Goal: Task Accomplishment & Management: Manage account settings

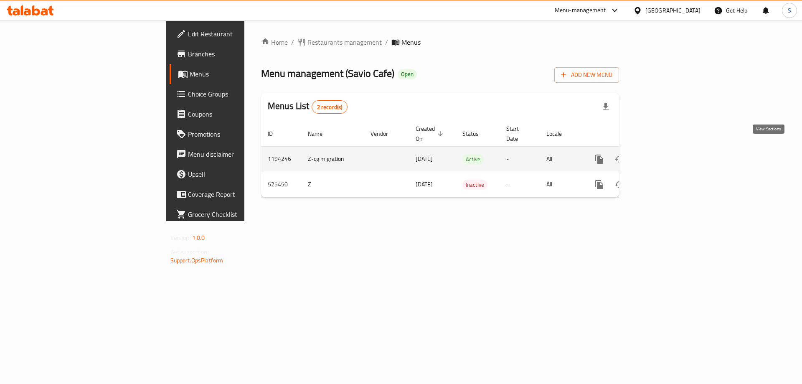
click at [665, 154] on icon "enhanced table" at bounding box center [660, 159] width 10 height 10
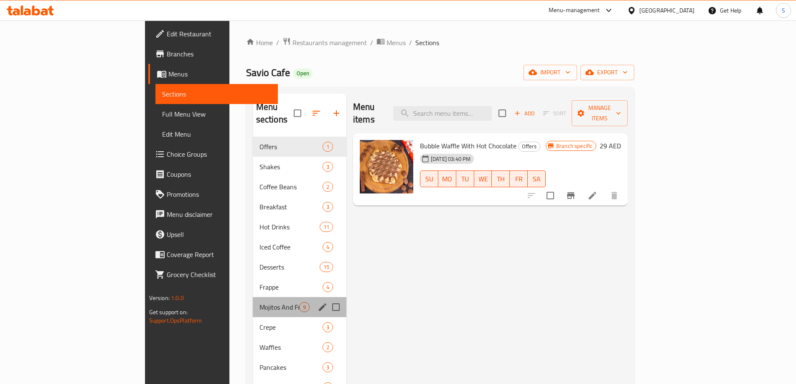
click at [253, 303] on div "Mojitos And Frozens Drinks 9" at bounding box center [300, 307] width 94 height 20
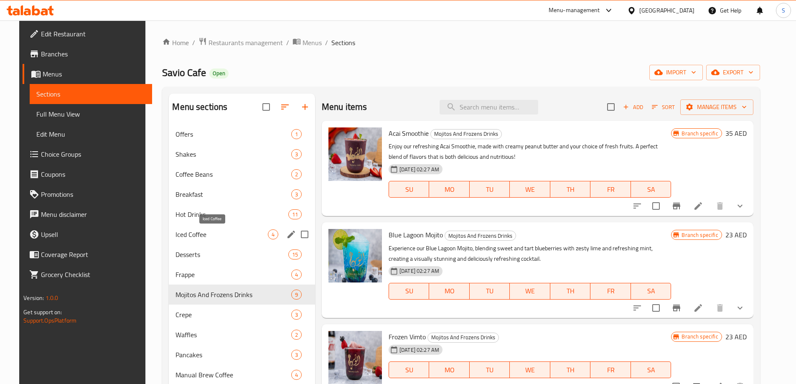
click at [193, 234] on span "Iced Coffee" at bounding box center [221, 234] width 92 height 10
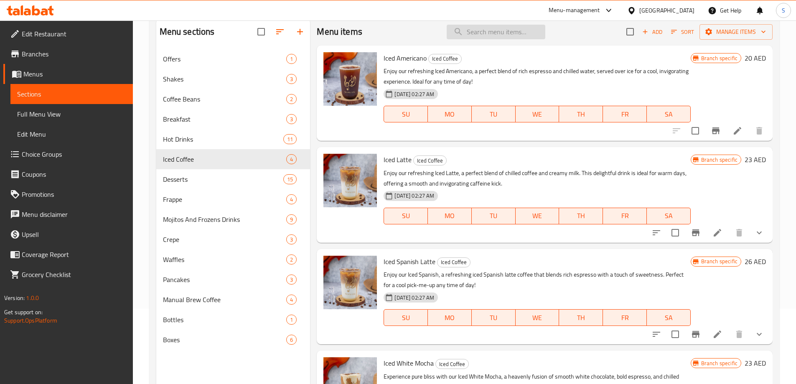
click at [498, 30] on input "search" at bounding box center [496, 32] width 99 height 15
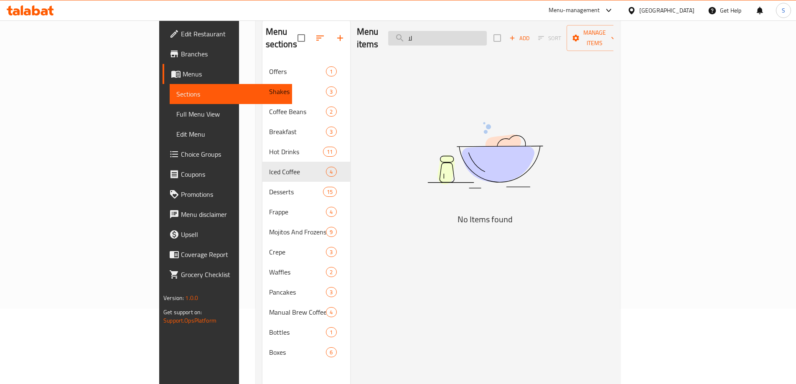
type input "ل"
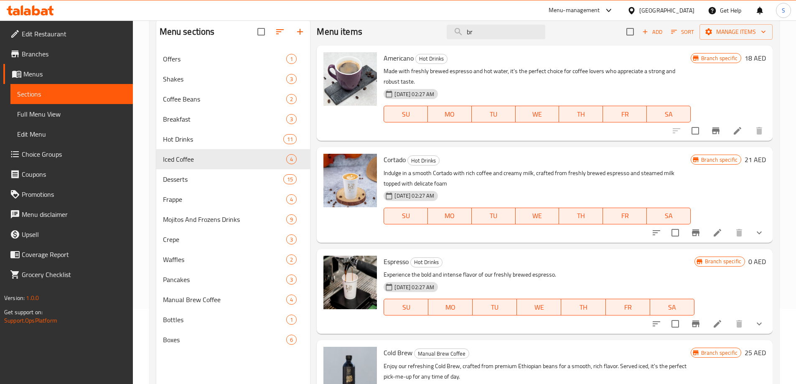
type input "b"
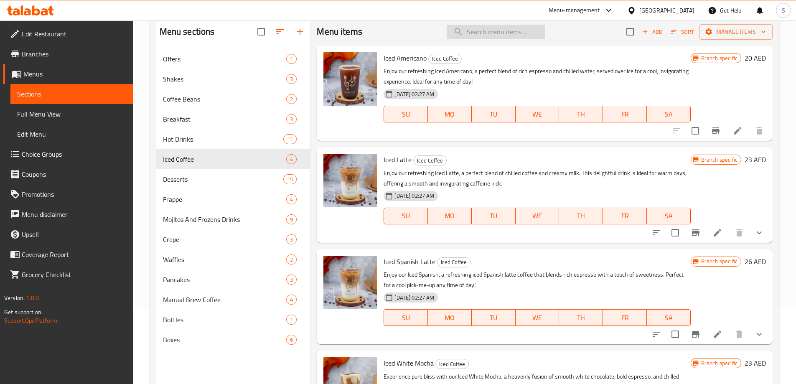
click at [523, 27] on input "search" at bounding box center [496, 32] width 99 height 15
paste input "Bluejito"
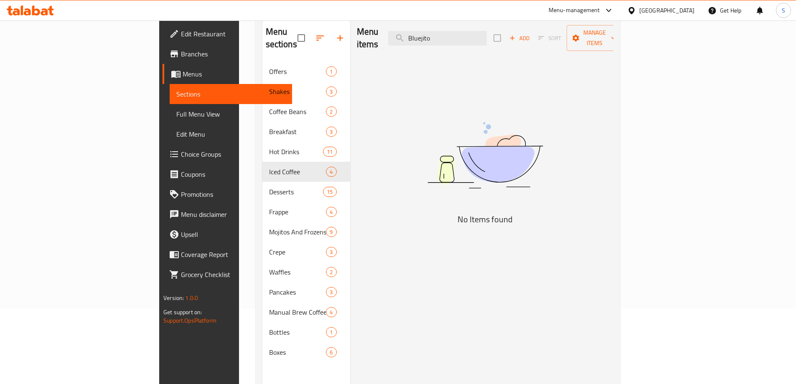
drag, startPoint x: 467, startPoint y: 31, endPoint x: 435, endPoint y: 32, distance: 31.3
click at [435, 32] on div "Menu items Bluejito Add Sort Manage items" at bounding box center [485, 38] width 257 height 40
click at [498, 24] on div "Menu items Bluejito Add Sort Manage items" at bounding box center [485, 38] width 257 height 40
click at [487, 31] on input "Bluejito" at bounding box center [437, 38] width 99 height 15
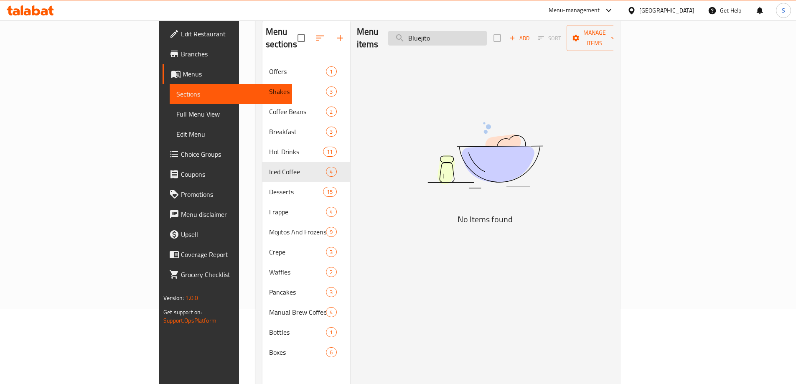
click at [487, 31] on input "Bluejito" at bounding box center [437, 38] width 99 height 15
paste input "Acai bowl"
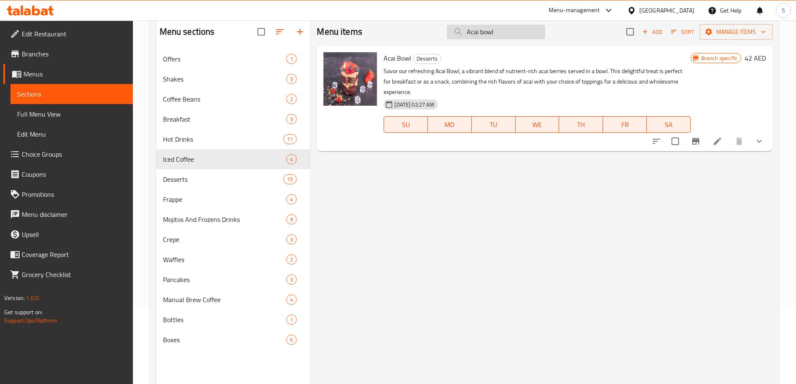
click at [492, 33] on input "Acai bowl" at bounding box center [496, 32] width 99 height 15
paste input "White island"
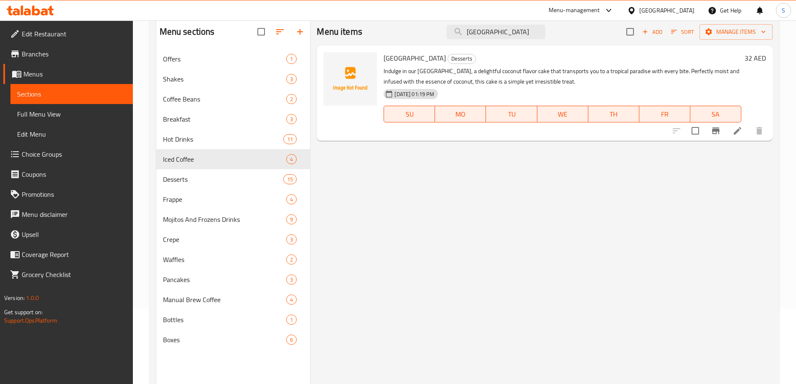
type input "White island"
click at [212, 213] on div "Mojitos And Frozens Drinks 9" at bounding box center [233, 219] width 154 height 20
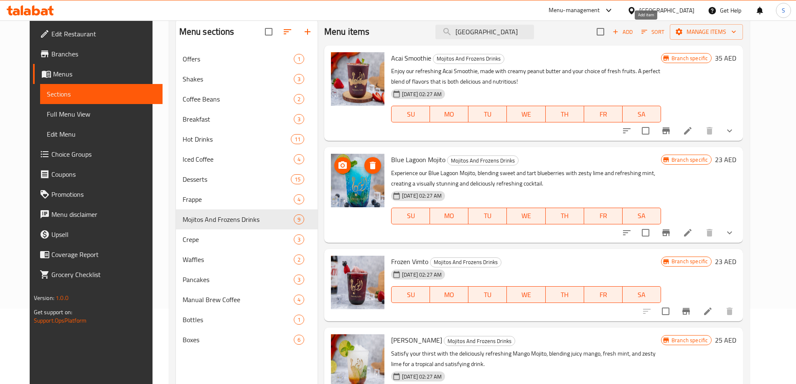
click at [619, 29] on icon "button" at bounding box center [616, 32] width 8 height 8
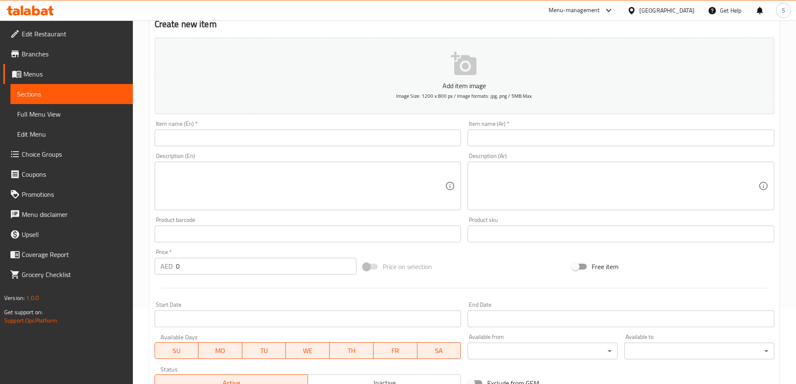
click at [314, 147] on div "Item name (En)   * Item name (En) *" at bounding box center [307, 133] width 313 height 32
click at [318, 142] on input "text" at bounding box center [308, 138] width 307 height 17
paste input "Bluejito"
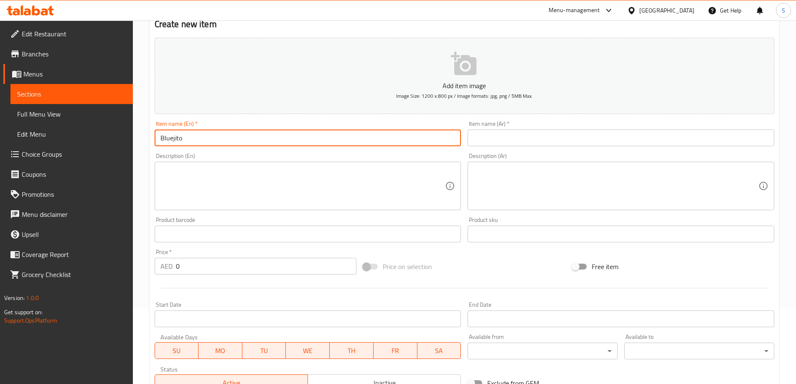
type input "Bluejito"
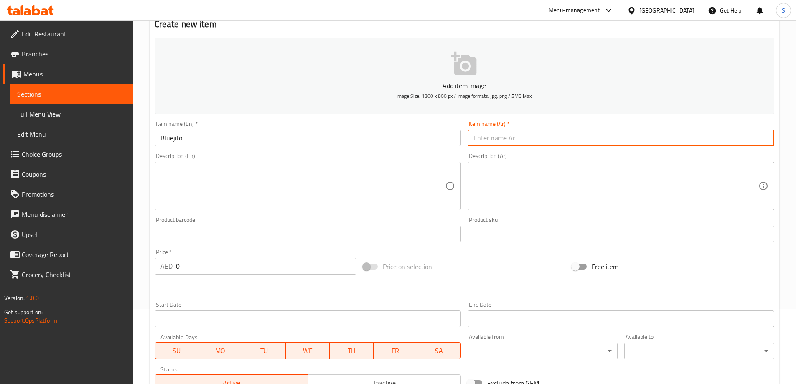
click at [532, 136] on input "text" at bounding box center [620, 138] width 307 height 17
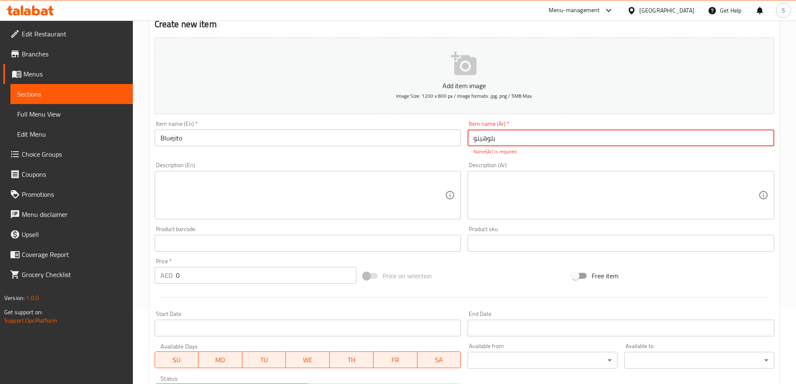
type input "بلوهيتو"
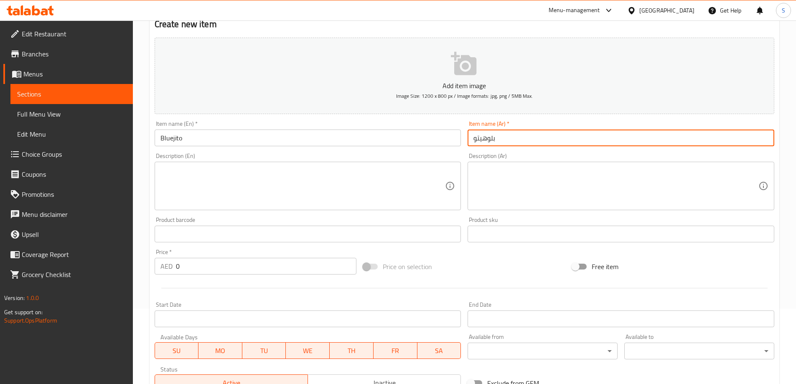
click at [313, 173] on textarea at bounding box center [302, 186] width 285 height 40
paste textarea "Enjoy a refreshing Bluejito, a delicious twist on the classic mojito, featuring…"
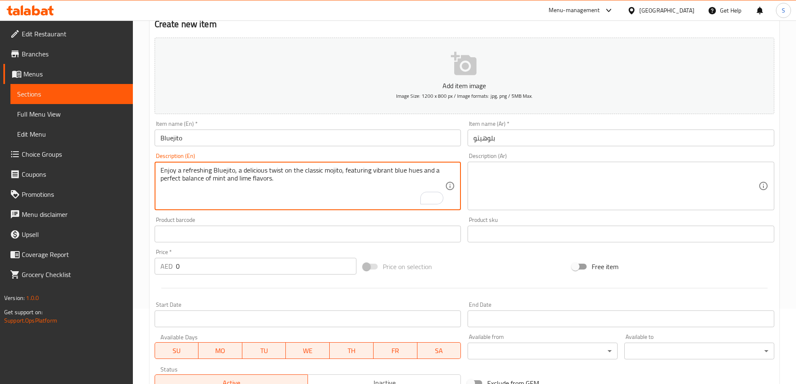
click at [292, 176] on textarea "Enjoy a refreshing Bluejito, a delicious twist on the classic mojito, featuring…" at bounding box center [302, 186] width 285 height 40
type textarea "Enjoy a refreshing Bluejito, a delicious twist on the classic mojito, featuring…"
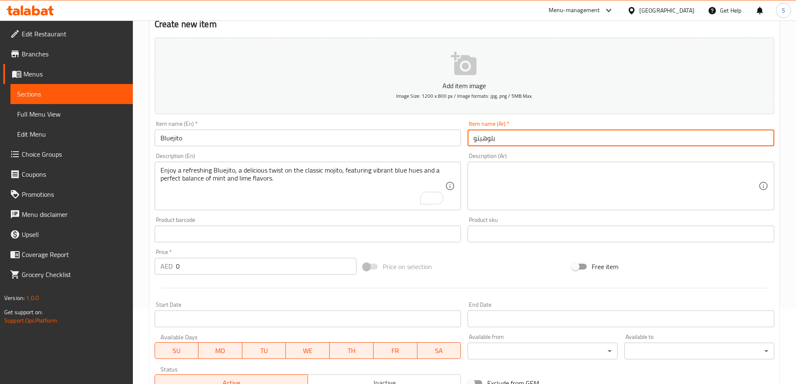
click at [582, 138] on input "بلوهيتو" at bounding box center [620, 138] width 307 height 17
paste input "ج"
type input "بلوجيتو"
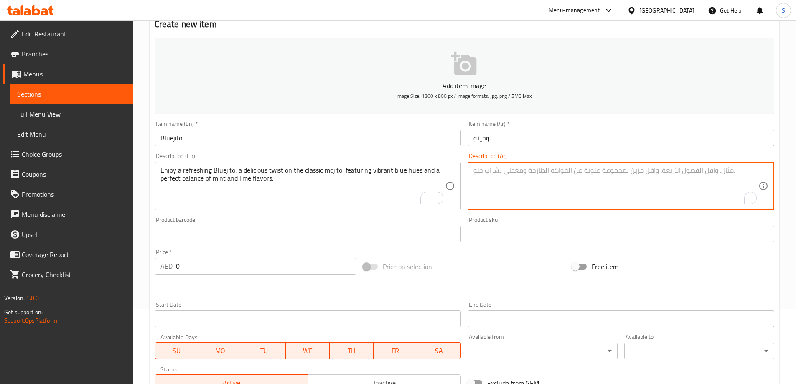
click at [526, 169] on textarea "To enrich screen reader interactions, please activate Accessibility in Grammarl…" at bounding box center [615, 186] width 285 height 40
paste textarea "استمتع بمشروب Bluejito المنعش، وهو مشروب لذيذ على الموهيتو الكلاسيكي، يتميز بدر…"
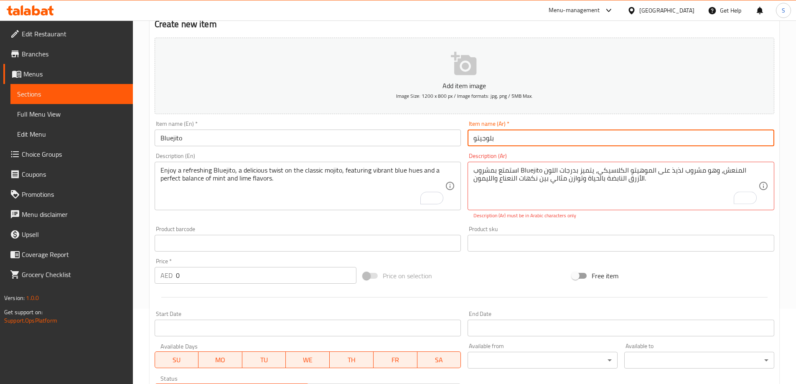
click at [484, 134] on input "بلوجيتو" at bounding box center [620, 138] width 307 height 17
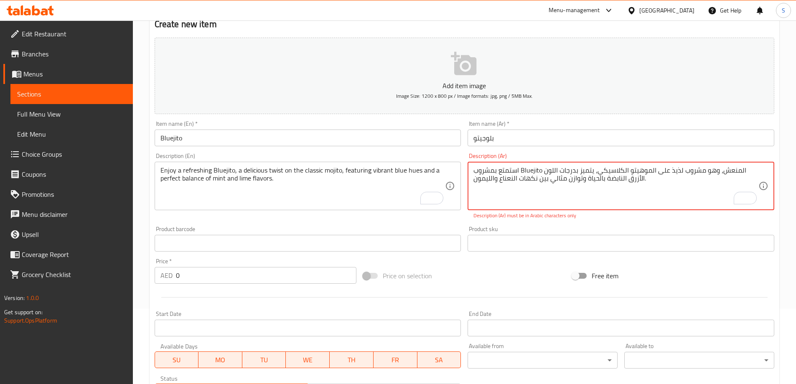
click at [534, 168] on textarea "استمتع بمشروب Bluejito المنعش، وهو مشروب لذيذ على الموهيتو الكلاسيكي، يتميز بدر…" at bounding box center [615, 186] width 285 height 40
paste textarea "بلوجيتو"
type textarea "استمتع بمشروب بلوجيتو المنعش، وهو مشروب لذيذ على الموهيتو الكلاسيكي، يتميز بدرج…"
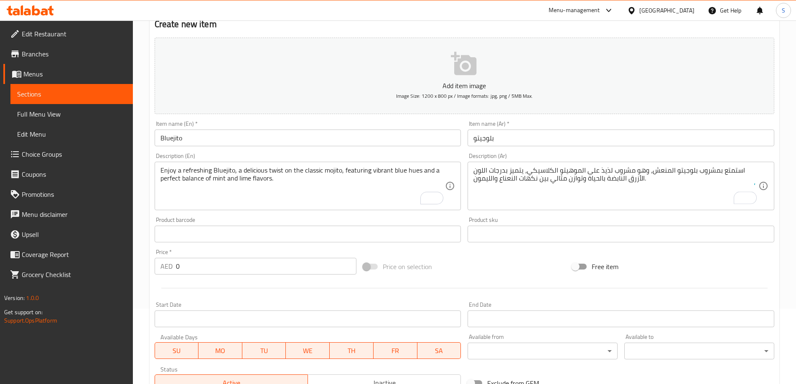
click at [639, 222] on div "Add item image Image Size: 1200 x 800 px / Image formats: jpg, png / 5MB Max. I…" at bounding box center [464, 214] width 626 height 360
drag, startPoint x: 224, startPoint y: 272, endPoint x: 104, endPoint y: 259, distance: 120.2
click at [104, 259] on div "Edit Restaurant Branches Menus Sections Full Menu View Edit Menu Choice Groups …" at bounding box center [398, 230] width 796 height 570
type input "23"
click at [474, 269] on div "Price on selection" at bounding box center [464, 266] width 209 height 23
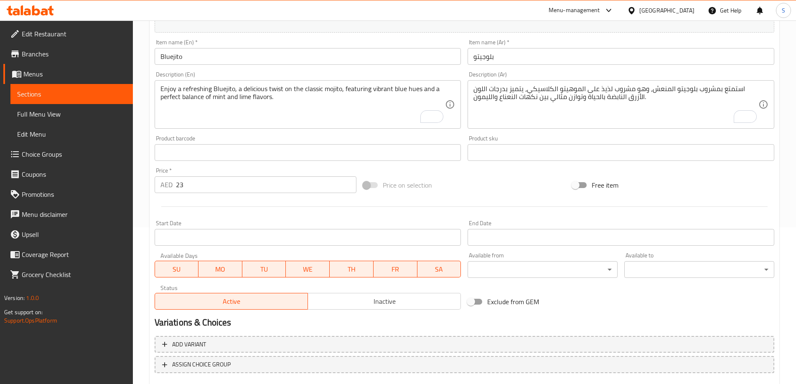
scroll to position [206, 0]
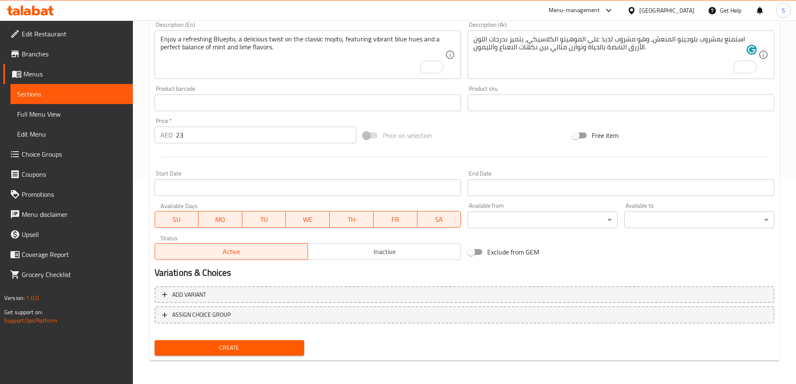
click at [241, 348] on span "Create" at bounding box center [229, 348] width 137 height 10
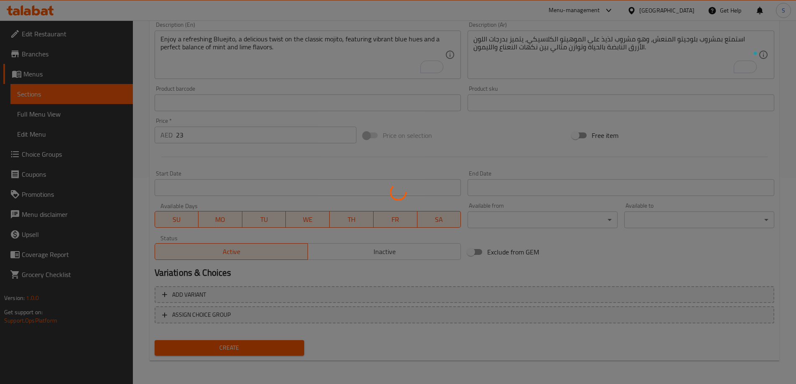
type input "0"
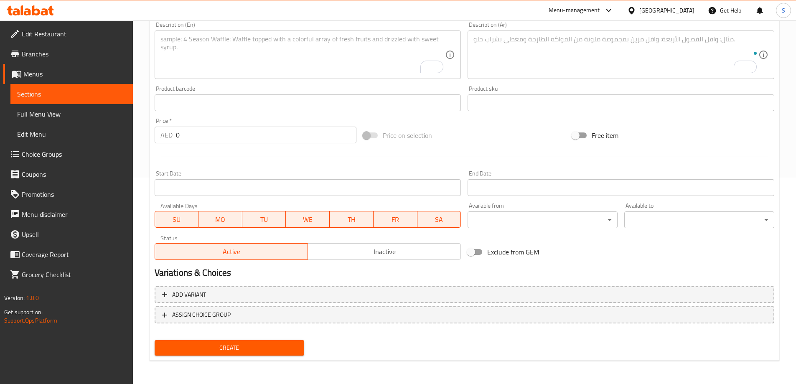
click at [497, 130] on div "Price on selection" at bounding box center [464, 135] width 209 height 23
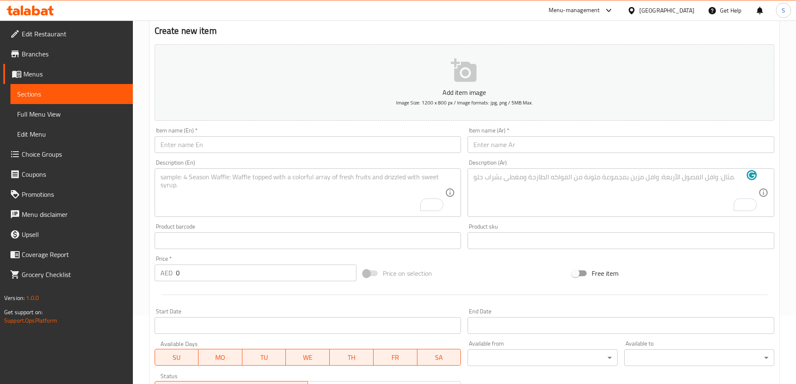
scroll to position [0, 0]
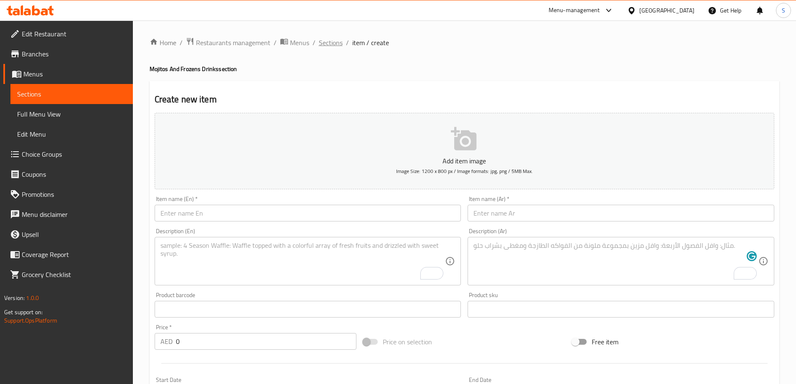
click at [325, 45] on span "Sections" at bounding box center [331, 43] width 24 height 10
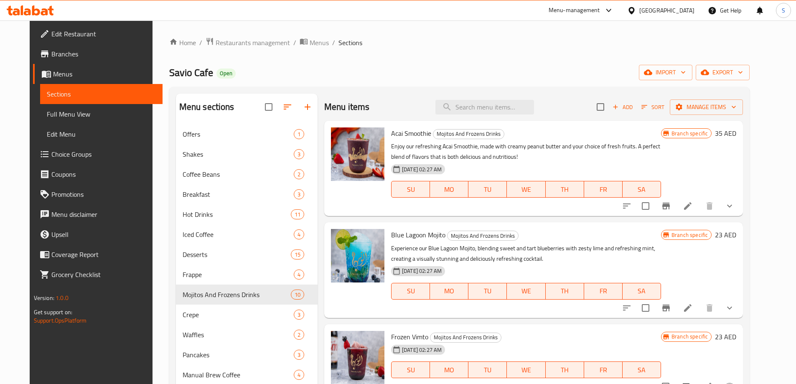
click at [504, 116] on div "Menu items Add Sort Manage items" at bounding box center [533, 107] width 419 height 27
click at [504, 112] on input "search" at bounding box center [484, 107] width 99 height 15
paste input "Zesty Peach splash"
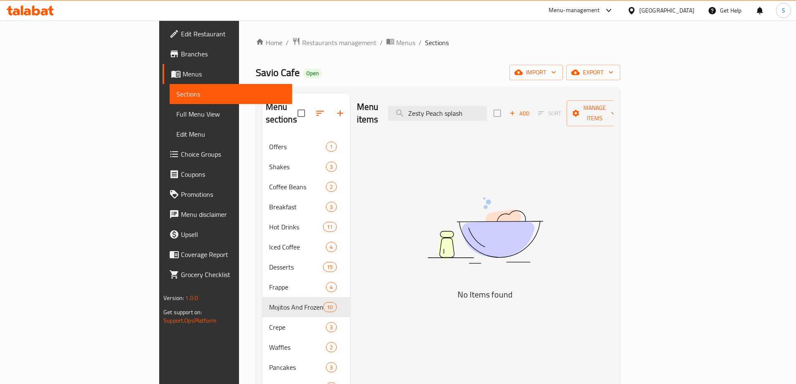
drag, startPoint x: 467, startPoint y: 107, endPoint x: 414, endPoint y: 104, distance: 53.1
click at [414, 104] on div "Menu items Zesty Peach splash Add Sort Manage items" at bounding box center [485, 114] width 257 height 40
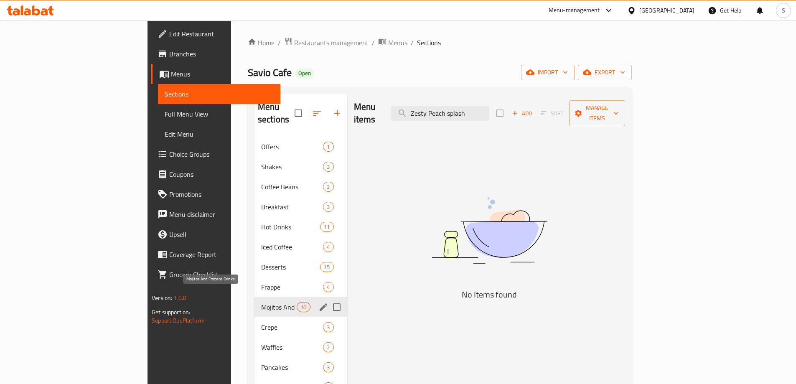
type input "Zesty Peach splash"
click at [261, 302] on span "Mojitos And Frozens Drinks" at bounding box center [279, 307] width 36 height 10
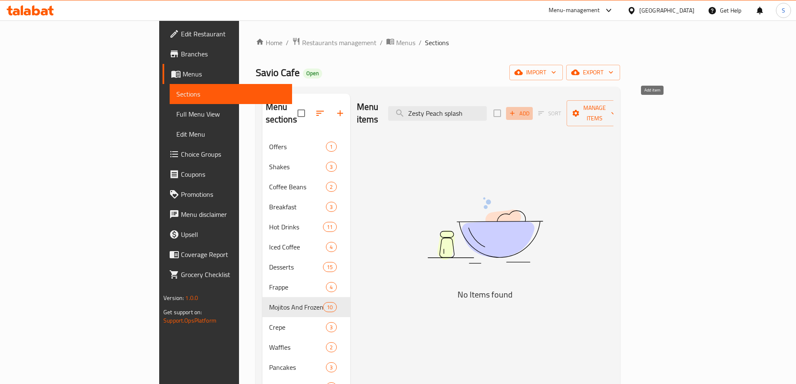
click at [531, 109] on span "Add" at bounding box center [519, 114] width 23 height 10
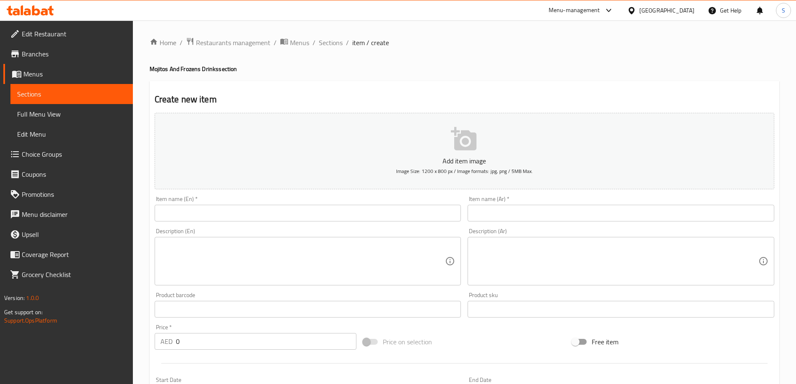
click at [327, 216] on input "text" at bounding box center [308, 213] width 307 height 17
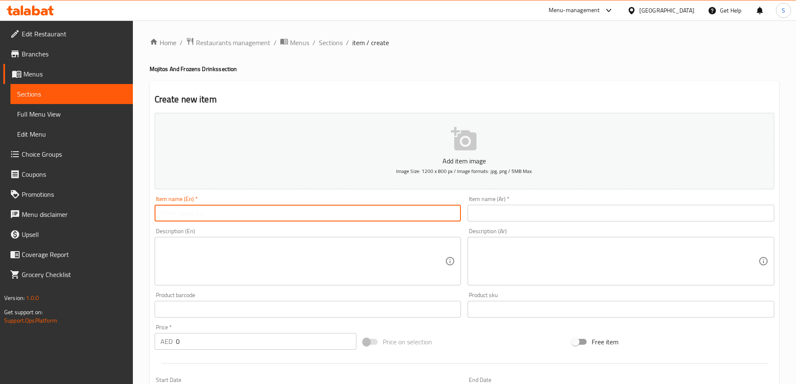
paste input "Zesty Peach splash"
type input "Zesty Peach splash"
click at [499, 217] on input "text" at bounding box center [620, 213] width 307 height 17
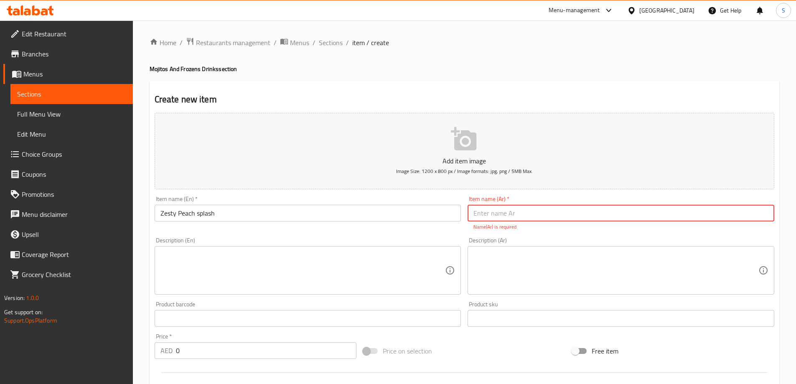
click at [547, 215] on input "text" at bounding box center [620, 213] width 307 height 17
paste input "رشة خوخ منعشة"
drag, startPoint x: 757, startPoint y: 214, endPoint x: 802, endPoint y: 212, distance: 44.8
click at [796, 212] on html "​ Menu-management United Arab Emirates Get Help S Edit Restaurant Branches Menu…" at bounding box center [398, 192] width 796 height 384
type input "سبلاش خوخ لاذع"
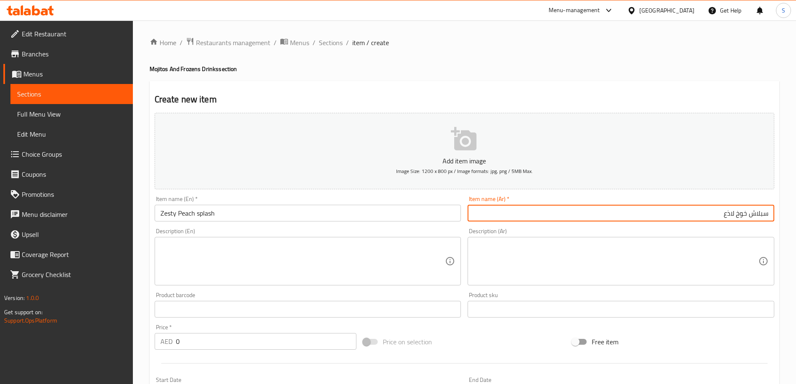
click at [637, 237] on div "Description (Ar)" at bounding box center [620, 261] width 307 height 48
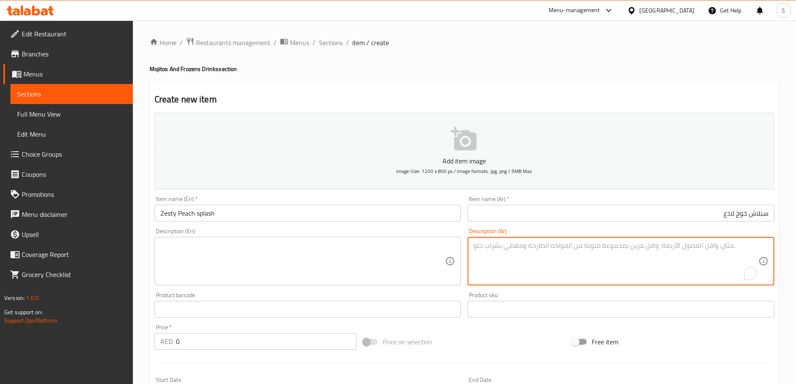
click at [634, 244] on textarea "To enrich screen reader interactions, please activate Accessibility in Grammarl…" at bounding box center [615, 261] width 285 height 40
paste textarea "أروِ عطشك مع مشروبنا "زستي بيتش سبلاش"، مزيج منعش من شاي الخوخ المثلج اللذيذ. م…"
type textarea "أروِ عطشك مع مشروبنا "زستي بيتش سبلاش"، مزيج منعش من شاي الخوخ المثلج اللذيذ. م…"
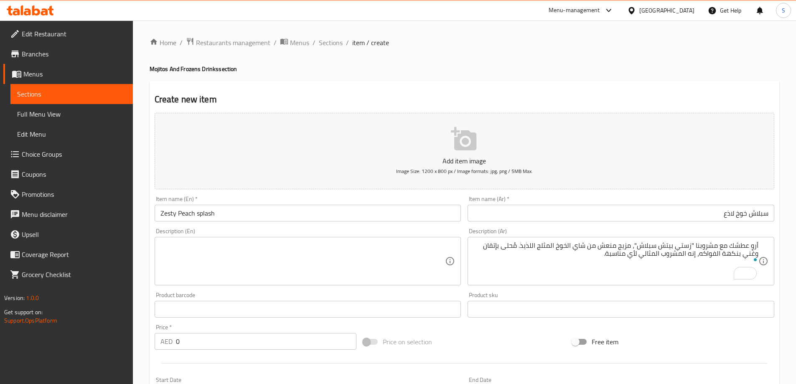
click at [242, 240] on div "Description (En)" at bounding box center [308, 261] width 307 height 48
paste textarea "Quench your thirst with our Zesty Peach Splash, a refreshing blend of delicious…"
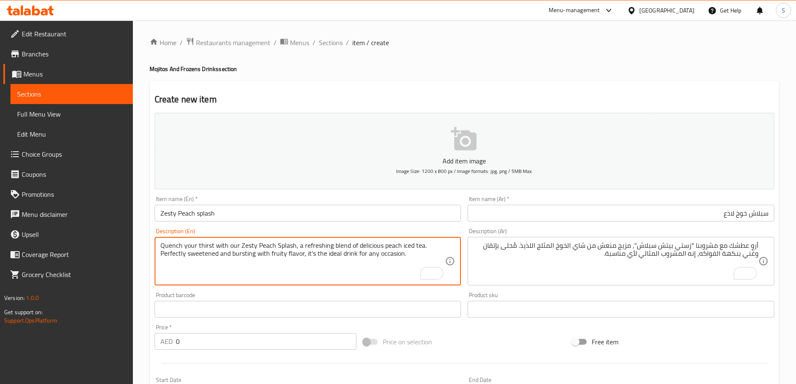
type textarea "Quench your thirst with our Zesty Peach Splash, a refreshing blend of delicious…"
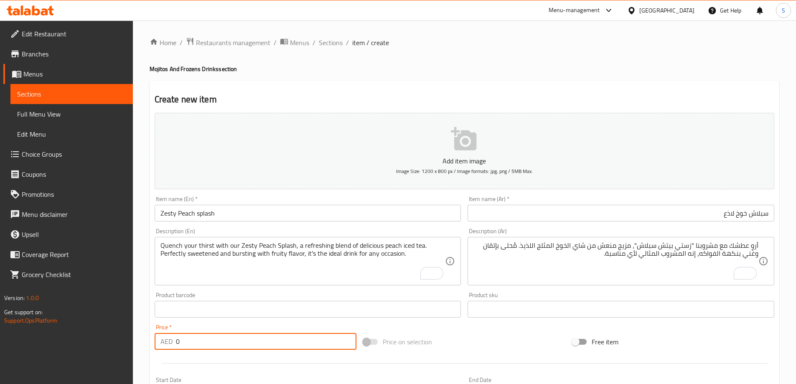
drag, startPoint x: 200, startPoint y: 338, endPoint x: 132, endPoint y: 327, distance: 69.5
click at [132, 328] on div "Edit Restaurant Branches Menus Sections Full Menu View Edit Menu Choice Groups …" at bounding box center [398, 305] width 796 height 570
type input "25"
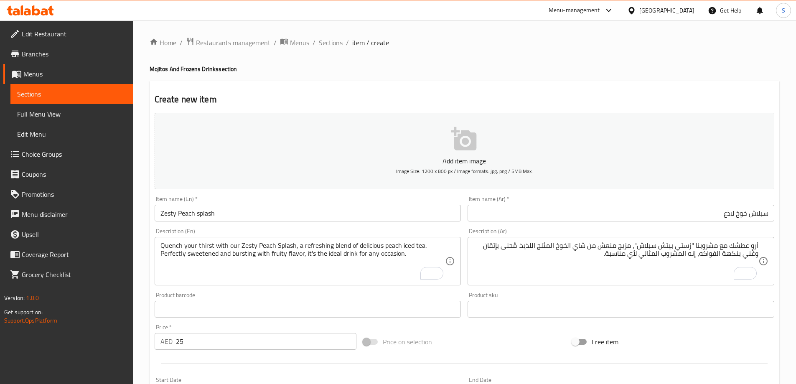
drag, startPoint x: 493, startPoint y: 344, endPoint x: 488, endPoint y: 342, distance: 5.6
click at [493, 344] on div "Price on selection" at bounding box center [464, 341] width 209 height 23
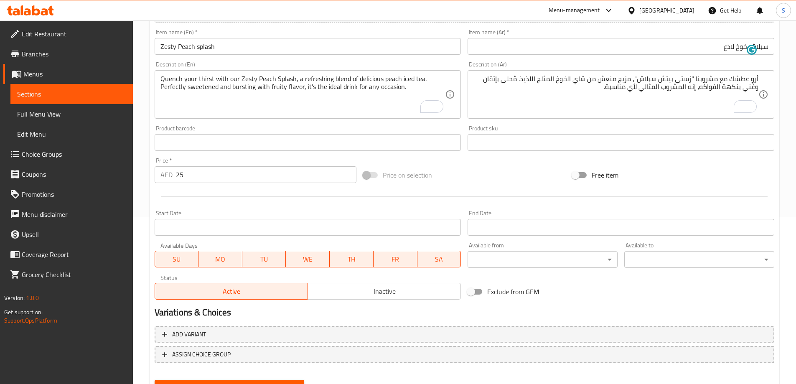
scroll to position [206, 0]
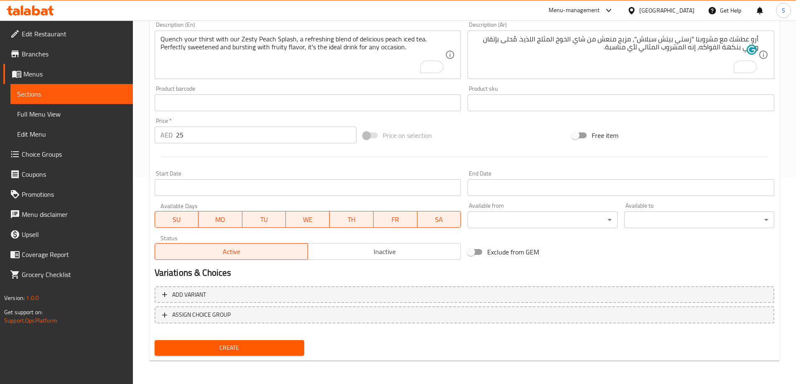
click at [251, 333] on nav at bounding box center [465, 330] width 620 height 7
click at [249, 347] on span "Create" at bounding box center [229, 348] width 137 height 10
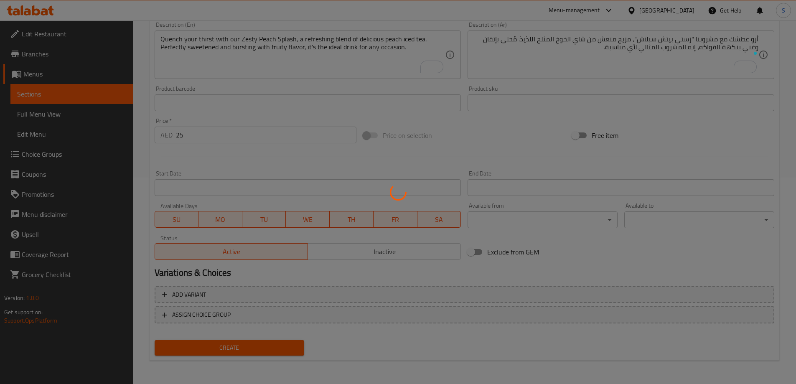
type input "0"
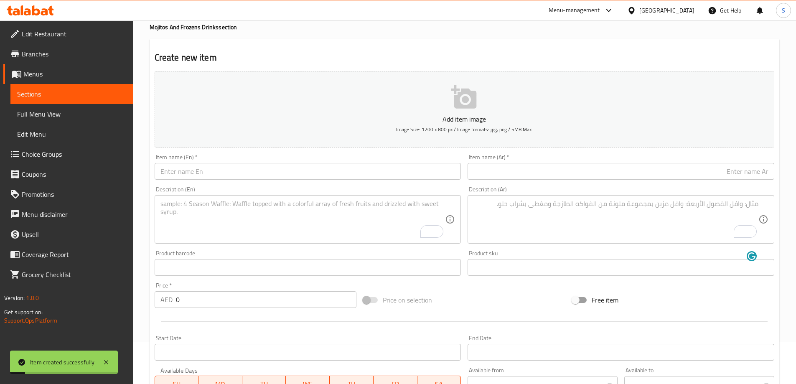
scroll to position [0, 0]
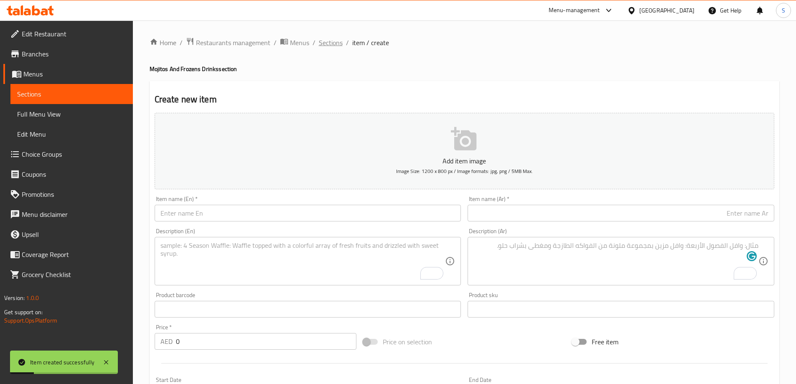
click at [321, 43] on span "Sections" at bounding box center [331, 43] width 24 height 10
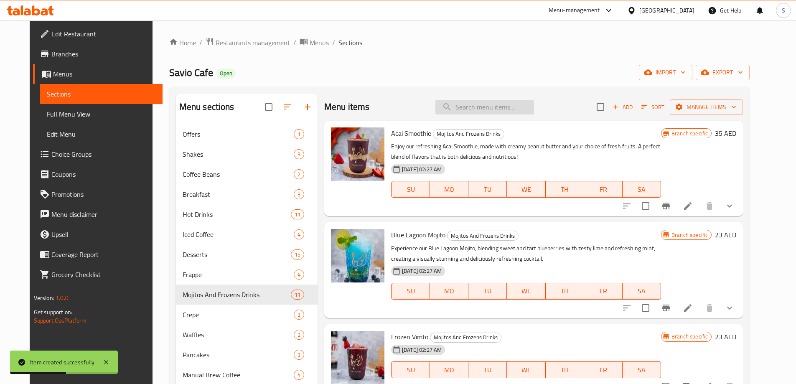
click at [467, 103] on input "search" at bounding box center [484, 107] width 99 height 15
paste input "Strawbull Rush"
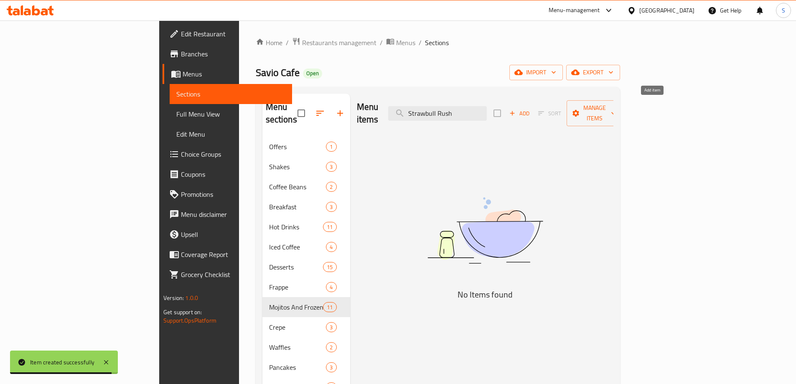
type input "Strawbull Rush"
click at [531, 109] on span "Add" at bounding box center [519, 114] width 23 height 10
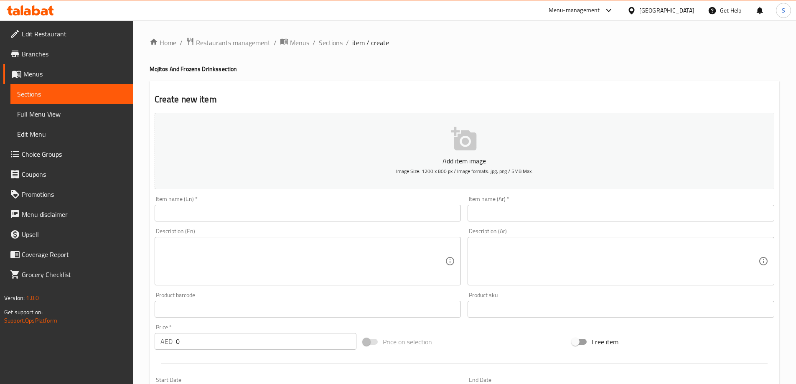
click at [337, 216] on input "text" at bounding box center [308, 213] width 307 height 17
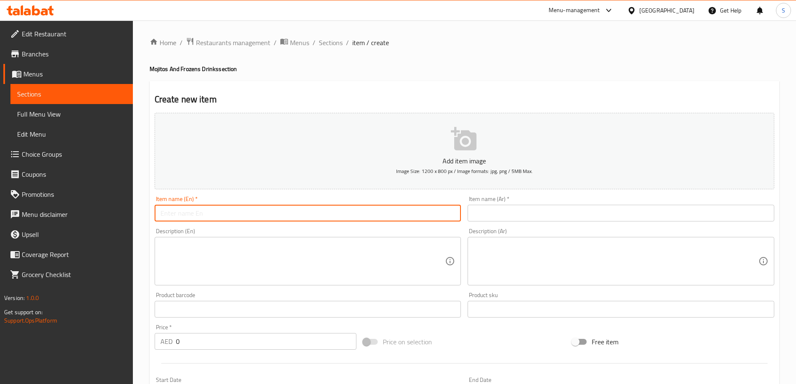
paste input "Strawbull Rush"
type input "Strawbull Rush"
click at [494, 217] on input "text" at bounding box center [620, 213] width 307 height 17
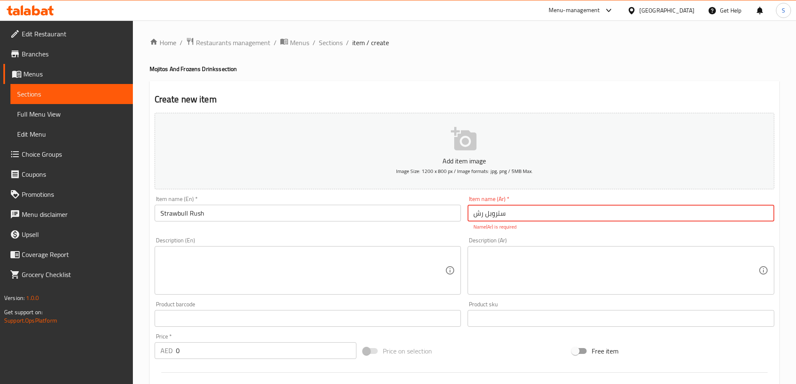
type input "ستروبل رش"
click at [274, 239] on div "Description (En)" at bounding box center [308, 261] width 307 height 48
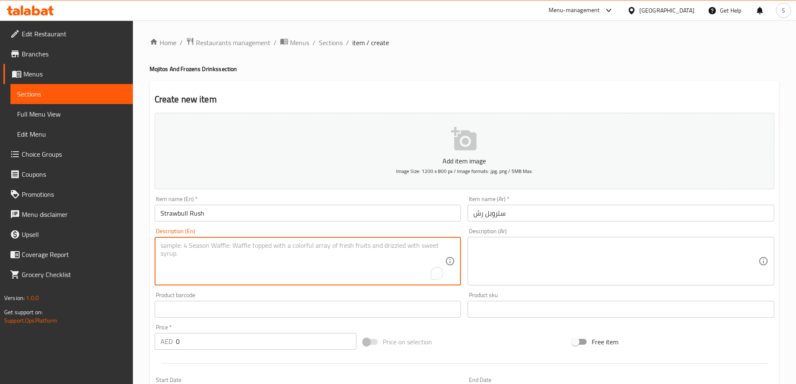
click at [269, 255] on textarea "To enrich screen reader interactions, please activate Accessibility in Grammarl…" at bounding box center [302, 261] width 285 height 40
paste textarea "Refreshing and energizing, the Strawbull Rush combines the sweet flavor of fres…"
type textarea "Refreshing and energizing, the Strawbull Rush combines the sweet flavor of fres…"
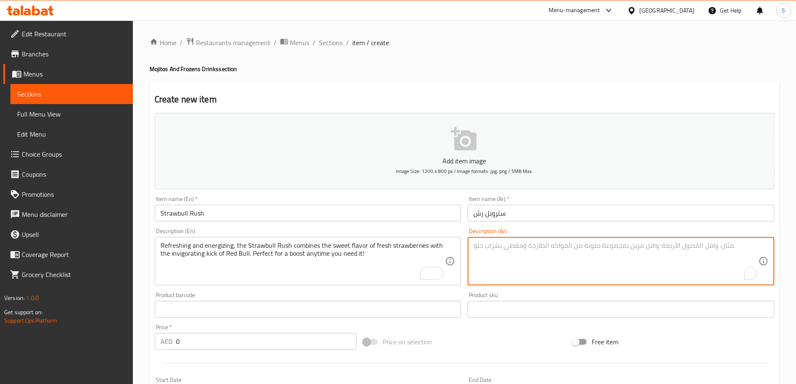
click at [532, 255] on textarea "To enrich screen reader interactions, please activate Accessibility in Grammarl…" at bounding box center [615, 261] width 285 height 40
paste textarea "ستروبول راش، منعش ومنشط، يجمع بين نكهة الفراولة الطازجة الحلوة ونكهة ريد بول ال…"
type textarea "ستروبول راش، منعش ومنشط، يجمع بين نكهة الفراولة الطازجة الحلوة ونكهة ريد بول ال…"
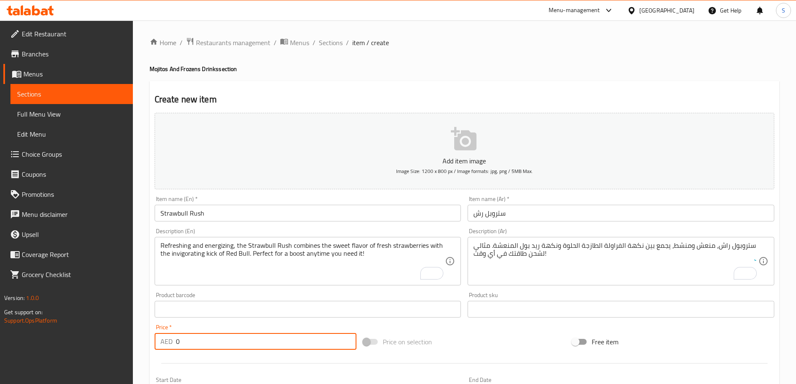
drag, startPoint x: 181, startPoint y: 338, endPoint x: 154, endPoint y: 340, distance: 27.2
click at [154, 340] on div "Price   * AED 0 Price *" at bounding box center [255, 337] width 209 height 32
type input "29"
click at [454, 341] on div "Price on selection" at bounding box center [464, 341] width 209 height 23
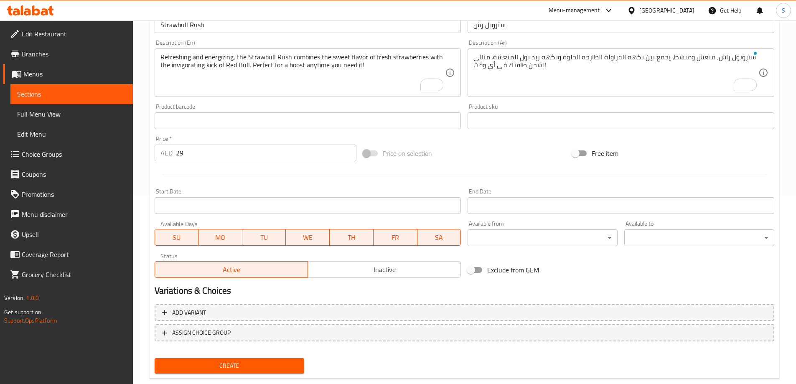
scroll to position [206, 0]
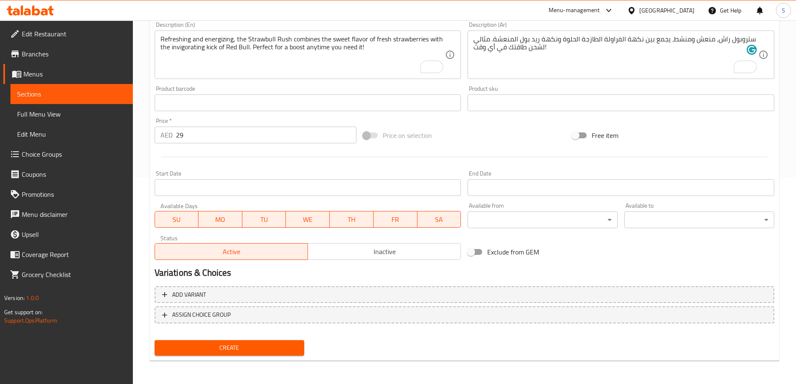
click at [238, 351] on span "Create" at bounding box center [229, 348] width 137 height 10
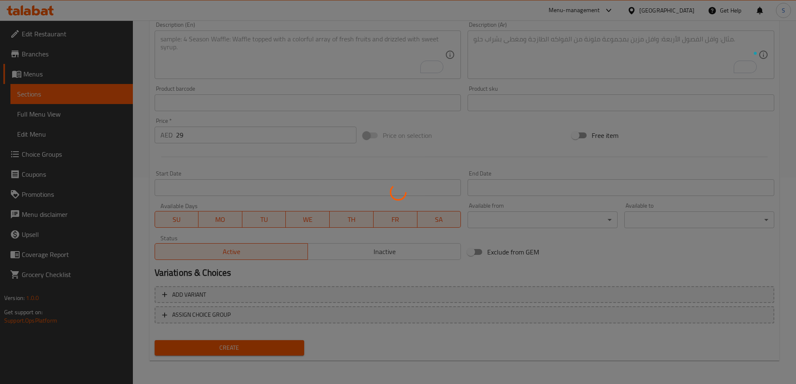
type input "0"
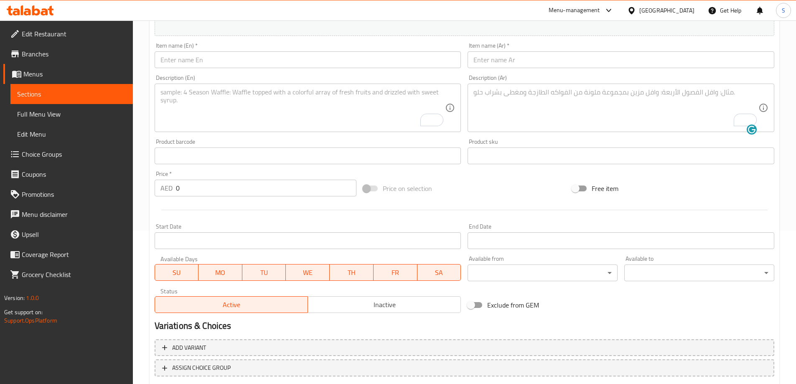
scroll to position [123, 0]
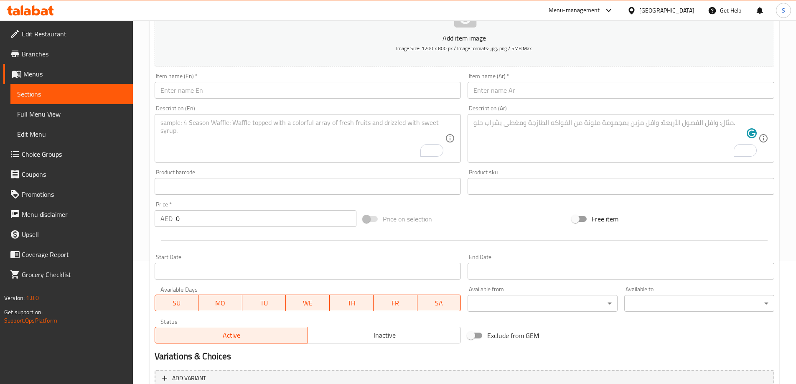
click at [269, 102] on div "Description (En) Description (En)" at bounding box center [307, 134] width 313 height 64
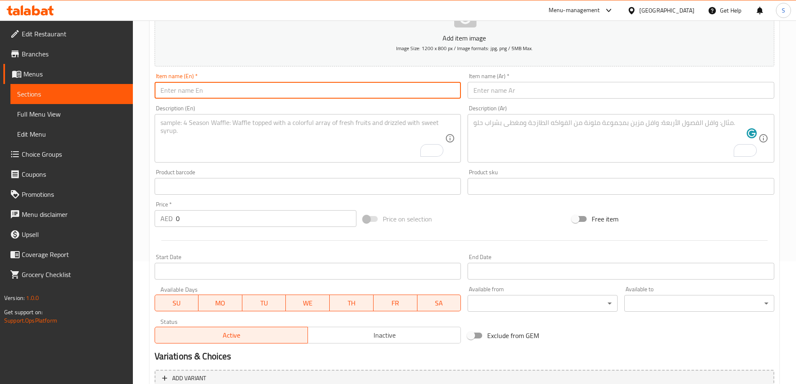
click at [267, 94] on input "text" at bounding box center [308, 90] width 307 height 17
paste input "Strawjito"
type input "Strawjito"
click at [529, 91] on input "text" at bounding box center [620, 90] width 307 height 17
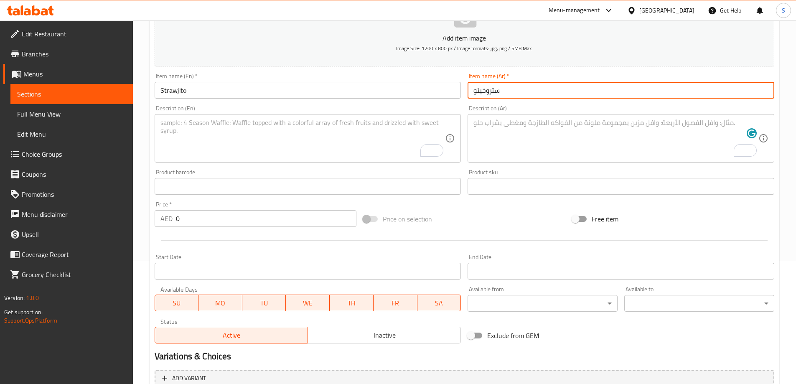
type input "ستروخيتو"
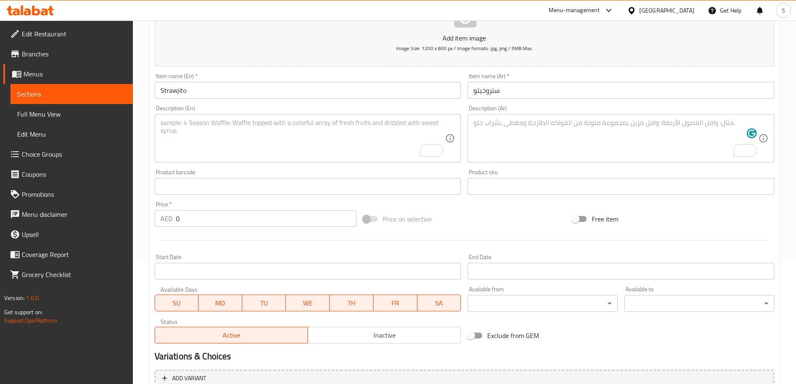
click at [273, 101] on div "Item name (En)   * Strawjito Item name (En) *" at bounding box center [307, 86] width 313 height 32
click at [241, 139] on textarea "To enrich screen reader interactions, please activate Accessibility in Grammarl…" at bounding box center [302, 139] width 285 height 40
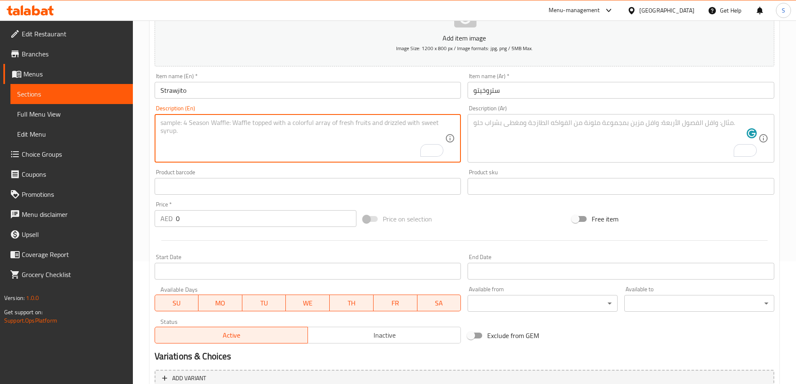
paste textarea "Enjoy our refreshing Strawjito, a delightful blend of fresh strawberries and th…"
type textarea "Enjoy our refreshing Strawjito, a delightful blend of fresh strawberries and th…"
click at [519, 132] on textarea "To enrich screen reader interactions, please activate Accessibility in Grammarl…" at bounding box center [615, 139] width 285 height 40
paste textarea "استمتع بكوكتيل ستروهيتو المنعش، مزيج رائع من الفراولة الطازجة ونكهات الموهيتو ا…"
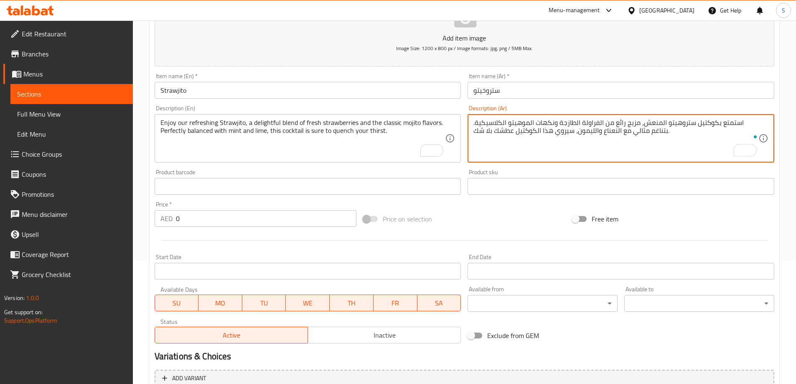
drag, startPoint x: 674, startPoint y: 124, endPoint x: 678, endPoint y: 127, distance: 4.4
click at [678, 127] on textarea "استمتع بكوكتيل ستروهيتو المنعش، مزيج رائع من الفراولة الطازجة ونكهات الموهيتو ا…" at bounding box center [615, 139] width 285 height 40
type textarea "استمتع بكوكتيل ستروخيتو المنعش، مزيج رائع من الفراولة الطازجة ونكهات الموهيتو ا…"
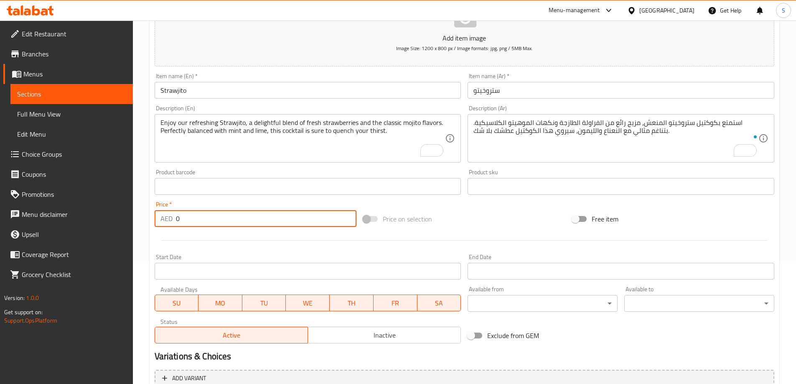
drag, startPoint x: 192, startPoint y: 220, endPoint x: 147, endPoint y: 215, distance: 45.8
click at [148, 216] on div "Home / Restaurants management / Menus / Sections / item / create Mojitos And Fr…" at bounding box center [464, 183] width 663 height 570
type input "23"
click at [516, 216] on div "Price on selection" at bounding box center [464, 219] width 209 height 23
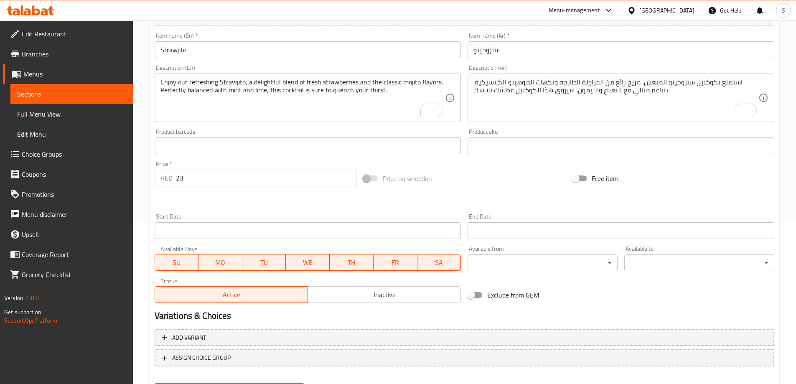
scroll to position [206, 0]
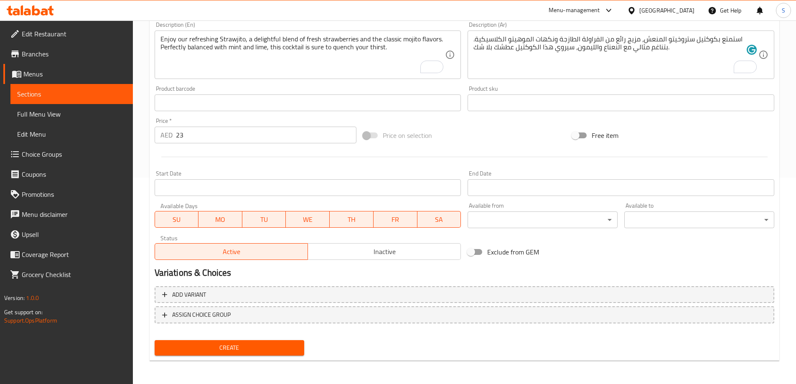
click at [207, 342] on button "Create" at bounding box center [230, 347] width 150 height 15
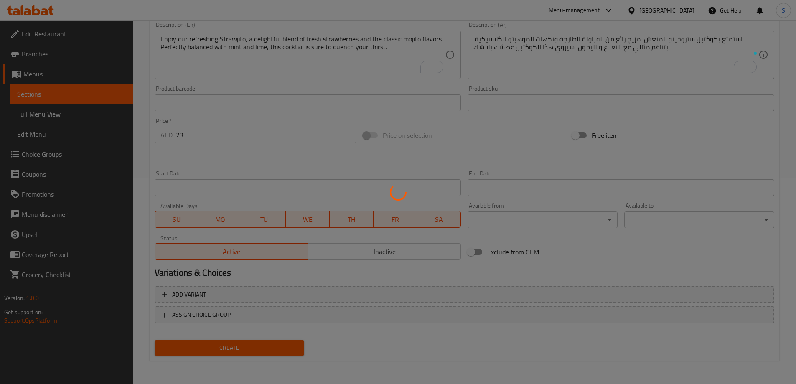
type input "0"
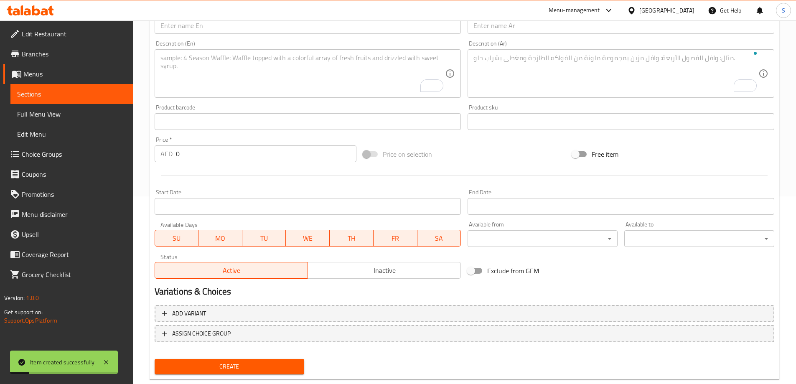
scroll to position [123, 0]
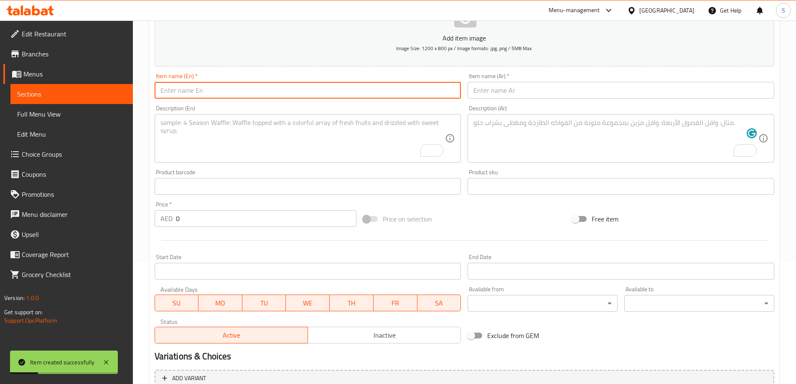
click at [266, 97] on input "text" at bounding box center [308, 90] width 307 height 17
paste input "Strazzle"
type input "Strazzle"
click at [551, 111] on div "Description (Ar) Description (Ar)" at bounding box center [620, 133] width 307 height 57
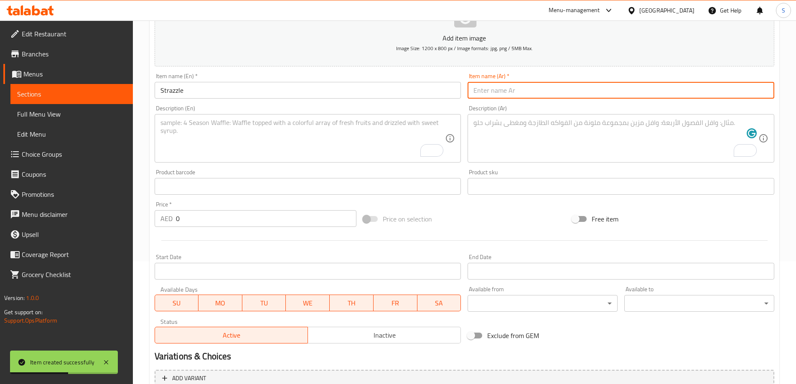
click at [546, 88] on input "text" at bounding box center [620, 90] width 307 height 17
paste input "سترازلز"
type input "سترازل"
click at [274, 129] on textarea "To enrich screen reader interactions, please activate Accessibility in Grammarl…" at bounding box center [302, 139] width 285 height 40
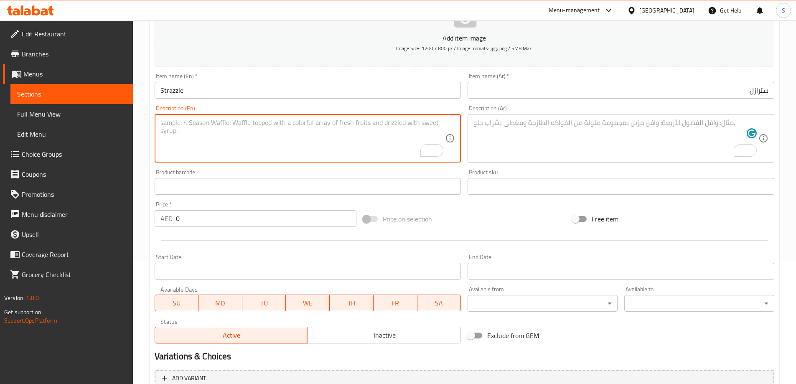
paste textarea "Enjoy the refreshing taste of Strazzle, a delightful strawberry lemonade that p…"
type textarea "Enjoy the refreshing taste of Strazzle, a delightful strawberry lemonade that p…"
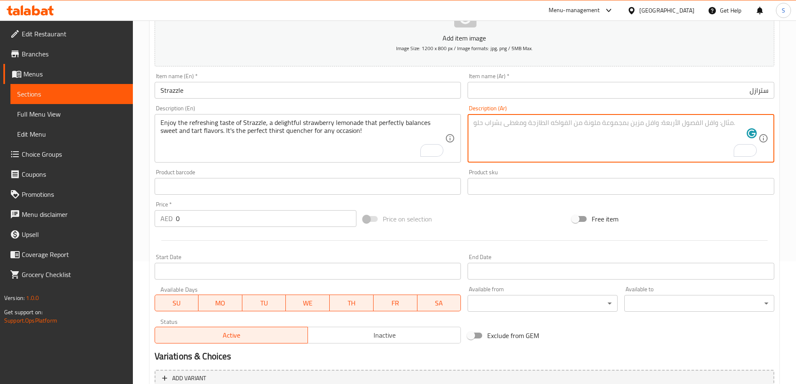
click at [546, 120] on textarea "To enrich screen reader interactions, please activate Accessibility in Grammarl…" at bounding box center [615, 139] width 285 height 40
paste textarea "استمتع بنكهة سترازل المنعشة، ليمونادة الفراولة اللذيذة التي تجمع بين الحلاوة وا…"
type textarea "استمتع بنكهة سترازل المنعشة، ليمونادة الفراولة اللذيذة التي تجمع بين الحلاوة وا…"
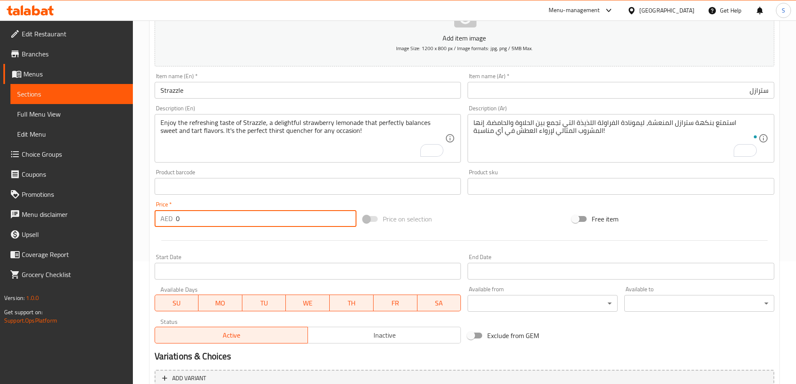
drag, startPoint x: 214, startPoint y: 217, endPoint x: 137, endPoint y: 217, distance: 76.5
click at [137, 217] on div "Home / Restaurants management / Menus / Sections / item / create Mojitos And Fr…" at bounding box center [464, 183] width 663 height 570
type input "25"
click at [490, 218] on div "Price on selection" at bounding box center [464, 219] width 209 height 23
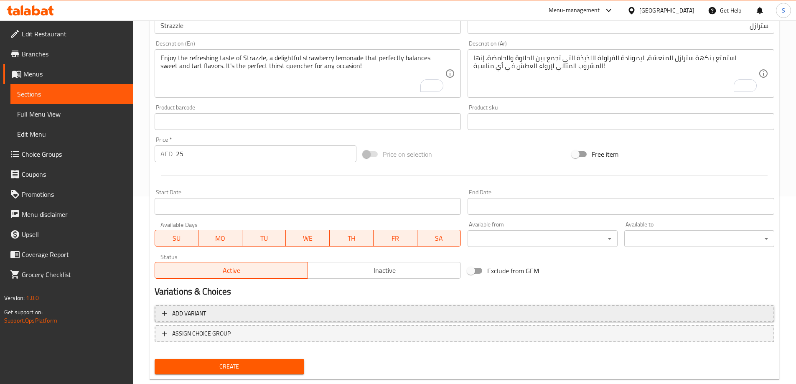
scroll to position [206, 0]
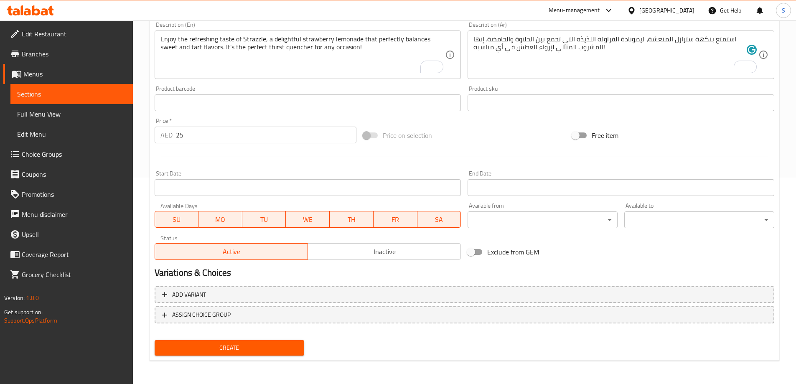
click at [211, 356] on button "Create" at bounding box center [230, 347] width 150 height 15
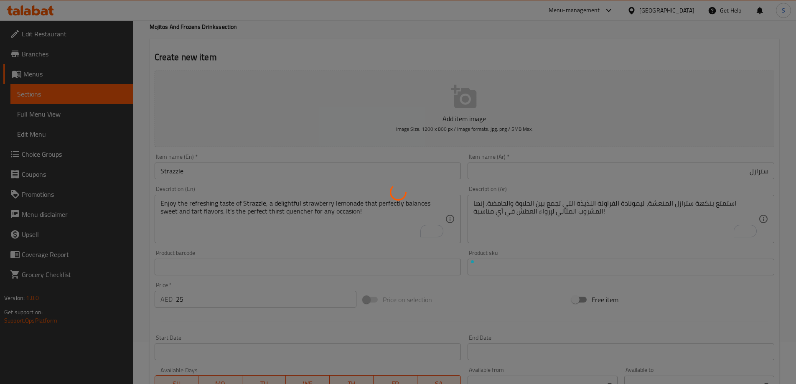
scroll to position [0, 0]
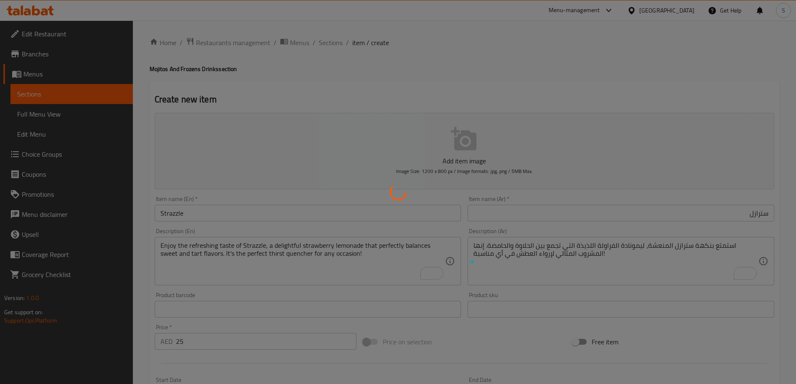
type input "0"
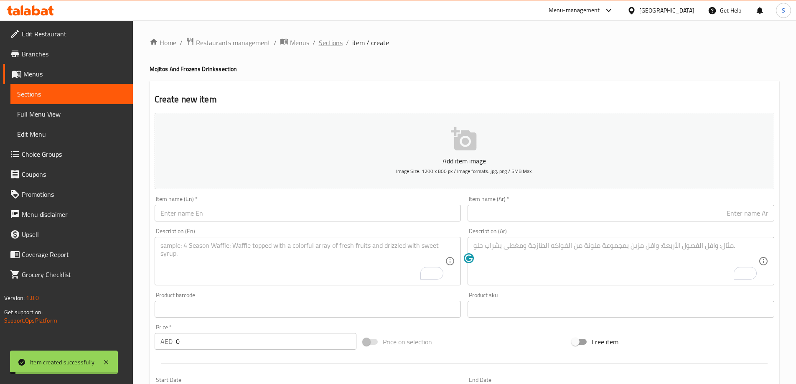
click at [333, 41] on span "Sections" at bounding box center [331, 43] width 24 height 10
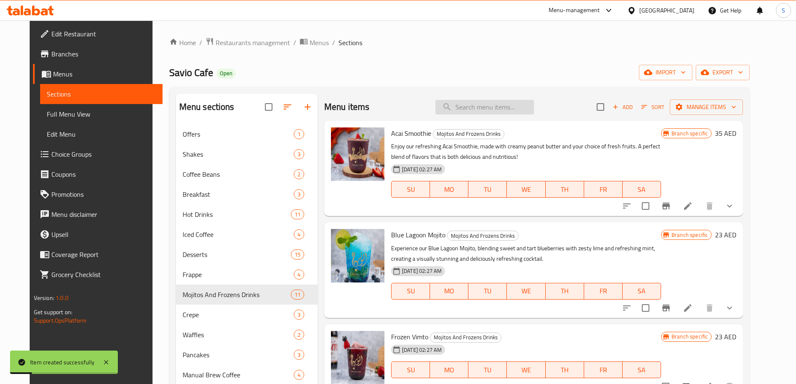
click at [498, 103] on input "search" at bounding box center [484, 107] width 99 height 15
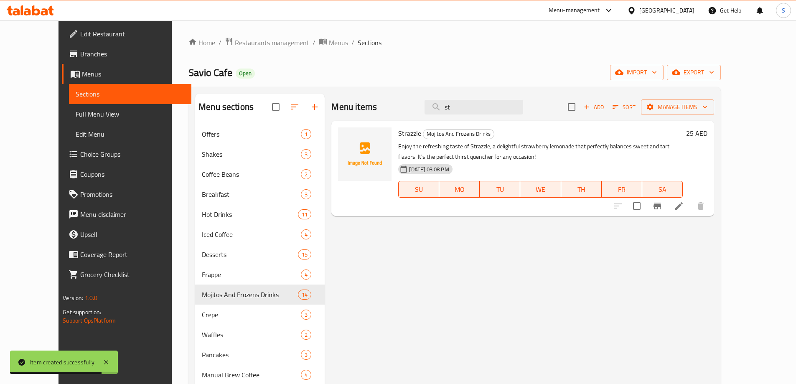
type input "s"
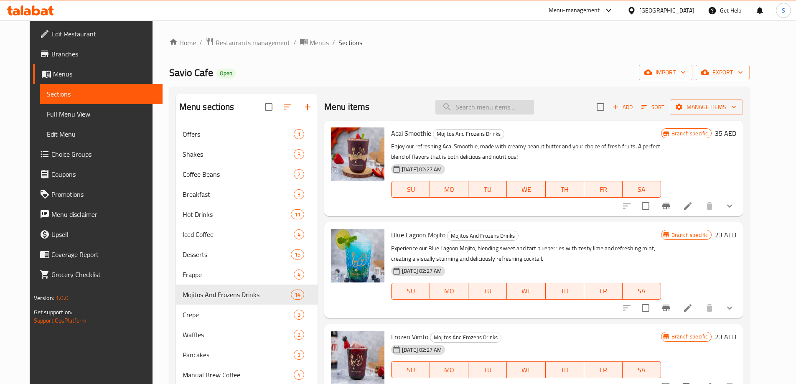
click at [517, 100] on input "search" at bounding box center [484, 107] width 99 height 15
paste input "Cappuccino"
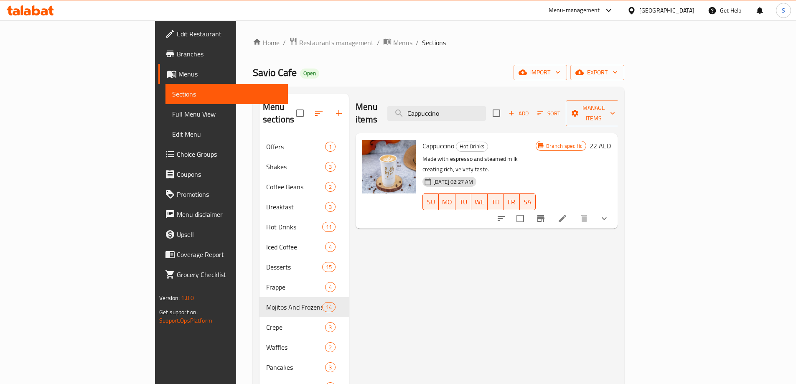
type input "Cappuccino"
click at [614, 208] on button "show more" at bounding box center [604, 218] width 20 height 20
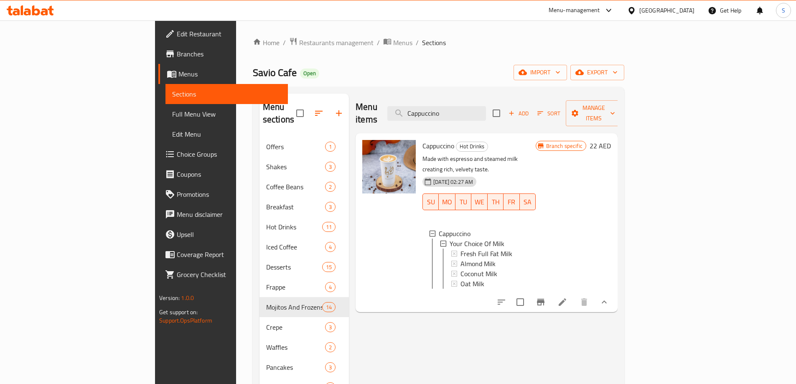
click at [567, 297] on icon at bounding box center [562, 302] width 10 height 10
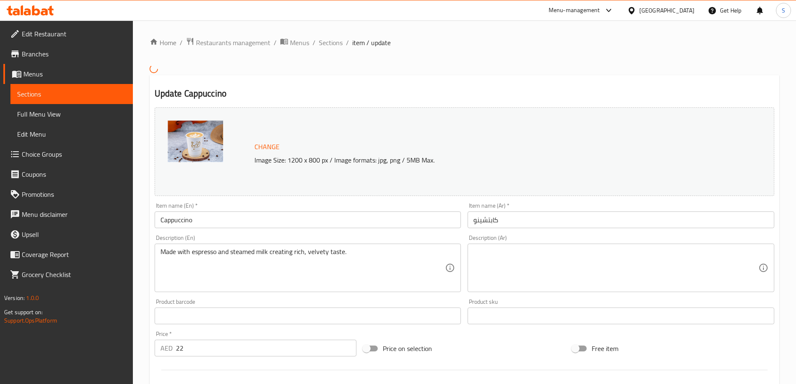
click at [261, 253] on textarea "Made with espresso and steamed milk creating rich, velvety taste." at bounding box center [302, 268] width 285 height 40
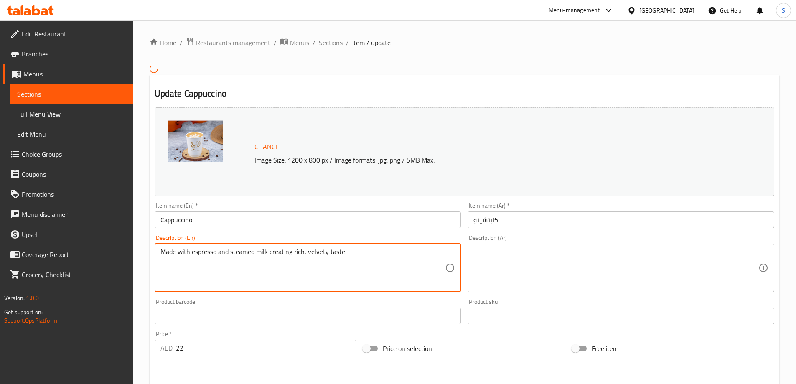
click at [261, 253] on textarea "Made with espresso and steamed milk creating rich, velvety taste." at bounding box center [302, 268] width 285 height 40
paste textarea "Enjoy our classic Cappuccino, a delightful blend of rich espresso and creamy st…"
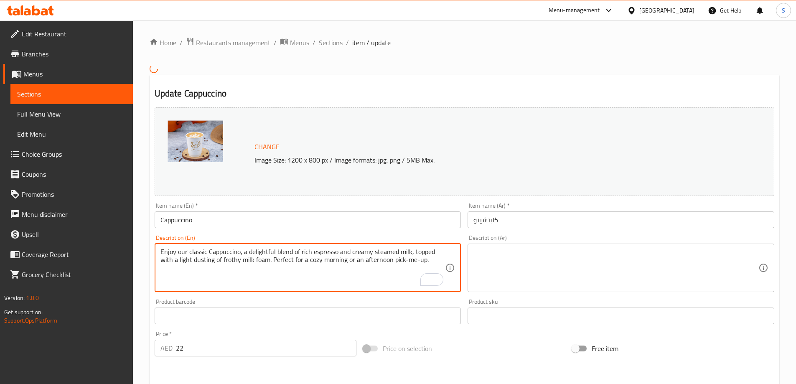
type textarea "Enjoy our classic Cappuccino, a delightful blend of rich espresso and creamy st…"
click at [562, 252] on textarea at bounding box center [615, 268] width 285 height 40
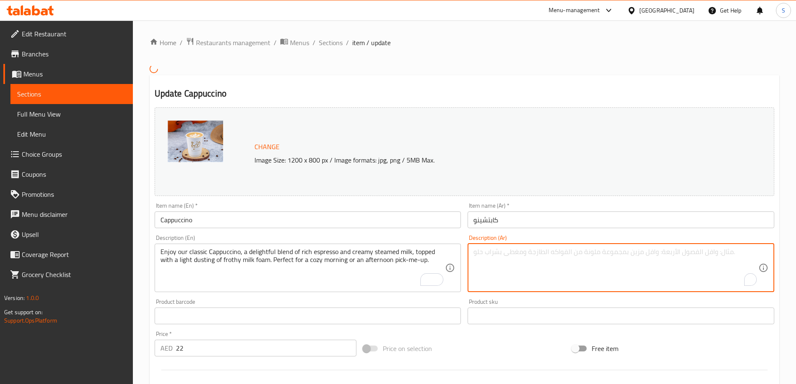
paste textarea "استمتع بكابتشينو كلاسيكي، مزيج رائع من الإسبريسو الغني والحليب المبخر الكريمي، …"
type textarea "استمتع بكابتشينو كلاسيكي، مزيج رائع من الإسبريسو الغني والحليب المبخر الكريمي، …"
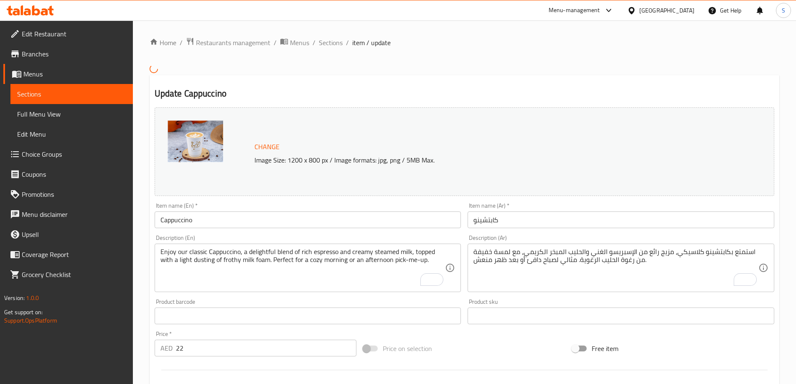
click at [509, 348] on div "Price on selection" at bounding box center [464, 348] width 209 height 23
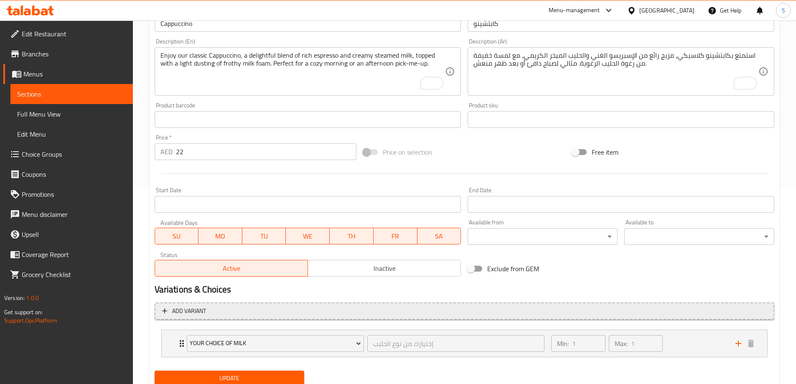
scroll to position [227, 0]
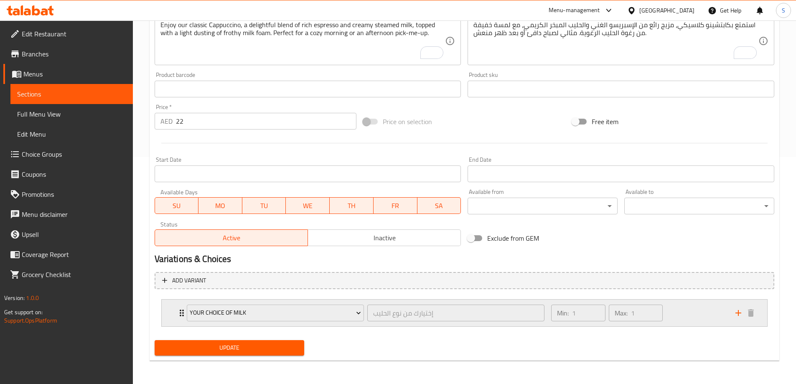
click at [697, 317] on div "Min: 1 ​ Max: 1 ​" at bounding box center [638, 313] width 184 height 27
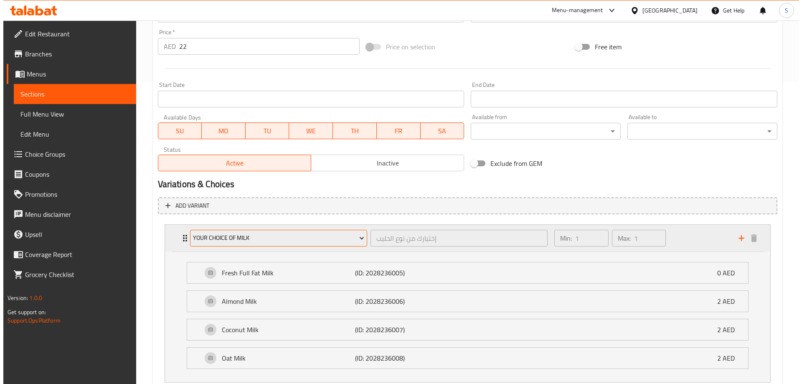
scroll to position [310, 0]
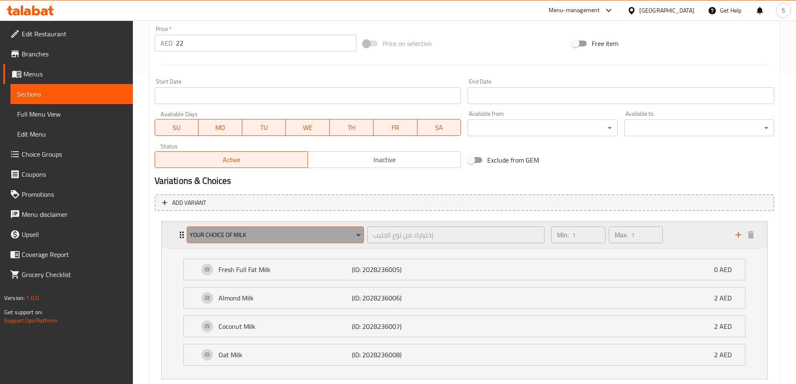
click at [257, 231] on span "Your Choice Of Milk" at bounding box center [275, 235] width 171 height 10
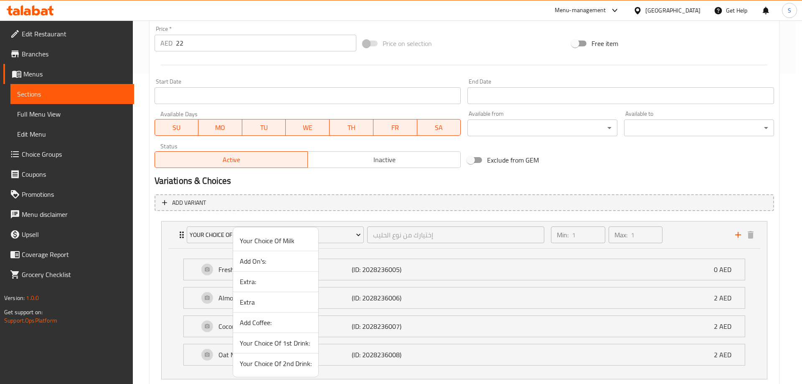
click at [272, 259] on span "Add On's:" at bounding box center [276, 261] width 72 height 10
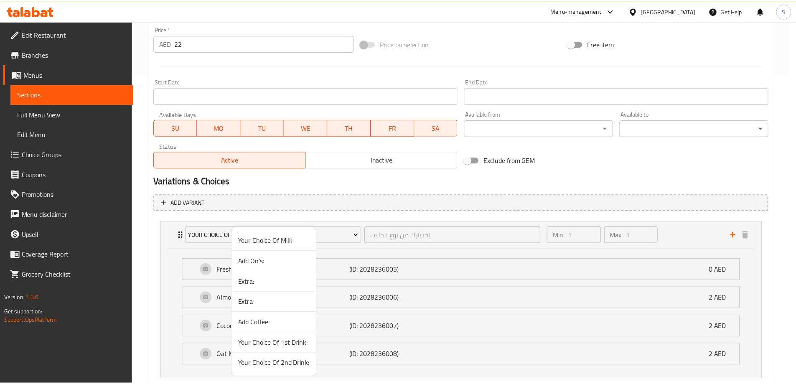
scroll to position [232, 0]
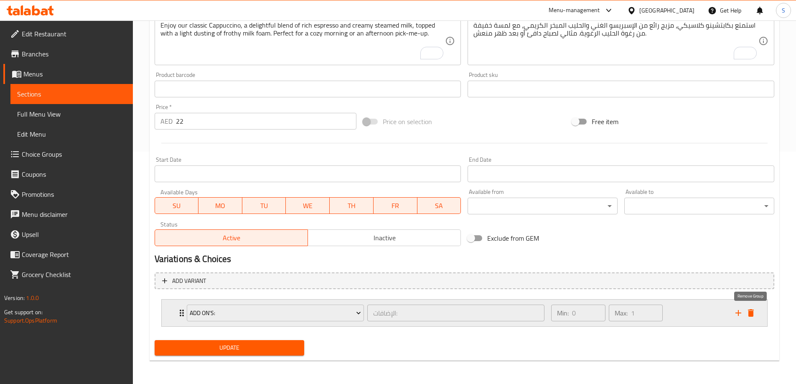
click at [755, 316] on icon "delete" at bounding box center [751, 313] width 10 height 10
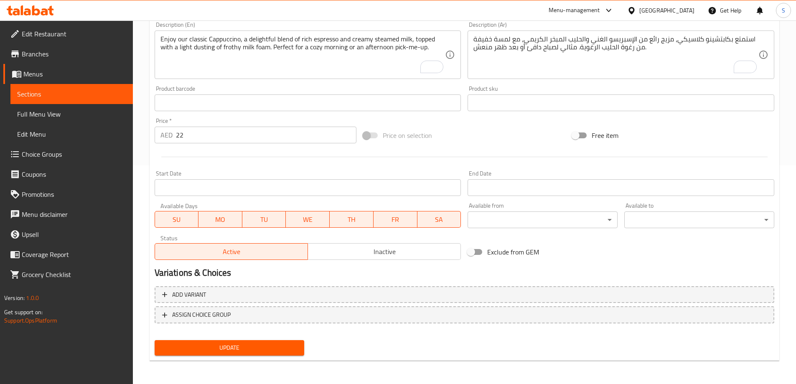
scroll to position [218, 0]
click at [282, 348] on span "Update" at bounding box center [229, 348] width 137 height 10
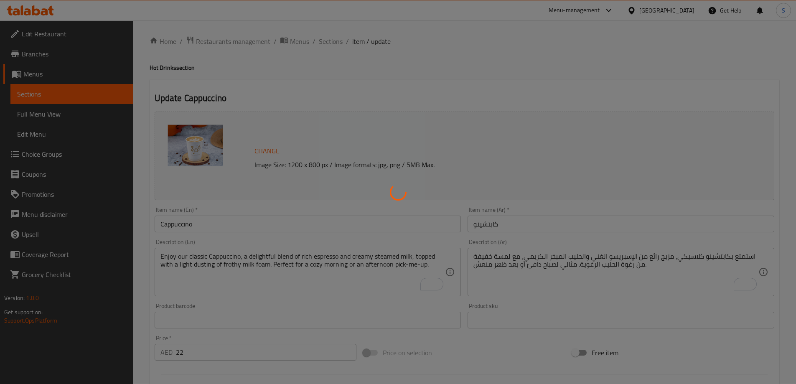
scroll to position [0, 0]
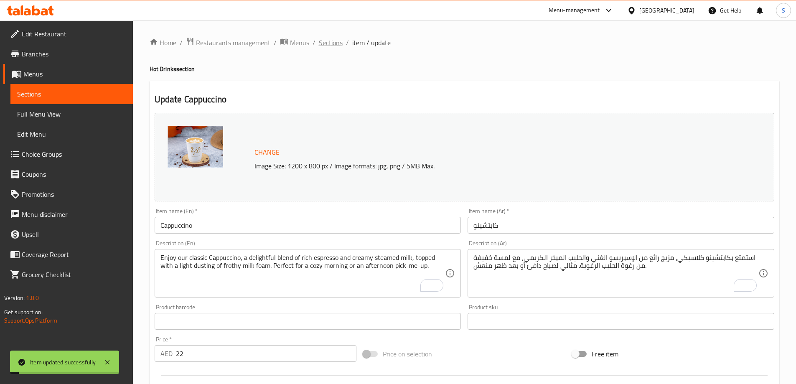
click at [330, 44] on span "Sections" at bounding box center [331, 43] width 24 height 10
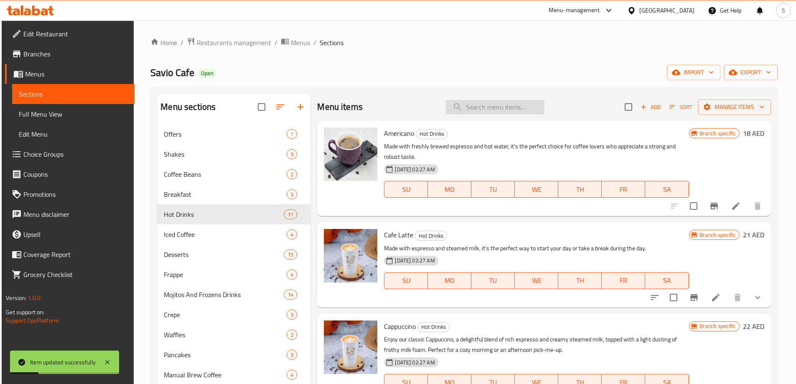
click at [490, 102] on input "search" at bounding box center [495, 107] width 99 height 15
paste input "استمتع بكابتشينو كلاسيكي، مزيج رائع من الإسبريسو الغني والحليب المبخر الكريمي، …"
type input "استمتع بكابتشينو كلاسيكي، مزيج رائع من الإسبريسو الغني والحليب المبخر الكريمي، …"
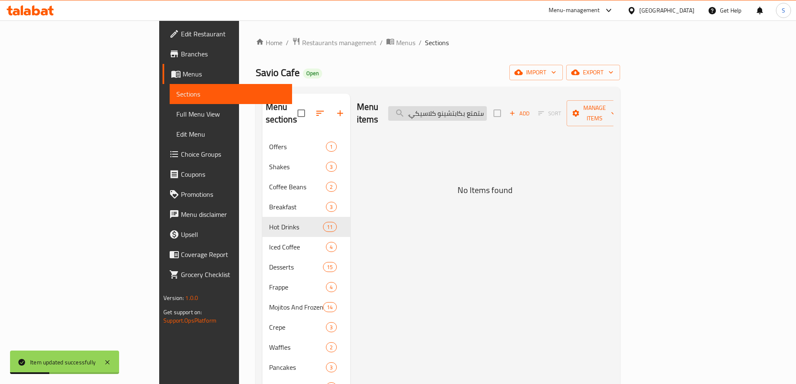
click at [487, 106] on input "استمتع بكابتشينو كلاسيكي، مزيج رائع من الإسبريسو الغني والحليب المبخر الكريمي، …" at bounding box center [437, 113] width 99 height 15
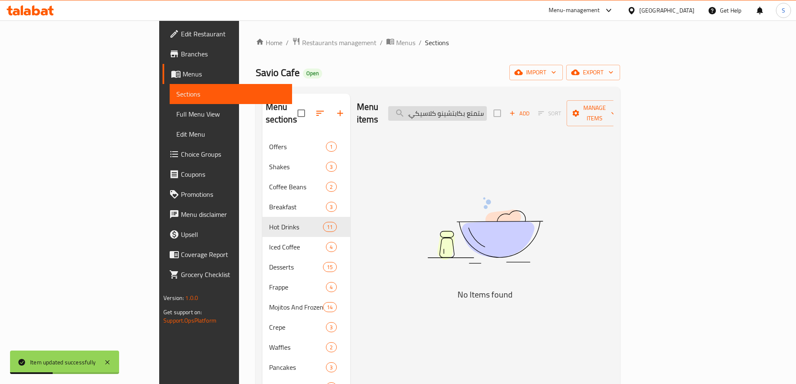
click at [487, 106] on input "استمتع بكابتشينو كلاسيكي، مزيج رائع من الإسبريسو الغني والحليب المبخر الكريمي، …" at bounding box center [437, 113] width 99 height 15
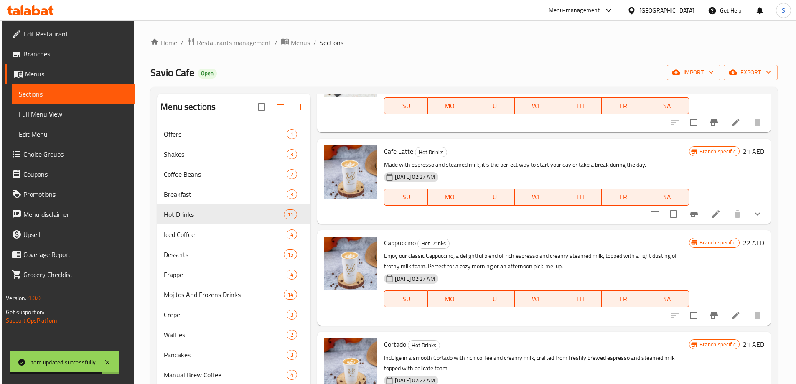
scroll to position [125, 0]
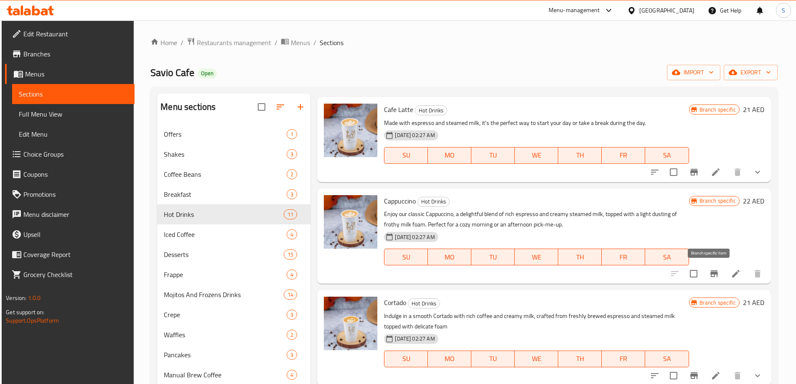
click at [710, 272] on icon "Branch-specific-item" at bounding box center [714, 273] width 8 height 7
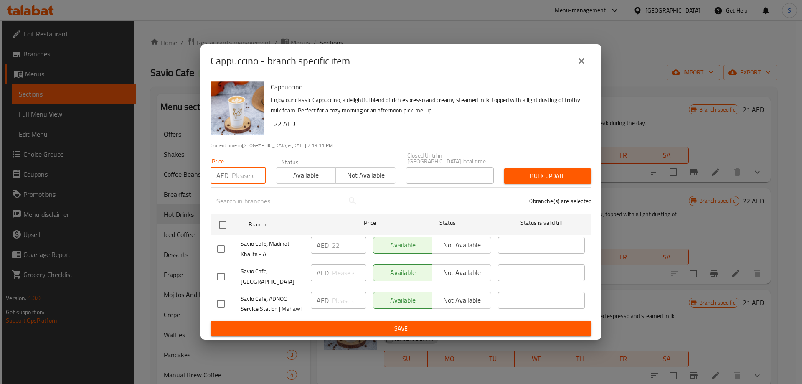
click at [249, 184] on input "number" at bounding box center [249, 175] width 34 height 17
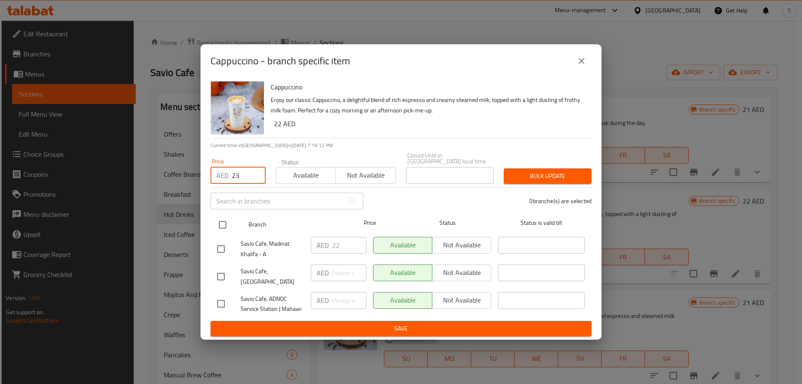
type input "23"
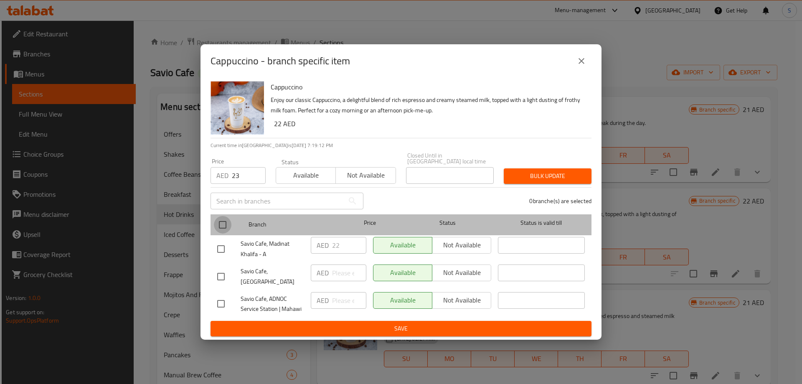
click at [222, 229] on input "checkbox" at bounding box center [223, 225] width 18 height 18
checkbox input "true"
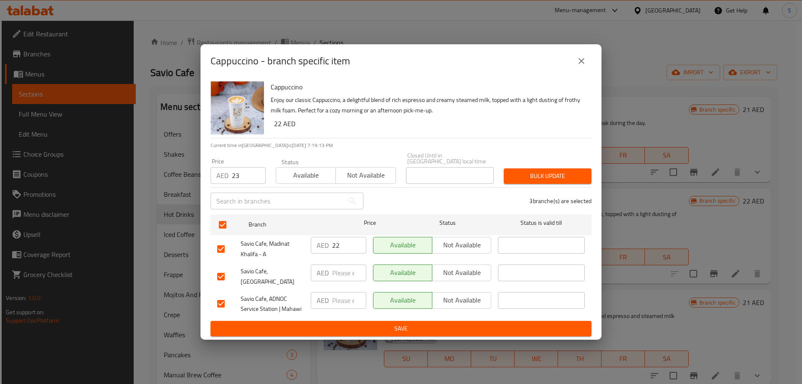
click at [556, 178] on span "Bulk update" at bounding box center [548, 176] width 74 height 10
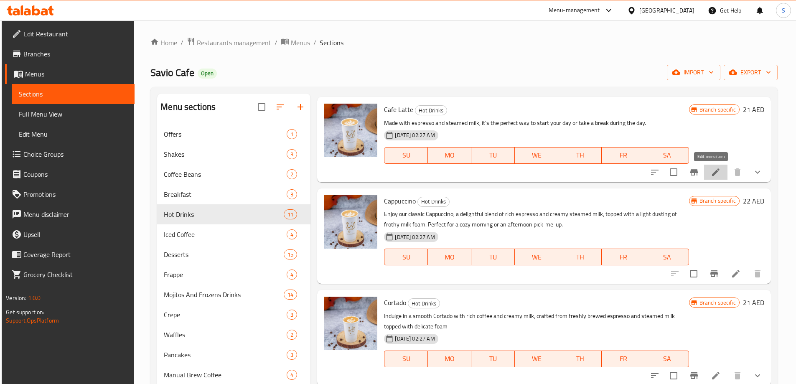
click at [713, 172] on icon at bounding box center [716, 172] width 10 height 10
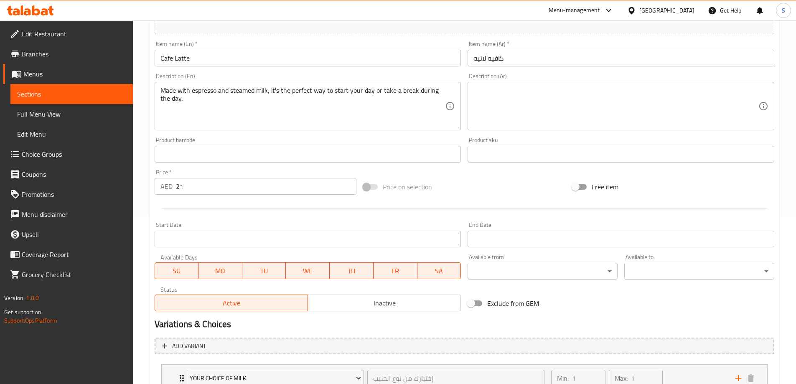
scroll to position [232, 0]
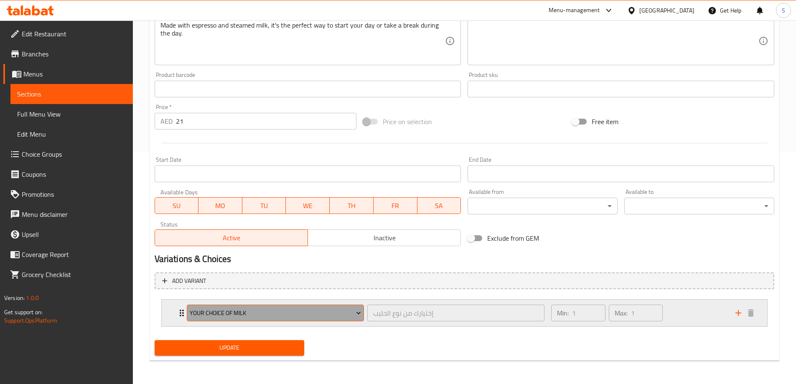
click at [319, 314] on span "Your Choice Of Milk" at bounding box center [275, 313] width 171 height 10
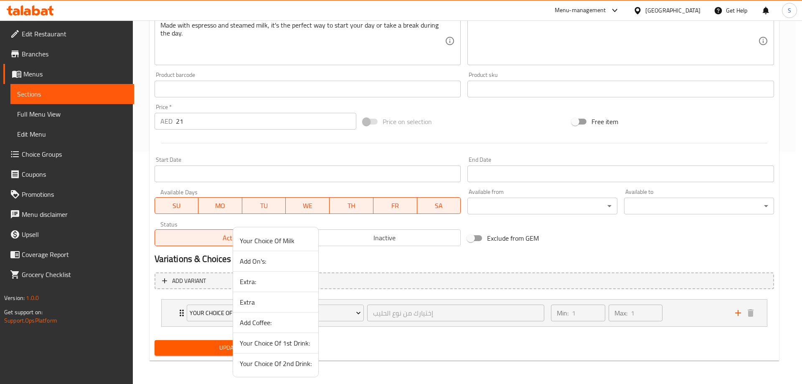
click at [285, 264] on span "Add On's:" at bounding box center [276, 261] width 72 height 10
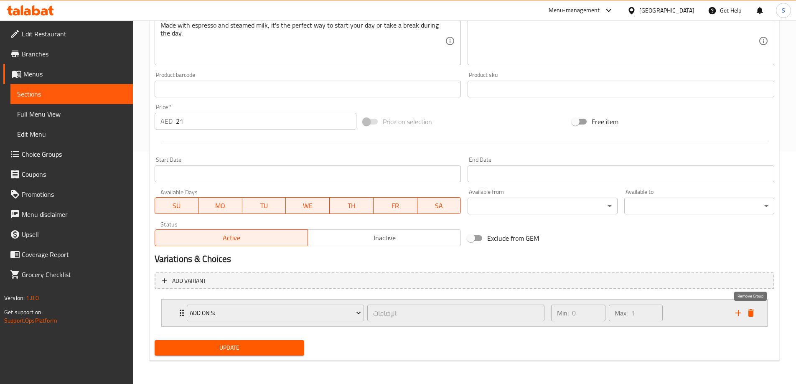
click at [748, 311] on icon "delete" at bounding box center [751, 313] width 6 height 8
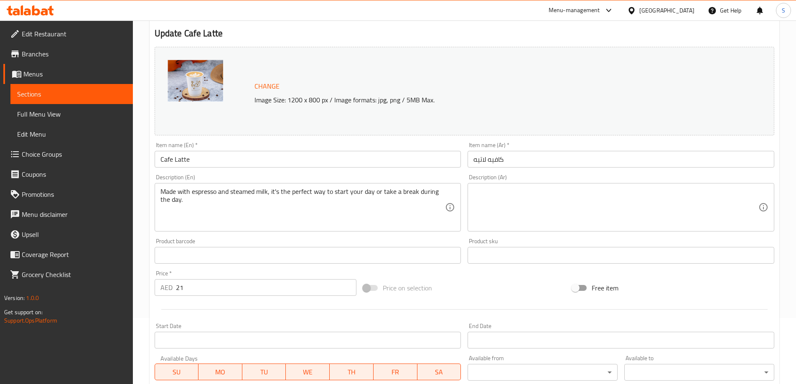
scroll to position [51, 0]
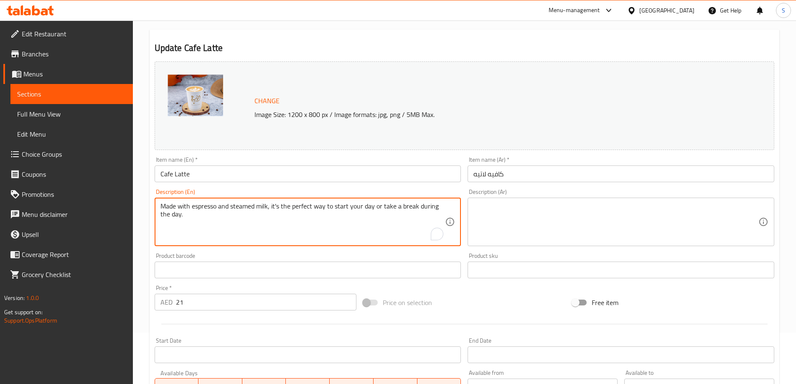
click at [307, 213] on textarea "Made with espresso and steamed milk, it's the perfect way to start your day or …" at bounding box center [302, 222] width 285 height 40
paste textarea "Enjoy a soothing cup of Hot Cafe Latte, a perfect blend of rich espresso and cr…"
type textarea "Enjoy a soothing cup of Hot Cafe Latte, a perfect blend of rich espresso and cr…"
click at [525, 216] on textarea at bounding box center [615, 222] width 285 height 40
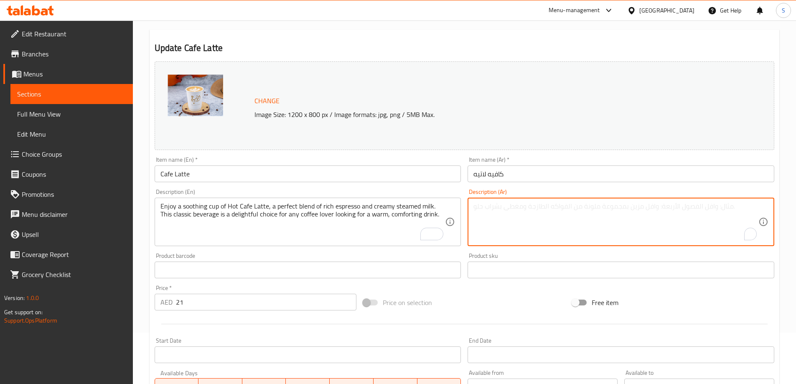
paste textarea "استمتع بفنجان من قهوة لاتيه ساخنة، مزيج مثالي من الإسبريسو الغني والحليب المبخر…"
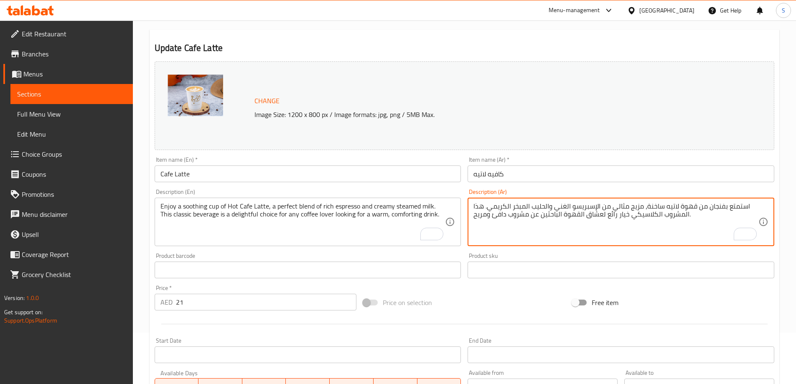
type textarea "استمتع بفنجان من قهوة لاتيه ساخنة، مزيج مثالي من الإسبريسو الغني والحليب المبخر…"
click at [480, 297] on div "Price on selection" at bounding box center [464, 302] width 209 height 23
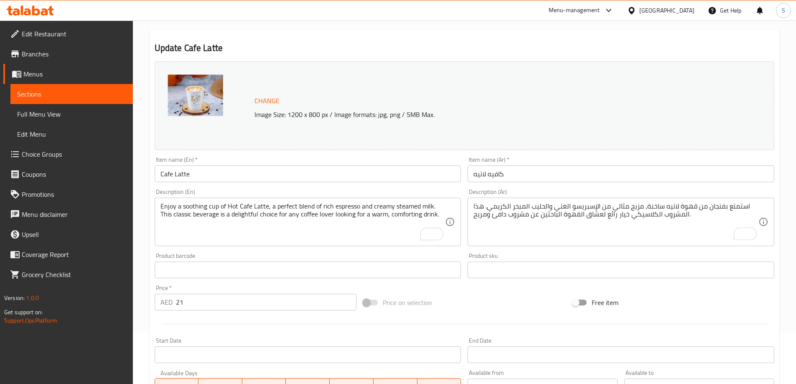
scroll to position [218, 0]
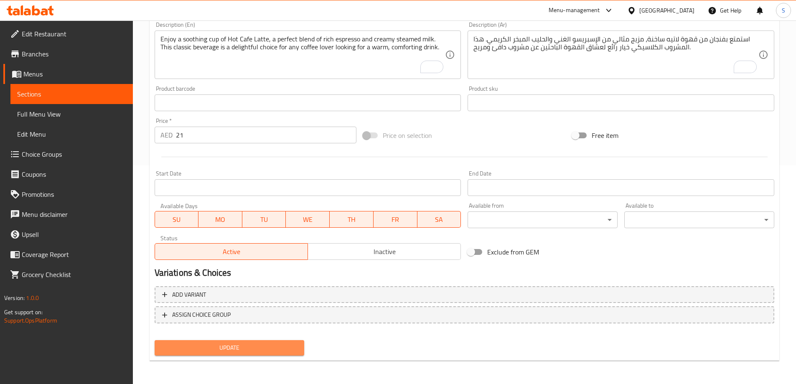
click at [236, 345] on span "Update" at bounding box center [229, 348] width 137 height 10
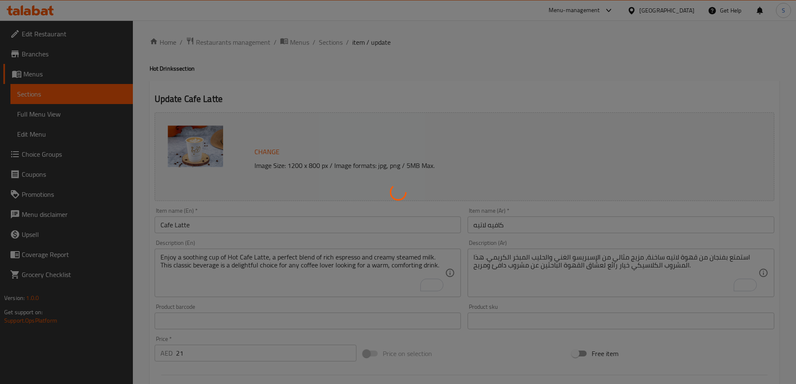
scroll to position [0, 0]
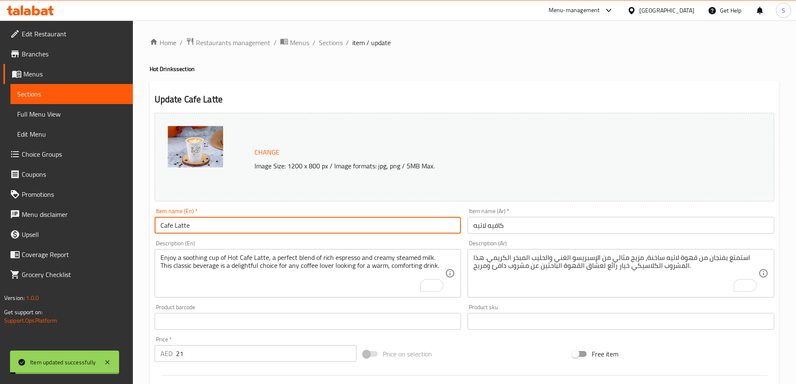
click at [246, 226] on input "Cafe Latte" at bounding box center [308, 225] width 307 height 17
click at [245, 226] on input "Cafe Latte" at bounding box center [308, 225] width 307 height 17
click at [266, 225] on input "Cafe Latte" at bounding box center [308, 225] width 307 height 17
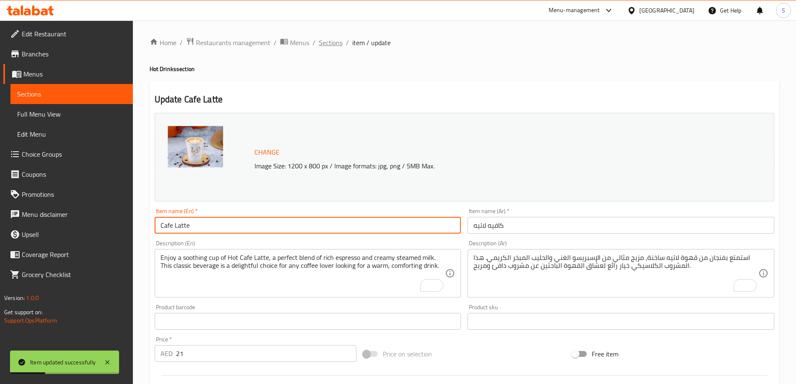
click at [326, 42] on span "Sections" at bounding box center [331, 43] width 24 height 10
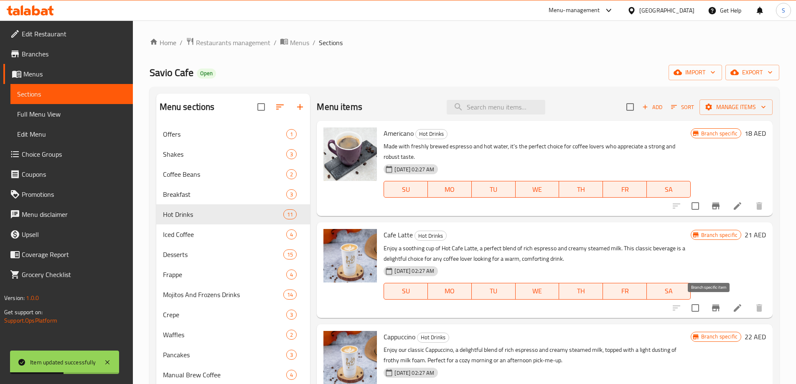
click at [711, 305] on icon "Branch-specific-item" at bounding box center [716, 308] width 10 height 10
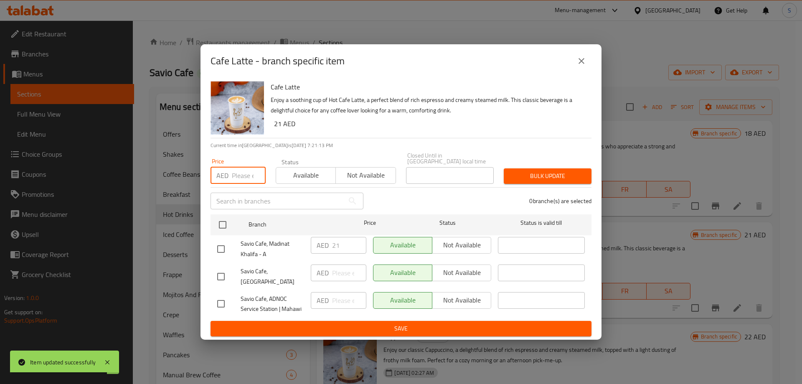
click at [240, 176] on input "number" at bounding box center [249, 175] width 34 height 17
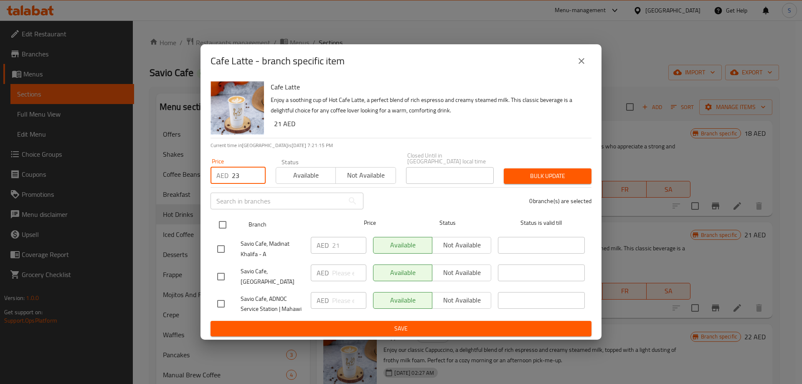
type input "23"
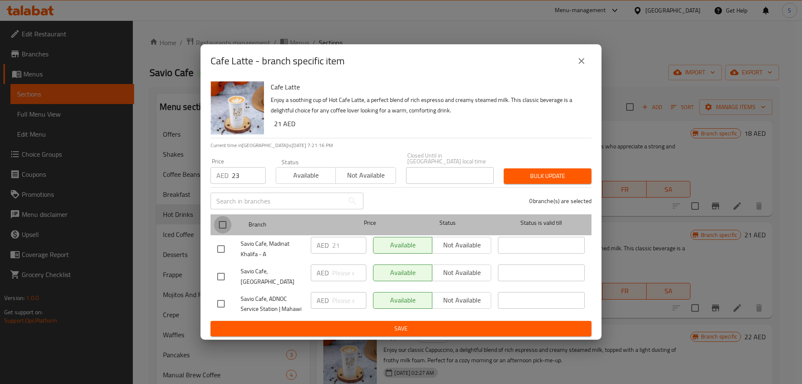
click at [229, 230] on input "checkbox" at bounding box center [223, 225] width 18 height 18
checkbox input "true"
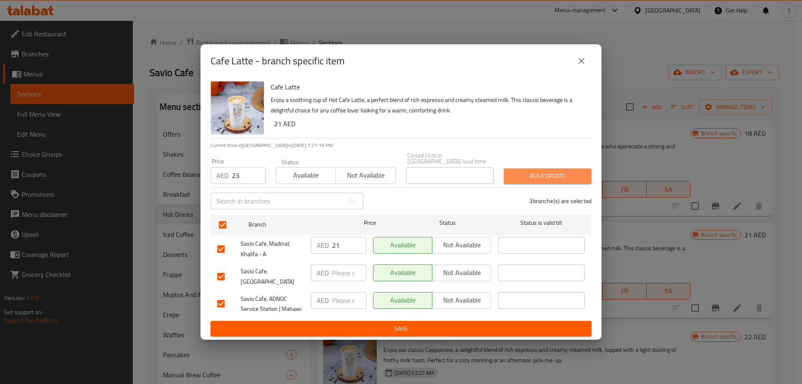
click at [554, 180] on span "Bulk update" at bounding box center [548, 176] width 74 height 10
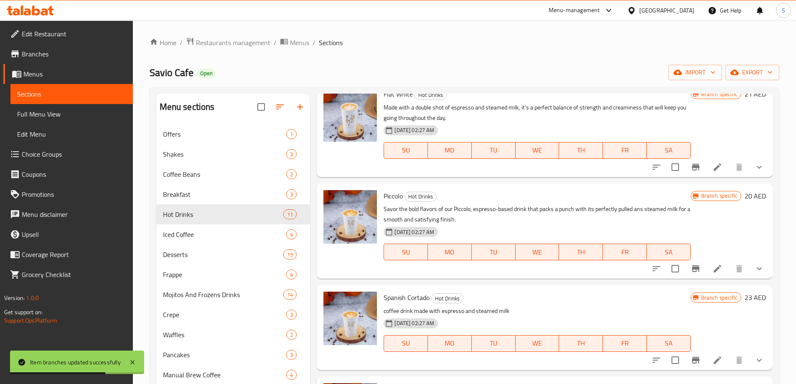
scroll to position [463, 0]
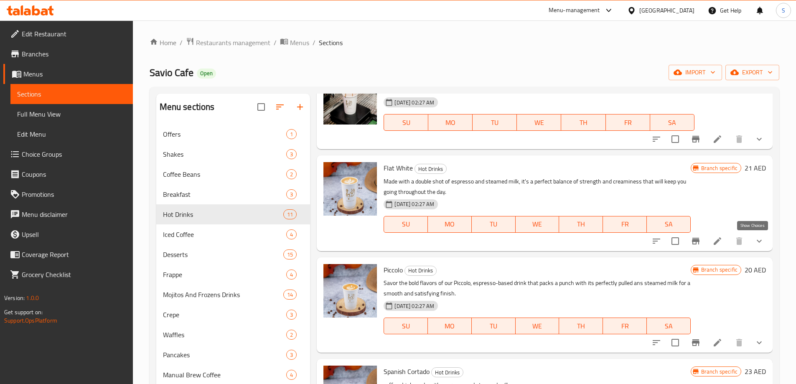
click at [754, 242] on icon "show more" at bounding box center [759, 241] width 10 height 10
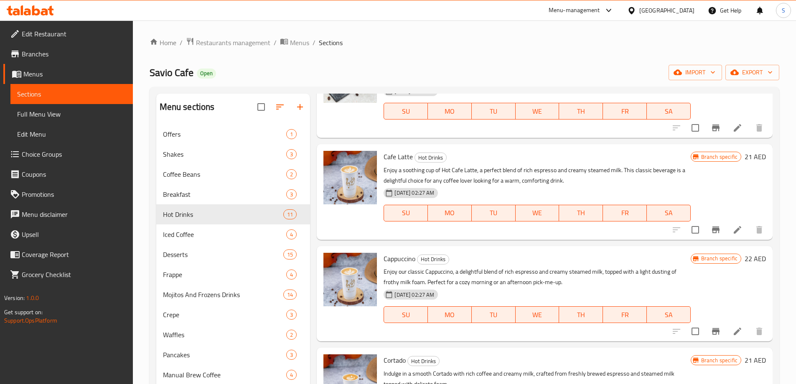
scroll to position [0, 0]
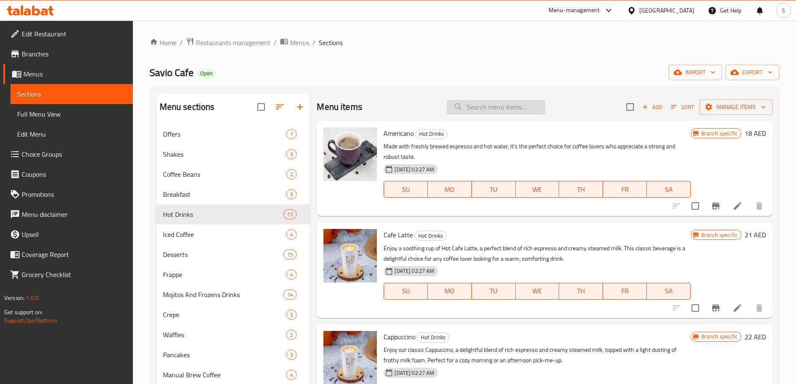
click at [501, 107] on input "search" at bounding box center [496, 107] width 99 height 15
paste input "Iced spanish"
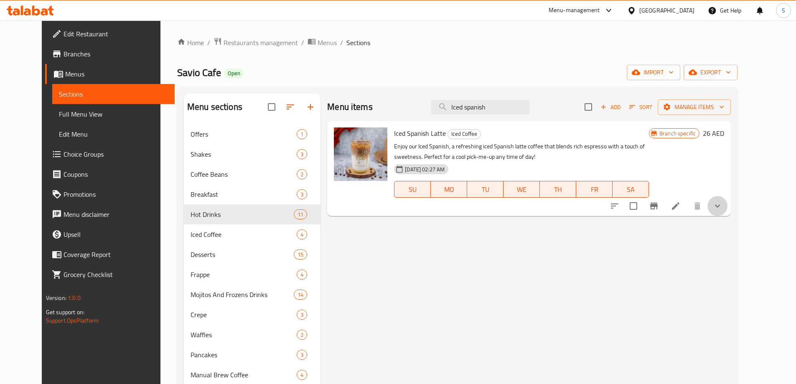
click at [727, 198] on button "show more" at bounding box center [717, 206] width 20 height 20
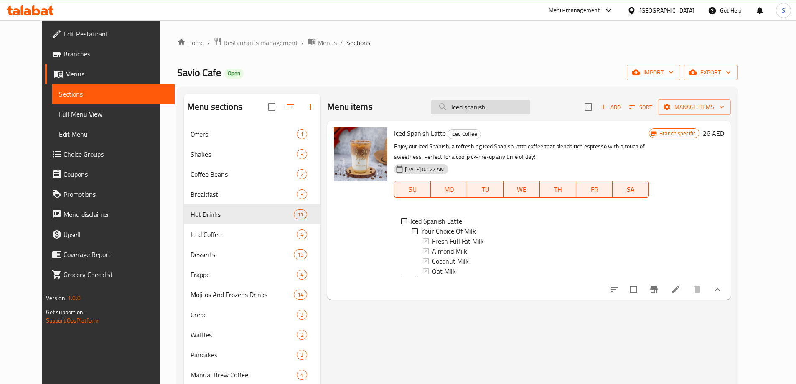
click at [521, 101] on input "Iced spanish" at bounding box center [480, 107] width 99 height 15
paste input "Flat white"
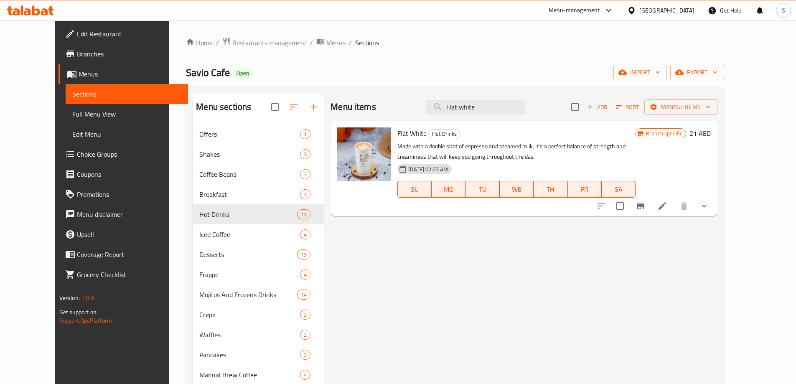
type input "Flat white"
click at [667, 206] on icon at bounding box center [662, 206] width 10 height 10
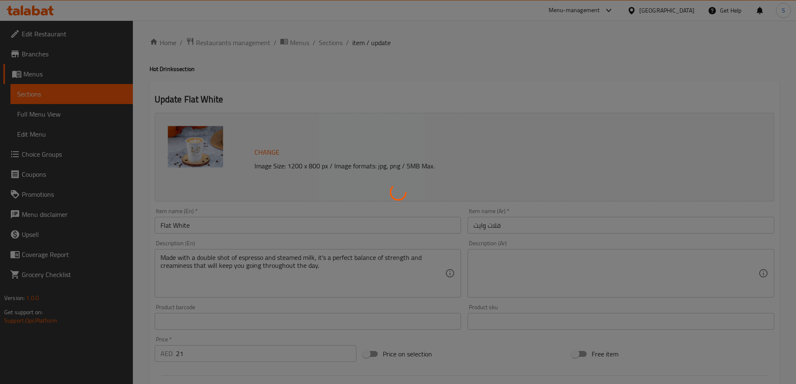
type input "إختيارك من نوع الحليب"
type input "1"
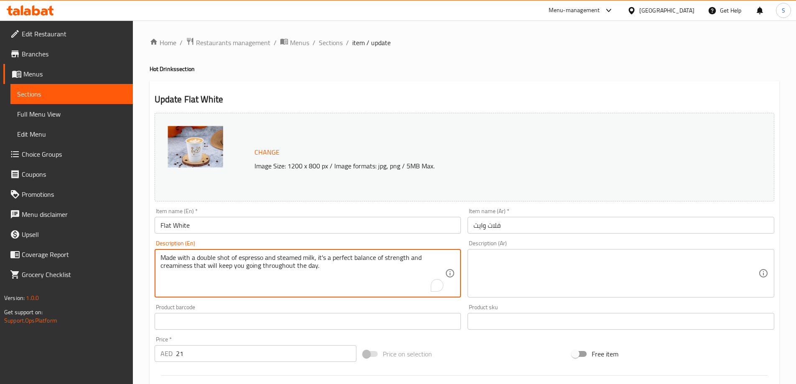
click at [377, 260] on textarea "Made with a double shot of espresso and steamed milk, it's a perfect balance of…" at bounding box center [302, 274] width 285 height 40
paste textarea "Indulge in our flat white, a delightful coffee beverage made with rich espresso…"
type textarea "Indulge in our flat white, a delightful coffee beverage made with rich espresso…"
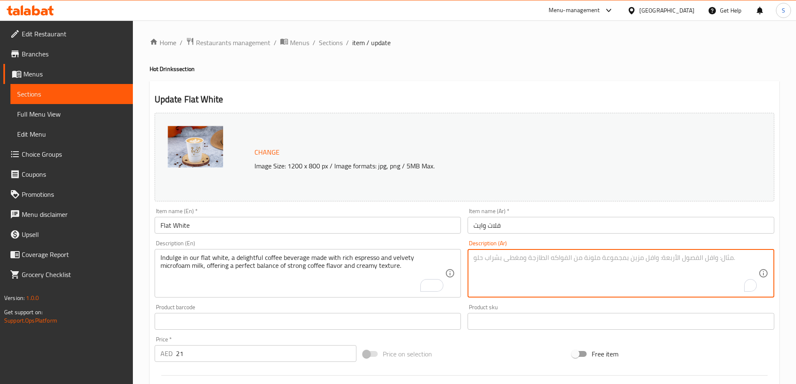
click at [552, 269] on textarea "To enrich screen reader interactions, please activate Accessibility in Grammarl…" at bounding box center [615, 274] width 285 height 40
paste textarea "استمتع بمشروب القهوة المسطح لدينا، وهو مشروب قهوة لذيذ مصنوع من الإسبريسو الغني…"
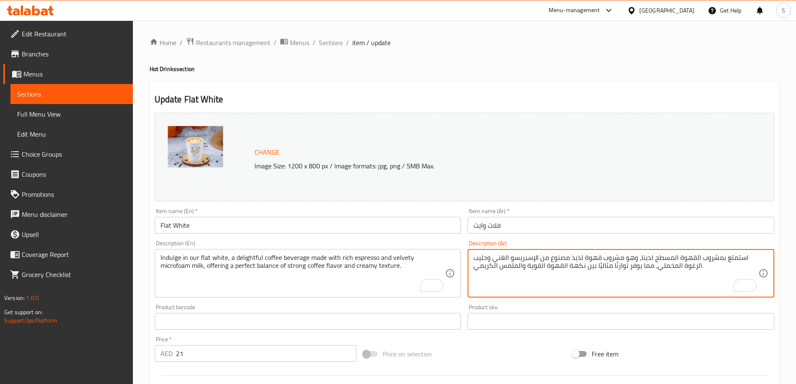
type textarea "استمتع بمشروب القهوة المسطح لدينا، وهو مشروب قهوة لذيذ مصنوع من الإسبريسو الغني…"
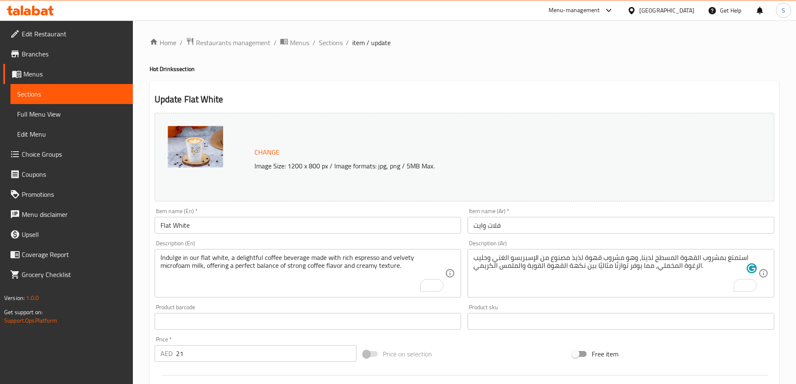
click at [457, 347] on div "Price on selection" at bounding box center [464, 354] width 209 height 23
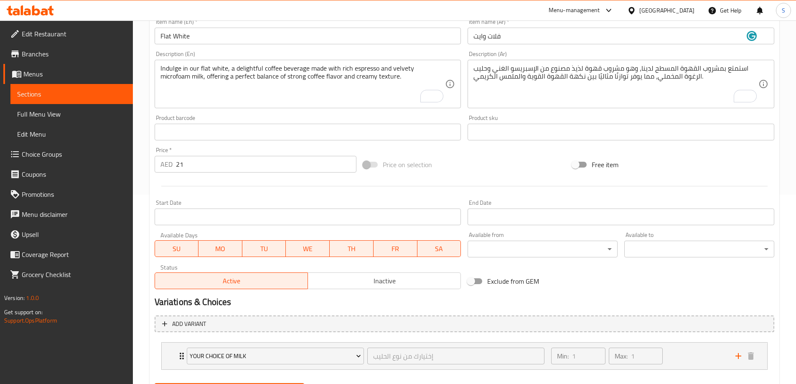
scroll to position [232, 0]
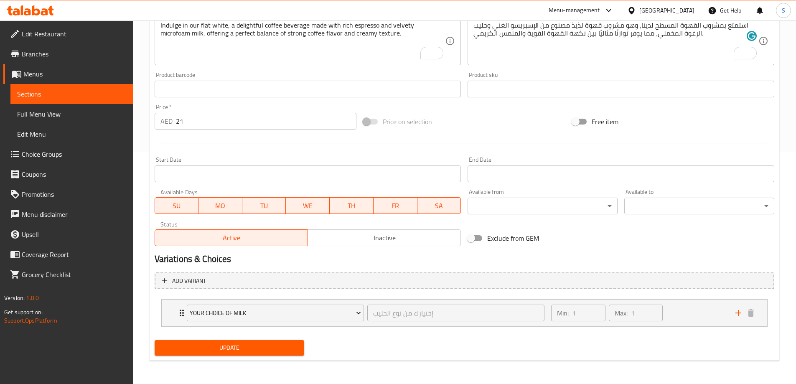
click at [235, 349] on span "Update" at bounding box center [229, 348] width 137 height 10
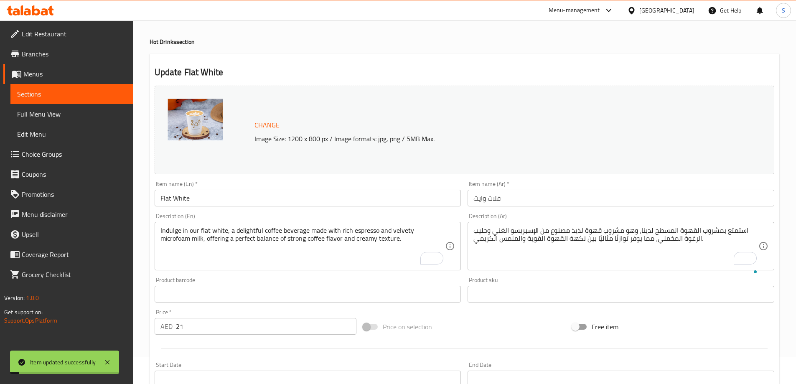
scroll to position [0, 0]
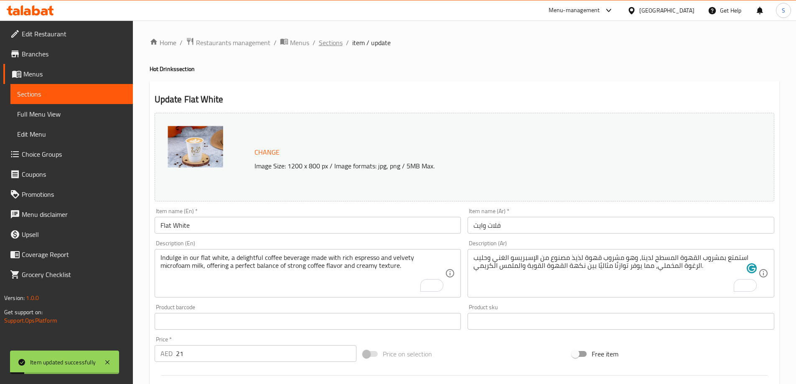
click at [338, 43] on span "Sections" at bounding box center [331, 43] width 24 height 10
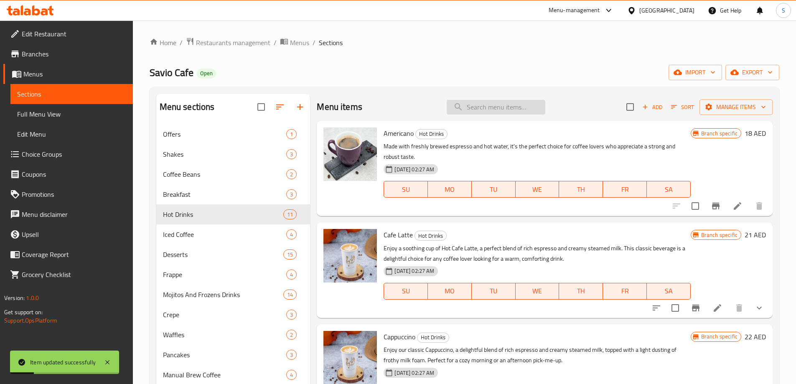
click at [484, 102] on input "search" at bounding box center [496, 107] width 99 height 15
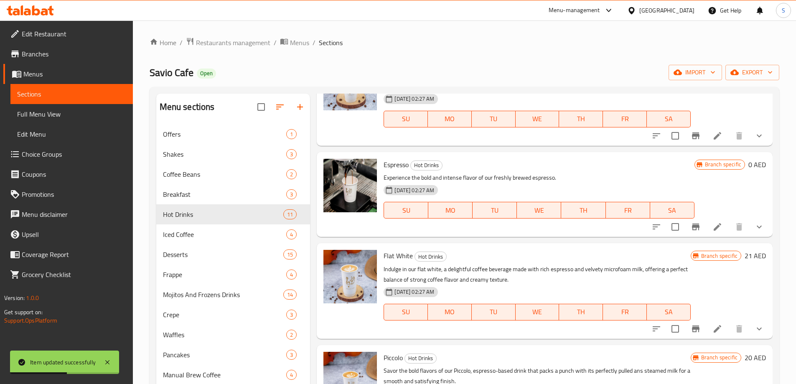
scroll to position [376, 0]
click at [706, 326] on li at bounding box center [717, 328] width 23 height 15
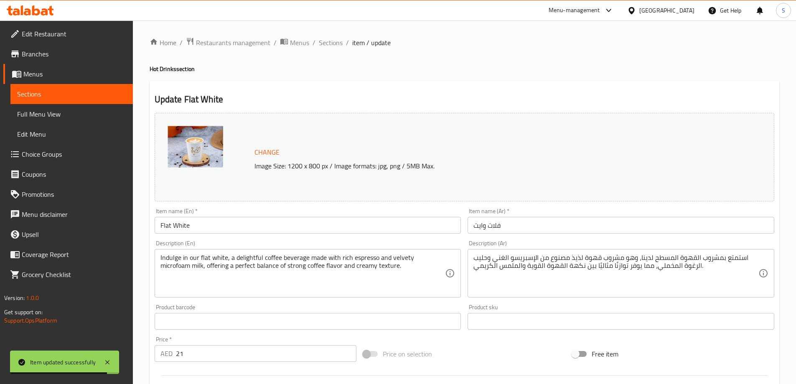
click at [304, 224] on input "Flat White" at bounding box center [308, 225] width 307 height 17
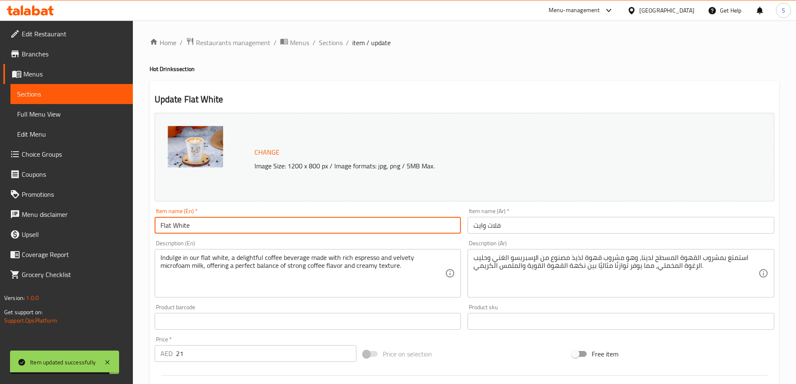
click at [304, 224] on input "Flat White" at bounding box center [308, 225] width 307 height 17
drag, startPoint x: 328, startPoint y: 51, endPoint x: 330, endPoint y: 45, distance: 6.1
click at [328, 50] on div "Home / Restaurants management / Menus / Sections / item / update Hot Drinks sec…" at bounding box center [465, 318] width 630 height 562
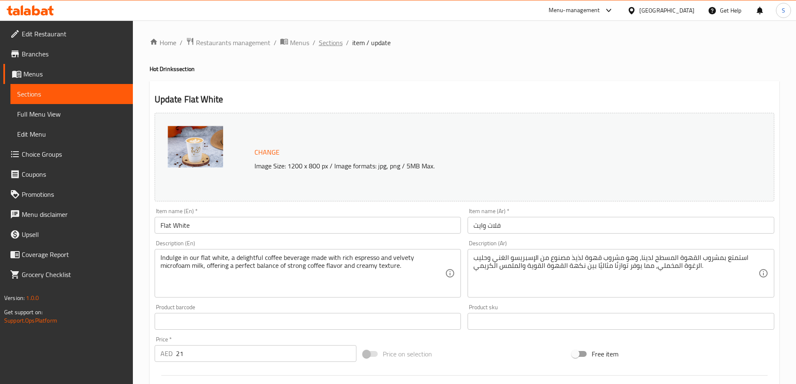
click at [330, 45] on span "Sections" at bounding box center [331, 43] width 24 height 10
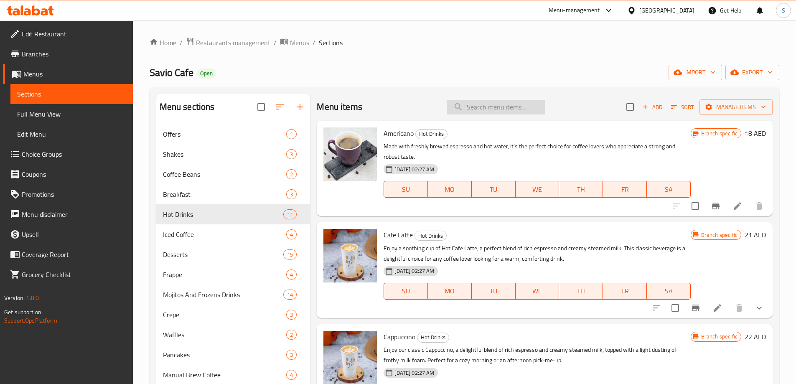
click at [492, 109] on input "search" at bounding box center [496, 107] width 99 height 15
paste input "Flat White"
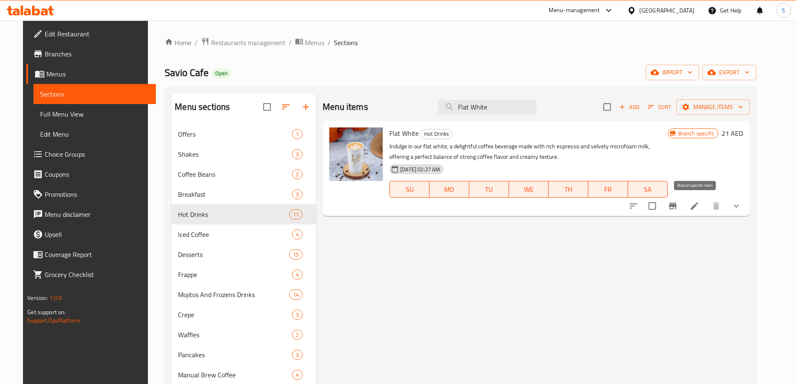
type input "Flat White"
click at [678, 208] on icon "Branch-specific-item" at bounding box center [673, 206] width 10 height 10
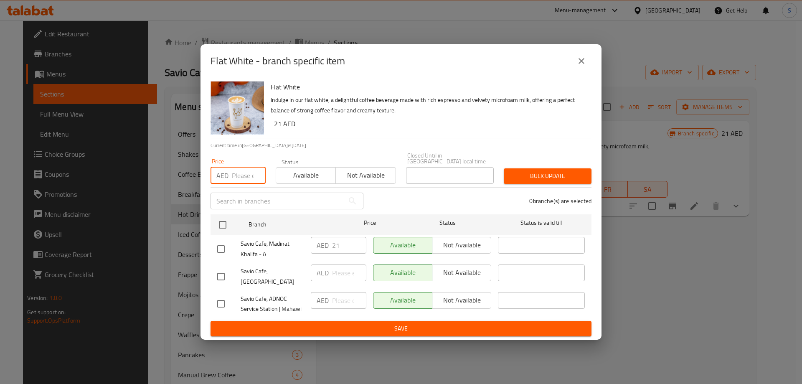
click at [237, 178] on input "number" at bounding box center [249, 175] width 34 height 17
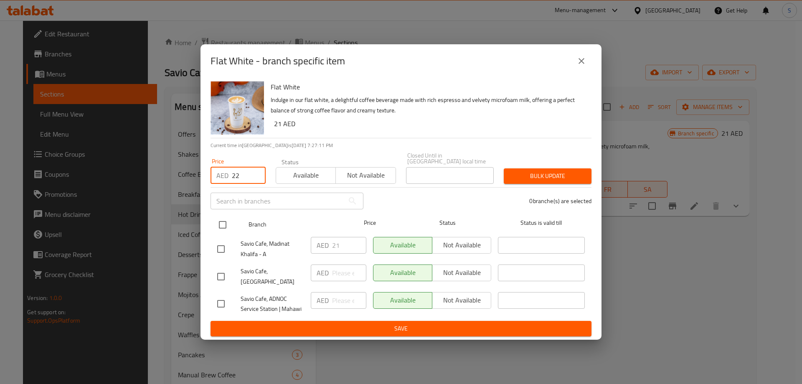
type input "22"
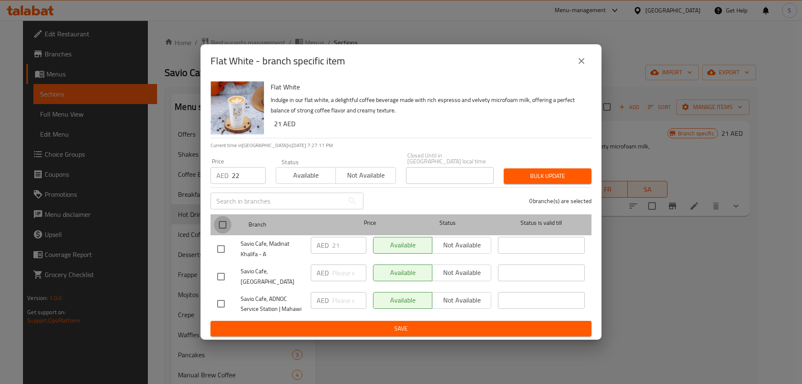
click at [224, 227] on input "checkbox" at bounding box center [223, 225] width 18 height 18
checkbox input "true"
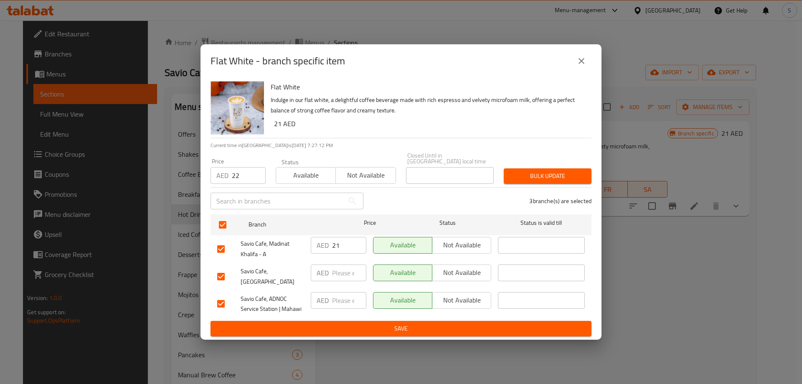
drag, startPoint x: 527, startPoint y: 180, endPoint x: 533, endPoint y: 181, distance: 6.3
click at [529, 180] on span "Bulk update" at bounding box center [548, 176] width 74 height 10
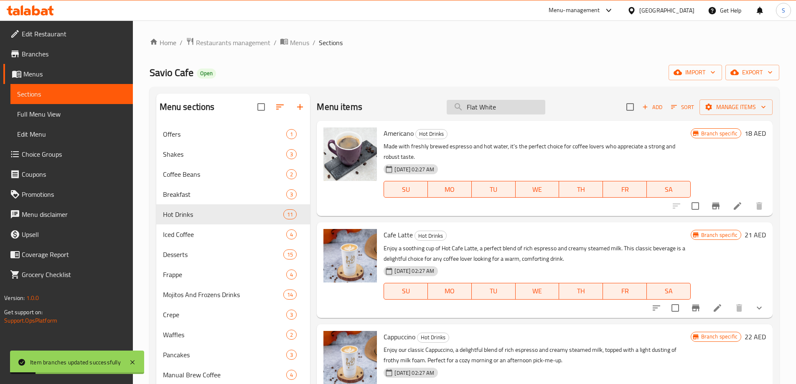
click at [484, 100] on input "Flat White" at bounding box center [496, 107] width 99 height 15
paste input "Hot Spanish lat"
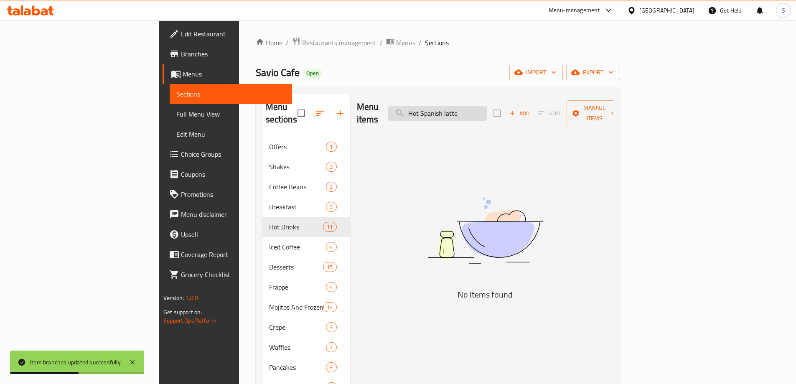
drag, startPoint x: 468, startPoint y: 105, endPoint x: 446, endPoint y: 107, distance: 21.8
click at [446, 107] on input "Hot Spanish latte" at bounding box center [437, 113] width 99 height 15
click at [487, 109] on input "Hot Spanish latte" at bounding box center [437, 113] width 99 height 15
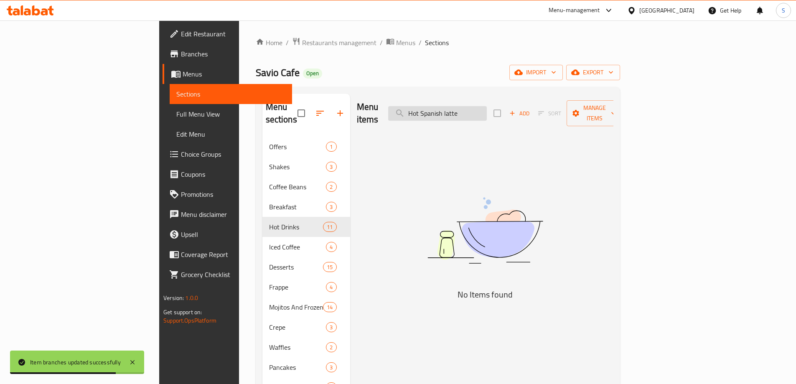
click at [470, 108] on input "Hot Spanish latte" at bounding box center [437, 113] width 99 height 15
drag, startPoint x: 480, startPoint y: 107, endPoint x: 465, endPoint y: 108, distance: 15.1
click at [465, 108] on input "Hot Spanish latte" at bounding box center [437, 113] width 99 height 15
click at [482, 108] on input "Hot Spanish latte" at bounding box center [437, 113] width 99 height 15
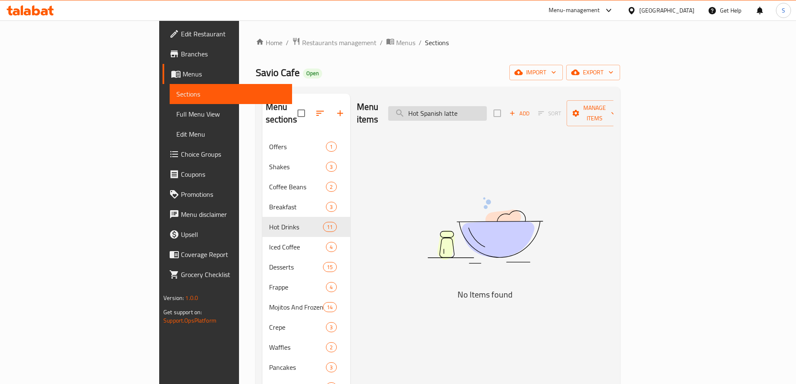
drag, startPoint x: 479, startPoint y: 108, endPoint x: 452, endPoint y: 110, distance: 27.2
click at [452, 110] on input "Hot Spanish latte" at bounding box center [437, 113] width 99 height 15
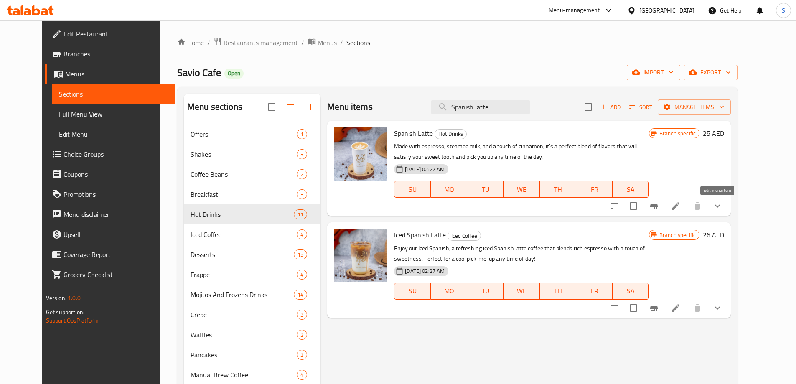
type input "Spanish latte"
click at [679, 206] on icon at bounding box center [676, 206] width 8 height 8
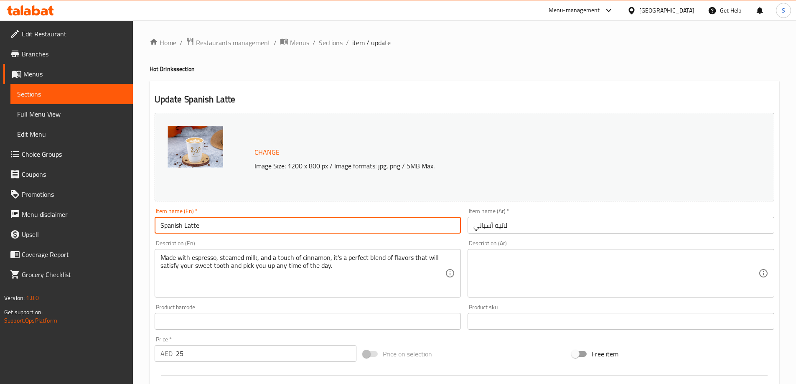
drag, startPoint x: 190, startPoint y: 226, endPoint x: 173, endPoint y: 226, distance: 16.7
click at [175, 226] on input "Spanish Latte" at bounding box center [308, 225] width 307 height 17
click at [172, 226] on input "Spanish Latte" at bounding box center [308, 225] width 307 height 17
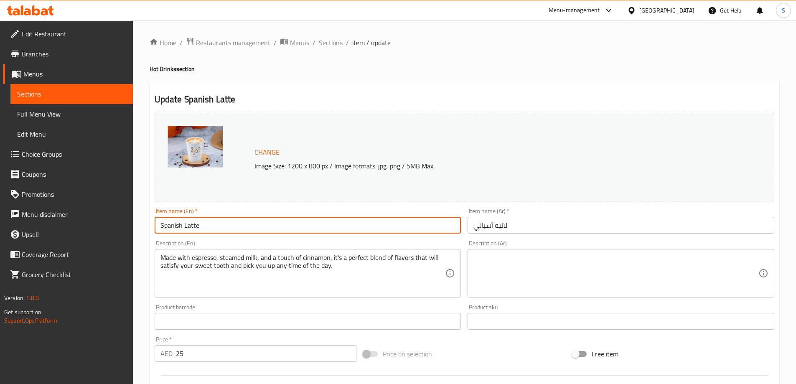
paste input "Hot Spanish l"
type input "Hot Spanish latte"
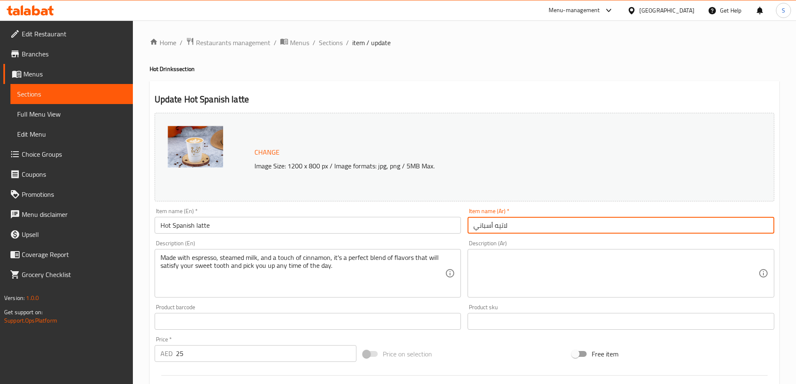
click at [523, 221] on input "لاتيه أسباني" at bounding box center [620, 225] width 307 height 17
type input "لاتيه أسباني ساخن"
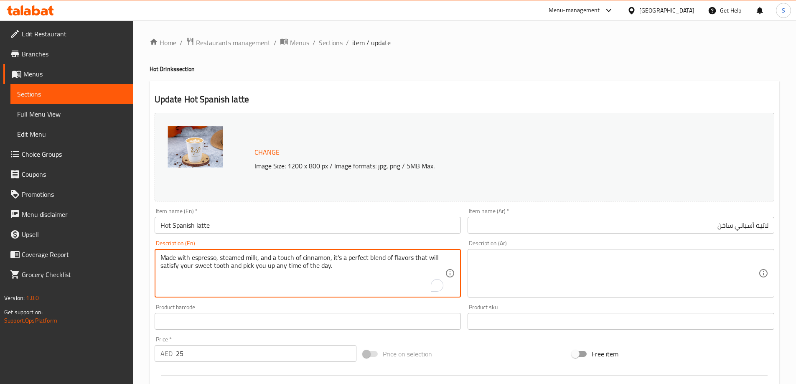
click at [322, 263] on textarea "Made with espresso, steamed milk, and a touch of cinnamon, it's a perfect blend…" at bounding box center [302, 274] width 285 height 40
paste textarea "Savor the rich flavors of our Hot Spanish Latte, a perfect blend of bold espres…"
type textarea "Savor the rich flavors of our Hot Spanish Latte, a perfect blend of bold espres…"
click at [515, 264] on textarea at bounding box center [615, 274] width 285 height 40
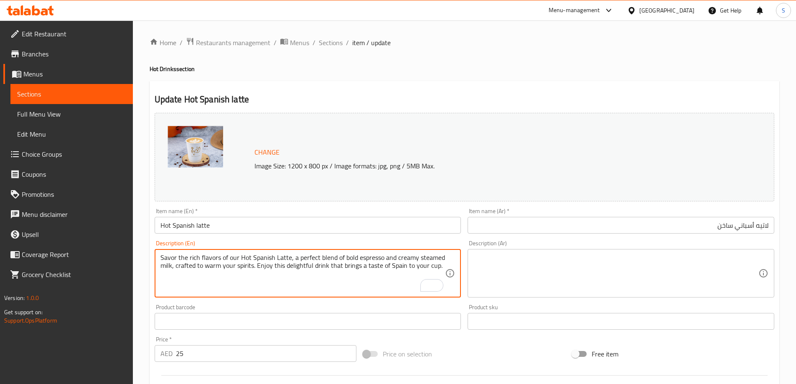
paste textarea "استمتع بنكهات لاتيه الإسباني الساخن الغنية، مزيج مثالي من الإسبريسو القوي والحل…"
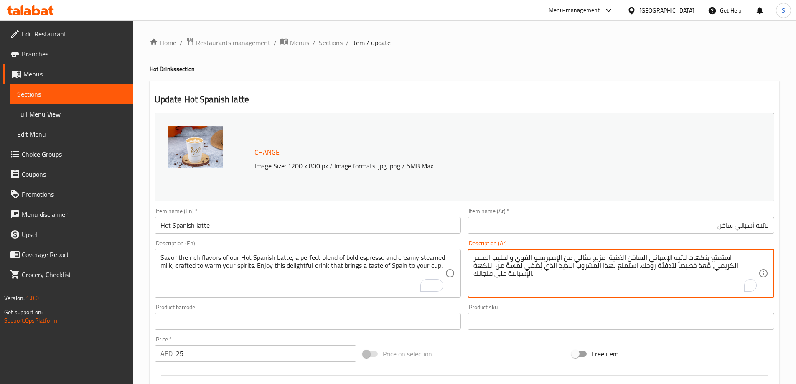
type textarea "استمتع بنكهات لاتيه الإسباني الساخن الغنية، مزيج مثالي من الإسبريسو القوي والحل…"
click at [349, 228] on input "Hot Spanish latte" at bounding box center [308, 225] width 307 height 17
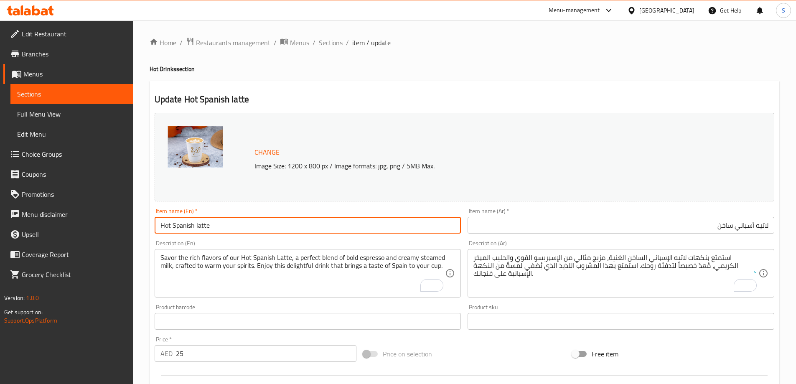
click at [349, 228] on input "Hot Spanish latte" at bounding box center [308, 225] width 307 height 17
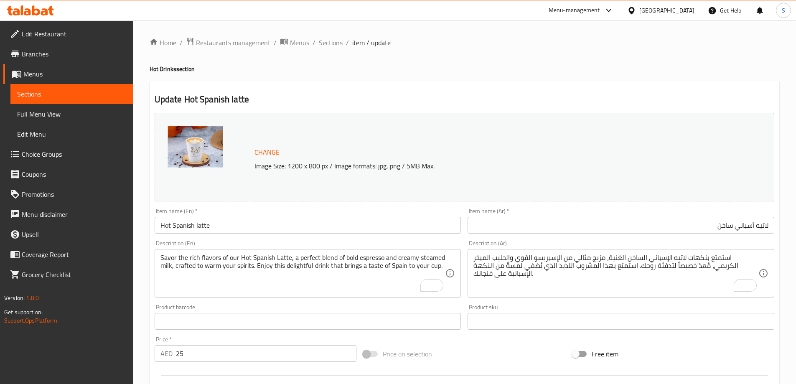
click at [475, 352] on div "Price on selection" at bounding box center [464, 354] width 209 height 23
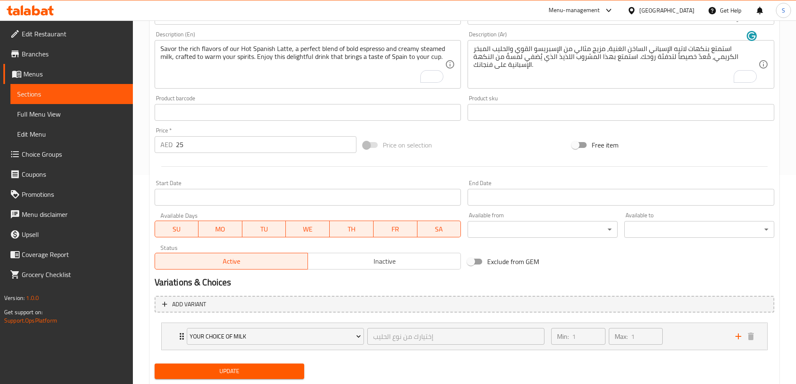
scroll to position [232, 0]
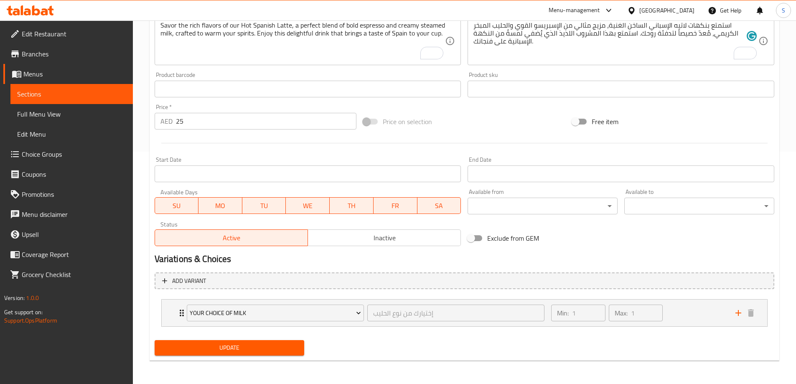
click at [267, 344] on span "Update" at bounding box center [229, 348] width 137 height 10
click at [452, 127] on div "Price on selection" at bounding box center [464, 121] width 209 height 23
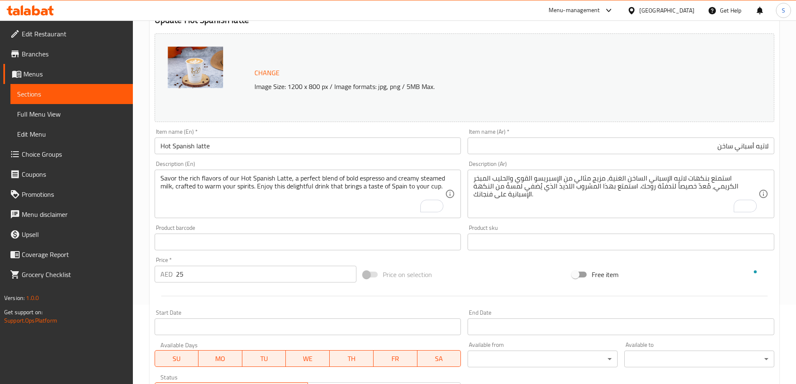
scroll to position [0, 0]
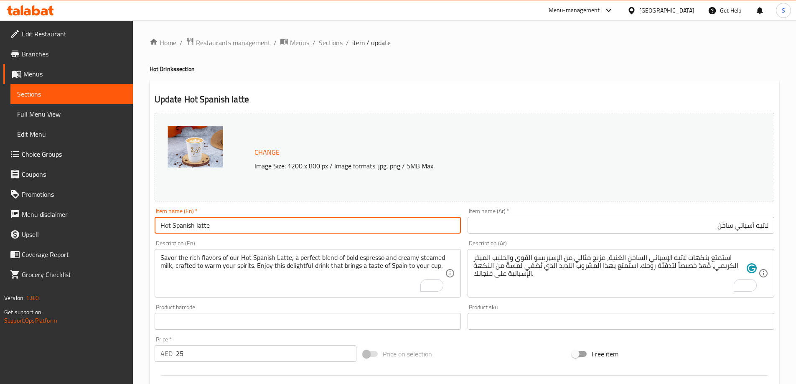
click at [246, 221] on input "Hot Spanish latte" at bounding box center [308, 225] width 307 height 17
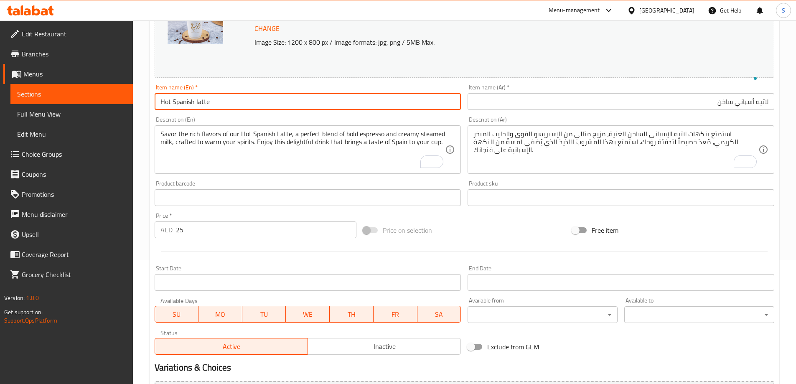
scroll to position [209, 0]
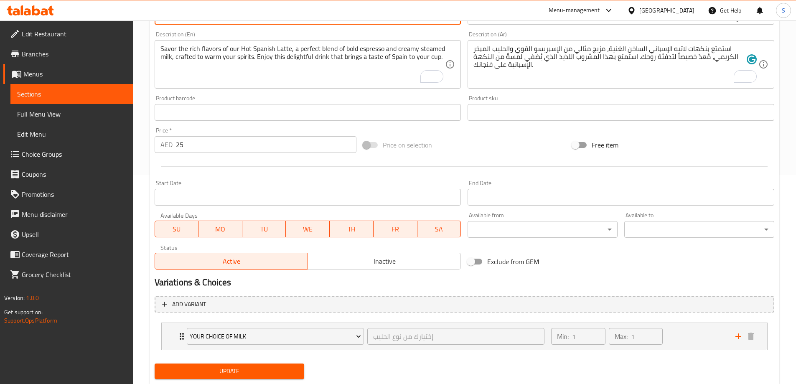
click at [273, 376] on span "Update" at bounding box center [229, 371] width 137 height 10
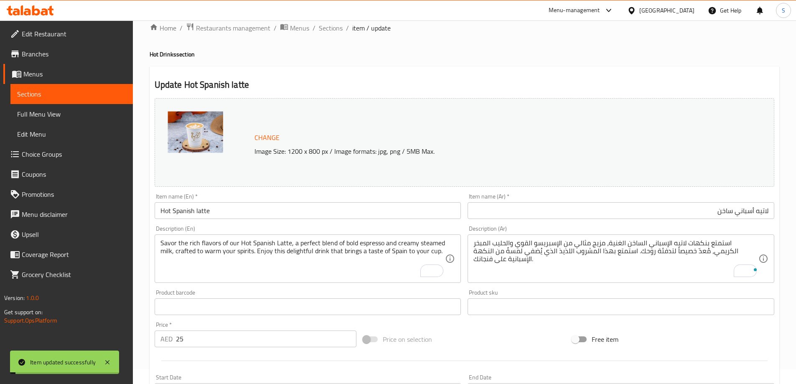
scroll to position [0, 0]
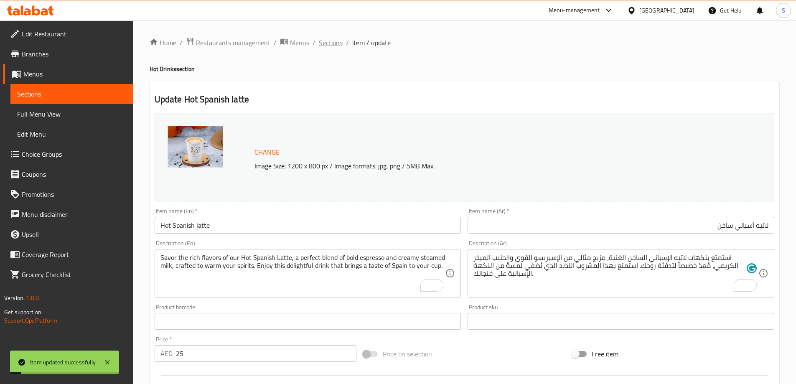
click at [328, 44] on span "Sections" at bounding box center [331, 43] width 24 height 10
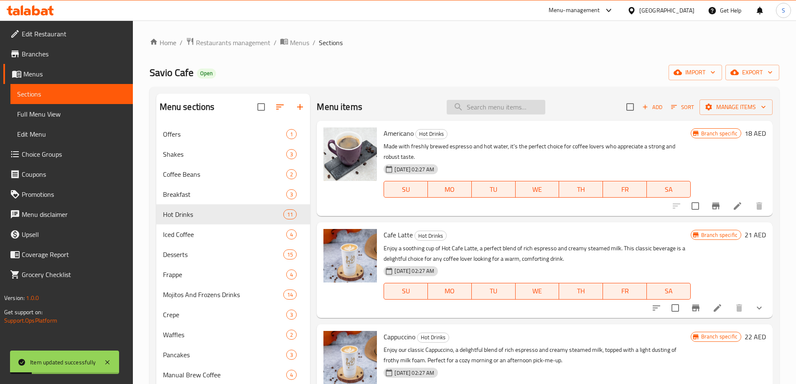
click at [503, 106] on input "search" at bounding box center [496, 107] width 99 height 15
paste input "Hot Spanish latte"
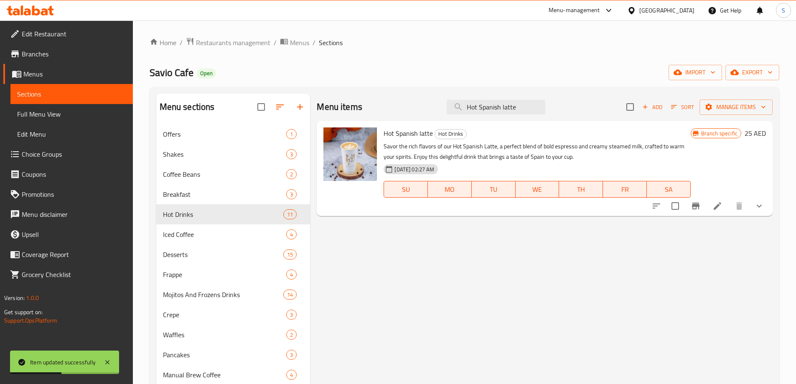
type input "Hot Spanish latte"
click at [755, 213] on button "show more" at bounding box center [759, 206] width 20 height 20
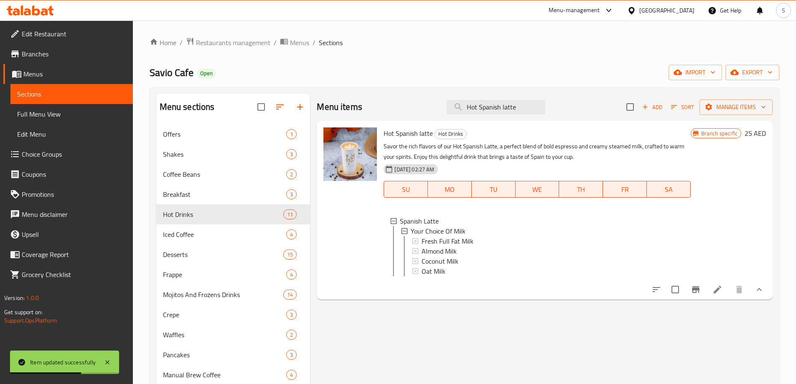
click at [699, 294] on icon "Branch-specific-item" at bounding box center [696, 290] width 10 height 10
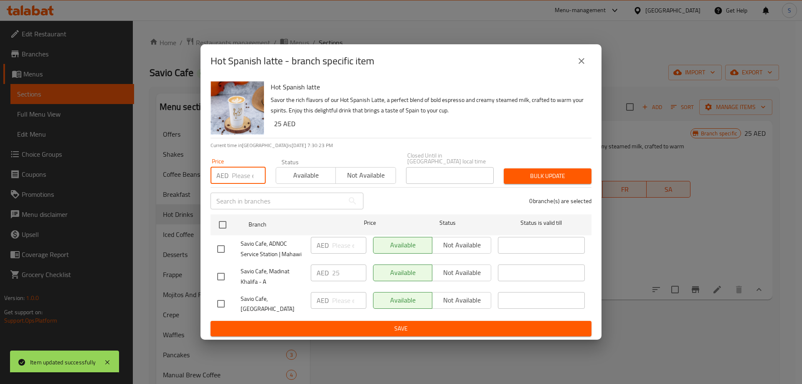
click at [240, 177] on input "number" at bounding box center [249, 175] width 34 height 17
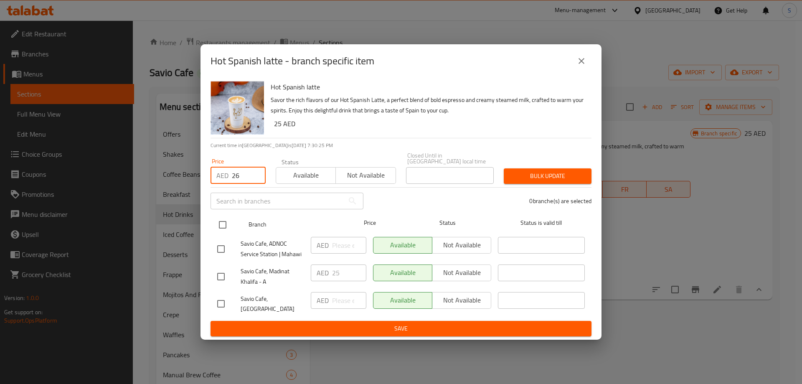
type input "26"
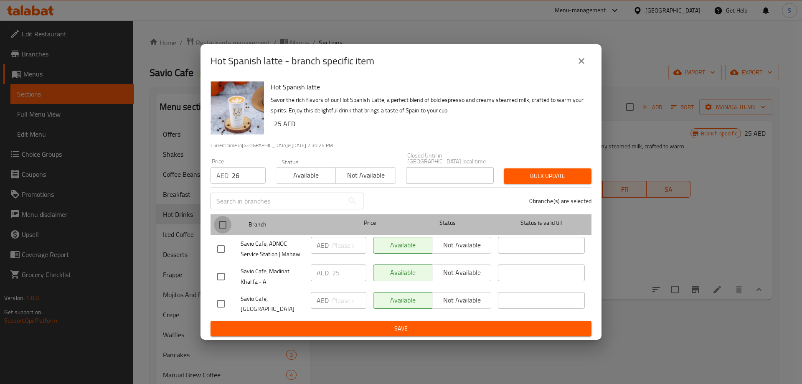
drag, startPoint x: 214, startPoint y: 227, endPoint x: 221, endPoint y: 227, distance: 6.7
click at [215, 227] on input "checkbox" at bounding box center [223, 225] width 18 height 18
checkbox input "true"
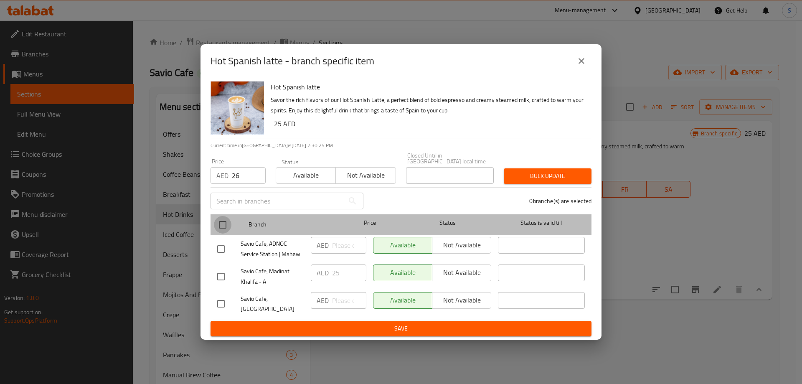
checkbox input "true"
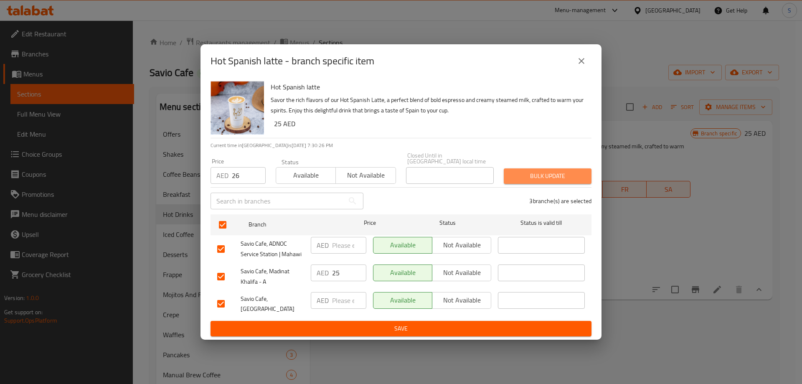
click at [519, 180] on span "Bulk update" at bounding box center [548, 176] width 74 height 10
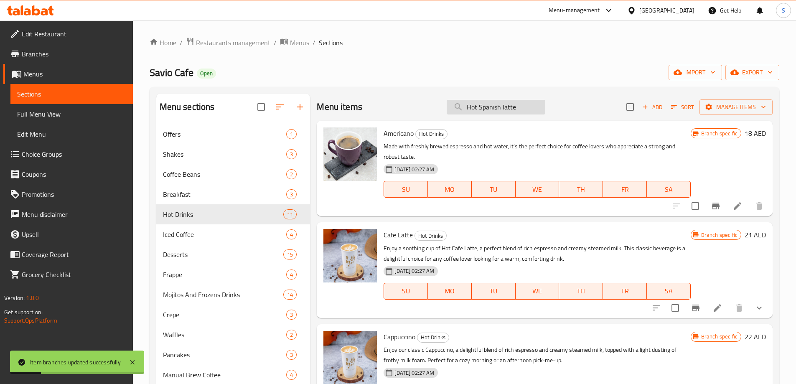
click at [502, 111] on input "Hot Spanish latte" at bounding box center [496, 107] width 99 height 15
click at [502, 110] on input "Hot Spanish latte" at bounding box center [496, 107] width 99 height 15
paste input "Americano"
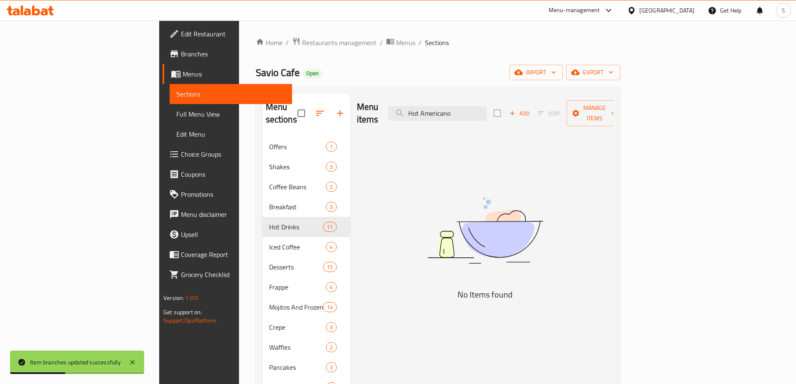
drag, startPoint x: 479, startPoint y: 105, endPoint x: 420, endPoint y: 108, distance: 59.0
click at [419, 111] on div "Menu items Hot Americano Add Sort Manage items" at bounding box center [485, 114] width 257 height 40
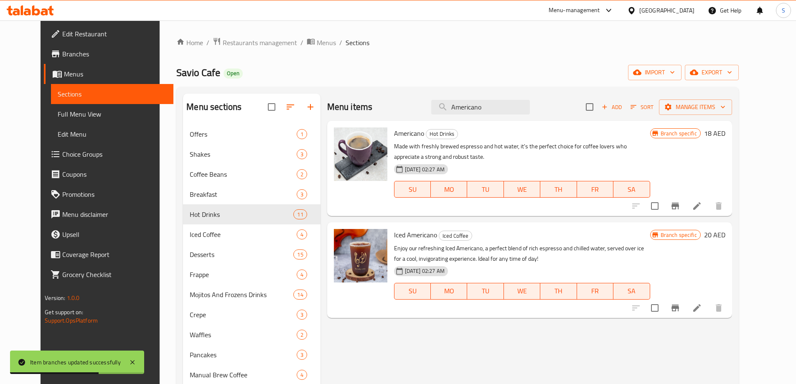
type input "Americano"
click at [702, 205] on icon at bounding box center [697, 206] width 10 height 10
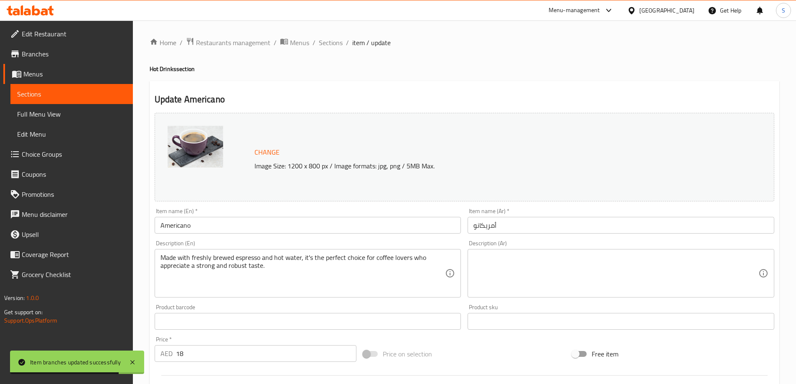
click at [225, 222] on input "Americano" at bounding box center [308, 225] width 307 height 17
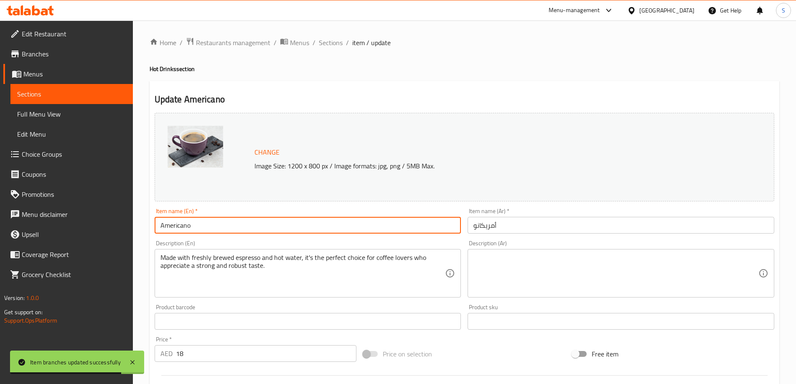
click at [225, 222] on input "Americano" at bounding box center [308, 225] width 307 height 17
paste input "Hot"
type input "Hot Americano"
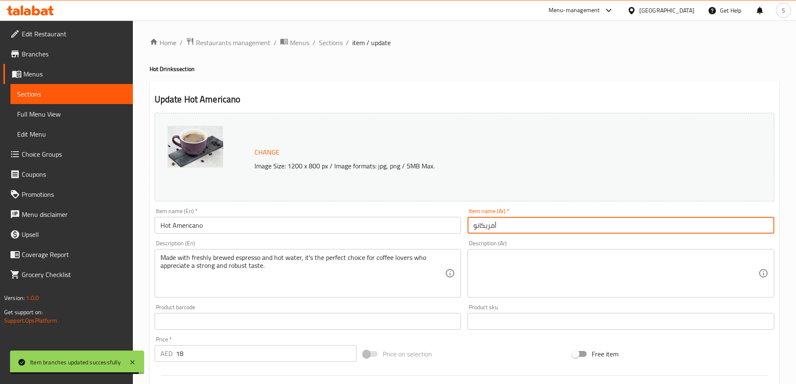
click at [521, 232] on input "أمريكانو" at bounding box center [620, 225] width 307 height 17
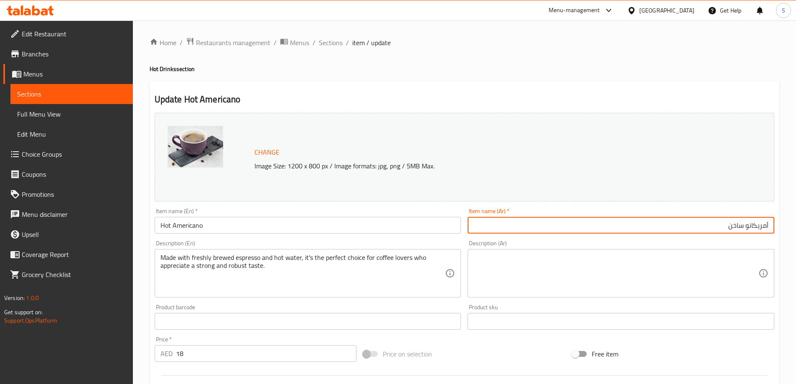
type input "أمريكانو ساخن"
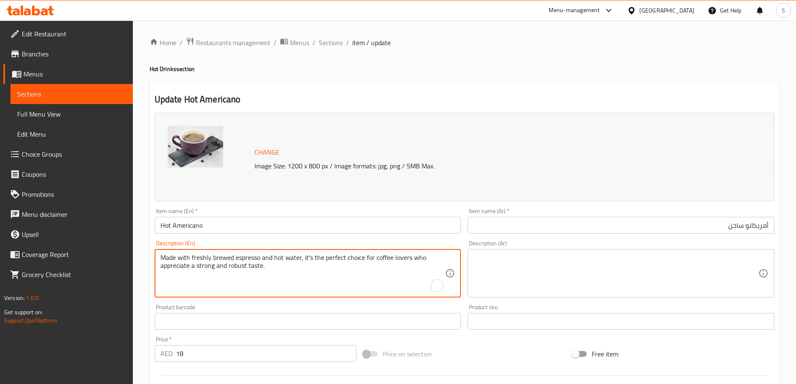
click at [319, 263] on textarea "Made with freshly brewed espresso and hot water, it's the perfect choice for co…" at bounding box center [302, 274] width 285 height 40
paste textarea "Enjoy our Hot Americano, a simple yet bold coffee beverage made by mixing hot w…"
type textarea "Enjoy our Hot Americano, a simple yet bold coffee beverage made by mixing hot w…"
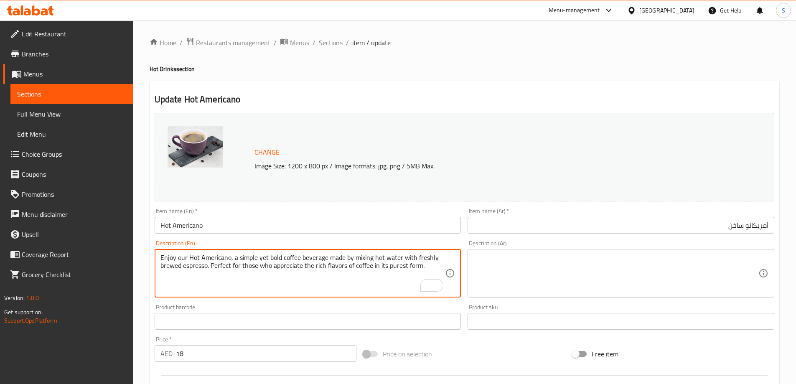
click at [536, 257] on textarea at bounding box center [615, 274] width 285 height 40
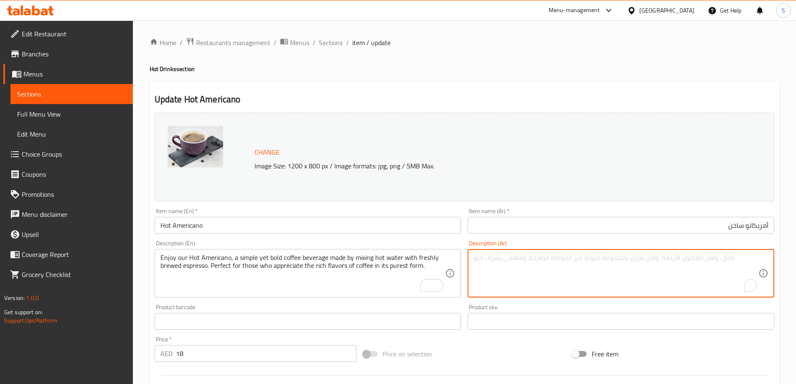
paste textarea "استمتعوا بقهوة أمريكانو الساخنة، مشروب قهوة بسيط وجريء، مصنوع بخلط الماء الساخن…"
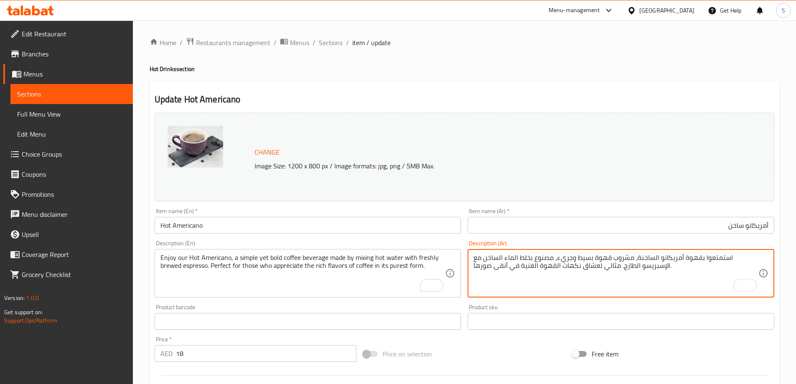
type textarea "استمتعوا بقهوة أمريكانو الساخنة، مشروب قهوة بسيط وجريء، مصنوع بخلط الماء الساخن…"
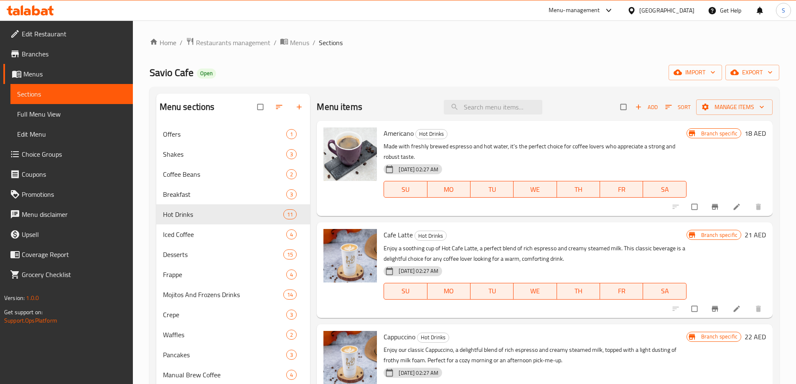
click at [80, 150] on span "Choice Groups" at bounding box center [74, 154] width 104 height 10
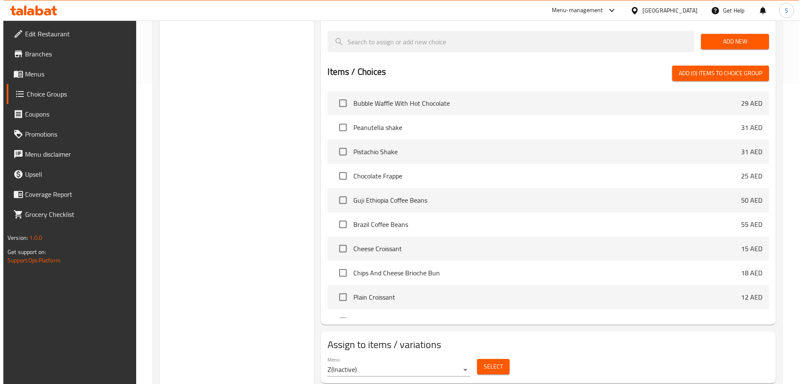
scroll to position [303, 0]
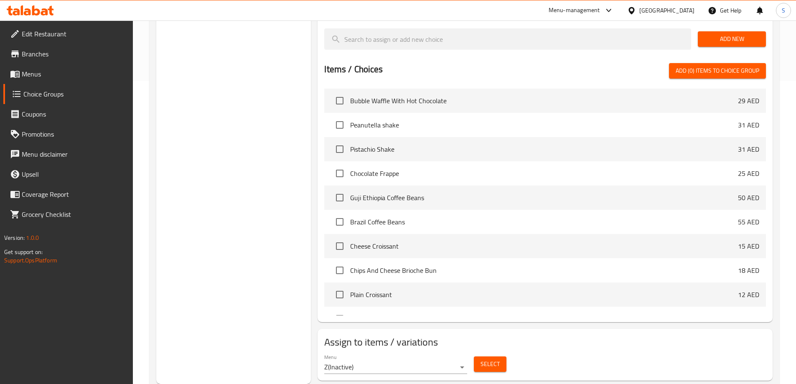
click at [497, 359] on span "Select" at bounding box center [489, 364] width 19 height 10
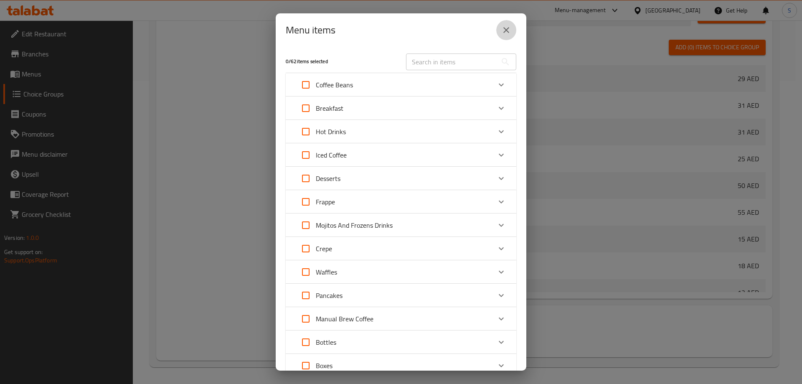
click at [506, 30] on icon "close" at bounding box center [506, 30] width 6 height 6
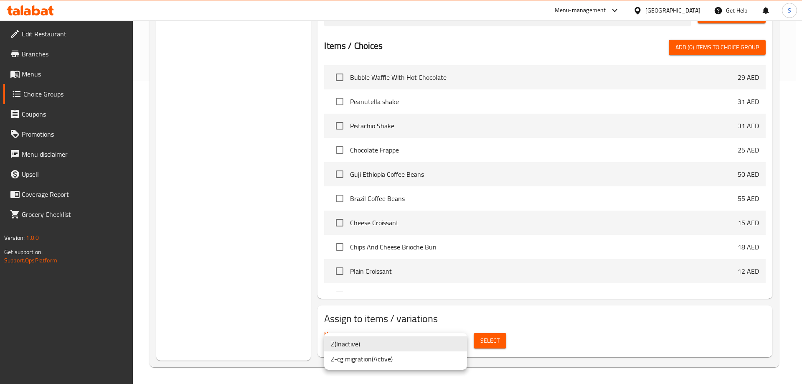
click at [389, 363] on li "Z-cg migration ( Active )" at bounding box center [395, 358] width 143 height 15
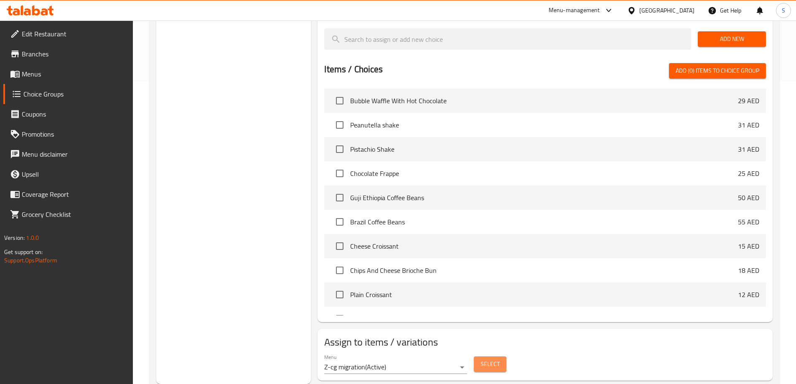
click at [476, 356] on button "Select" at bounding box center [490, 363] width 33 height 15
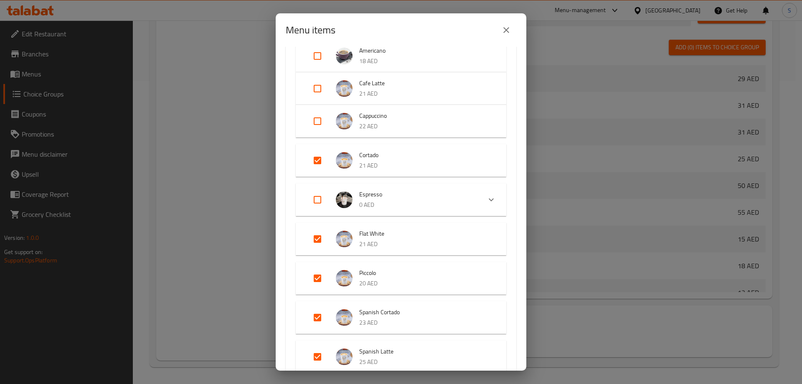
scroll to position [209, 0]
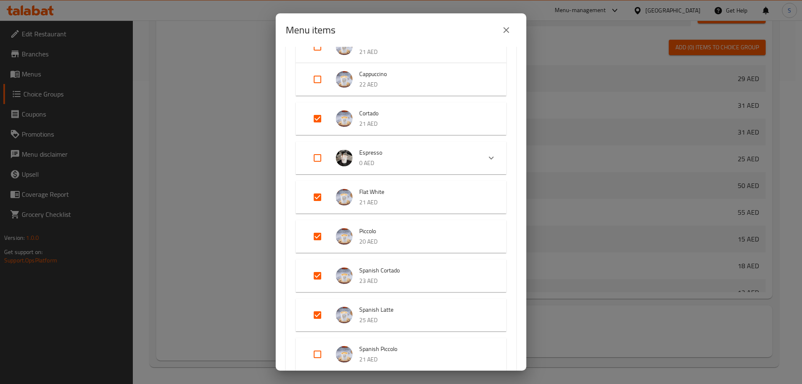
click at [315, 315] on input "Expand" at bounding box center [317, 315] width 20 height 20
checkbox input "false"
click at [321, 240] on input "Expand" at bounding box center [317, 236] width 20 height 20
checkbox input "false"
click at [313, 118] on input "Expand" at bounding box center [317, 119] width 20 height 20
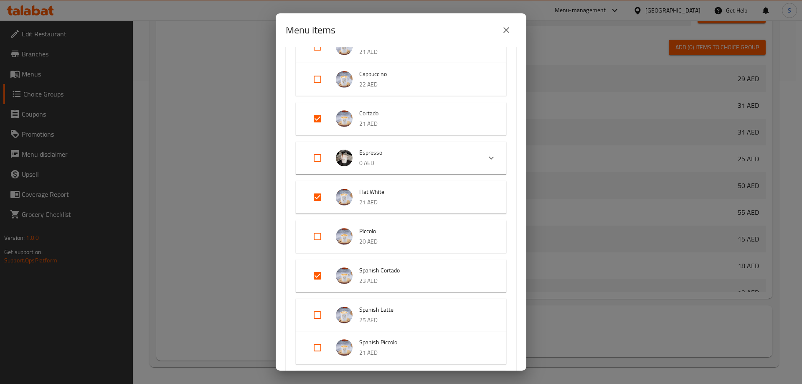
checkbox input "false"
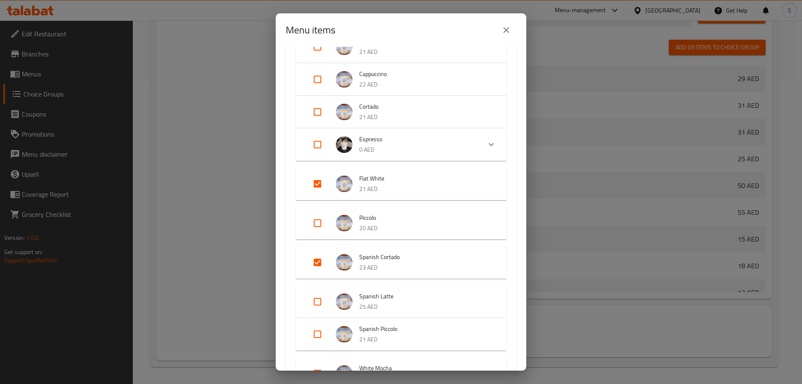
scroll to position [251, 0]
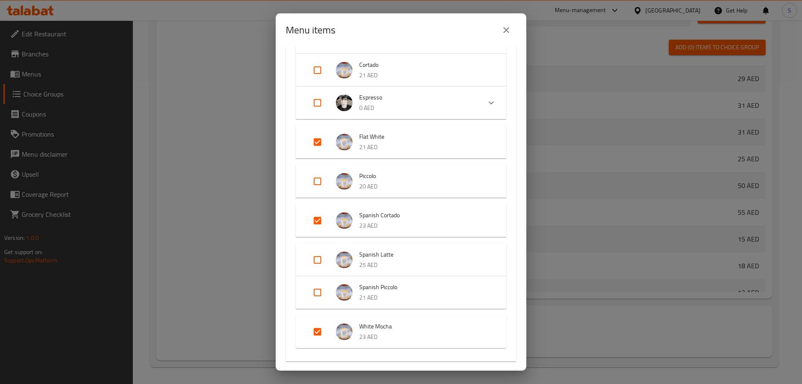
click at [312, 215] on input "Expand" at bounding box center [317, 221] width 20 height 20
checkbox input "false"
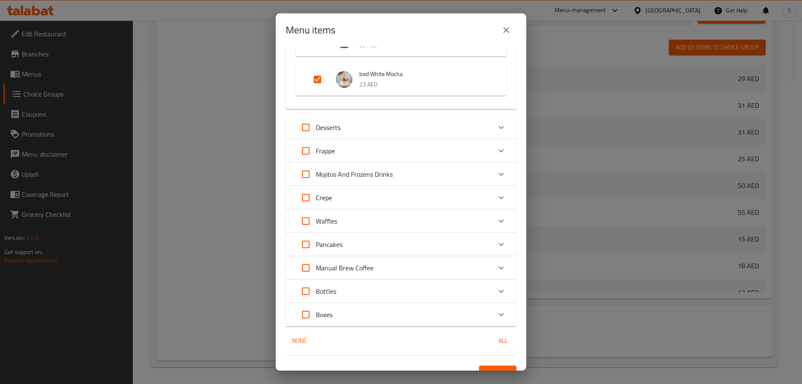
scroll to position [707, 0]
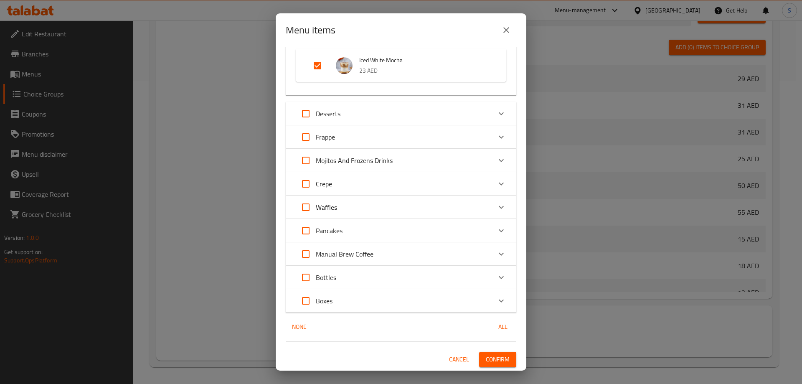
click at [492, 358] on span "Confirm" at bounding box center [498, 359] width 24 height 10
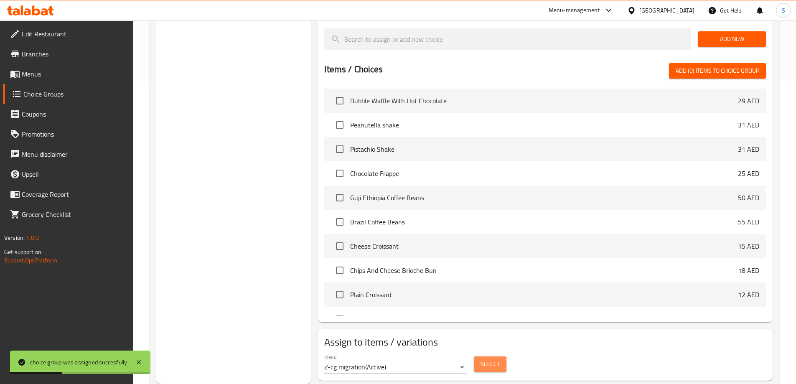
click at [500, 356] on button "Select" at bounding box center [490, 363] width 33 height 15
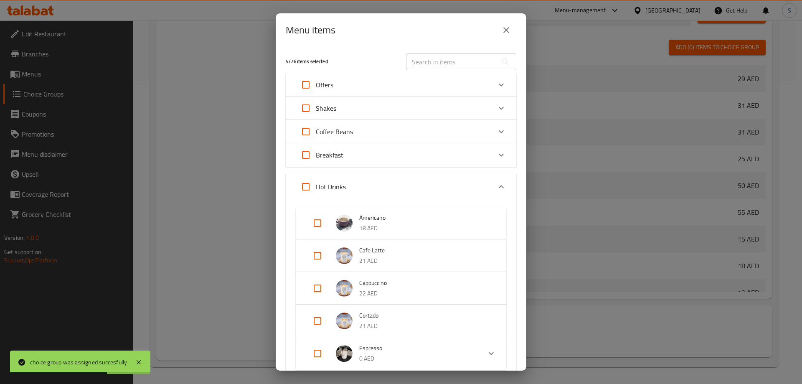
click at [318, 256] on input "Expand" at bounding box center [317, 256] width 20 height 20
checkbox input "true"
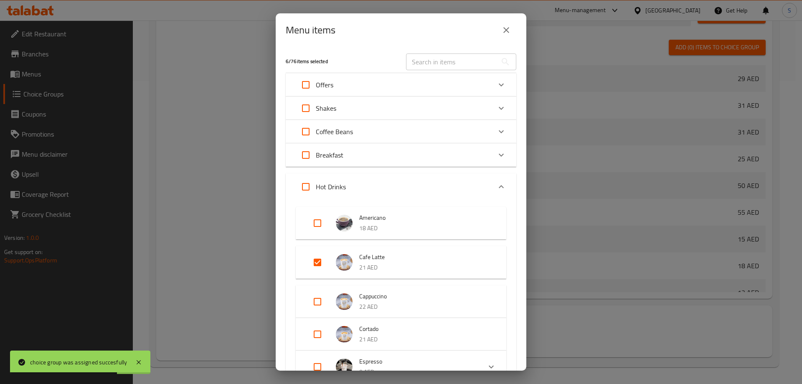
click at [317, 295] on input "Expand" at bounding box center [317, 302] width 20 height 20
checkbox input "true"
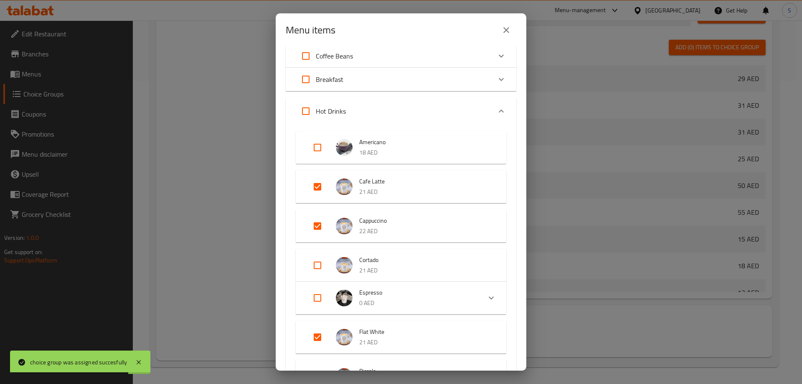
scroll to position [84, 0]
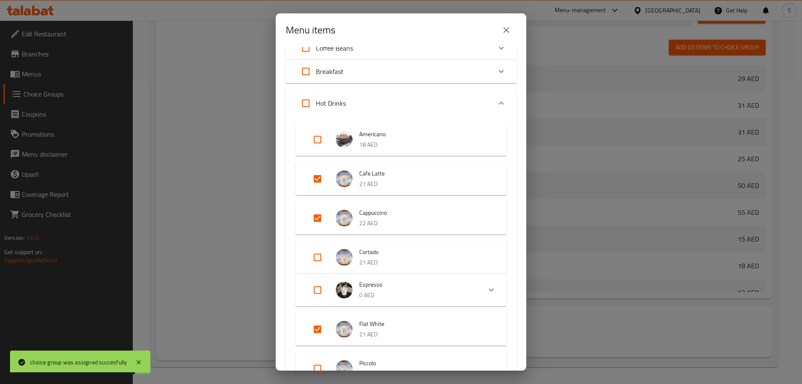
click at [321, 252] on input "Expand" at bounding box center [317, 257] width 20 height 20
checkbox input "true"
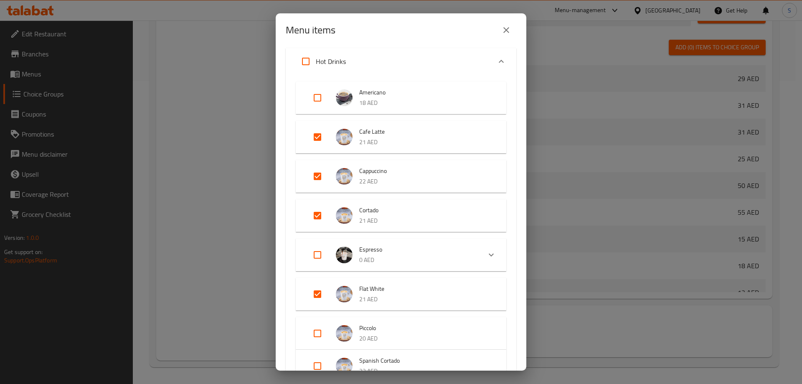
click at [468, 246] on span "Espresso" at bounding box center [416, 249] width 115 height 10
click at [478, 264] on div "Espresso 0 AED" at bounding box center [401, 255] width 211 height 33
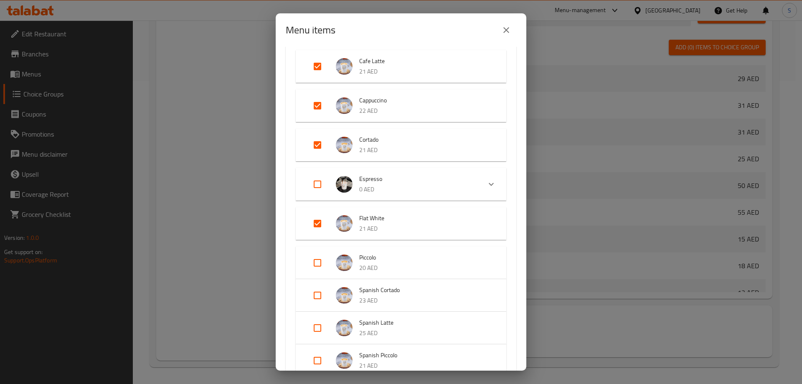
scroll to position [209, 0]
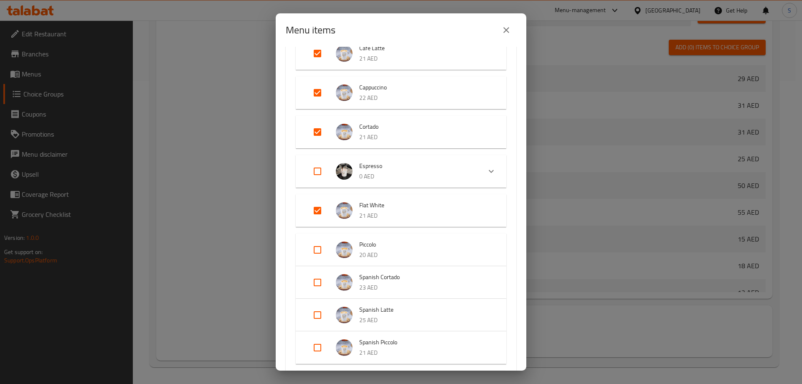
click at [314, 175] on input "Expand" at bounding box center [317, 171] width 20 height 20
checkbox input "true"
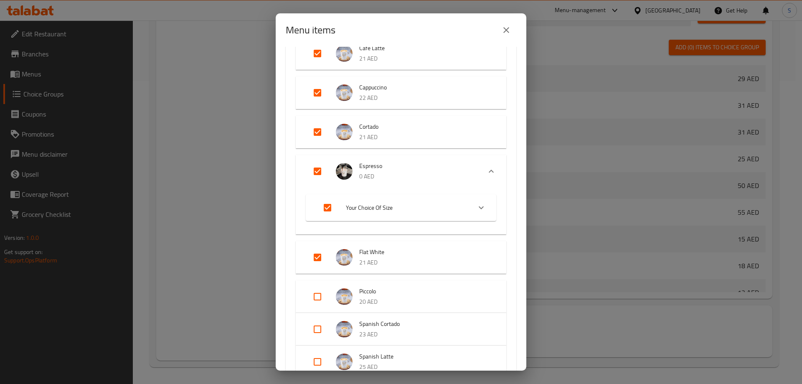
click at [313, 171] on input "Expand" at bounding box center [317, 171] width 20 height 20
checkbox input "false"
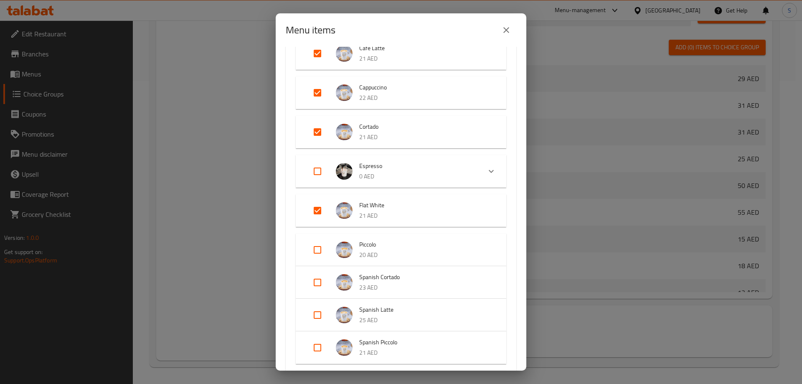
click at [313, 249] on input "Expand" at bounding box center [317, 250] width 20 height 20
checkbox input "true"
click at [312, 290] on input "Expand" at bounding box center [317, 289] width 20 height 20
checkbox input "true"
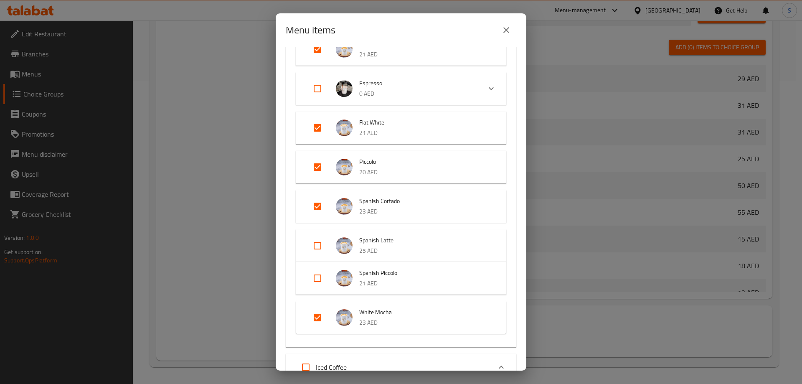
scroll to position [292, 0]
click at [316, 241] on input "Expand" at bounding box center [317, 245] width 20 height 20
checkbox input "true"
click at [318, 273] on li "Spanish Piccolo 21 AED" at bounding box center [401, 283] width 191 height 29
click at [318, 278] on input "Expand" at bounding box center [317, 284] width 20 height 20
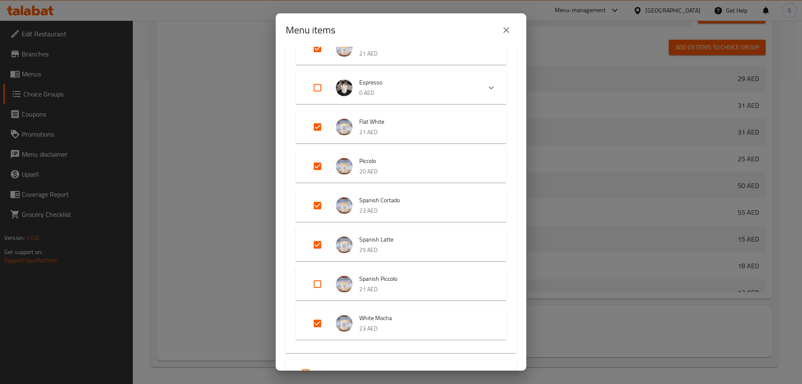
checkbox input "true"
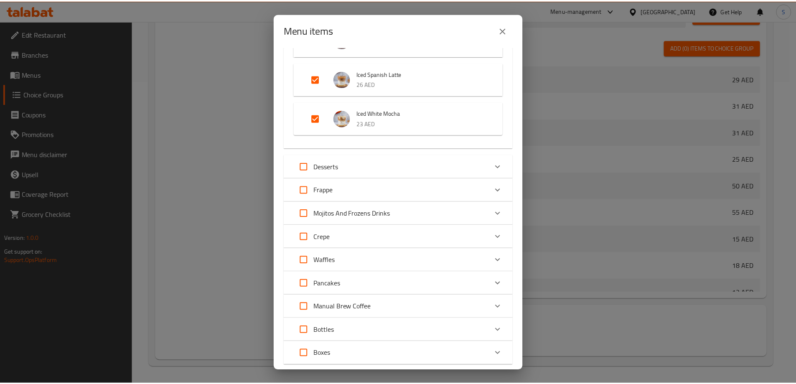
scroll to position [754, 0]
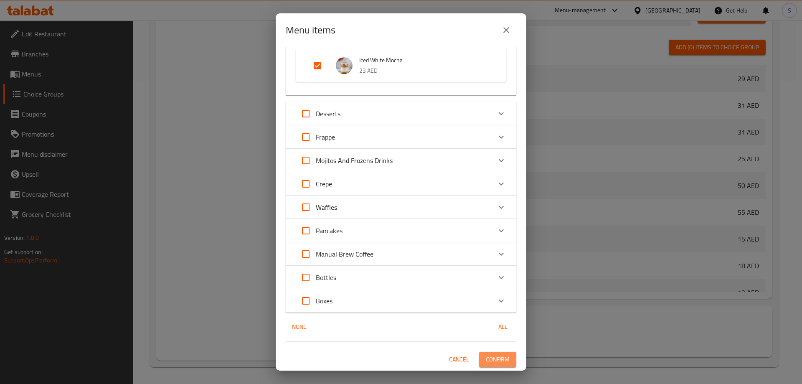
click at [492, 359] on span "Confirm" at bounding box center [498, 359] width 24 height 10
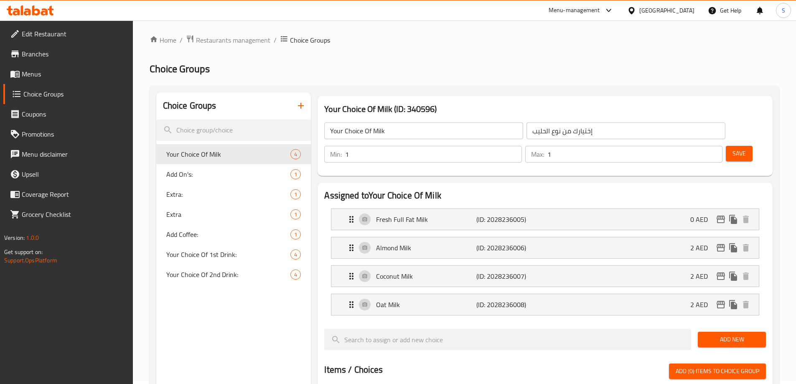
scroll to position [0, 0]
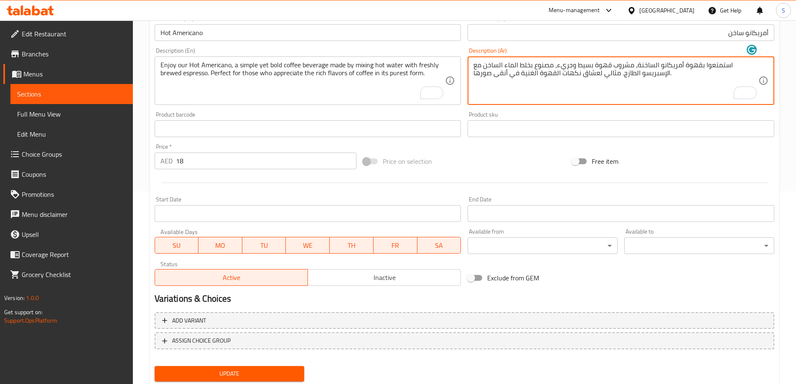
scroll to position [218, 0]
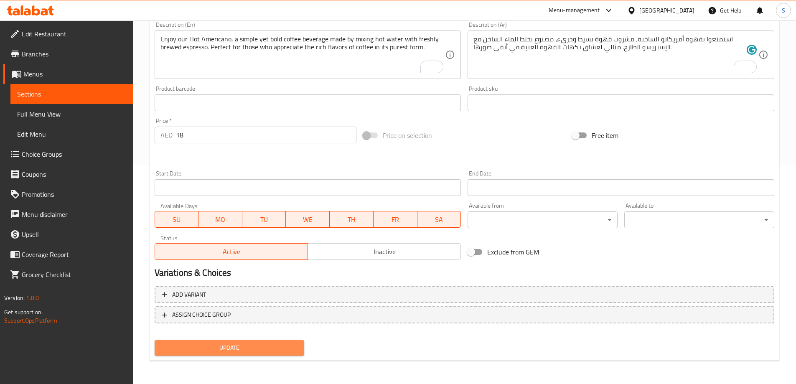
click at [238, 342] on button "Update" at bounding box center [230, 347] width 150 height 15
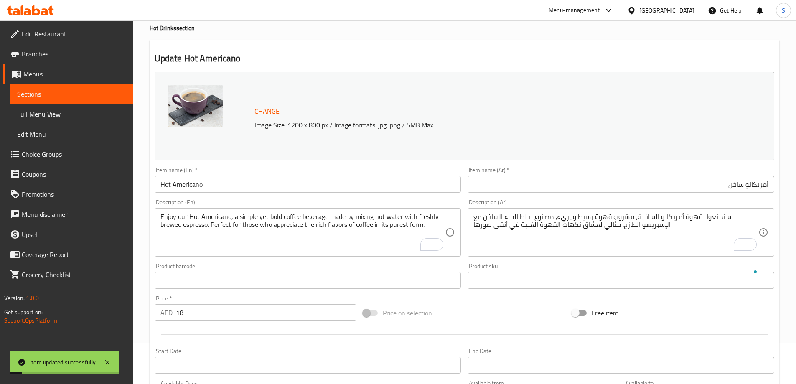
scroll to position [0, 0]
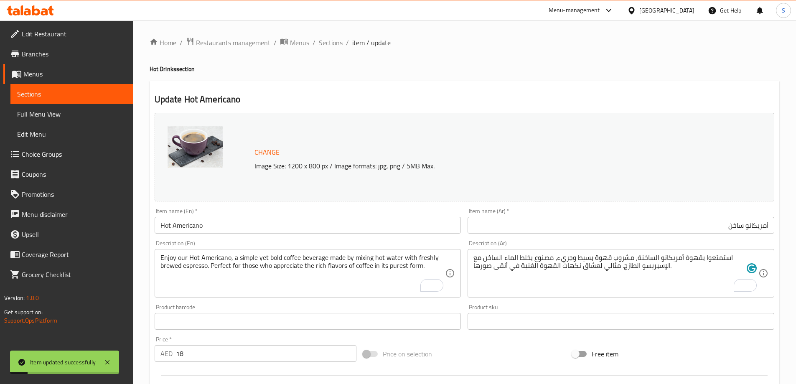
click at [333, 35] on div "Home / Restaurants management / Menus / Sections / item / update Hot Drinks sec…" at bounding box center [464, 311] width 663 height 582
click at [333, 43] on span "Sections" at bounding box center [331, 43] width 24 height 10
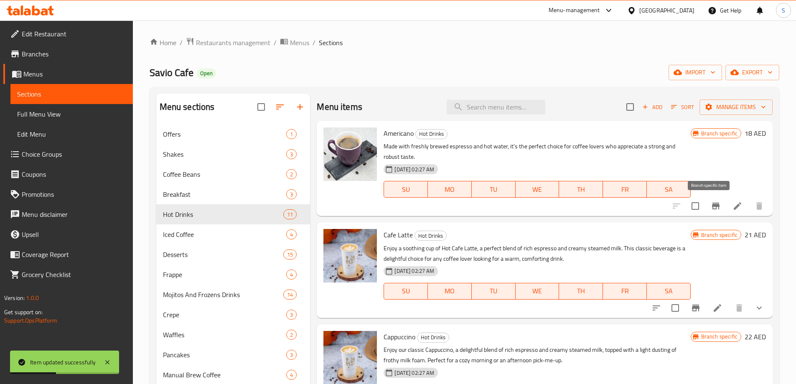
click at [712, 204] on icon "Branch-specific-item" at bounding box center [716, 206] width 8 height 7
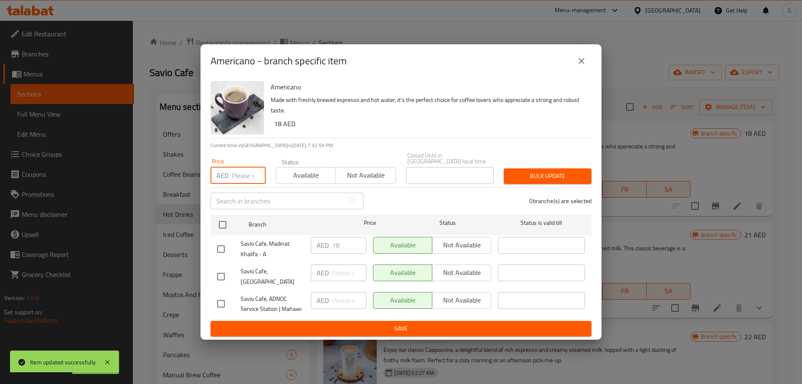
click at [245, 178] on input "number" at bounding box center [249, 175] width 34 height 17
type input "20"
click at [229, 239] on div "Savio Cafe, Madinat Khalifa - A" at bounding box center [261, 249] width 94 height 31
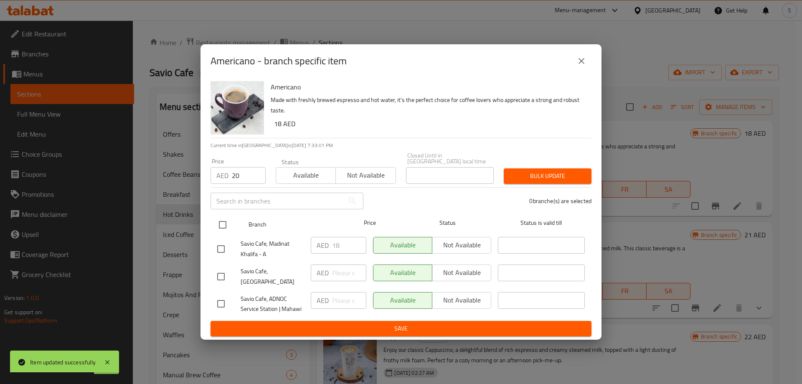
click at [223, 226] on input "checkbox" at bounding box center [223, 225] width 18 height 18
checkbox input "true"
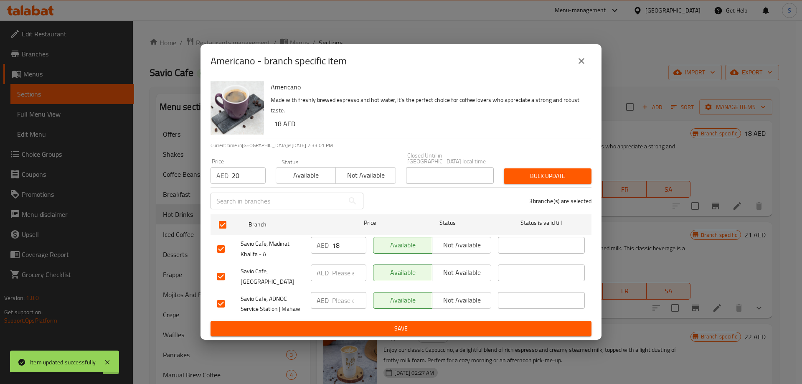
click at [512, 189] on div "3 branche(s) are selected" at bounding box center [482, 201] width 228 height 30
click at [518, 178] on span "Bulk update" at bounding box center [548, 176] width 74 height 10
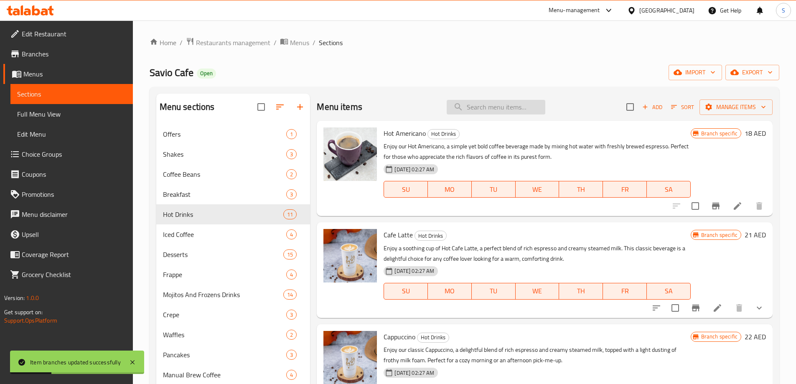
click at [516, 105] on input "search" at bounding box center [496, 107] width 99 height 15
paste input "Cortado"
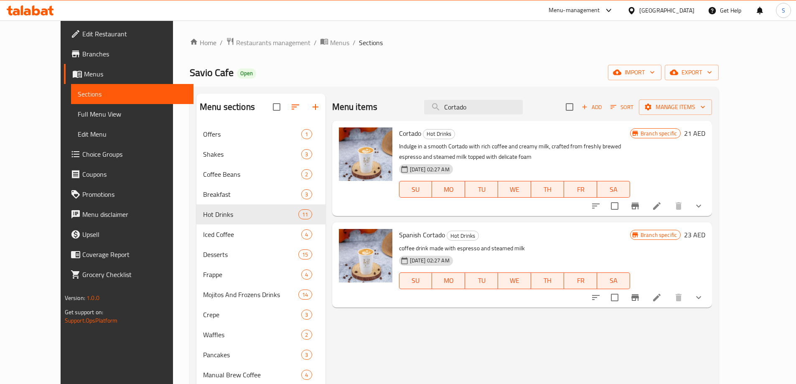
type input "Cortado"
click at [668, 201] on li at bounding box center [656, 205] width 23 height 15
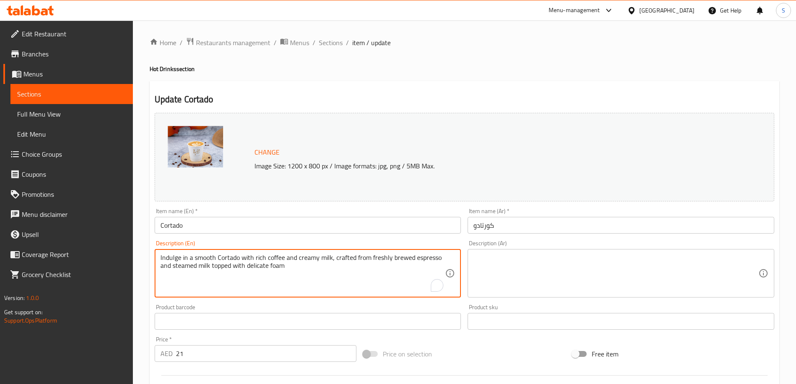
click at [303, 263] on textarea "Indulge in a smooth Cortado with rich coffee and creamy milk, crafted from fres…" at bounding box center [302, 274] width 285 height 40
paste textarea "Experience the perfect balance of espresso and steamed milk with our Cortado. T…"
type textarea "Experience the perfect balance of espresso and steamed milk with our Cortado. T…"
click at [518, 254] on textarea at bounding box center [615, 274] width 285 height 40
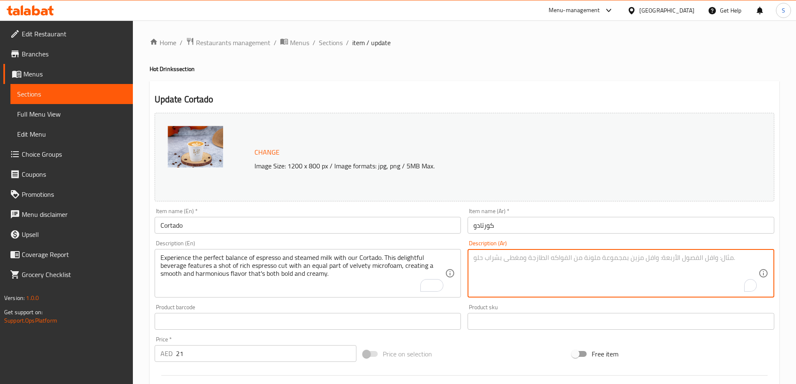
paste textarea "استمتع بمزيج مثالي من الإسبريسو والحليب المبخر مع كورتادو. يتميز هذا المشروب ال…"
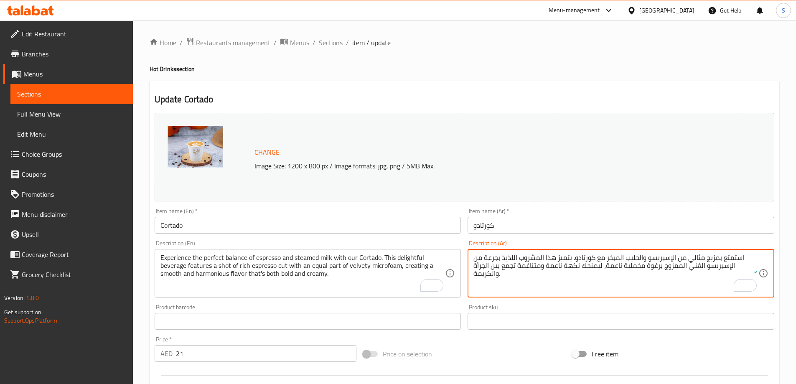
type textarea "استمتع بمزيج مثالي من الإسبريسو والحليب المبخر مع كورتادو. يتميز هذا المشروب ال…"
click at [496, 357] on div "Price on selection" at bounding box center [464, 354] width 209 height 23
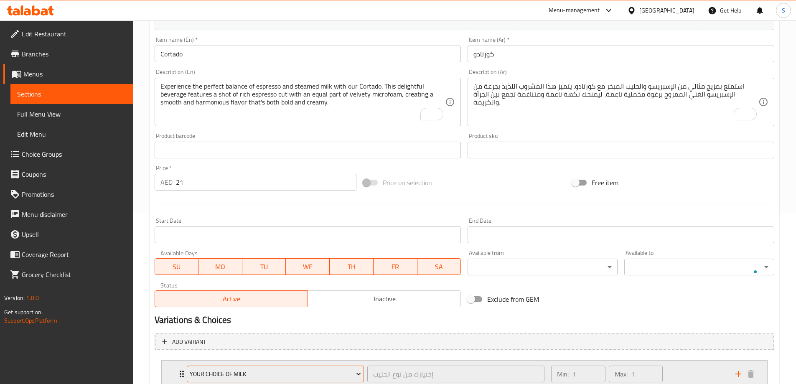
scroll to position [209, 0]
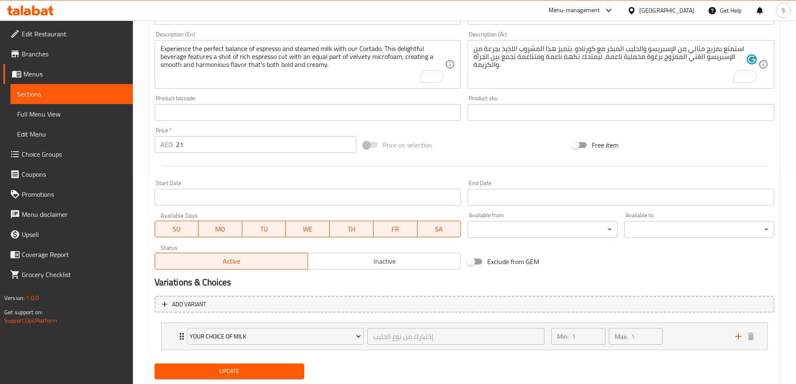
click at [221, 370] on span "Update" at bounding box center [229, 371] width 137 height 10
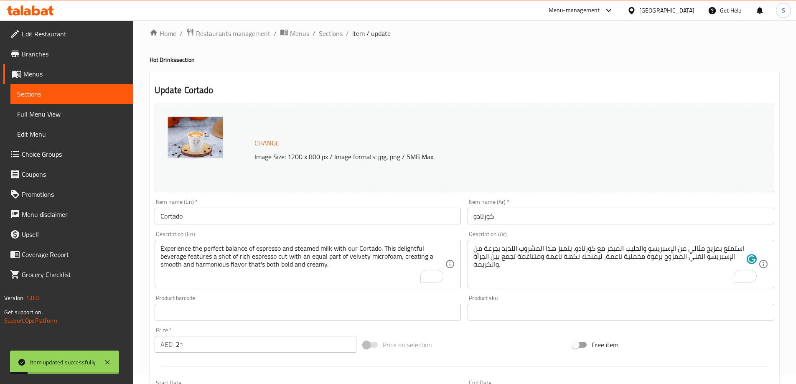
scroll to position [0, 0]
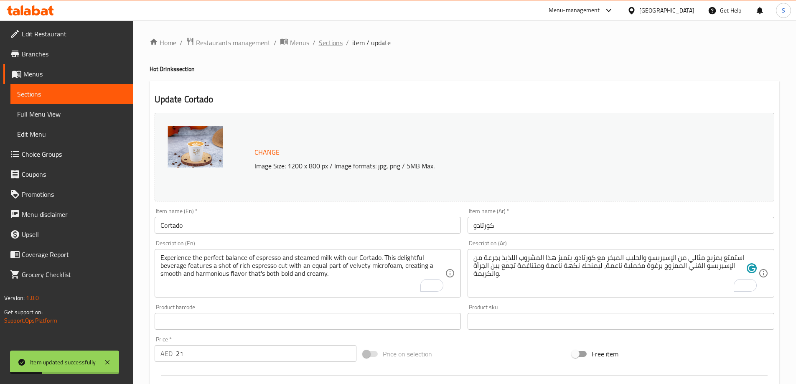
click at [328, 43] on span "Sections" at bounding box center [331, 43] width 24 height 10
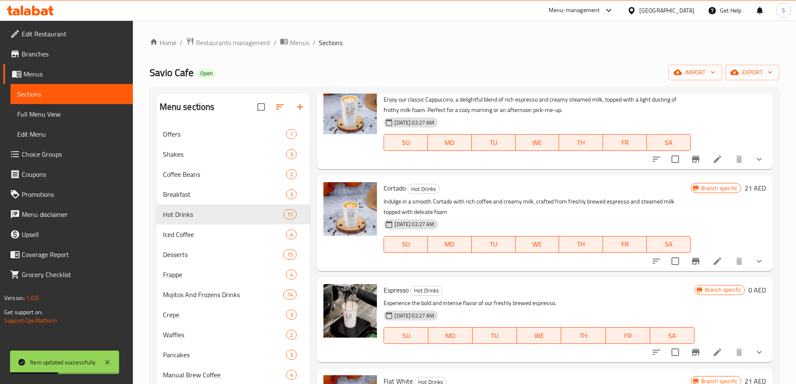
scroll to position [251, 0]
click at [692, 256] on icon "Branch-specific-item" at bounding box center [696, 261] width 10 height 10
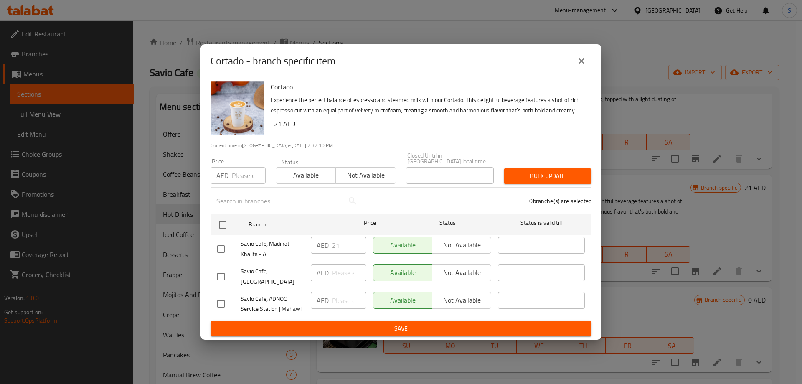
click at [234, 173] on input "number" at bounding box center [249, 175] width 34 height 17
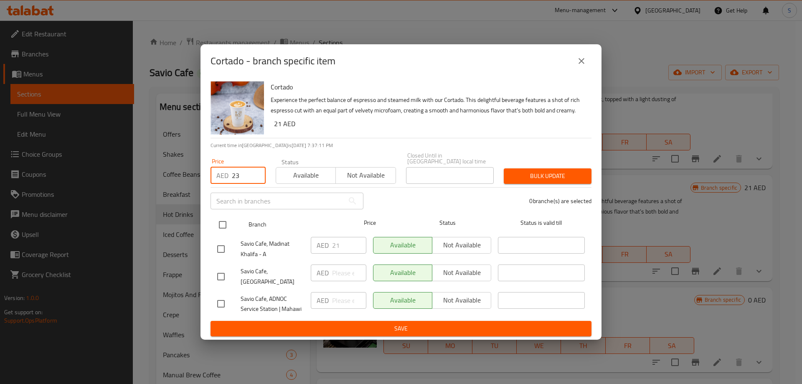
type input "23"
click at [221, 234] on input "checkbox" at bounding box center [223, 225] width 18 height 18
checkbox input "true"
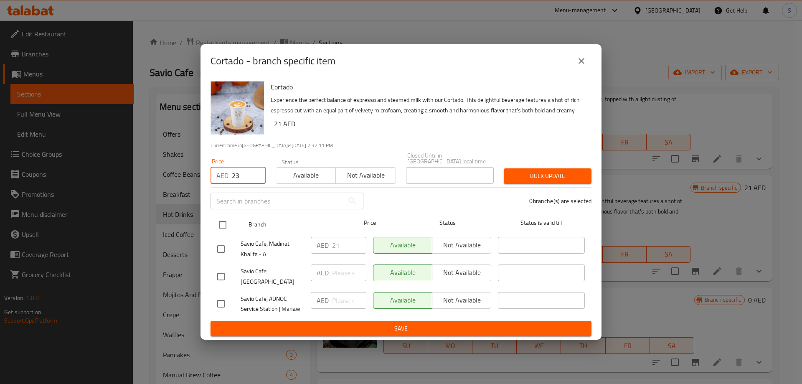
checkbox input "true"
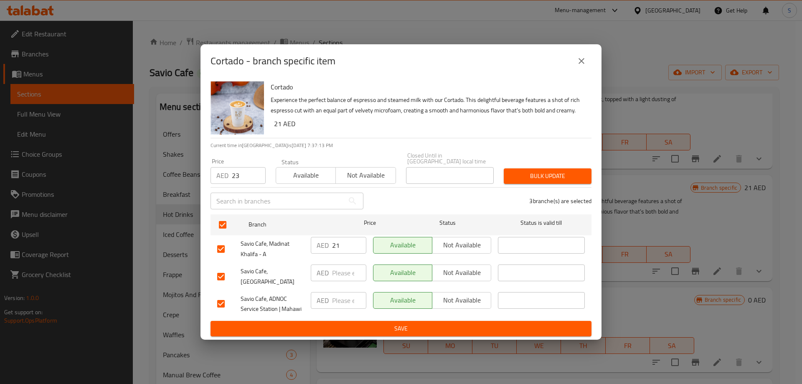
click at [527, 178] on span "Bulk update" at bounding box center [548, 176] width 74 height 10
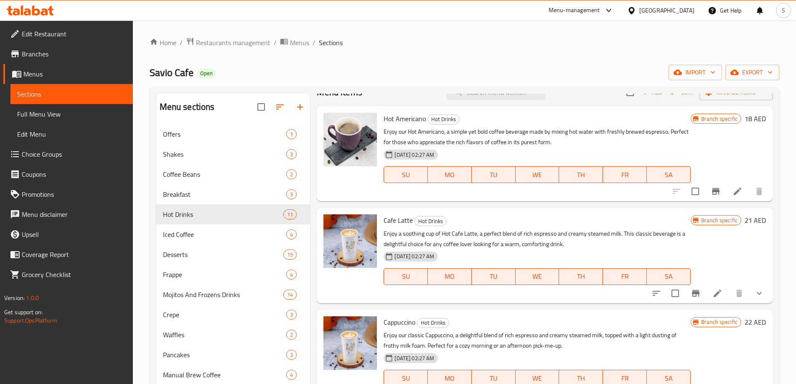
scroll to position [0, 0]
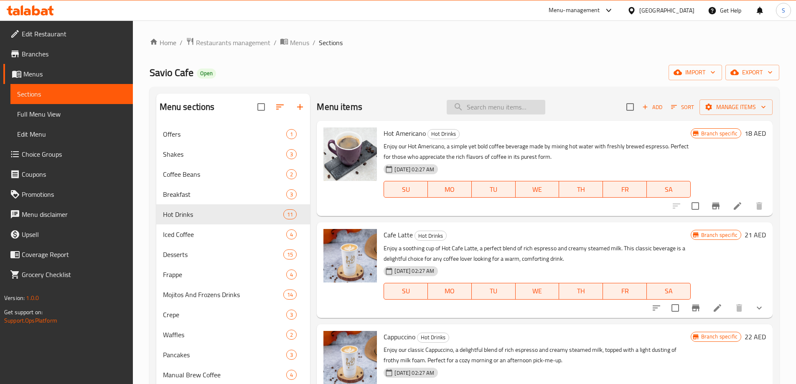
click at [497, 109] on input "search" at bounding box center [496, 107] width 99 height 15
paste input "Piccolo"
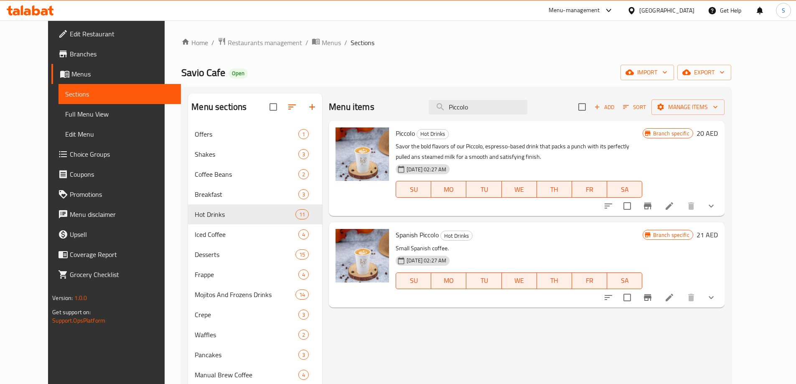
type input "Piccolo"
click at [653, 208] on icon "Branch-specific-item" at bounding box center [648, 206] width 10 height 10
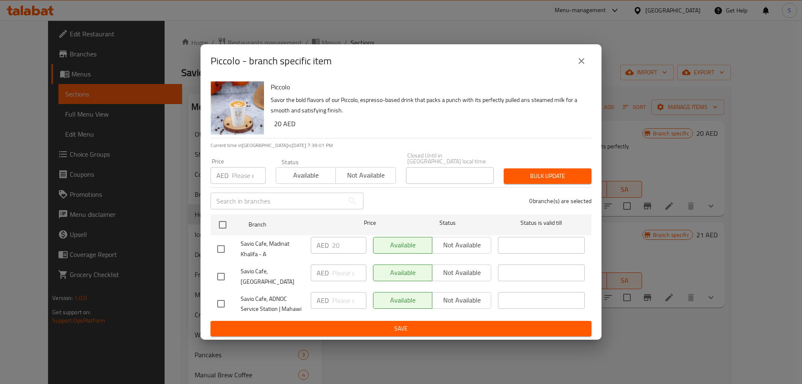
click at [237, 174] on input "number" at bounding box center [249, 175] width 34 height 17
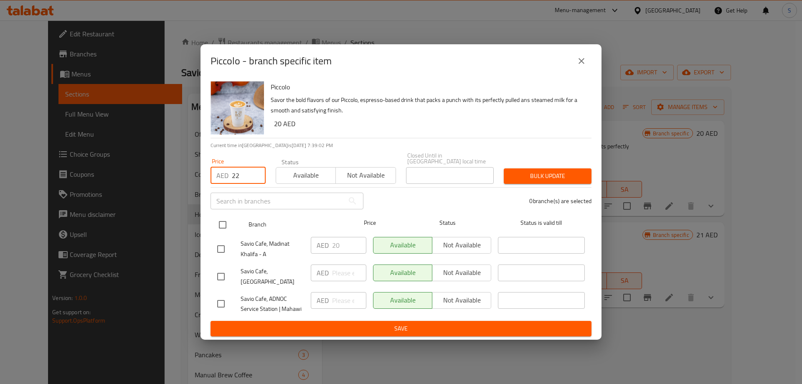
type input "22"
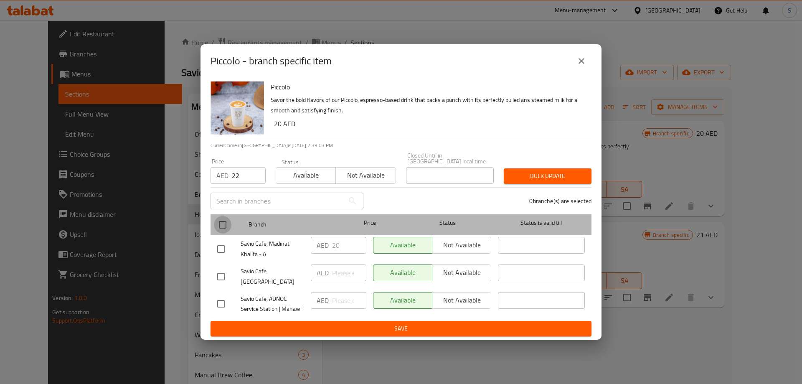
drag, startPoint x: 220, startPoint y: 227, endPoint x: 393, endPoint y: 201, distance: 174.9
click at [220, 228] on input "checkbox" at bounding box center [223, 225] width 18 height 18
checkbox input "true"
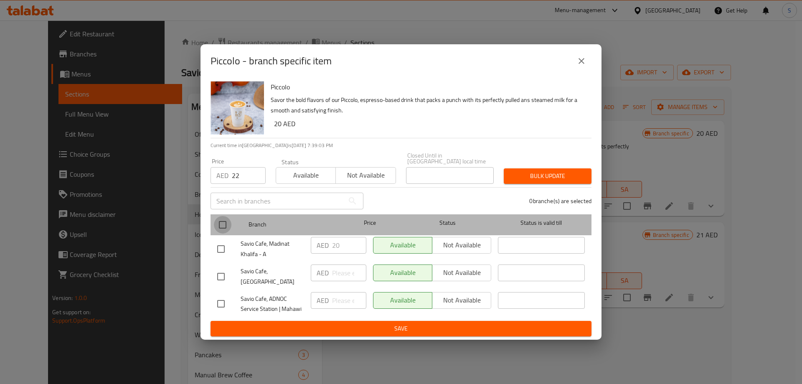
checkbox input "true"
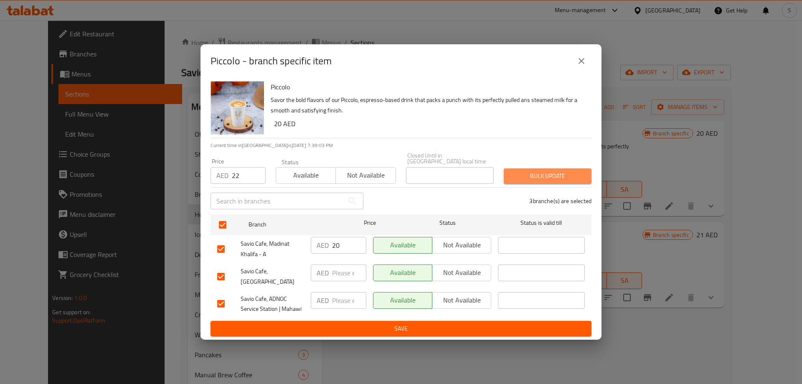
click at [531, 178] on span "Bulk update" at bounding box center [548, 176] width 74 height 10
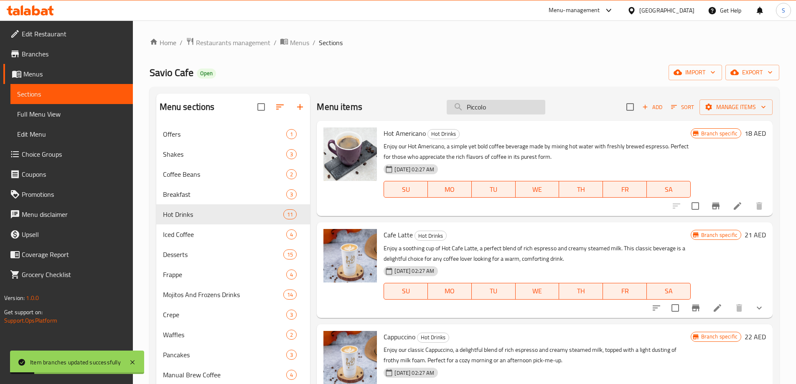
click at [505, 110] on input "Piccolo" at bounding box center [496, 107] width 99 height 15
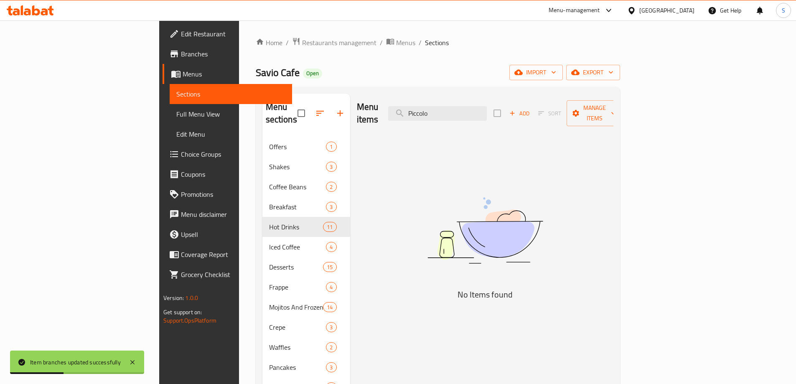
type input "Piccolo"
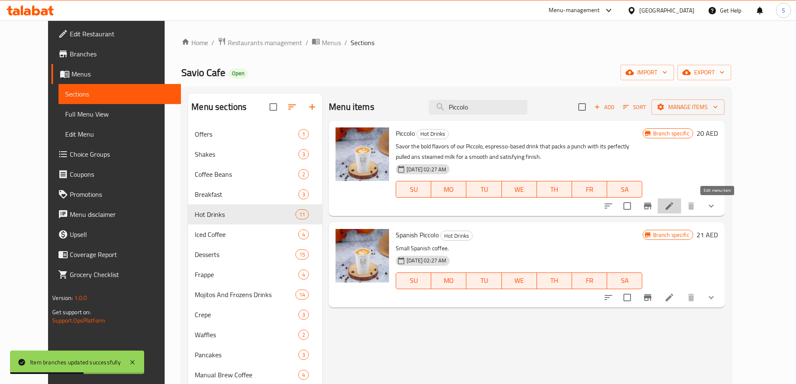
click at [674, 203] on icon at bounding box center [669, 206] width 10 height 10
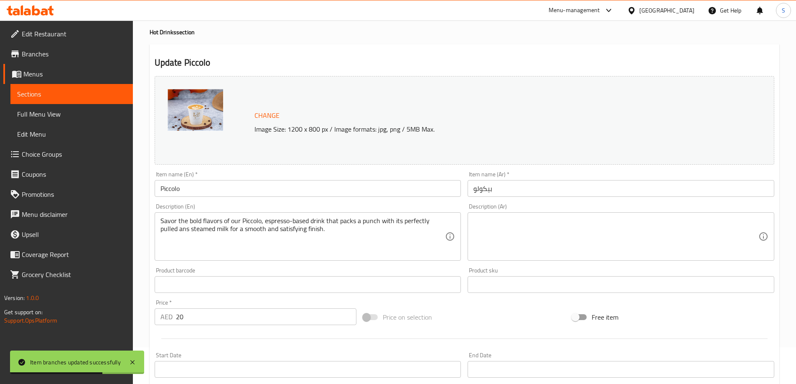
scroll to position [84, 0]
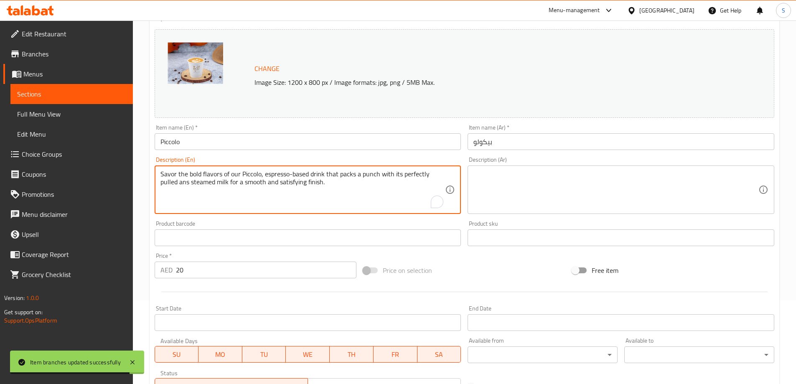
click at [321, 177] on textarea "Savor the bold flavors of our Piccolo, espresso-based drink that packs a punch …" at bounding box center [302, 190] width 285 height 40
paste textarea "Enjoy our delightful Piccolo, a perfectly crafted coffee drink that serves as a…"
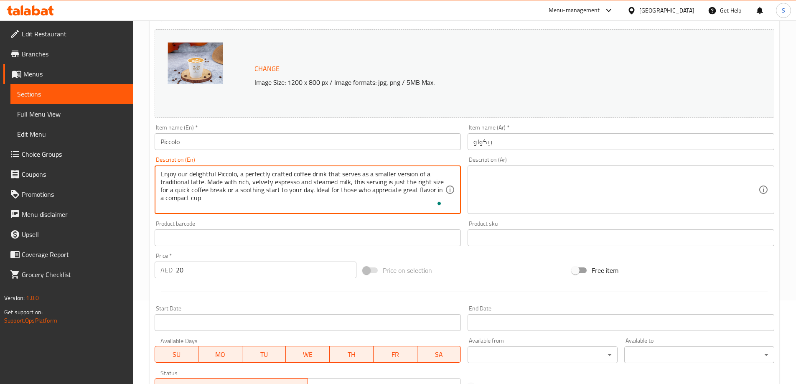
type textarea "Enjoy our delightful Piccolo, a perfectly crafted coffee drink that serves as a…"
click at [525, 211] on div "Description (Ar)" at bounding box center [620, 189] width 307 height 48
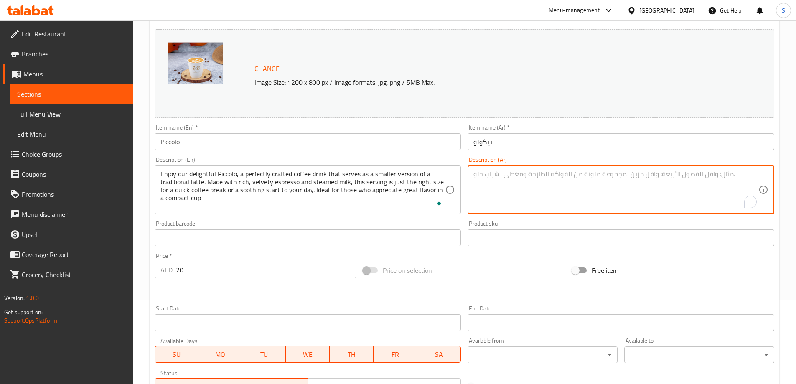
paste textarea "استمتع بقهوة بيكولو اللذيذة، مشروب قهوة متقن الصنع، يُقدم كنسخة مصغرة من اللاتي…"
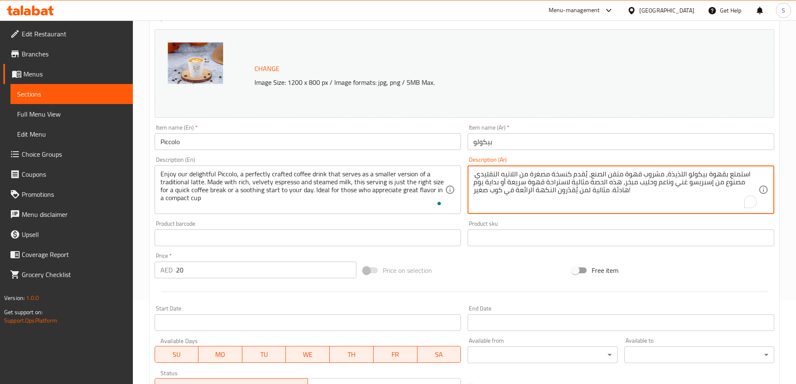
type textarea "استمتع بقهوة بيكولو اللذيذة، مشروب قهوة متقن الصنع، يُقدم كنسخة مصغرة من اللاتي…"
click at [496, 284] on div at bounding box center [464, 292] width 626 height 20
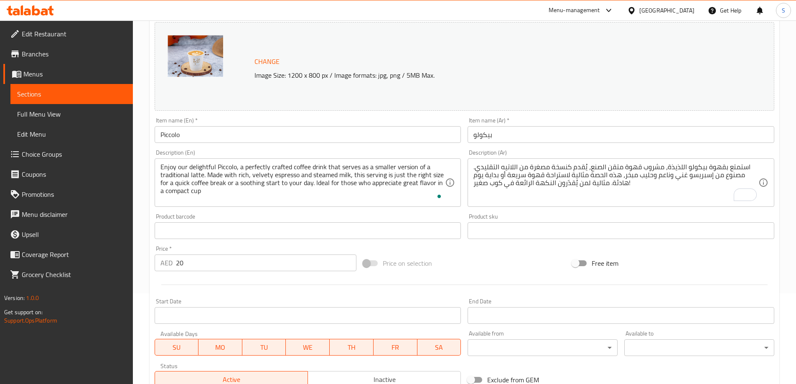
scroll to position [232, 0]
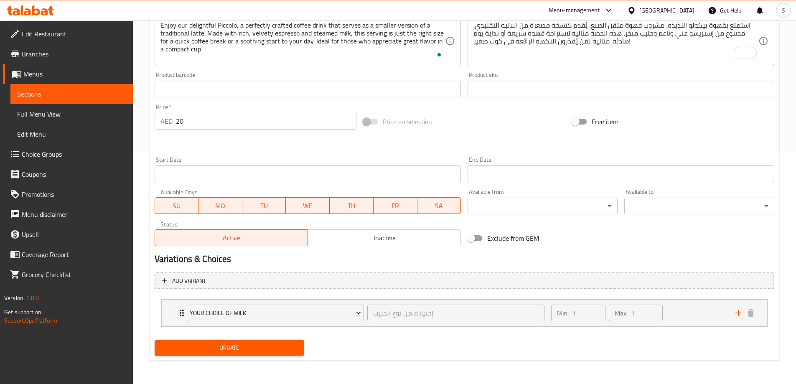
click at [285, 350] on span "Update" at bounding box center [229, 348] width 137 height 10
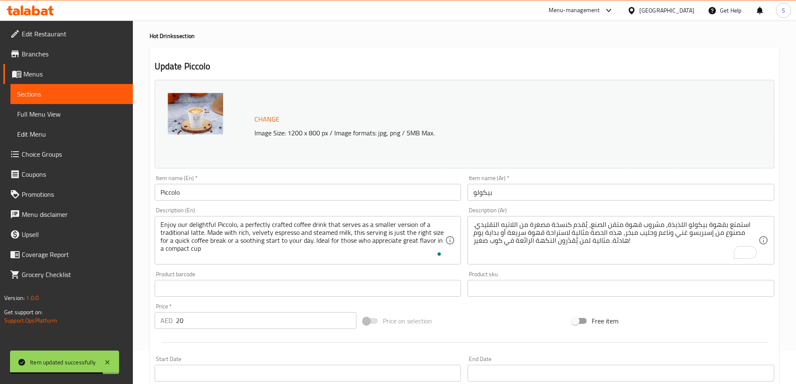
scroll to position [0, 0]
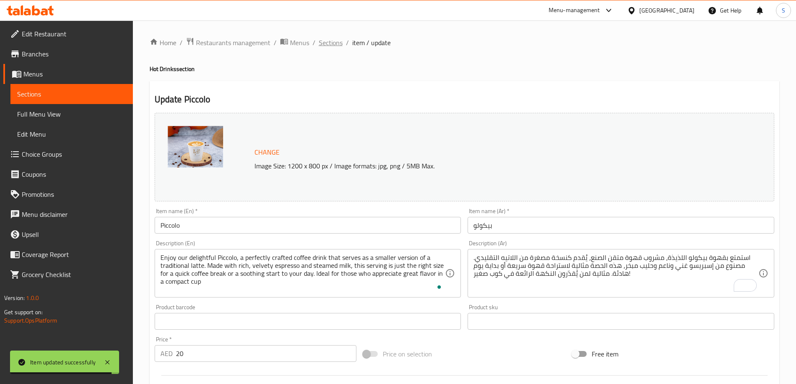
click at [328, 42] on span "Sections" at bounding box center [331, 43] width 24 height 10
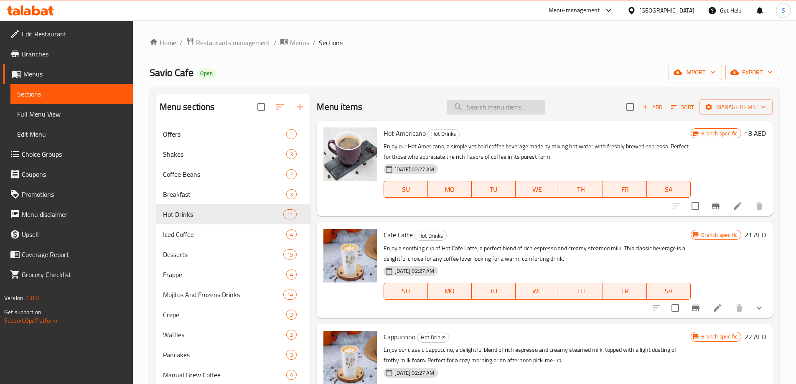
click at [490, 107] on input "search" at bounding box center [496, 107] width 99 height 15
paste input "Spanish cortado"
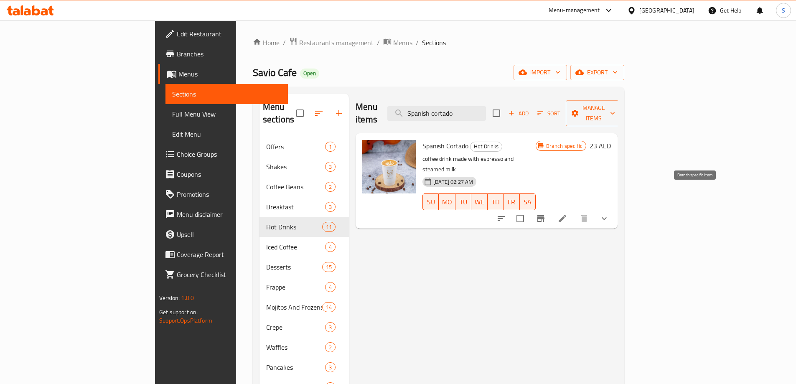
type input "Spanish cortado"
click at [544, 215] on icon "Branch-specific-item" at bounding box center [541, 218] width 8 height 7
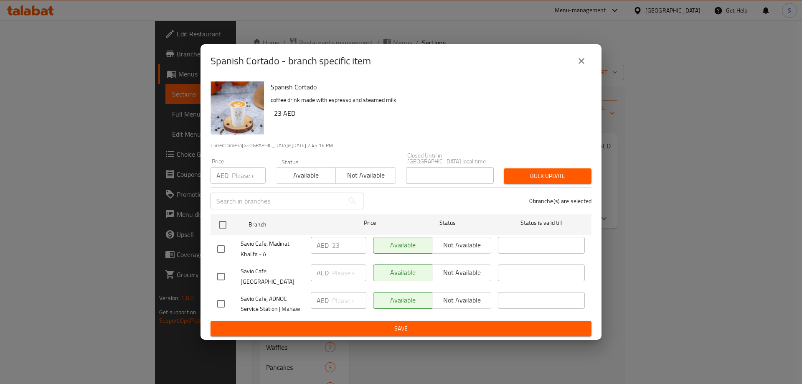
click at [239, 173] on input "number" at bounding box center [249, 175] width 34 height 17
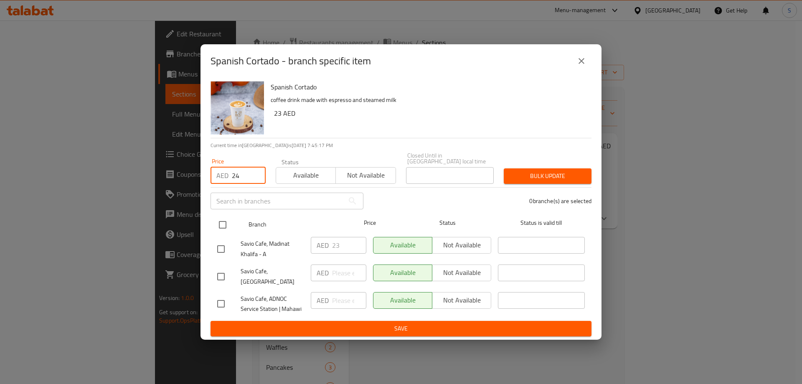
type input "24"
click at [224, 226] on input "checkbox" at bounding box center [223, 225] width 18 height 18
checkbox input "true"
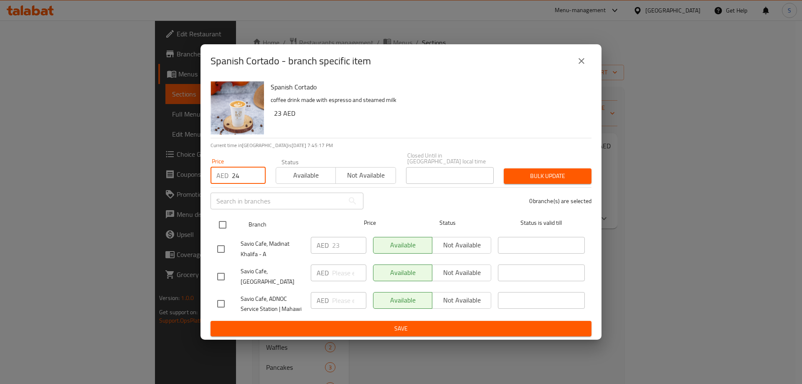
checkbox input "true"
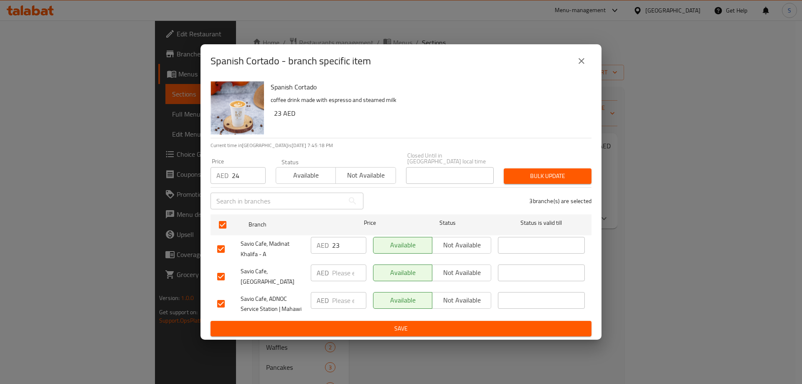
click at [503, 193] on div "3 branche(s) are selected" at bounding box center [482, 201] width 228 height 30
click at [525, 180] on span "Bulk update" at bounding box center [548, 176] width 74 height 10
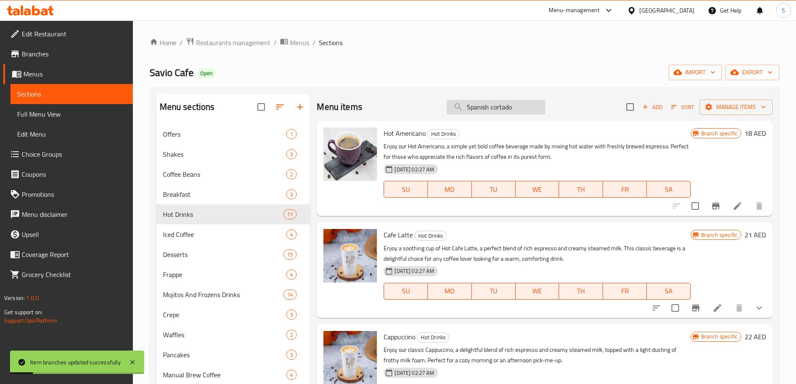
click at [513, 108] on input "Spanish cortado" at bounding box center [496, 107] width 99 height 15
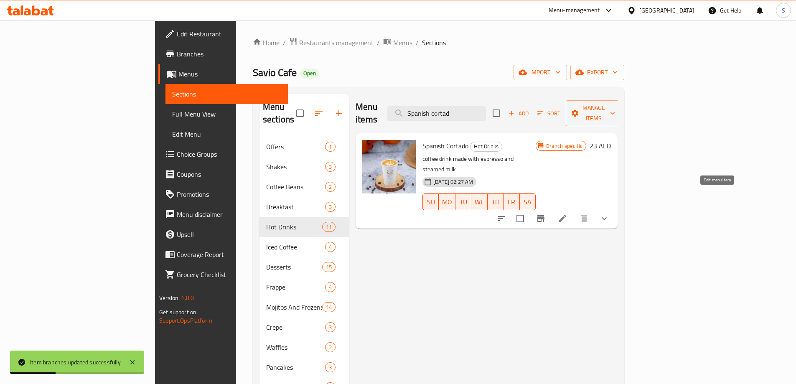
type input "Spanish cortad"
click at [566, 215] on icon at bounding box center [563, 219] width 8 height 8
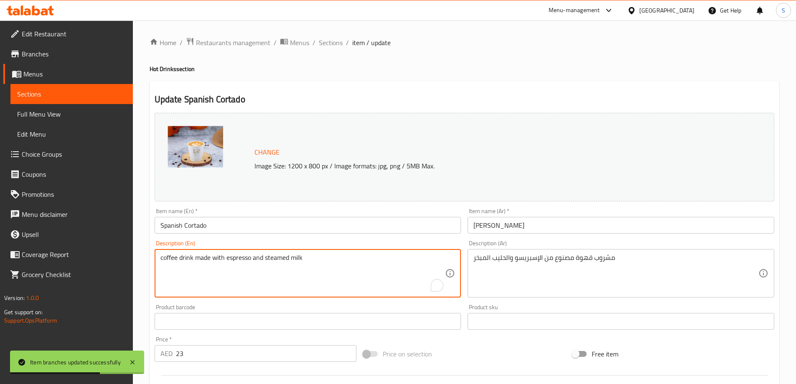
click at [297, 272] on textarea "coffee drink made with espresso and steamed milk" at bounding box center [302, 274] width 285 height 40
paste textarea "Experience the rich flavors of our Spanish cortado, a classic espresso drink th…"
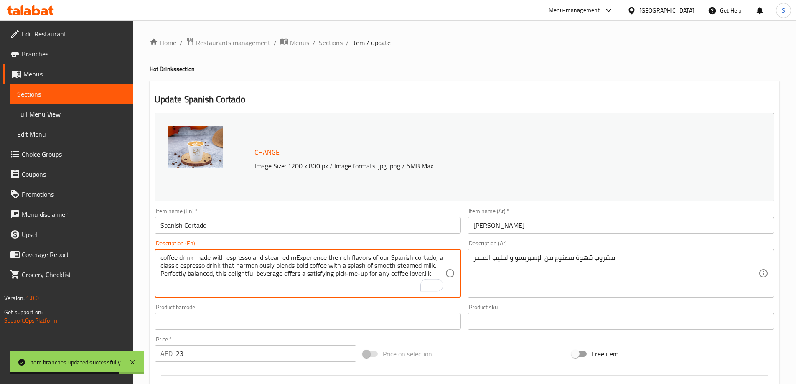
click at [291, 272] on textarea "coffee drink made with espresso and steamed mExperience the rich flavors of our…" at bounding box center [302, 274] width 285 height 40
paste textarea "Experience the rich flavors of our Spanish cortado, a classic espresso drink th…"
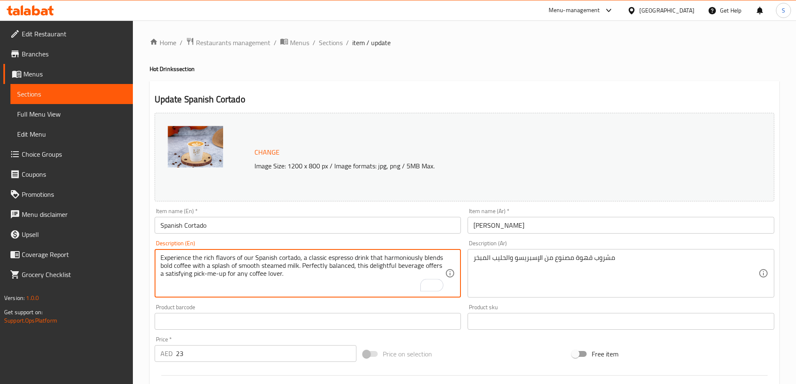
type textarea "Experience the rich flavors of our Spanish cortado, a classic espresso drink th…"
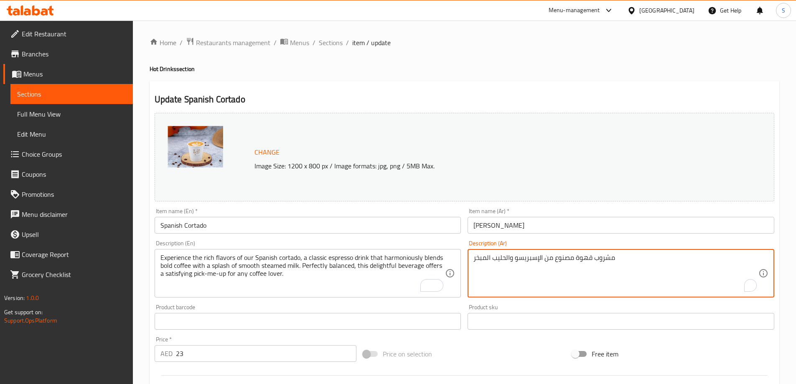
click at [523, 255] on textarea "مشروب قهوة مصنوع من الإسبريسو والحليب المبخر" at bounding box center [615, 274] width 285 height 40
click at [534, 262] on textarea "مشروب قهوة مصنوع من الإسبريسو والحليب المبخر" at bounding box center [615, 274] width 285 height 40
paste textarea "استمتع بالنكهات الغنية لقهوة الكورتادو الإسبانية، مشروب الإسبريسو الكلاسيكي الذ…"
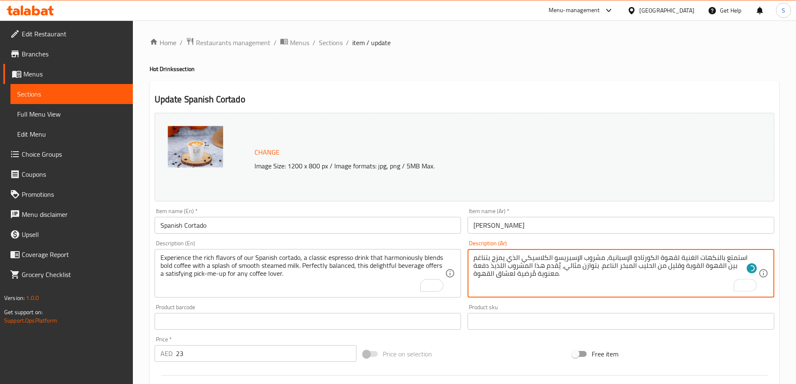
type textarea "استمتع بالنكهات الغنية لقهوة الكورتادو الإسبانية، مشروب الإسبريسو الكلاسيكي الذ…"
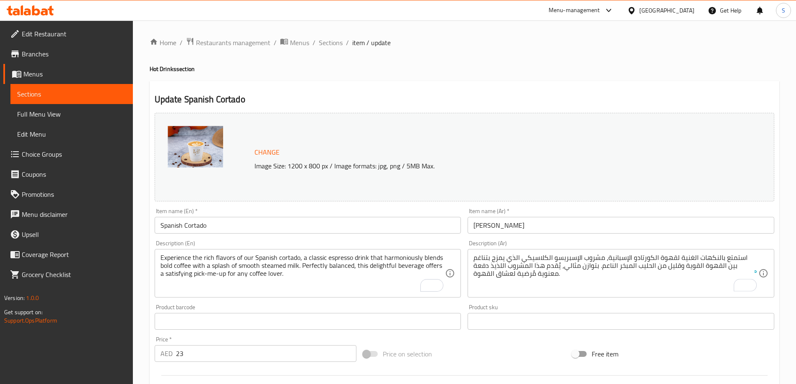
click at [503, 338] on div "Change Image Size: 1200 x 800 px / Image formats: jpg, png / 5MB Max. Item name…" at bounding box center [464, 295] width 626 height 372
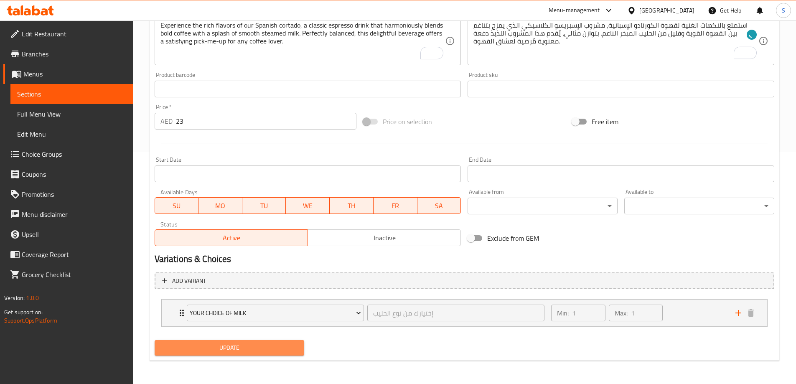
click at [241, 350] on span "Update" at bounding box center [229, 348] width 137 height 10
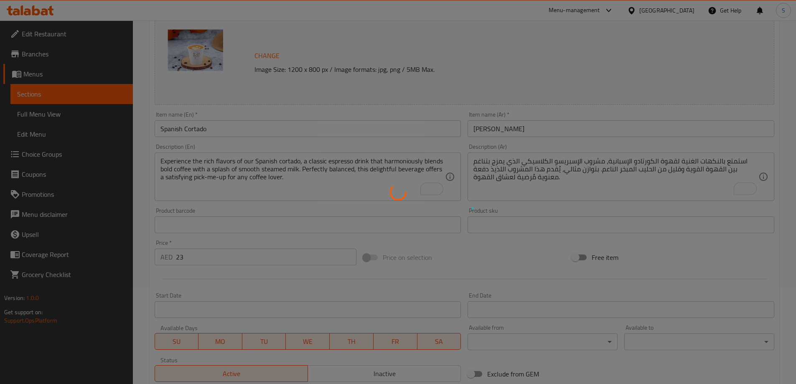
scroll to position [23, 0]
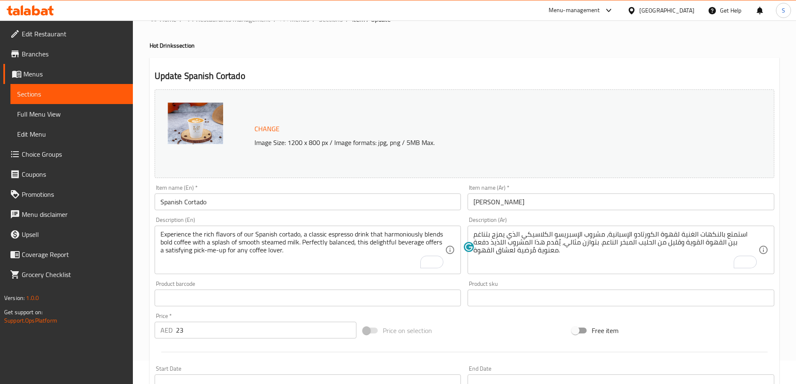
click at [500, 345] on div at bounding box center [464, 352] width 626 height 20
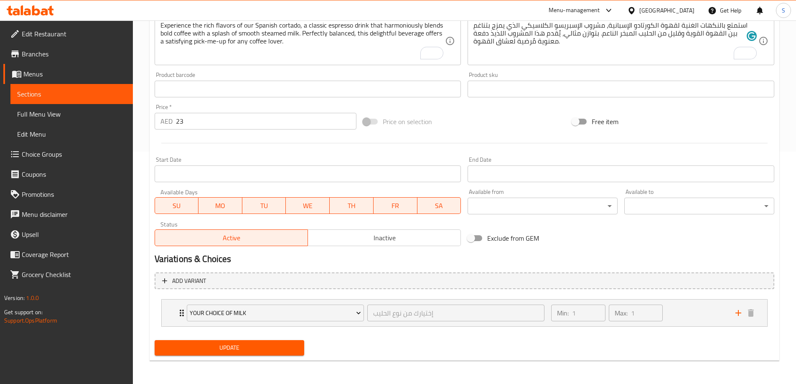
click at [234, 349] on span "Update" at bounding box center [229, 348] width 137 height 10
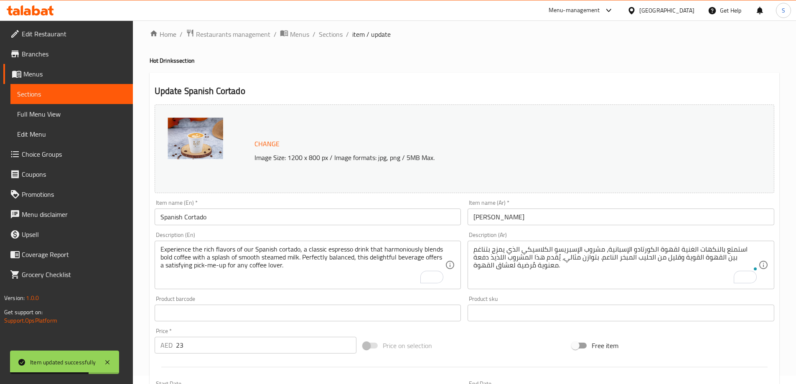
scroll to position [0, 0]
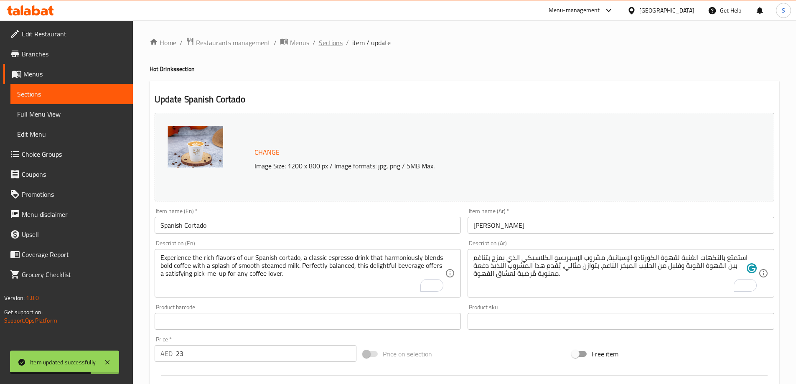
click at [330, 44] on span "Sections" at bounding box center [331, 43] width 24 height 10
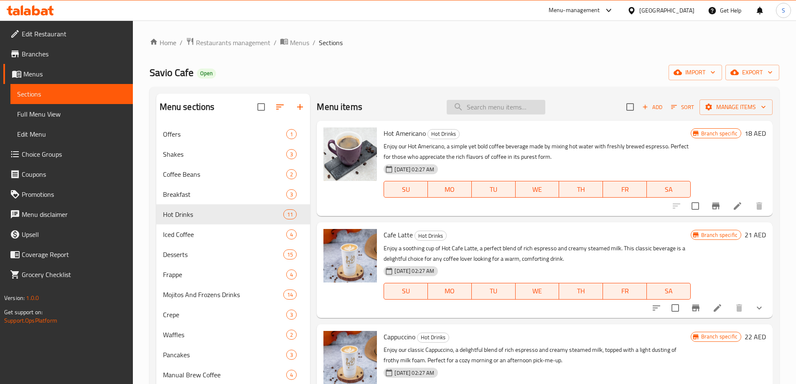
click at [494, 106] on input "search" at bounding box center [496, 107] width 99 height 15
paste input "Spanish piccolo"
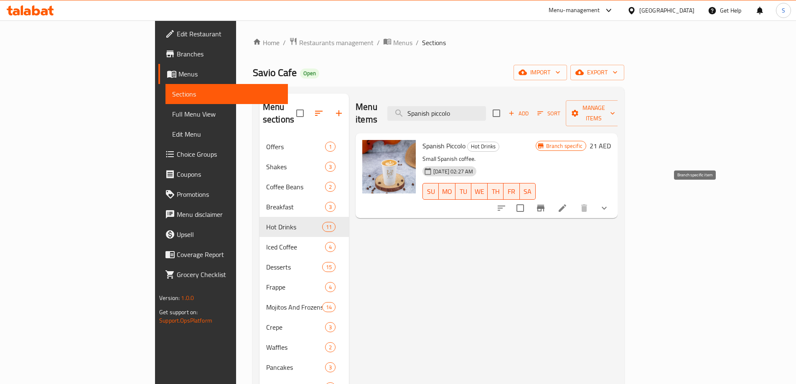
type input "Spanish piccolo"
click at [544, 205] on icon "Branch-specific-item" at bounding box center [541, 208] width 8 height 7
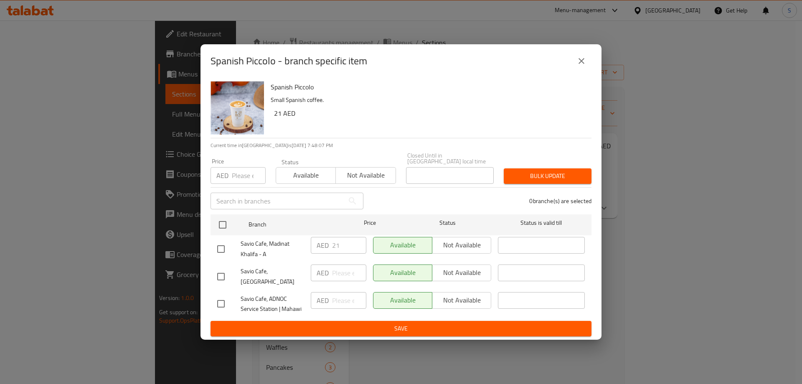
click at [244, 180] on input "number" at bounding box center [249, 175] width 34 height 17
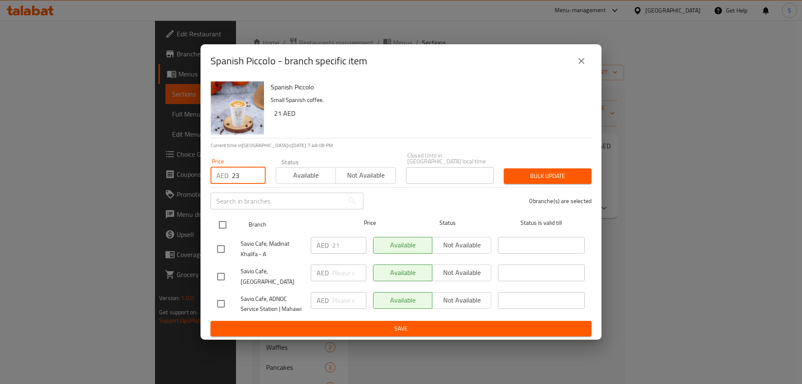
type input "23"
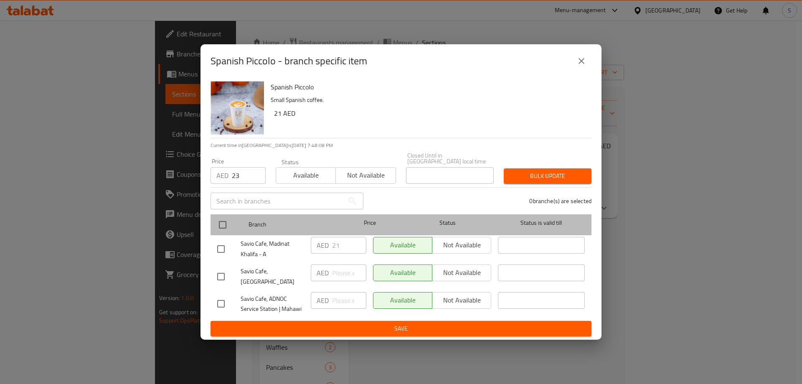
click at [213, 233] on div "Branch Price Status Status is valid till" at bounding box center [401, 224] width 381 height 21
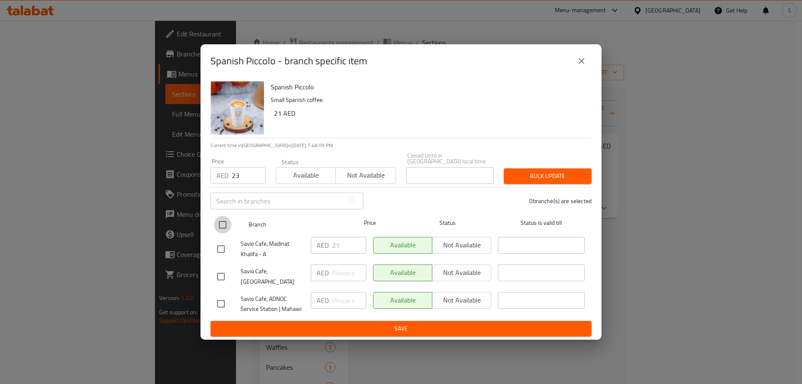
click at [229, 224] on input "checkbox" at bounding box center [223, 225] width 18 height 18
checkbox input "true"
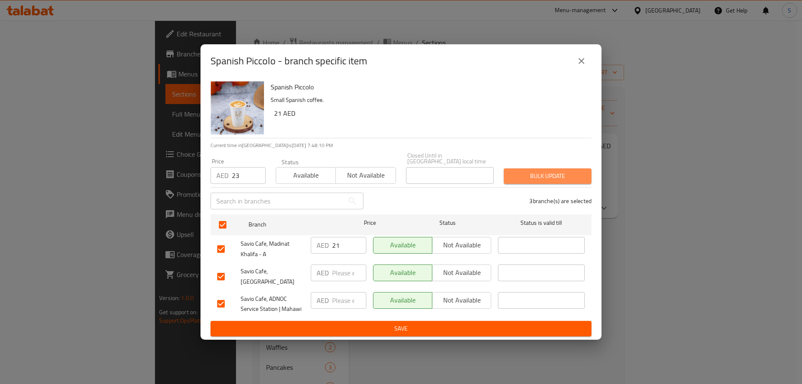
click at [545, 180] on span "Bulk update" at bounding box center [548, 176] width 74 height 10
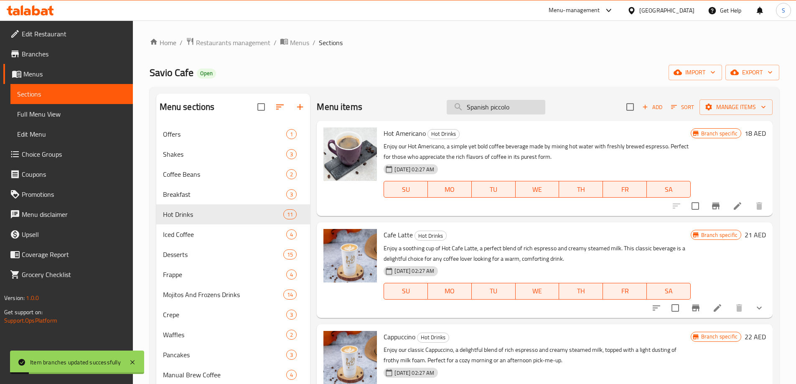
click at [502, 104] on input "Spanish piccolo" at bounding box center [496, 107] width 99 height 15
click at [513, 107] on input "Spanish piccolo" at bounding box center [496, 107] width 99 height 15
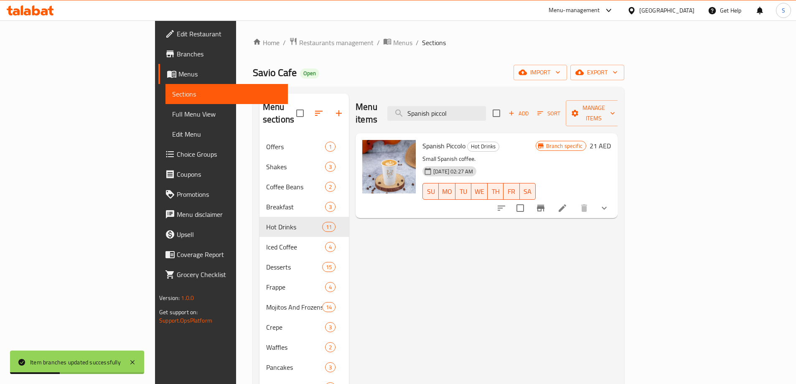
type input "Spanish piccol"
click at [567, 203] on icon at bounding box center [562, 208] width 10 height 10
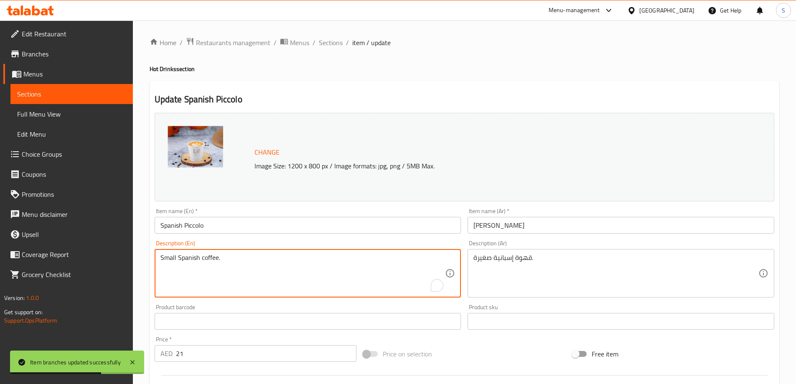
click at [306, 270] on textarea "Small Spanish coffee." at bounding box center [302, 274] width 285 height 40
paste textarea "Enjoy our Spanish Piccolo, a delightful small-sized coffee crafted with Sparsh …"
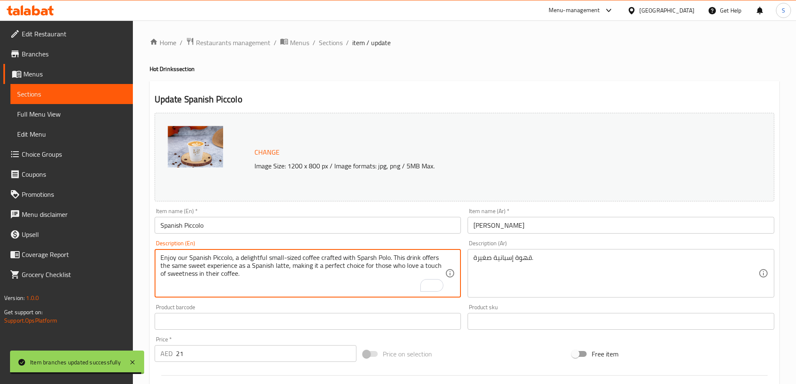
type textarea "Enjoy our Spanish Piccolo, a delightful small-sized coffee crafted with Sparsh …"
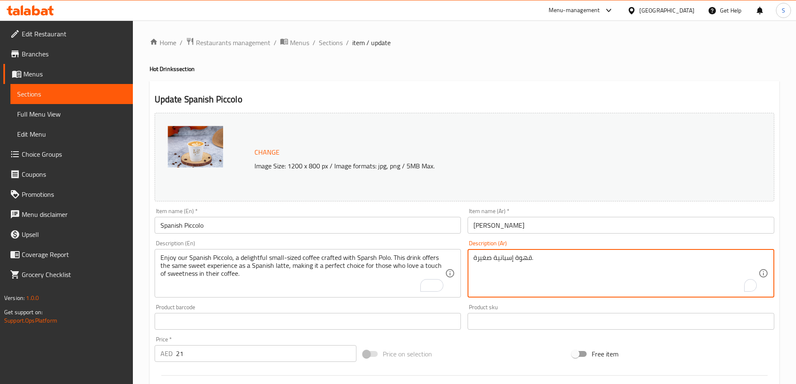
click at [517, 259] on textarea "قهوة إسبانية صغيرة." at bounding box center [615, 274] width 285 height 40
paste textarea "استمتعوا بقهوة بيكولو الإسبانية اللذيذة، وهي قهوة صغيرة الحجم مصنوعة من سبارش ب…"
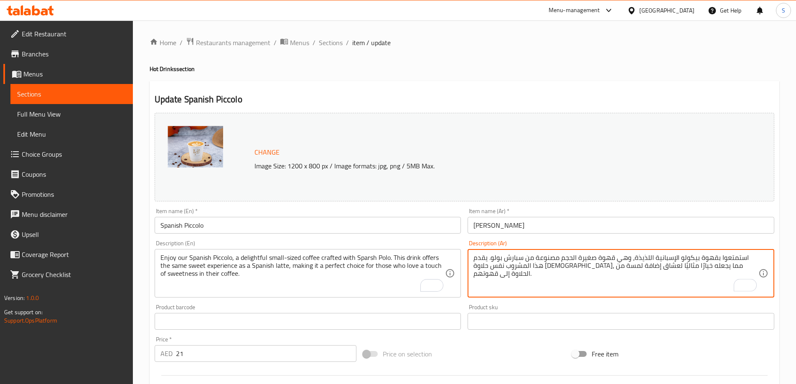
type textarea "استمتعوا بقهوة بيكولو الإسبانية اللذيذة، وهي قهوة صغيرة الحجم مصنوعة من سبارش ب…"
click at [503, 348] on div "Price on selection" at bounding box center [464, 354] width 209 height 23
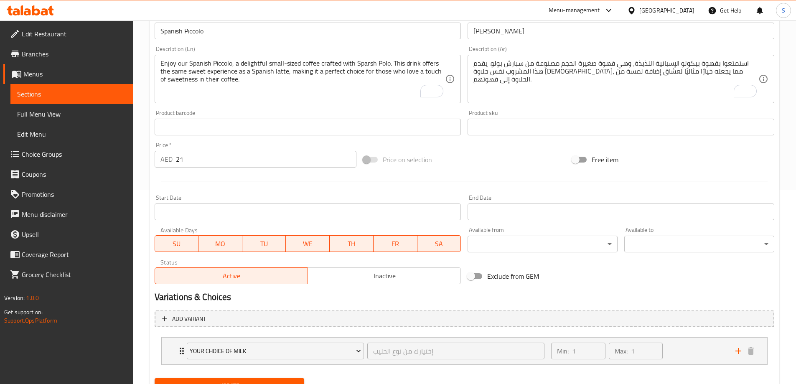
scroll to position [232, 0]
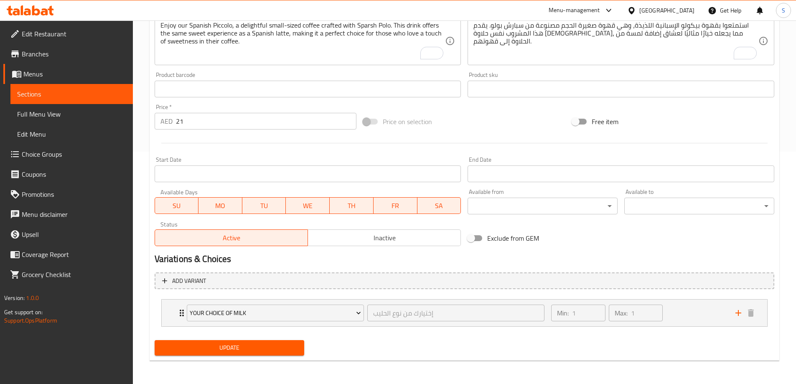
click at [243, 356] on button "Update" at bounding box center [230, 347] width 150 height 15
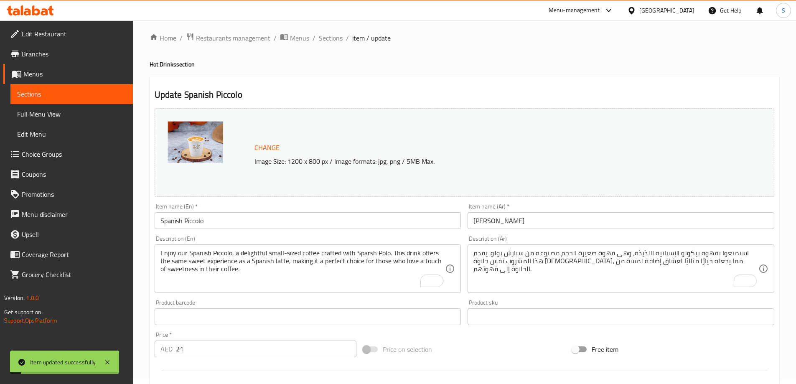
scroll to position [0, 0]
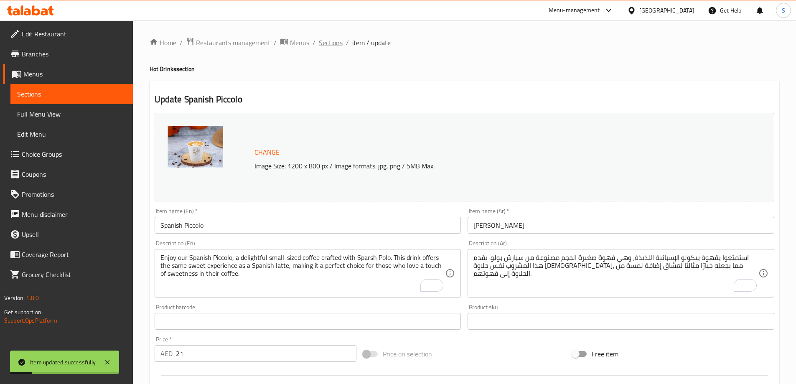
click at [326, 43] on span "Sections" at bounding box center [331, 43] width 24 height 10
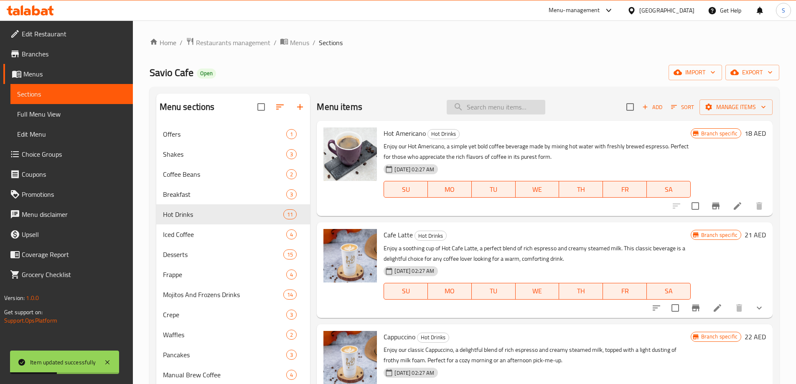
click at [483, 112] on input "search" at bounding box center [496, 107] width 99 height 15
paste input "Espresso"
drag, startPoint x: 462, startPoint y: 108, endPoint x: 413, endPoint y: 108, distance: 49.3
click at [413, 108] on div "Menu items Espresso Add Sort Manage items" at bounding box center [545, 107] width 456 height 27
click at [510, 104] on input "Espresso" at bounding box center [496, 107] width 99 height 15
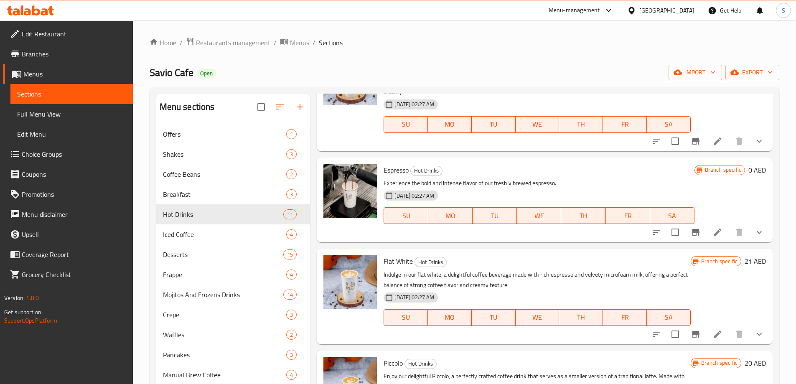
scroll to position [376, 0]
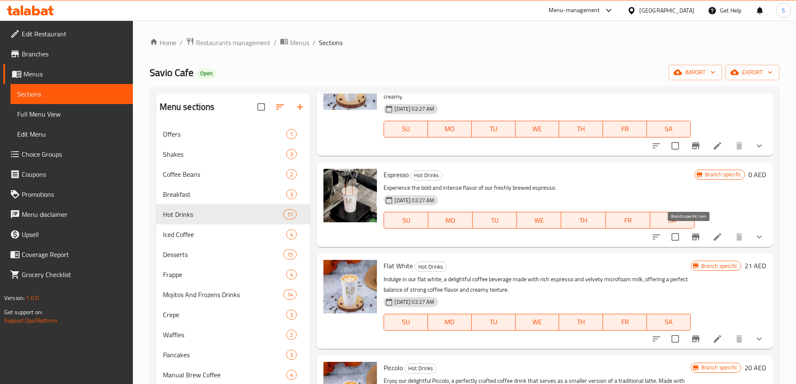
type input "Esp"
click at [692, 235] on icon "Branch-specific-item" at bounding box center [696, 237] width 8 height 7
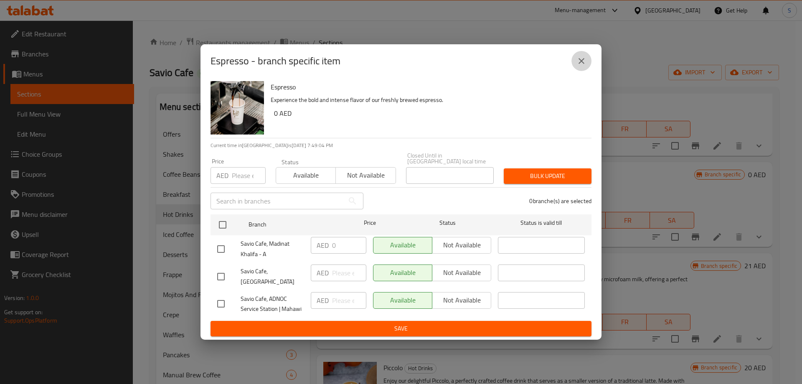
click at [578, 71] on button "close" at bounding box center [582, 61] width 20 height 20
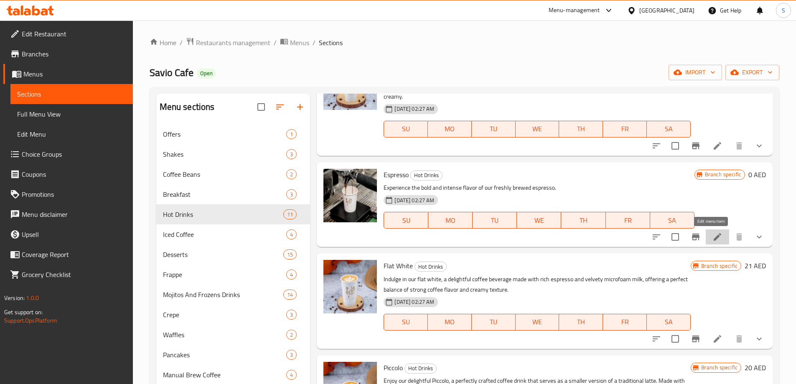
click at [714, 237] on icon at bounding box center [718, 237] width 8 height 8
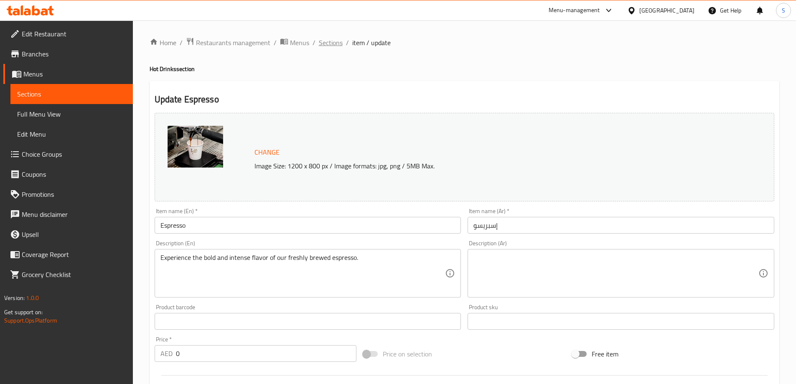
click at [325, 43] on span "Sections" at bounding box center [331, 43] width 24 height 10
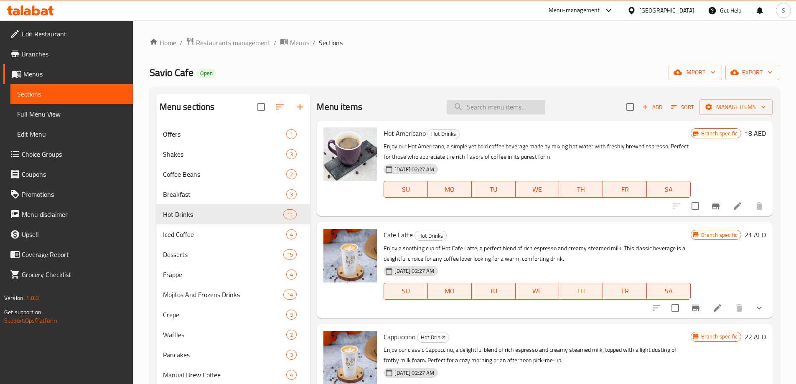
click at [499, 106] on input "search" at bounding box center [496, 107] width 99 height 15
paste input "Espresso machiato"
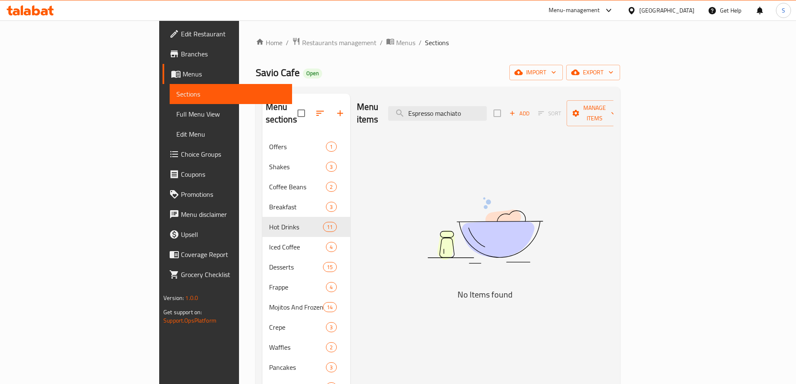
drag, startPoint x: 467, startPoint y: 106, endPoint x: 435, endPoint y: 106, distance: 31.3
click at [435, 106] on div "Menu items Espresso machiato Add Sort Manage items" at bounding box center [485, 114] width 257 height 40
drag, startPoint x: 495, startPoint y: 106, endPoint x: 441, endPoint y: 107, distance: 53.5
click at [441, 107] on div "Menu items Espresso machiato Add Sort Manage items" at bounding box center [485, 114] width 257 height 40
click at [470, 109] on input "Espresso machiato" at bounding box center [437, 113] width 99 height 15
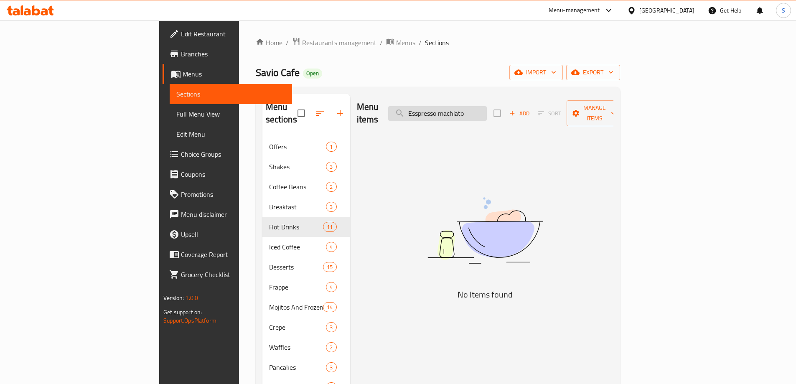
click at [487, 107] on input "Esspresso machiato" at bounding box center [437, 113] width 99 height 15
drag, startPoint x: 498, startPoint y: 108, endPoint x: 428, endPoint y: 112, distance: 69.5
click at [428, 112] on div "Menu items Esspresso machiato Add Sort Manage items" at bounding box center [485, 114] width 257 height 40
drag, startPoint x: 498, startPoint y: 107, endPoint x: 441, endPoint y: 107, distance: 56.8
click at [441, 107] on div "Menu items machiato Add Sort Manage items" at bounding box center [485, 114] width 257 height 40
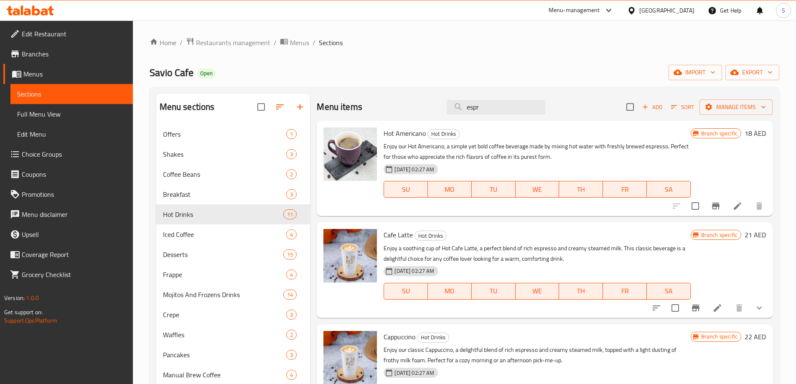
type input "espr"
click at [649, 109] on span "Add" at bounding box center [652, 107] width 23 height 10
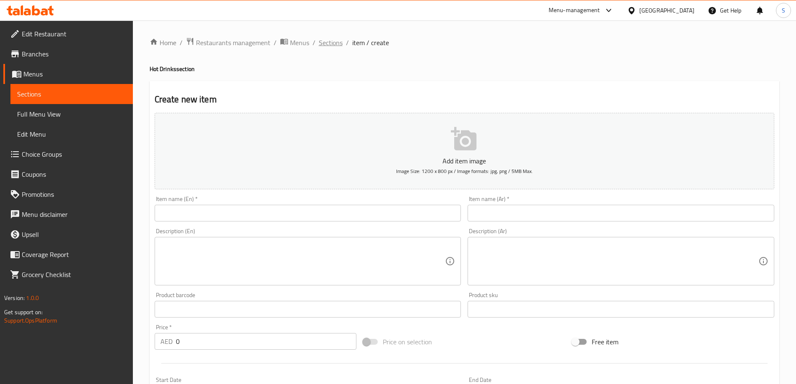
click at [326, 38] on span "Sections" at bounding box center [331, 43] width 24 height 10
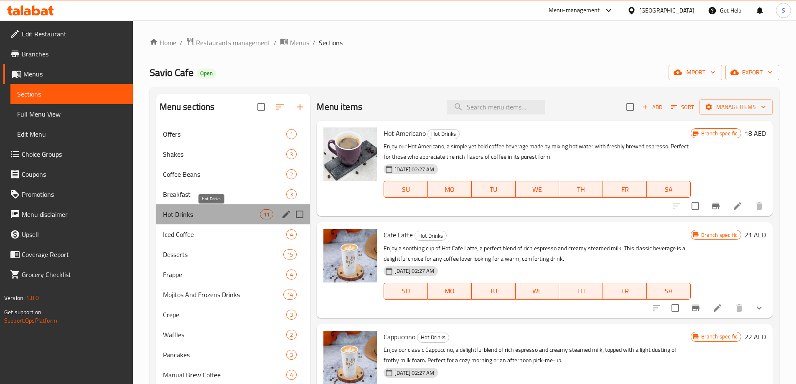
click at [217, 216] on span "Hot Drinks" at bounding box center [211, 214] width 97 height 10
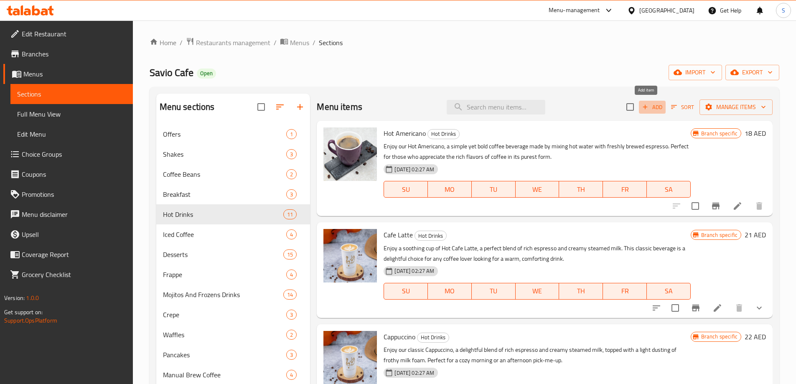
click at [643, 102] on span "Add" at bounding box center [652, 107] width 23 height 10
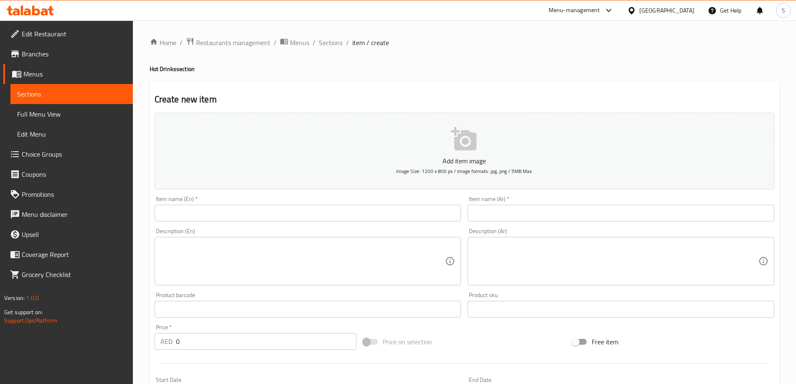
drag, startPoint x: 291, startPoint y: 231, endPoint x: 285, endPoint y: 203, distance: 29.0
click at [289, 227] on div "Description (En) Description (En)" at bounding box center [307, 257] width 313 height 64
click at [285, 203] on div "Item name (En)   * Item name (En) *" at bounding box center [308, 208] width 307 height 25
drag, startPoint x: 286, startPoint y: 212, endPoint x: 284, endPoint y: 206, distance: 6.2
click at [286, 212] on input "text" at bounding box center [308, 213] width 307 height 17
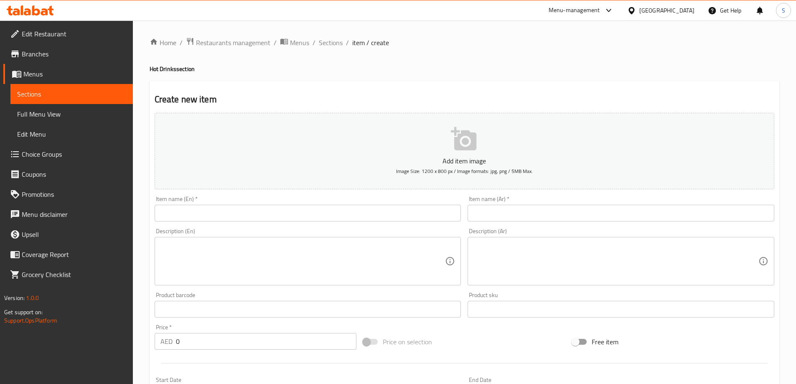
paste input "Espresso machiato"
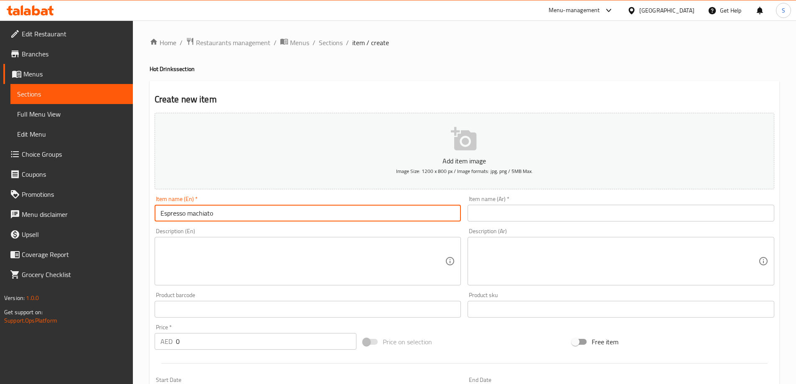
type input "Espresso machiato"
click at [320, 239] on div "Description (En)" at bounding box center [308, 261] width 307 height 48
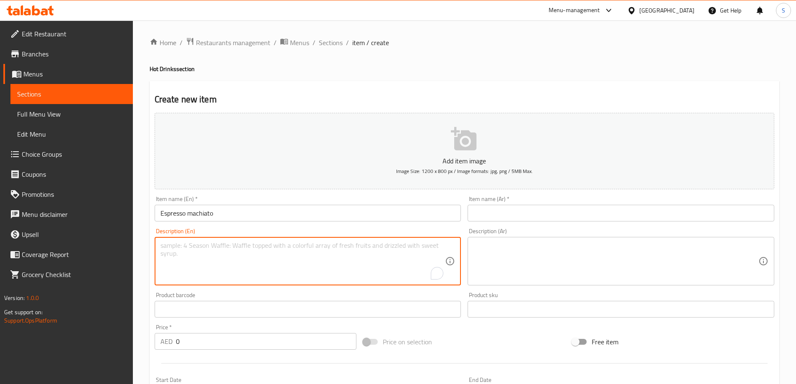
paste textarea "Enjoy a rich Espresso Macchiato made from high-quality Ethiopian or Brazilian b…"
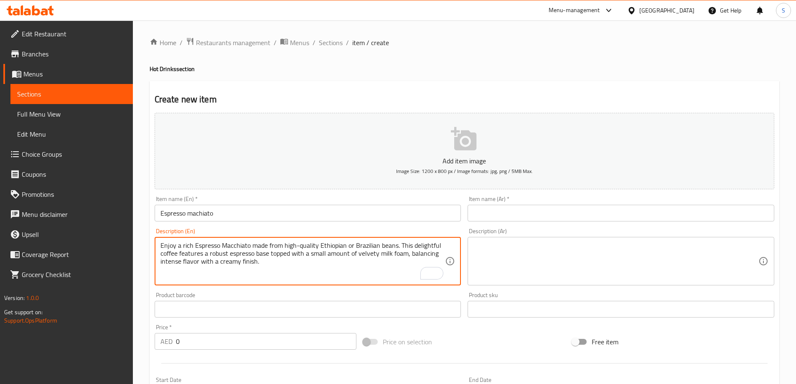
type textarea "Enjoy a rich Espresso Macchiato made from high-quality Ethiopian or Brazilian b…"
click at [541, 213] on input "text" at bounding box center [620, 213] width 307 height 17
paste input "إسبريسو ماشياتو"
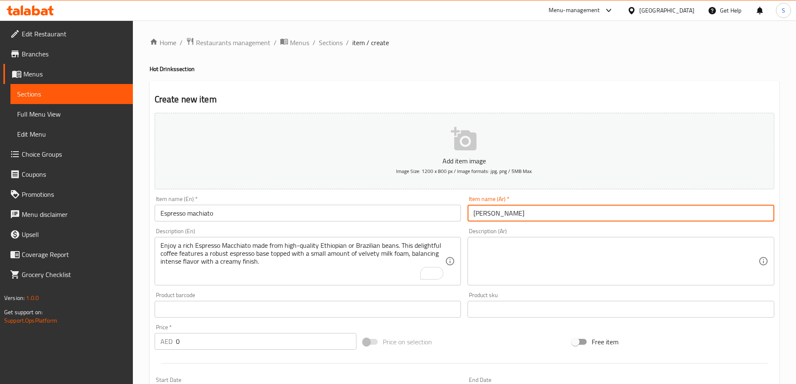
drag, startPoint x: 485, startPoint y: 216, endPoint x: 489, endPoint y: 219, distance: 5.4
click at [489, 219] on input "إسبريسو ماشياتو" at bounding box center [620, 213] width 307 height 17
type input "إسبريسو ماكياتو"
click at [567, 253] on textarea at bounding box center [615, 261] width 285 height 40
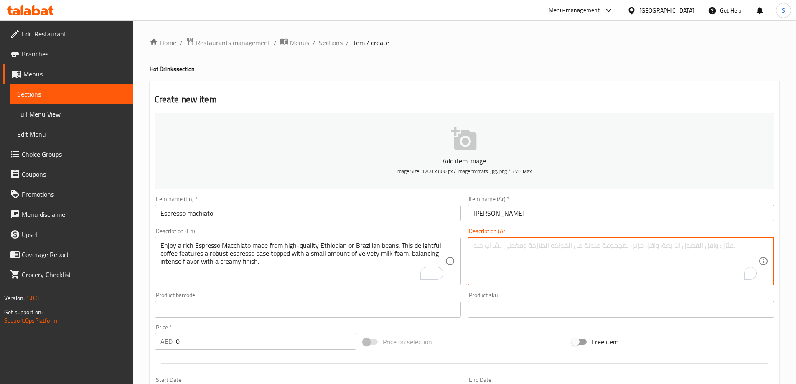
paste textarea "استمتع بقهوة إسبريسو ماكياتو غنية مصنوعة من حبوب إثيوبية أو برازيلية عالية الجو…"
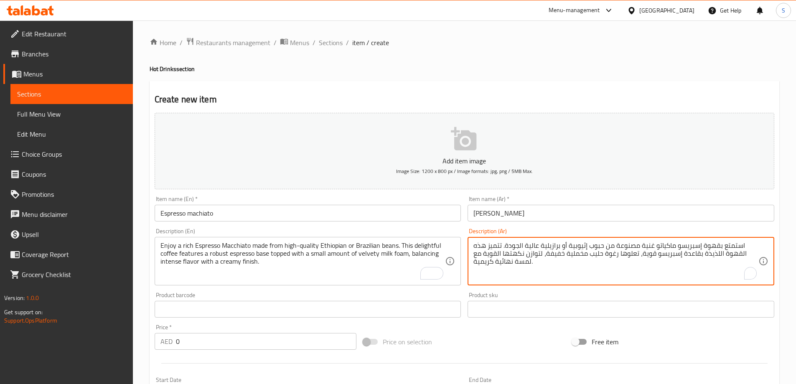
type textarea "استمتع بقهوة إسبريسو ماكياتو غنية مصنوعة من حبوب إثيوبية أو برازيلية عالية الجو…"
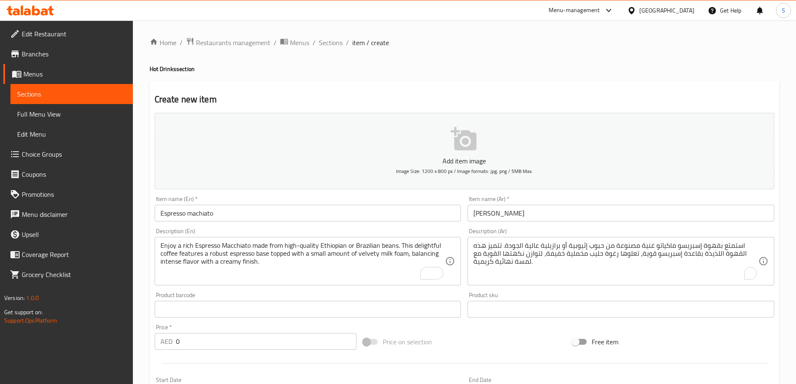
click at [495, 336] on div "Price on selection" at bounding box center [464, 341] width 209 height 23
drag, startPoint x: 239, startPoint y: 343, endPoint x: 172, endPoint y: 336, distance: 67.6
click at [166, 339] on div "AED 0 Price *" at bounding box center [256, 341] width 202 height 17
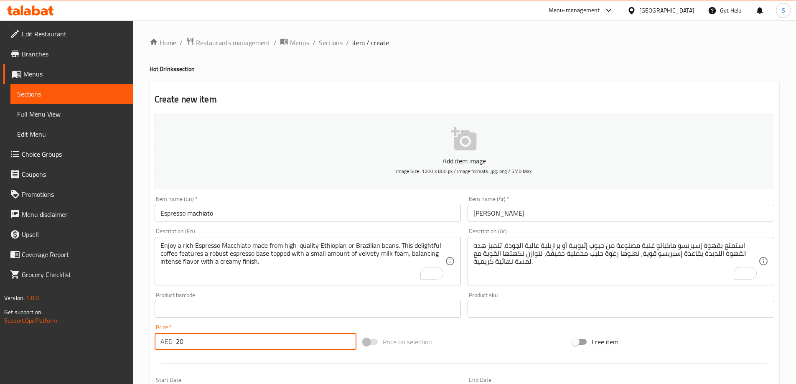
type input "20"
click at [469, 343] on div "Price on selection" at bounding box center [464, 341] width 209 height 23
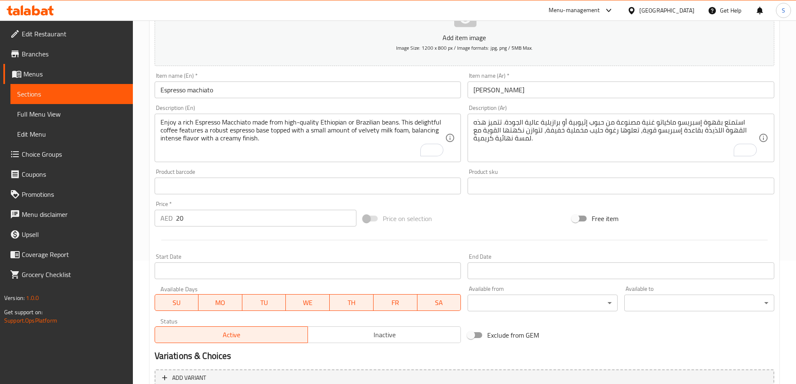
scroll to position [206, 0]
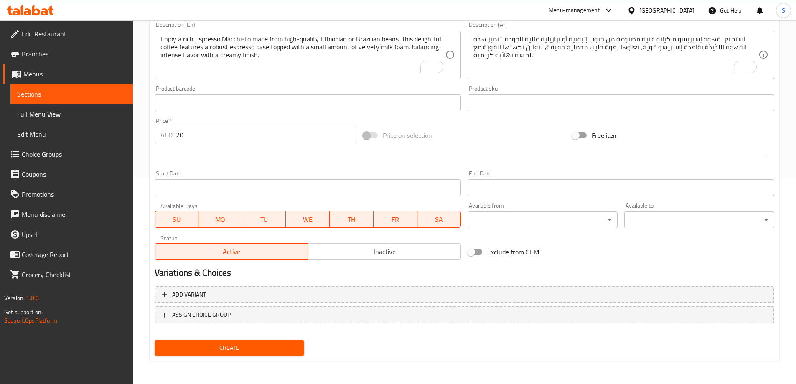
click at [242, 352] on span "Create" at bounding box center [229, 348] width 137 height 10
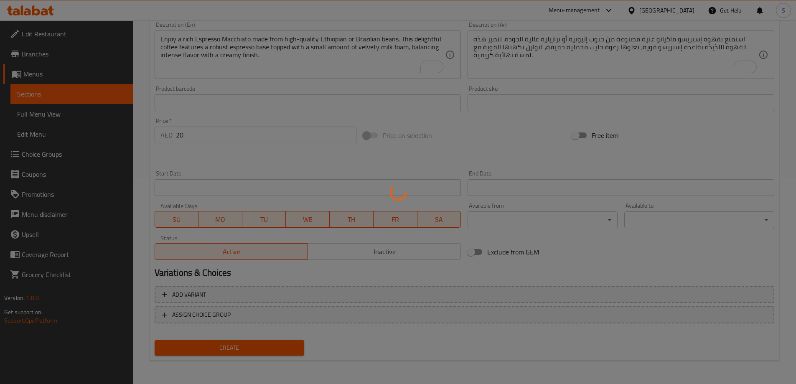
type input "0"
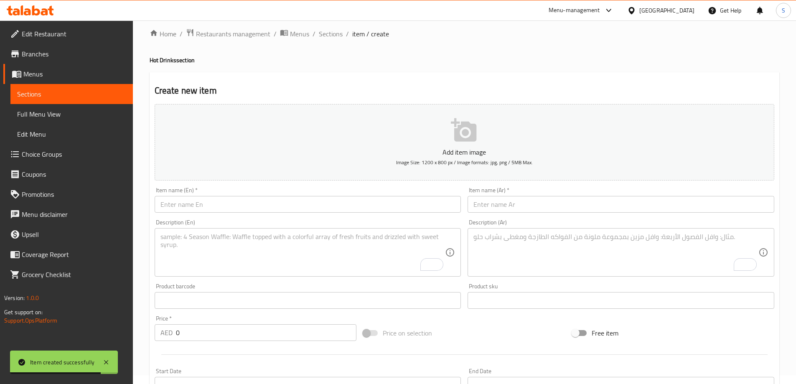
scroll to position [0, 0]
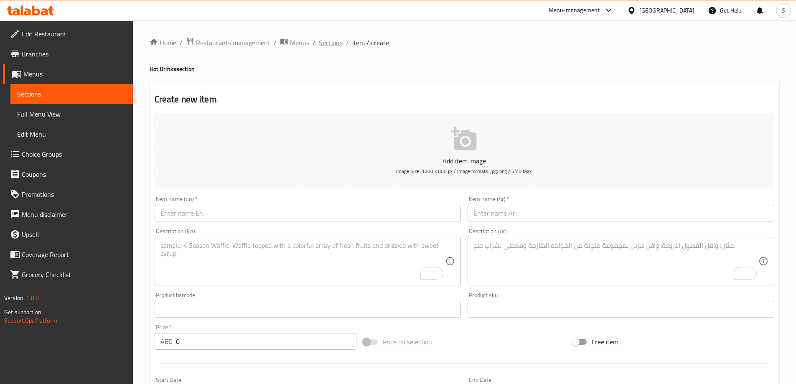
click at [325, 43] on span "Sections" at bounding box center [331, 43] width 24 height 10
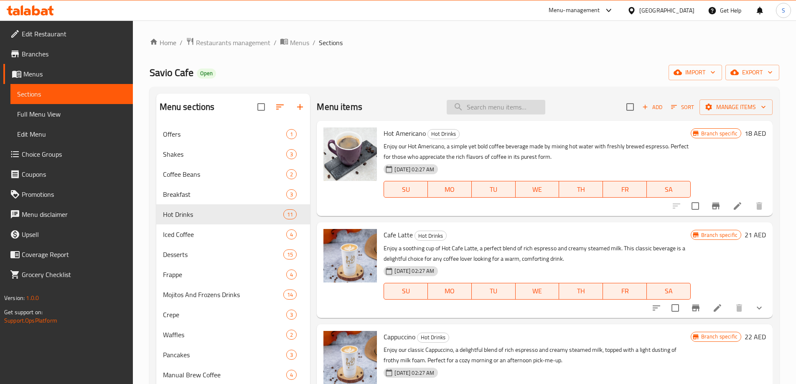
click at [483, 113] on input "search" at bounding box center [496, 107] width 99 height 15
paste input "Iced matcha"
click at [466, 107] on input "Iced matcha" at bounding box center [496, 107] width 99 height 15
drag, startPoint x: 477, startPoint y: 109, endPoint x: 422, endPoint y: 105, distance: 55.3
click at [422, 105] on div "Menu items Iced matcha Add Sort Manage items" at bounding box center [545, 107] width 456 height 27
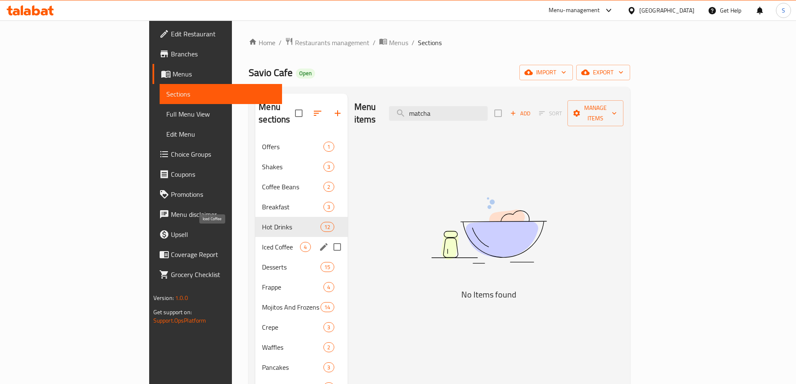
type input "matcha"
click at [255, 241] on div "Iced Coffee 4" at bounding box center [301, 247] width 92 height 20
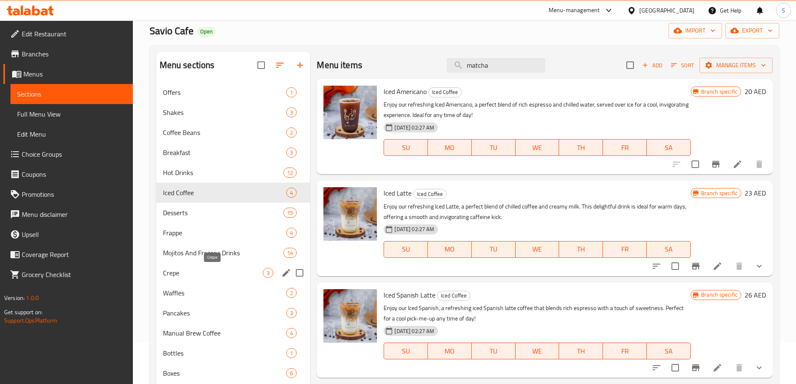
scroll to position [84, 0]
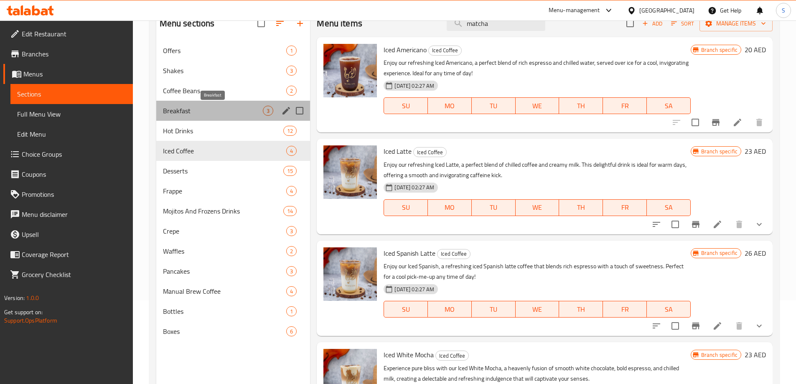
click at [199, 111] on span "Breakfast" at bounding box center [213, 111] width 100 height 10
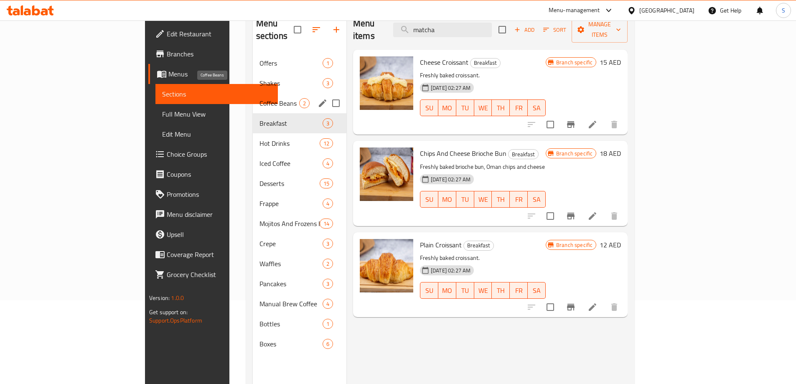
click at [259, 98] on span "Coffee Beans" at bounding box center [279, 103] width 40 height 10
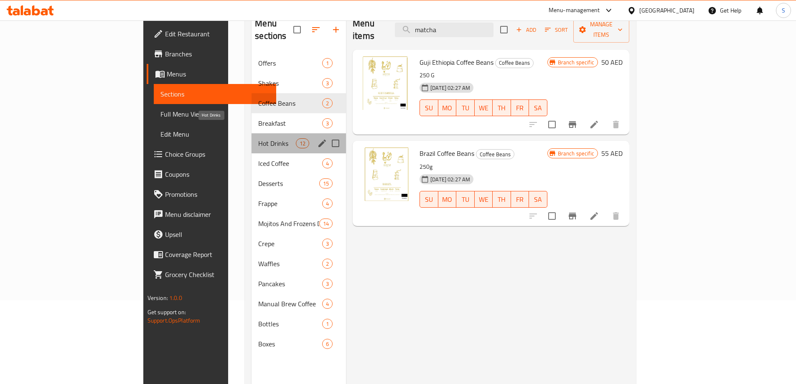
click at [258, 138] on span "Hot Drinks" at bounding box center [277, 143] width 38 height 10
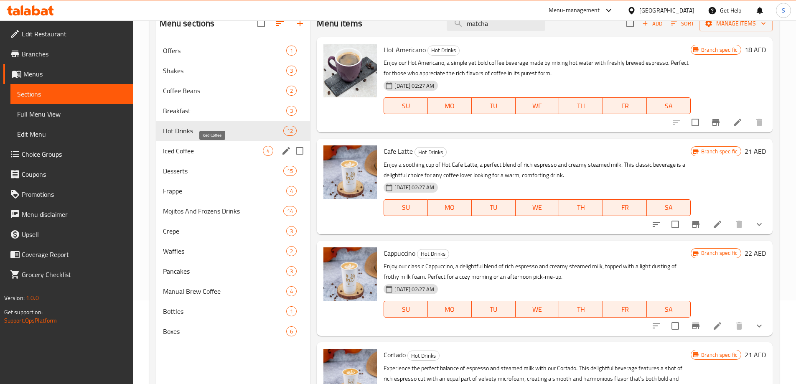
click at [204, 150] on span "Iced Coffee" at bounding box center [213, 151] width 100 height 10
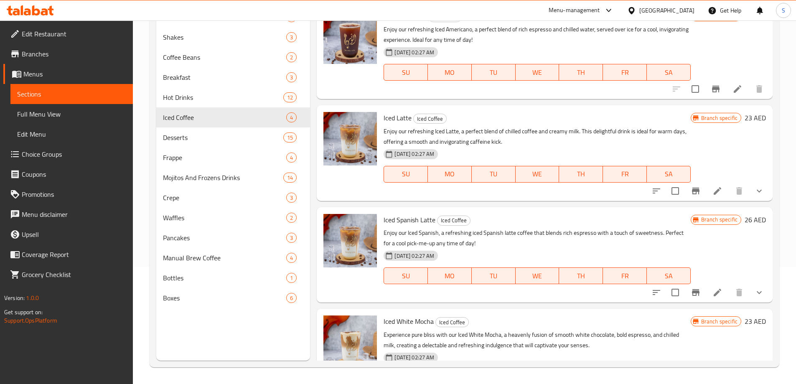
scroll to position [44, 0]
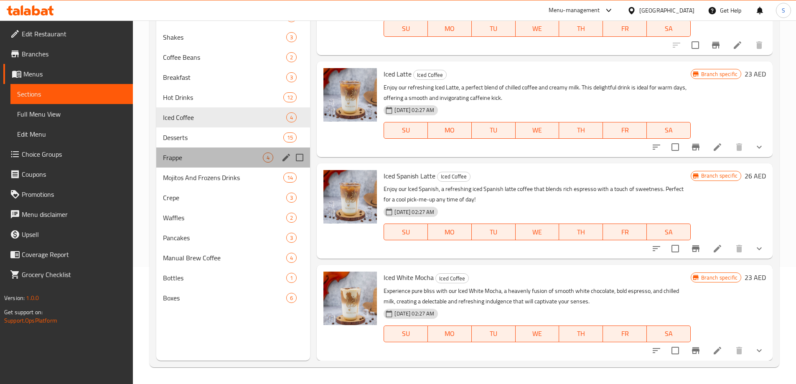
click at [183, 164] on div "Frappe 4" at bounding box center [233, 157] width 154 height 20
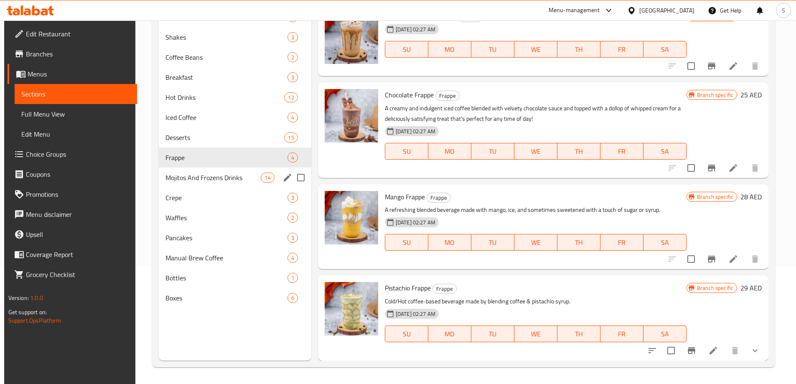
click at [208, 183] on div "Mojitos And Frozens Drinks 14" at bounding box center [235, 178] width 152 height 20
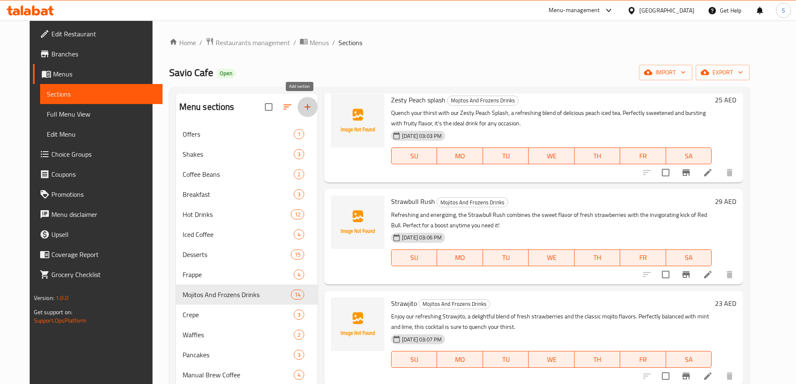
click at [302, 108] on icon "button" at bounding box center [307, 107] width 10 height 10
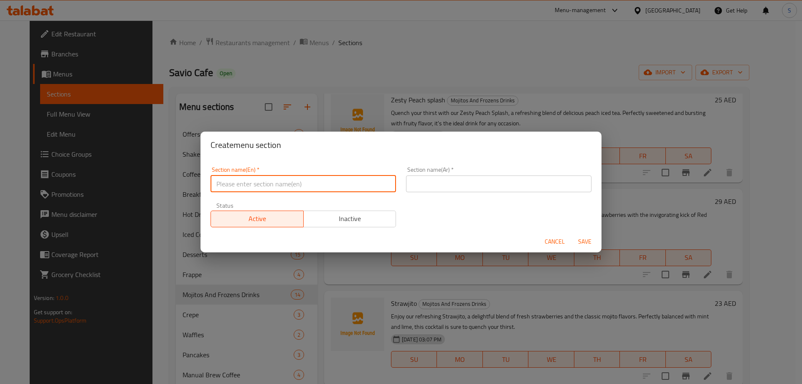
click at [328, 181] on input "text" at bounding box center [303, 183] width 185 height 17
type input "matcha"
click at [475, 180] on input "text" at bounding box center [498, 183] width 185 height 17
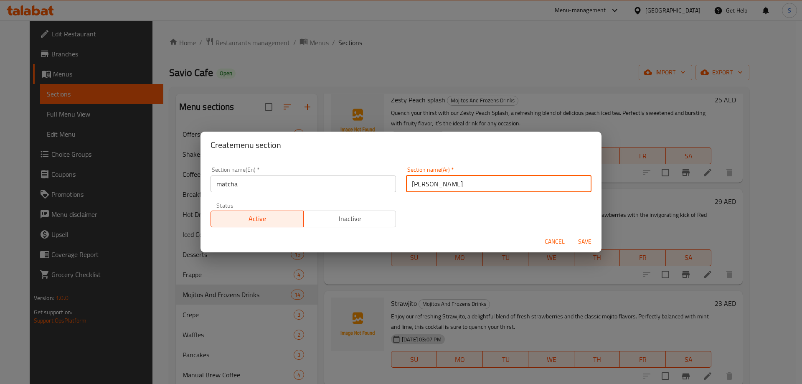
type input "ماتشا"
click at [584, 242] on span "Save" at bounding box center [585, 241] width 20 height 10
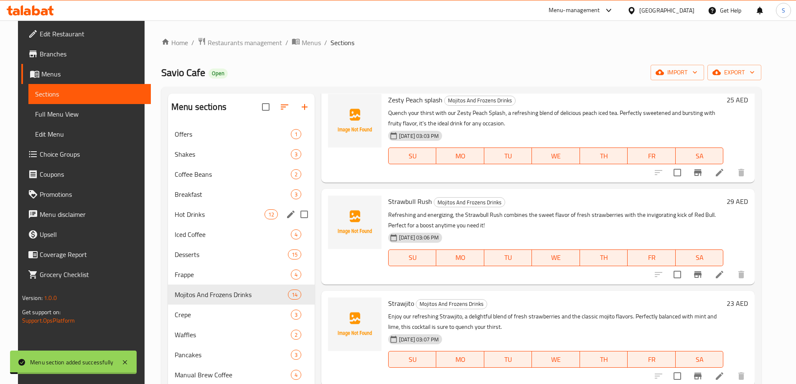
scroll to position [117, 0]
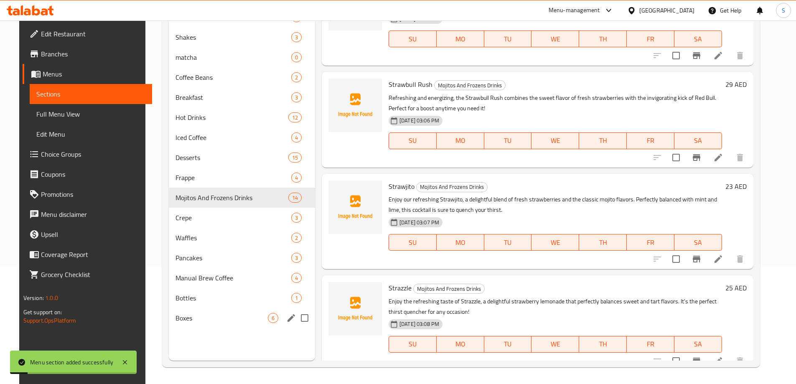
click at [225, 310] on div "Boxes 6" at bounding box center [242, 318] width 146 height 20
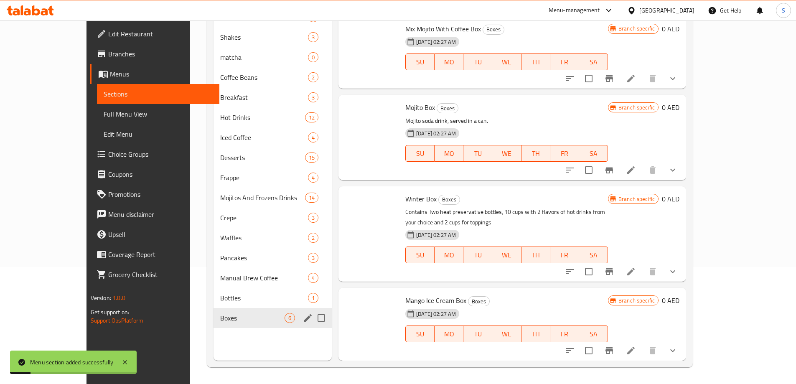
scroll to position [160, 0]
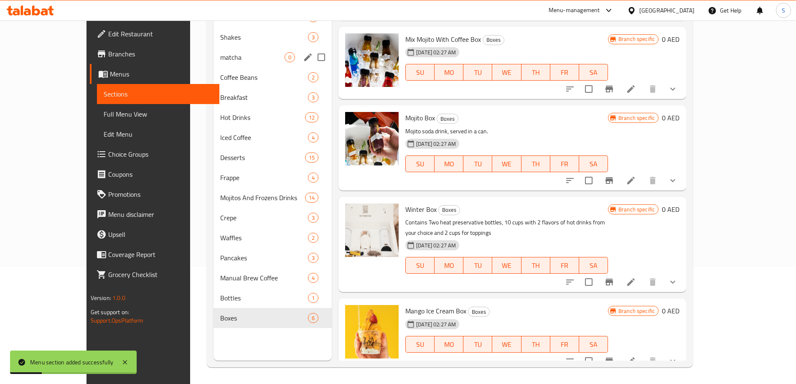
click at [213, 63] on div "matcha 0" at bounding box center [272, 57] width 118 height 20
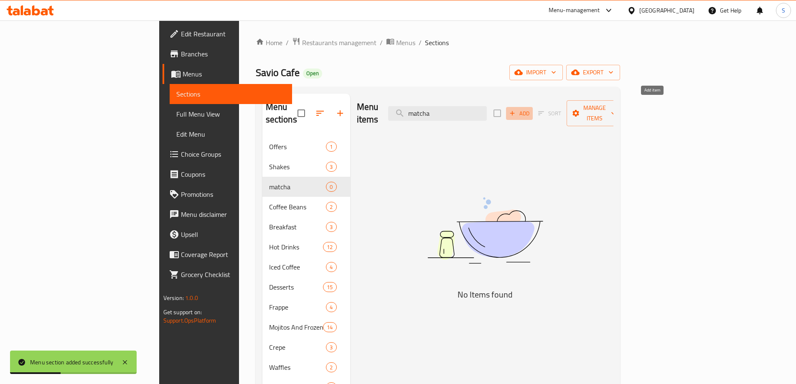
click at [531, 109] on span "Add" at bounding box center [519, 114] width 23 height 10
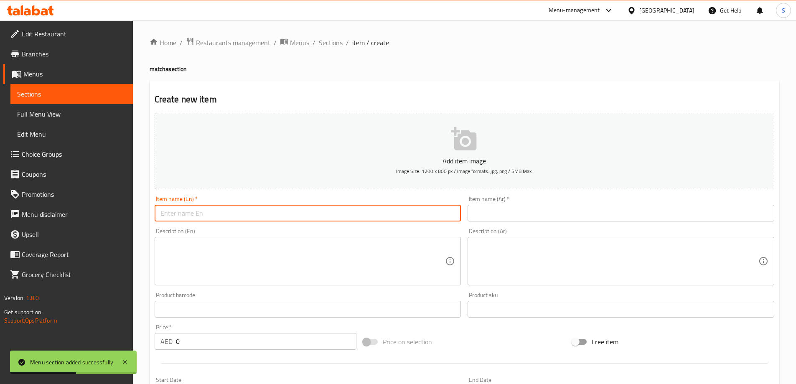
click at [360, 209] on input "text" at bounding box center [308, 213] width 307 height 17
paste input "Iced matcha"
type input "Iced matcha"
click at [500, 211] on input "text" at bounding box center [620, 213] width 307 height 17
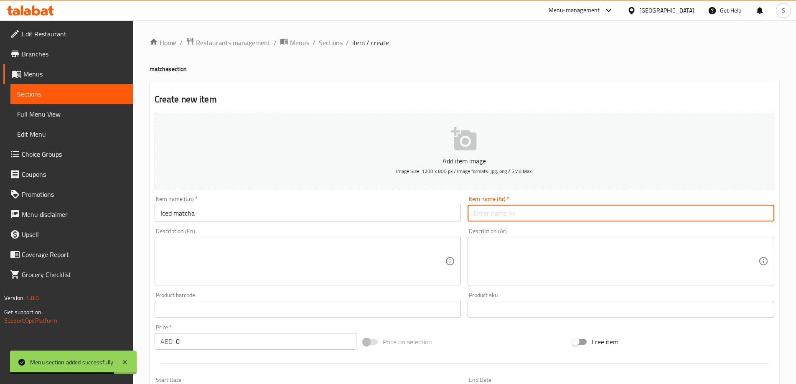
type input "م"
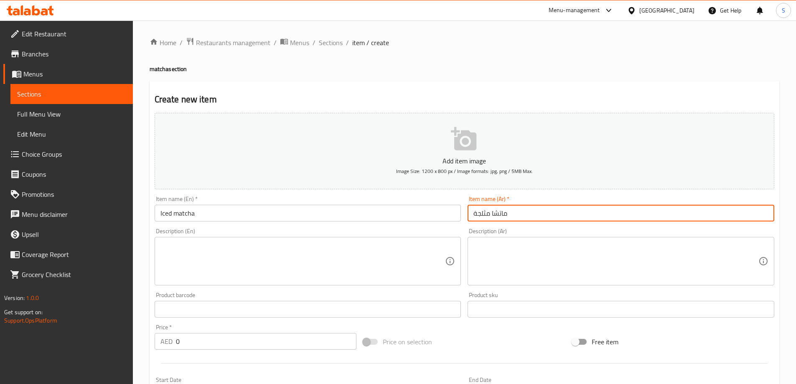
type input "ماتشا مثلجة"
click at [191, 212] on input "Iced matcha" at bounding box center [308, 213] width 307 height 17
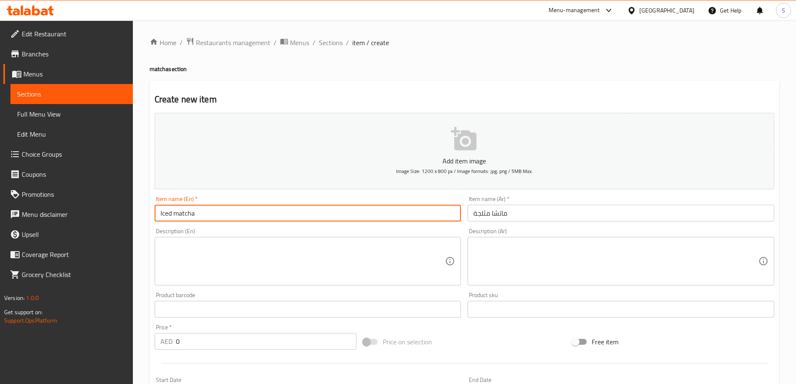
click at [191, 212] on input "Iced matcha" at bounding box center [308, 213] width 307 height 17
type input "Iced Matcha"
click at [288, 245] on textarea at bounding box center [302, 261] width 285 height 40
paste textarea "Enjoy a refreshing Iced Matcha made from premium Japanese matcha blended with c…"
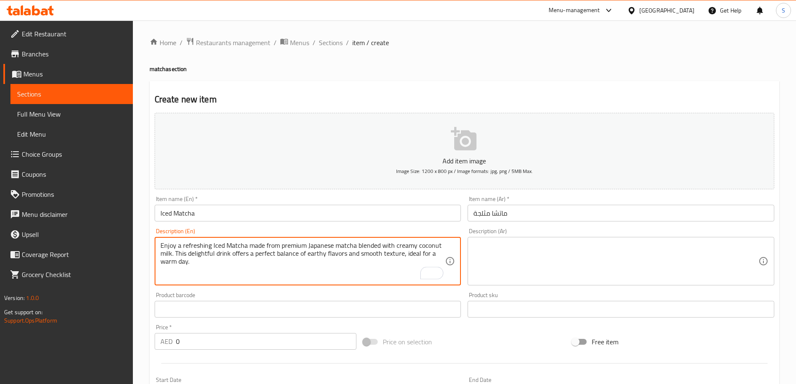
type textarea "Enjoy a refreshing Iced Matcha made from premium Japanese matcha blended with c…"
click at [503, 246] on textarea at bounding box center [615, 261] width 285 height 40
paste textarea "استمتع بمشروب ماتشا مثلج منعش، مصنوع من ماتشا ياباني فاخر ممزوج بحليب جوز الهند…"
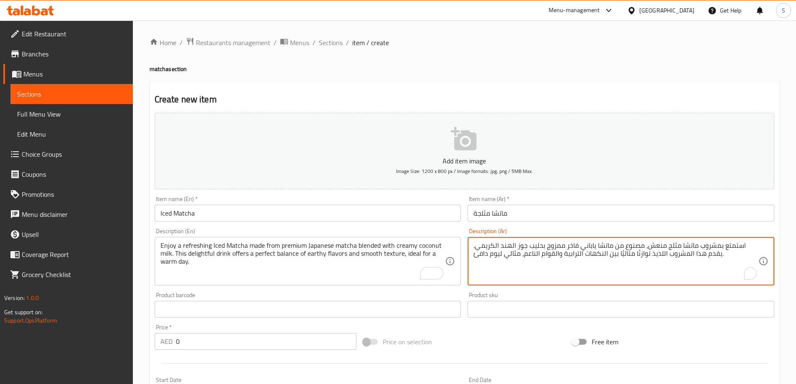
type textarea "استمتع بمشروب ماتشا مثلج منعش، مصنوع من ماتشا ياباني فاخر ممزوج بحليب جوز الهند…"
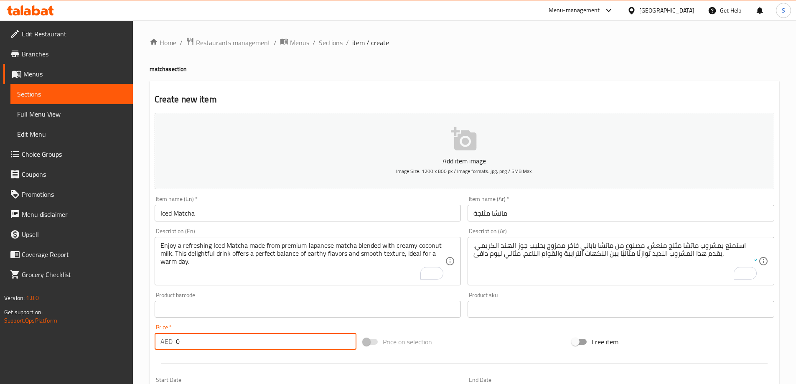
drag, startPoint x: 202, startPoint y: 344, endPoint x: 120, endPoint y: 332, distance: 83.2
click at [120, 332] on div "Edit Restaurant Branches Menus Sections Full Menu View Edit Menu Choice Groups …" at bounding box center [398, 305] width 796 height 570
type input "26"
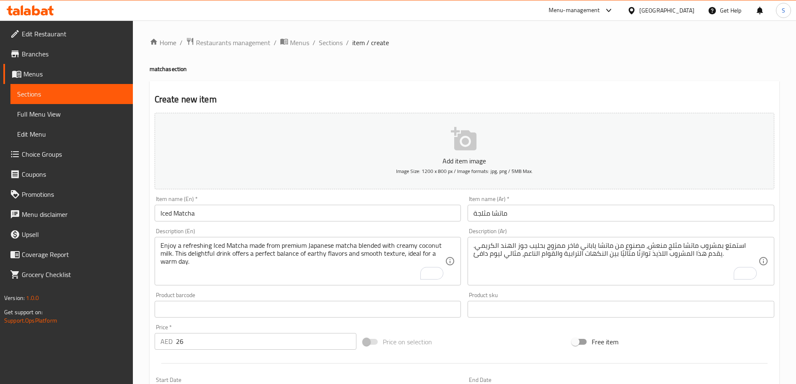
click at [467, 331] on div "Price on selection" at bounding box center [464, 341] width 209 height 23
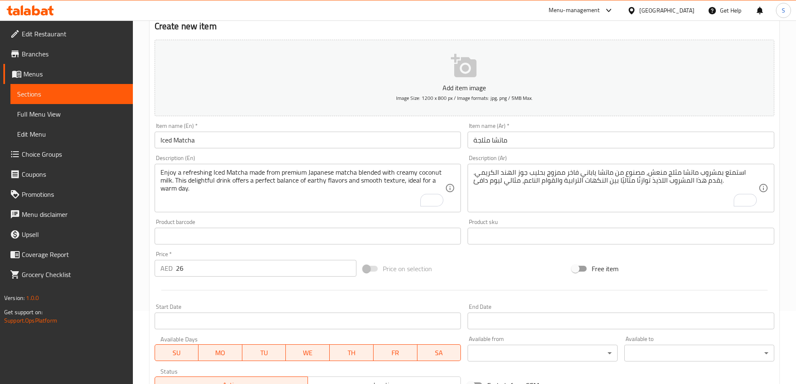
scroll to position [206, 0]
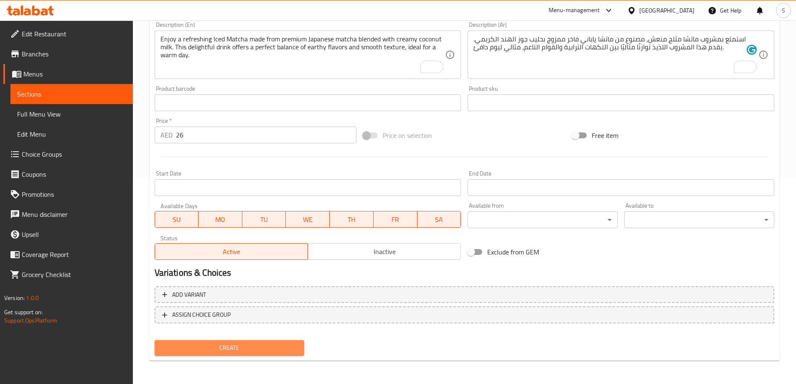
click at [254, 348] on span "Create" at bounding box center [229, 348] width 137 height 10
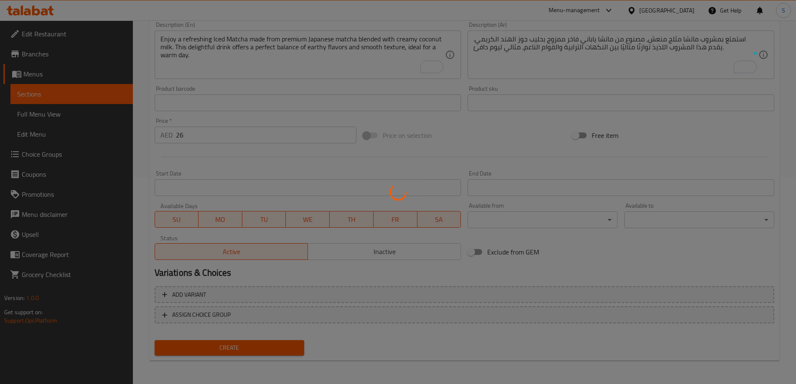
type input "0"
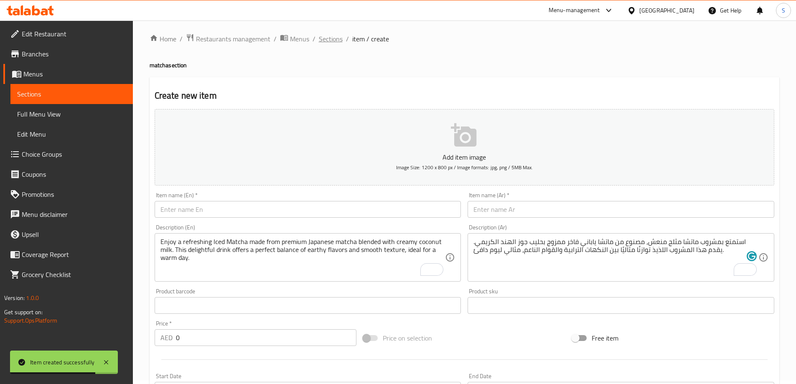
scroll to position [0, 0]
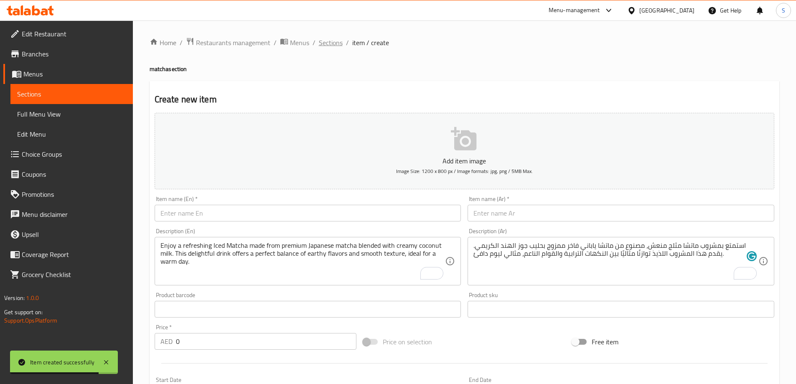
click at [332, 41] on span "Sections" at bounding box center [331, 43] width 24 height 10
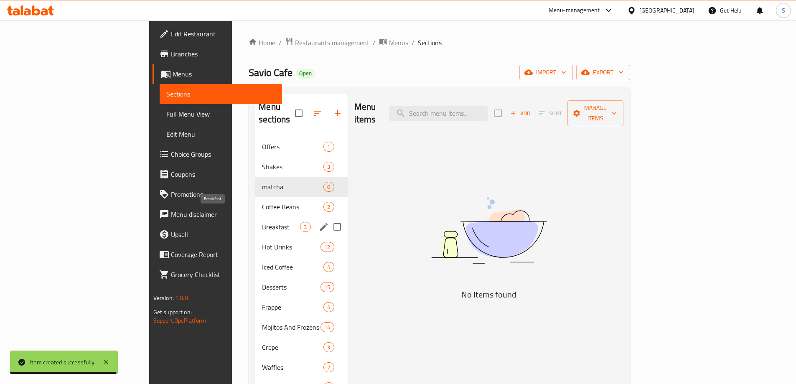
click at [262, 222] on span "Breakfast" at bounding box center [281, 227] width 38 height 10
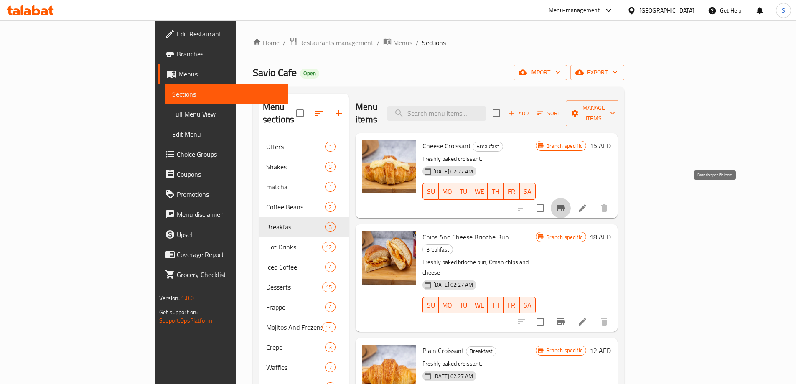
click at [571, 198] on button "Branch-specific-item" at bounding box center [561, 208] width 20 height 20
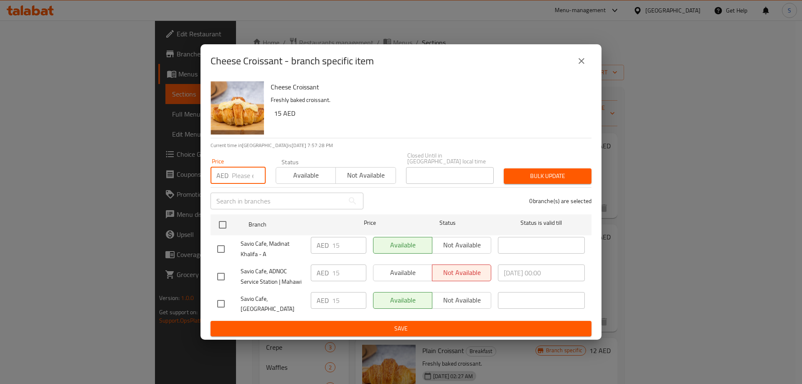
click at [241, 184] on input "number" at bounding box center [249, 175] width 34 height 17
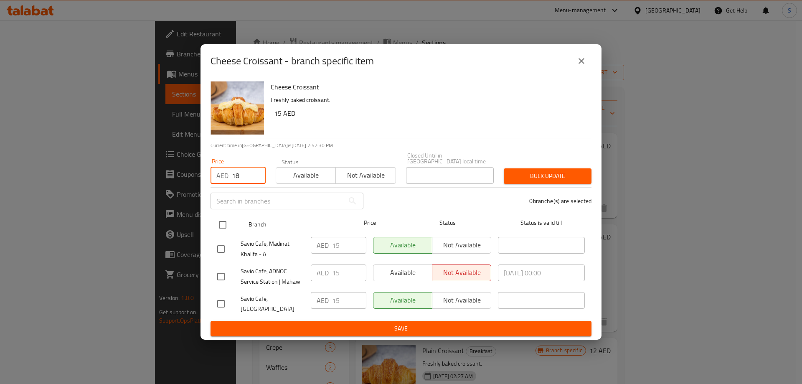
type input "18"
drag, startPoint x: 225, startPoint y: 230, endPoint x: 258, endPoint y: 225, distance: 33.0
click at [227, 230] on input "checkbox" at bounding box center [223, 225] width 18 height 18
checkbox input "true"
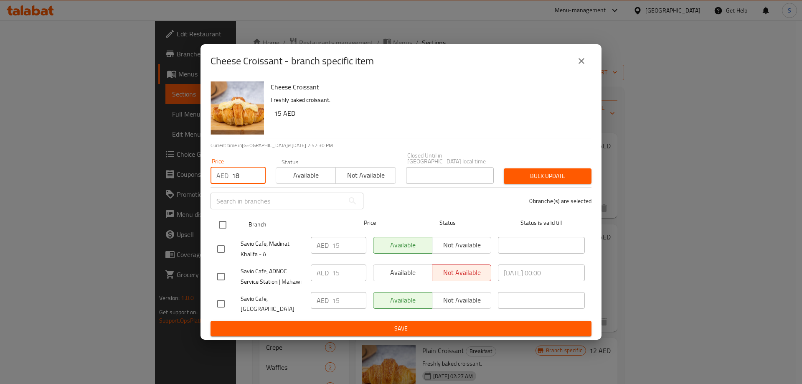
checkbox input "true"
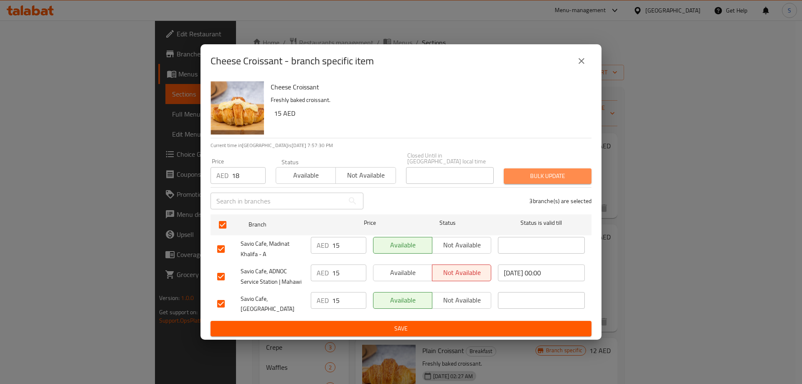
click at [516, 184] on button "Bulk update" at bounding box center [548, 175] width 88 height 15
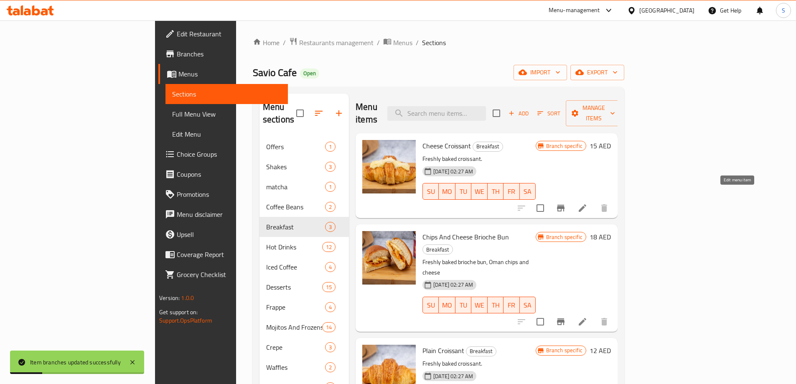
click at [587, 203] on icon at bounding box center [582, 208] width 10 height 10
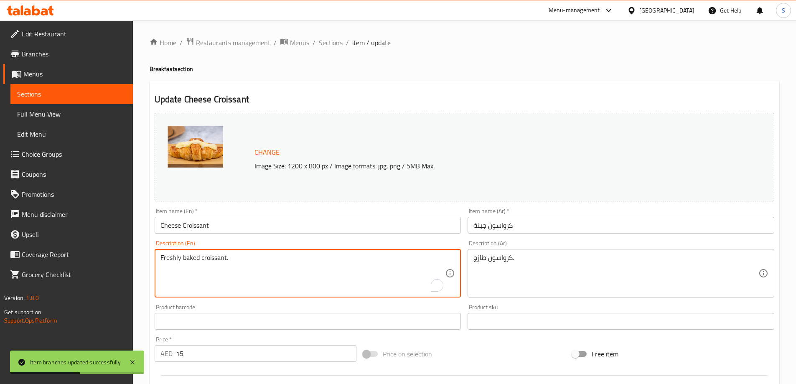
click at [268, 261] on textarea "Freshly baked croissant." at bounding box center [302, 274] width 285 height 40
drag, startPoint x: 268, startPoint y: 261, endPoint x: 272, endPoint y: 259, distance: 4.7
click at [269, 260] on textarea "Freshly baked croissant." at bounding box center [302, 274] width 285 height 40
paste textarea "Indulge in our delicious Cheese Croissant, a flaky, buttery pastry filled with …"
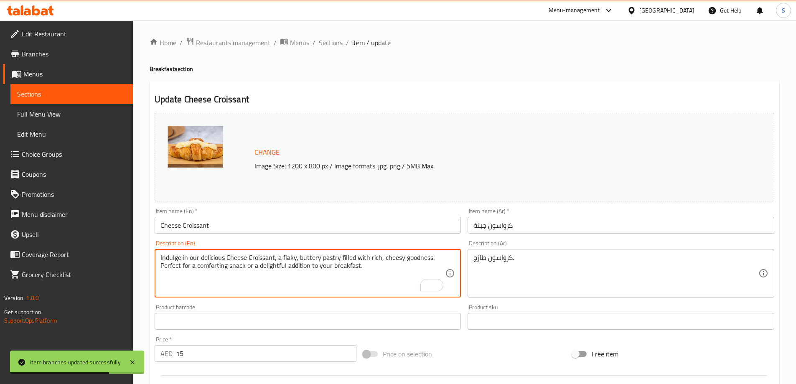
type textarea "Indulge in our delicious Cheese Croissant, a flaky, buttery pastry filled with …"
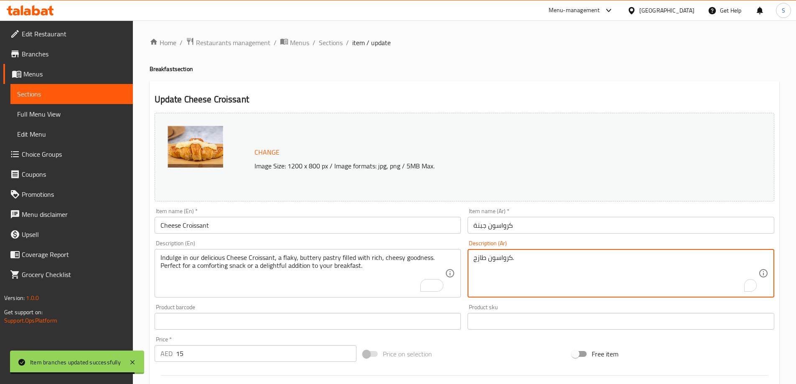
click at [536, 266] on textarea "كرواسون طازج." at bounding box center [615, 274] width 285 height 40
paste textarea "استمتعوا بطعم كرواسون الجبن اللذيذ، وهو عبارة عن معجنات هشة وزبدية غنية بالجبن.…"
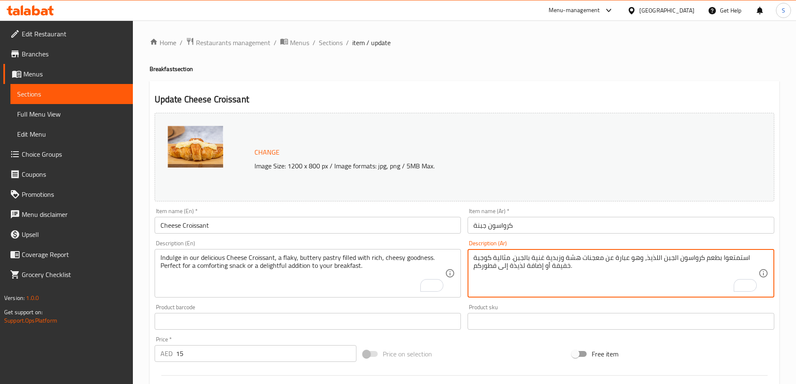
type textarea "استمتعوا بطعم كرواسون الجبن اللذيذ، وهو عبارة عن معجنات هشة وزبدية غنية بالجبن.…"
click at [489, 365] on div "Price on selection" at bounding box center [464, 354] width 209 height 23
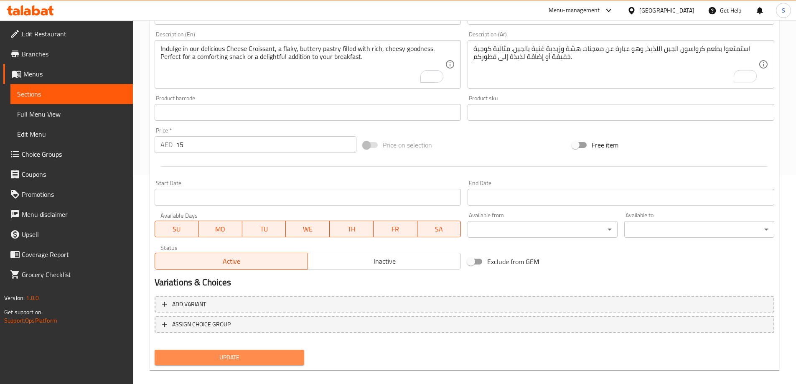
click at [277, 361] on span "Update" at bounding box center [229, 357] width 137 height 10
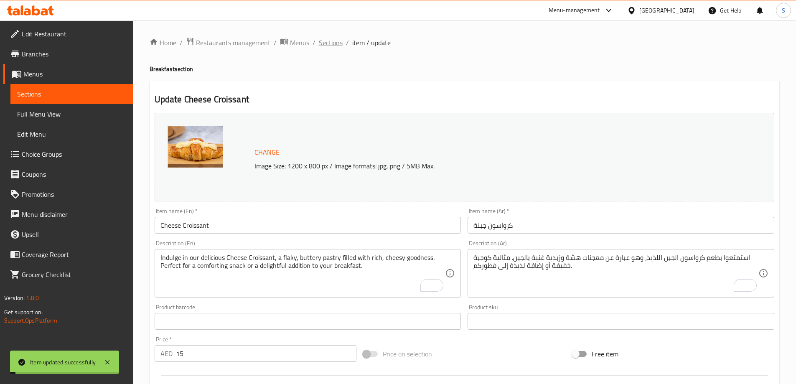
click at [327, 46] on span "Sections" at bounding box center [331, 43] width 24 height 10
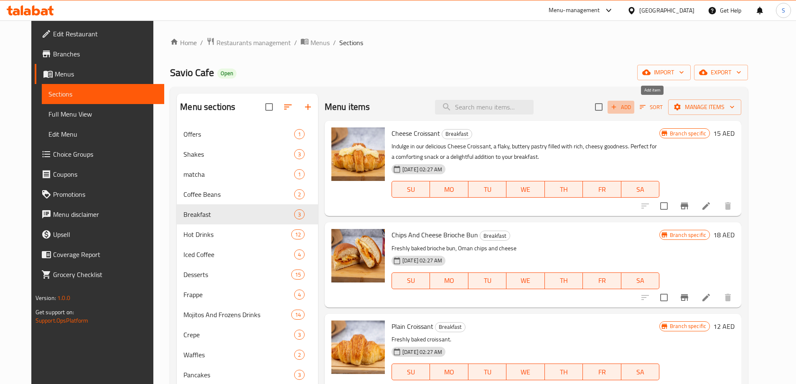
click at [634, 113] on button "Add" at bounding box center [620, 107] width 27 height 13
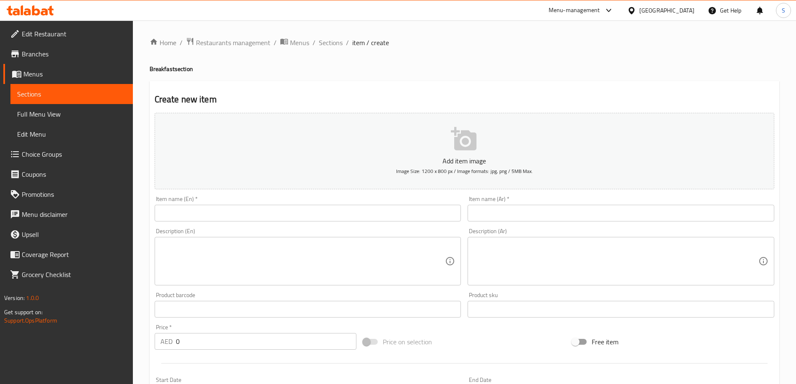
click at [264, 219] on input "text" at bounding box center [308, 213] width 307 height 17
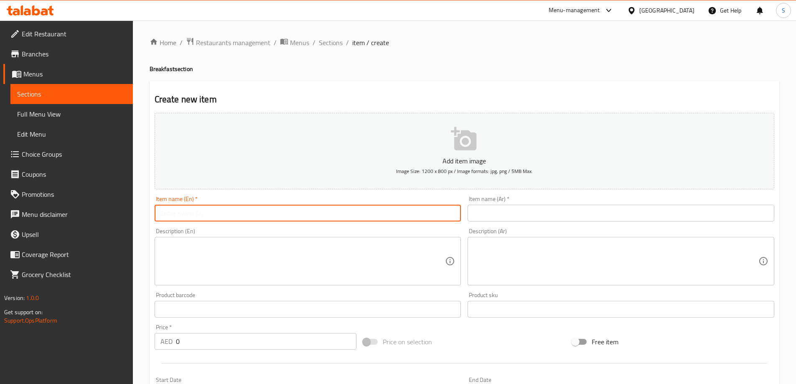
paste input "Brioche bun"
type input "Brioche bun"
click at [534, 218] on input "text" at bounding box center [620, 213] width 307 height 17
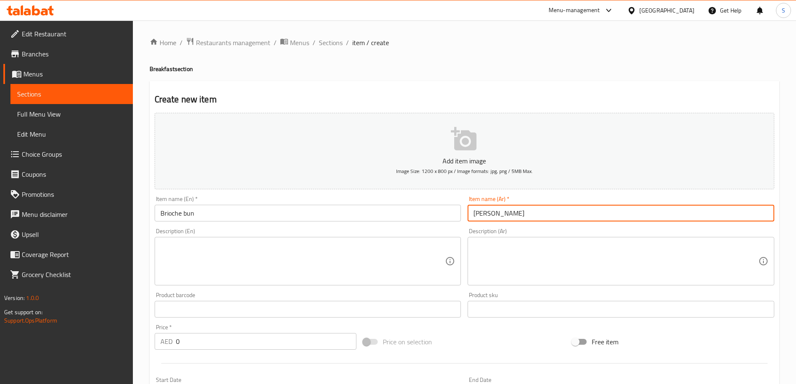
type input "[PERSON_NAME]"
click at [334, 38] on span "Sections" at bounding box center [331, 43] width 24 height 10
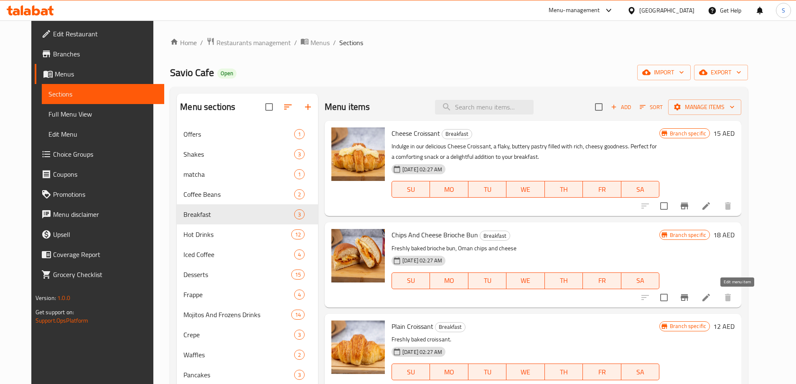
click at [711, 295] on icon at bounding box center [706, 297] width 10 height 10
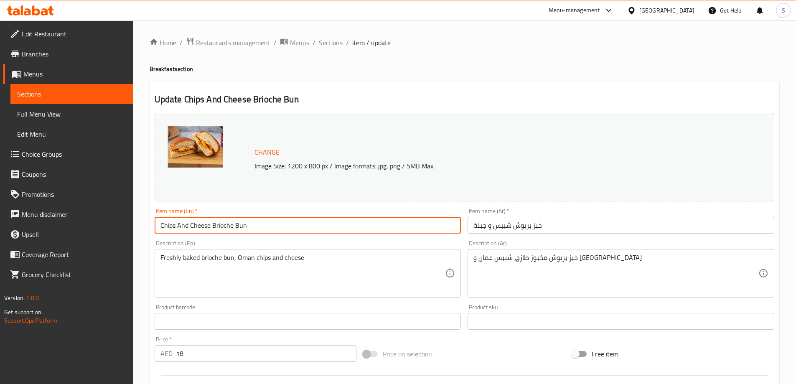
drag, startPoint x: 212, startPoint y: 227, endPoint x: 159, endPoint y: 226, distance: 53.1
click at [158, 227] on input "Chips And Cheese Brioche Bun" at bounding box center [308, 225] width 307 height 17
type input "Brioche Bun"
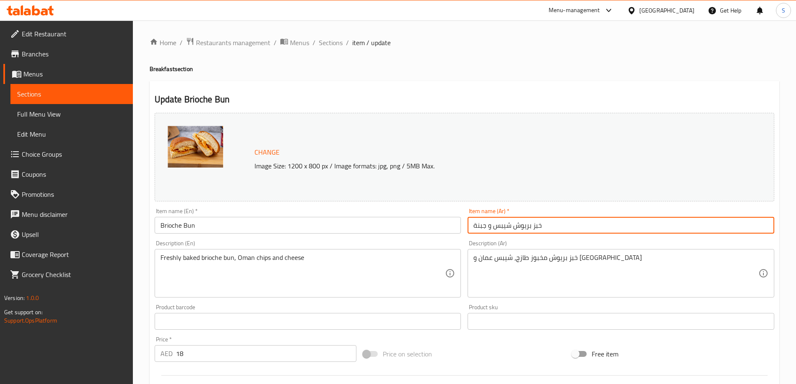
click at [534, 228] on input "خبز بريوش شيبس و جبنة" at bounding box center [620, 225] width 307 height 17
drag, startPoint x: 757, startPoint y: 227, endPoint x: 800, endPoint y: 227, distance: 42.2
click at [795, 227] on html "​ Menu-management [GEOGRAPHIC_DATA] Get Help S Edit Restaurant Branches Menus S…" at bounding box center [398, 192] width 796 height 384
drag, startPoint x: 706, startPoint y: 226, endPoint x: 748, endPoint y: 226, distance: 41.4
click at [748, 226] on input "بريوش شيبس و جبنة" at bounding box center [620, 225] width 307 height 17
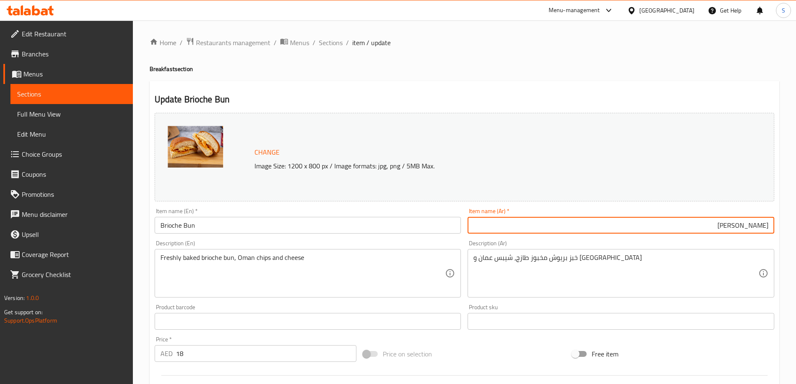
type input "[PERSON_NAME]"
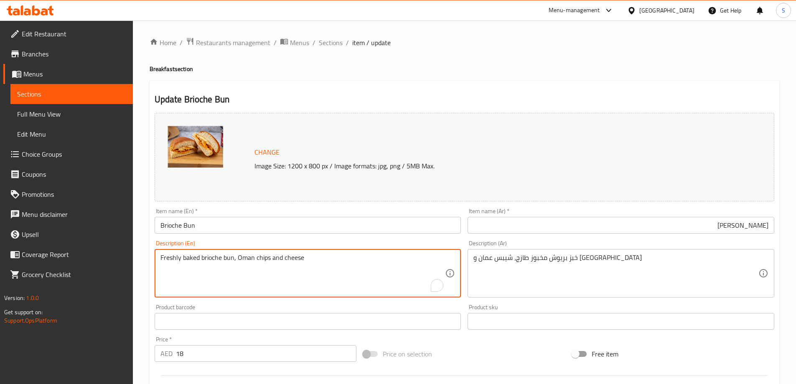
click at [396, 255] on textarea "Freshly baked brioche bun, Oman chips and cheese" at bounding box center [302, 274] width 285 height 40
paste textarea "Enjoy our delicious Brioche Bun topped with savory Chips and Cheese. This simpl…"
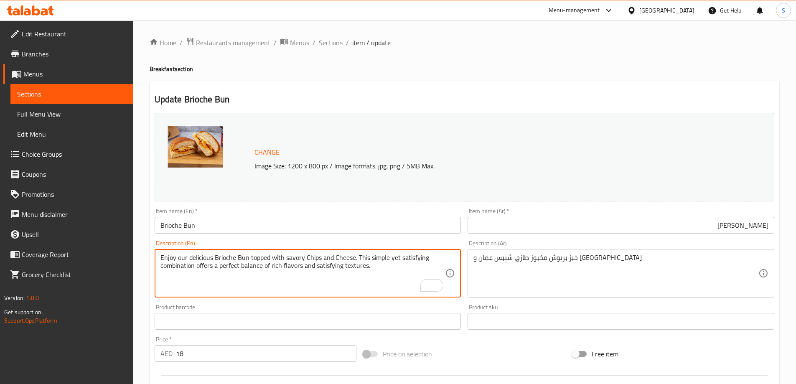
type textarea "Enjoy our delicious Brioche Bun topped with savory Chips and Cheese. This simpl…"
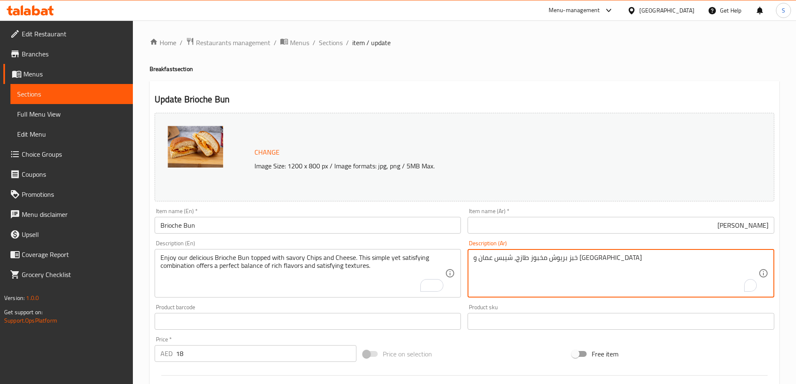
click at [576, 268] on textarea "خبز بريوش مخبوز طازج، شيبس عمان و [GEOGRAPHIC_DATA]" at bounding box center [615, 274] width 285 height 40
paste textarea "ستمتع بخبز البريوش اللذيذ المغطى برقائق البطاطس اللذيذة والجبن. هذا المزيج البس…"
type textarea "استمتع بخبز البريوش اللذيذ المغطى برقائق البطاطس اللذيذة والجبن. هذا المزيج الب…"
click at [521, 340] on div "Change Image Size: 1200 x 800 px / Image formats: jpg, png / 5MB Max. Item name…" at bounding box center [464, 295] width 626 height 372
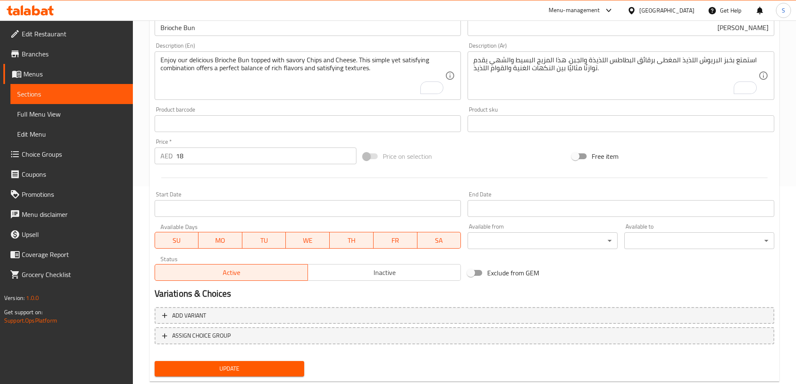
scroll to position [218, 0]
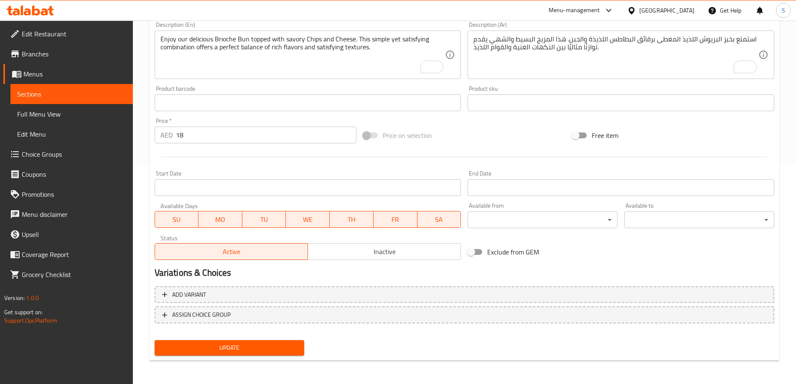
click at [251, 351] on span "Update" at bounding box center [229, 348] width 137 height 10
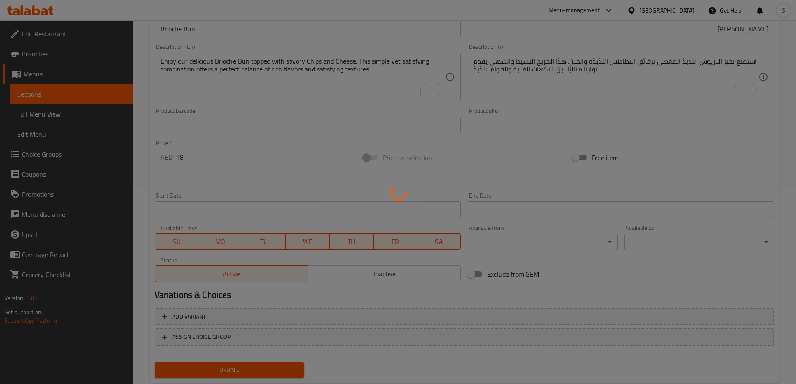
scroll to position [10, 0]
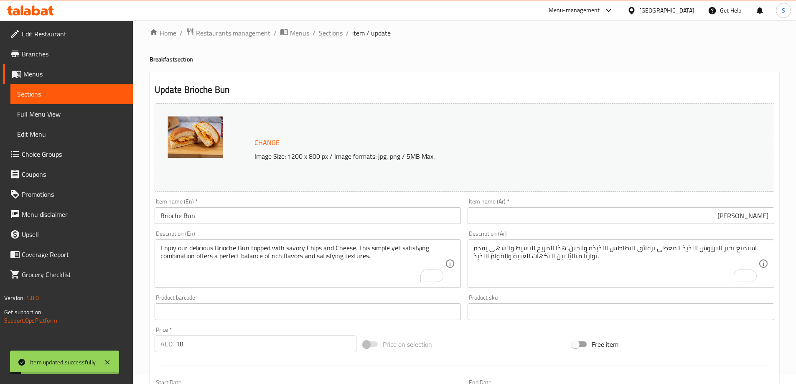
click at [334, 33] on span "Sections" at bounding box center [331, 33] width 24 height 10
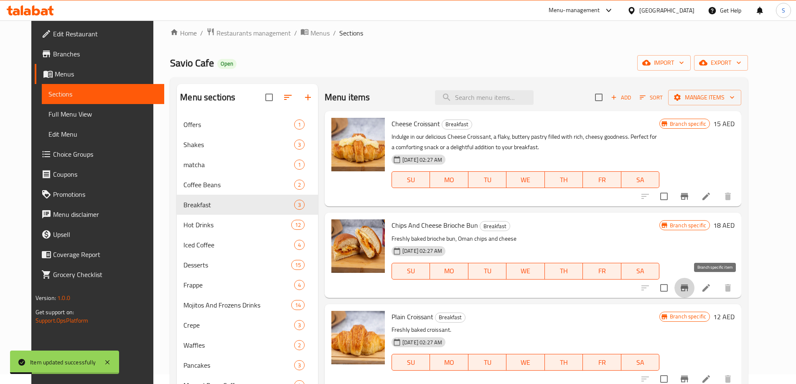
click at [688, 291] on icon "Branch-specific-item" at bounding box center [685, 288] width 8 height 7
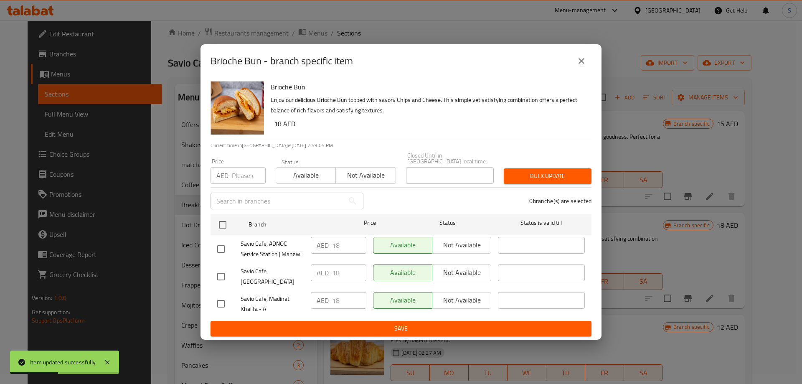
click at [234, 182] on input "number" at bounding box center [249, 175] width 34 height 17
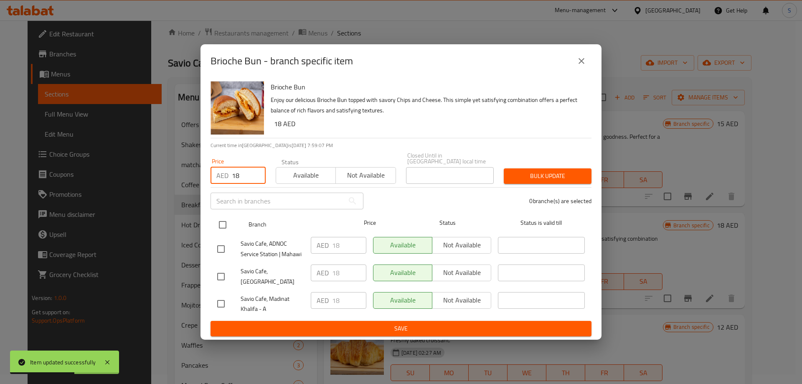
type input "18"
click at [224, 234] on input "checkbox" at bounding box center [223, 225] width 18 height 18
checkbox input "true"
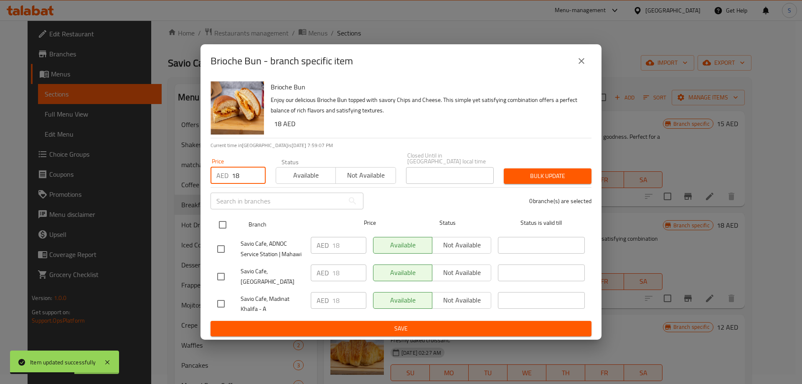
checkbox input "true"
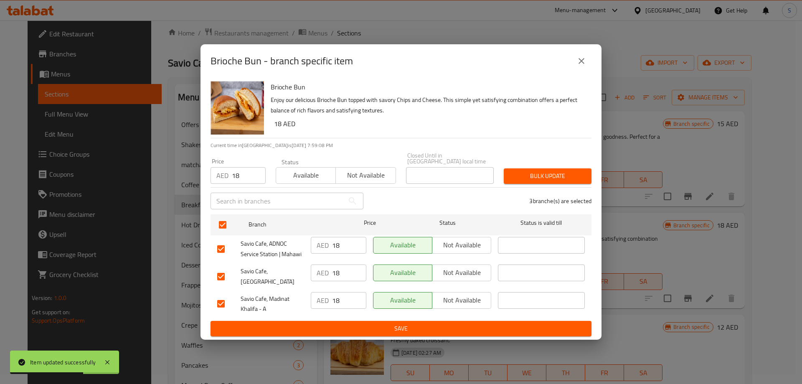
click at [537, 175] on span "Bulk update" at bounding box center [548, 176] width 74 height 10
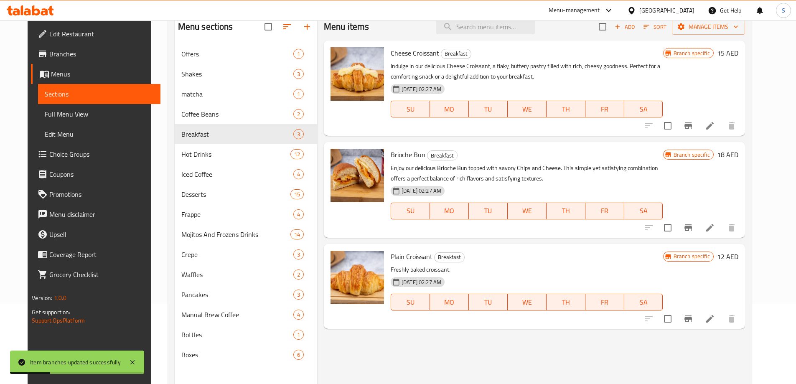
scroll to position [93, 0]
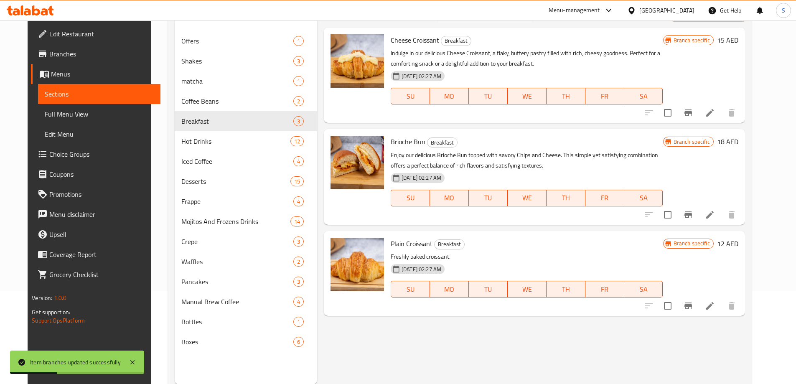
click at [693, 309] on icon "Branch-specific-item" at bounding box center [688, 306] width 10 height 10
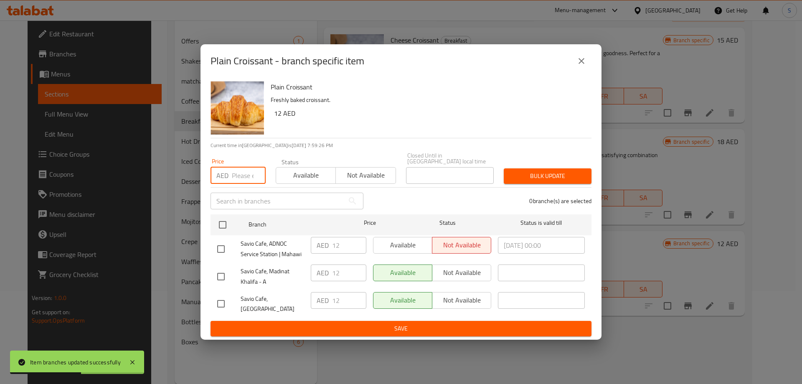
click at [243, 179] on input "number" at bounding box center [249, 175] width 34 height 17
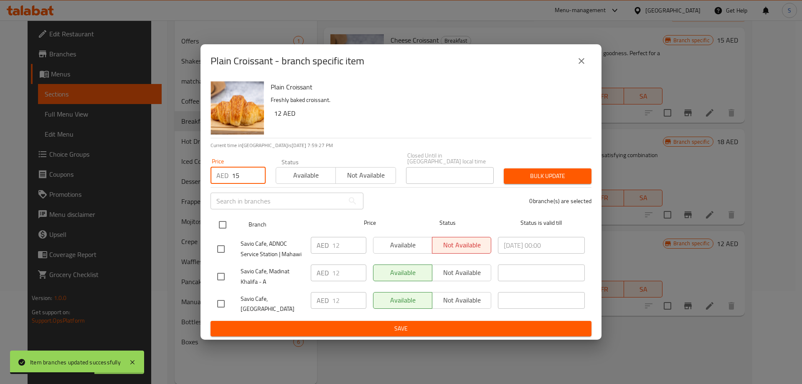
type input "15"
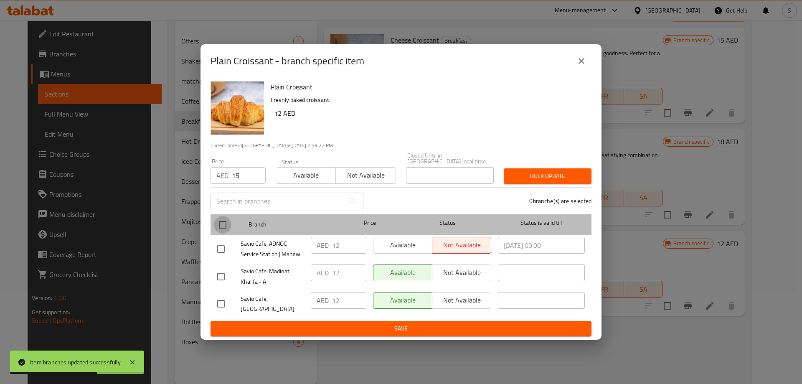
click at [228, 222] on input "checkbox" at bounding box center [223, 225] width 18 height 18
checkbox input "true"
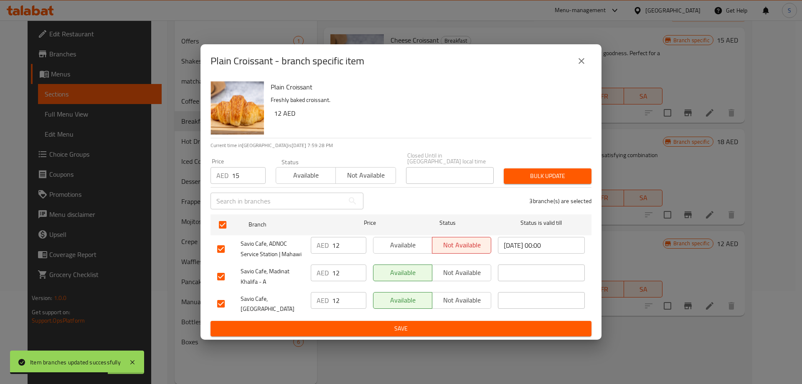
click at [527, 181] on span "Bulk update" at bounding box center [548, 176] width 74 height 10
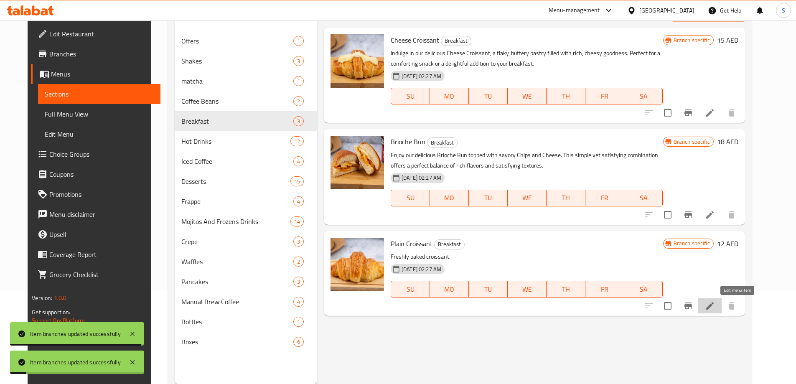
click at [714, 308] on icon at bounding box center [710, 306] width 8 height 8
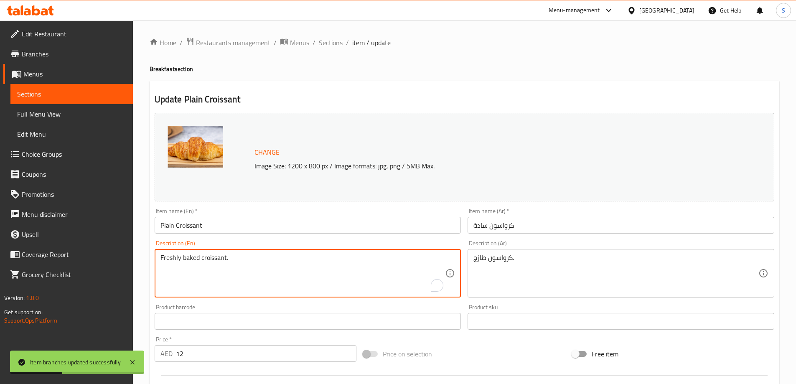
click at [285, 254] on textarea "Freshly baked croissant." at bounding box center [302, 274] width 285 height 40
paste textarea "Enjoy our freshly baked plain croissant, a classic pastry that is buttery, flak…"
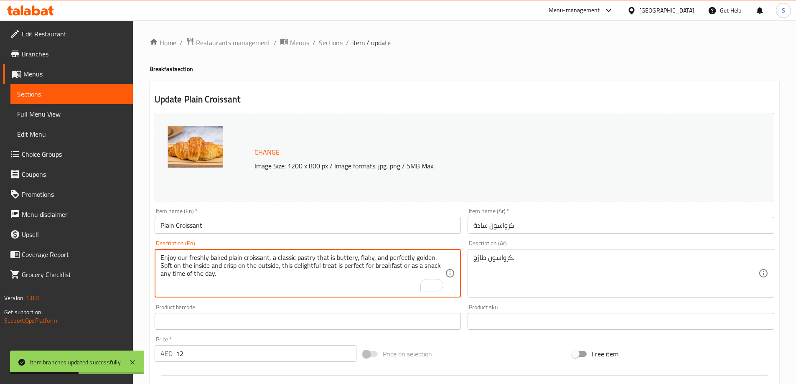
type textarea "Enjoy our freshly baked plain croissant, a classic pastry that is buttery, flak…"
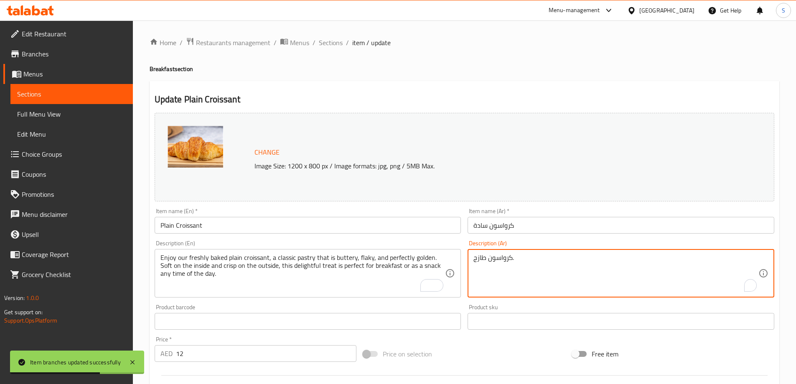
click at [529, 265] on textarea "كرواسون طازج." at bounding box center [615, 274] width 285 height 40
paste textarea "استمتعوا بكرواسوننا البسيط الطازج، معجنات كلاسيكية زبدانية، مقرمشة، وذهبية اللو…"
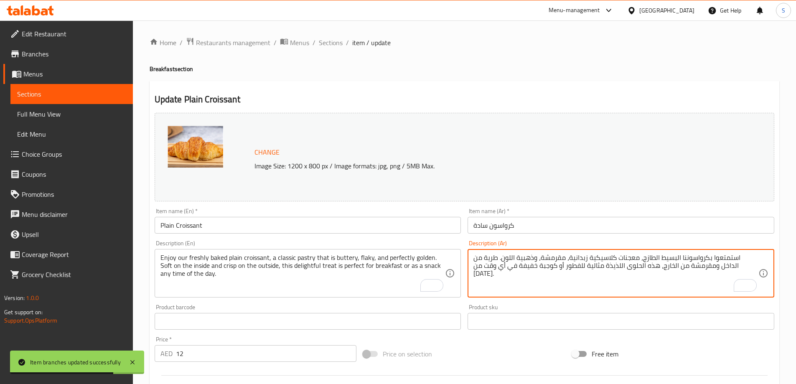
type textarea "استمتعوا بكرواسوننا البسيط الطازج، معجنات كلاسيكية زبدانية، مقرمشة، وذهبية اللو…"
click at [503, 345] on div "Price on selection" at bounding box center [464, 354] width 209 height 23
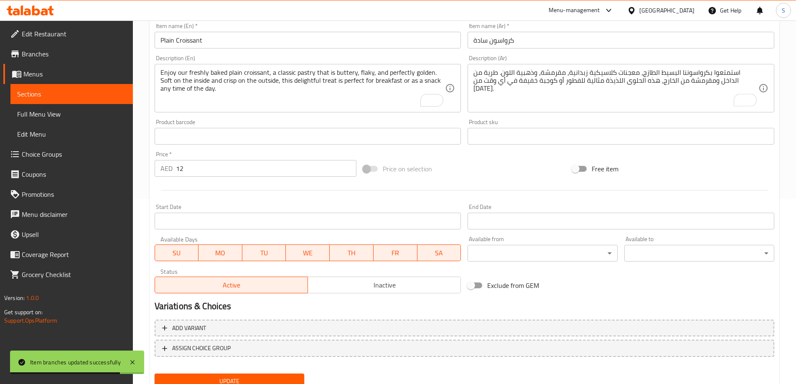
scroll to position [218, 0]
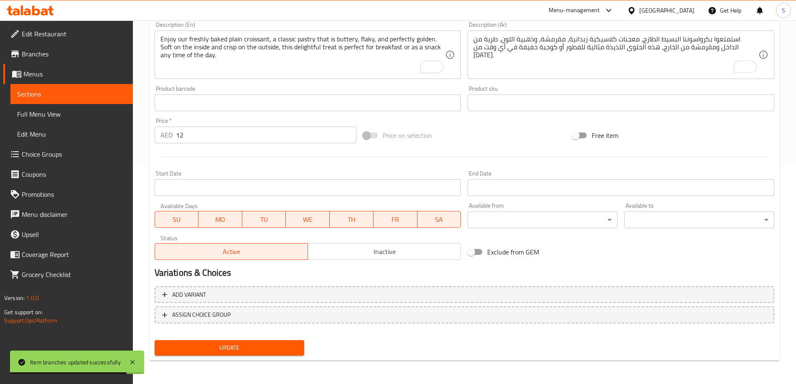
click at [255, 337] on div "Update" at bounding box center [229, 348] width 157 height 22
click at [252, 343] on span "Update" at bounding box center [229, 348] width 137 height 10
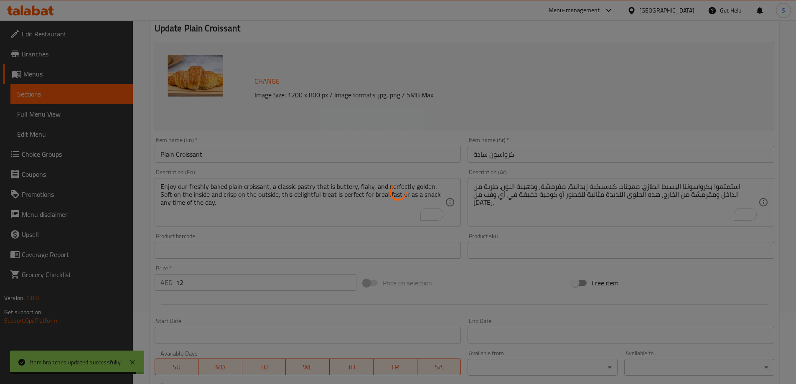
scroll to position [0, 0]
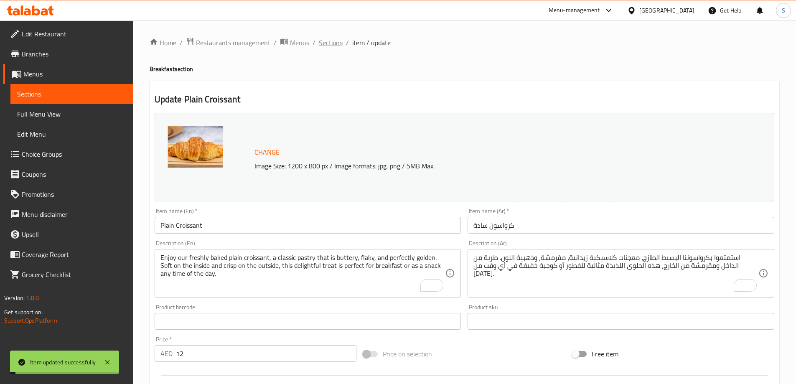
click at [328, 44] on span "Sections" at bounding box center [331, 43] width 24 height 10
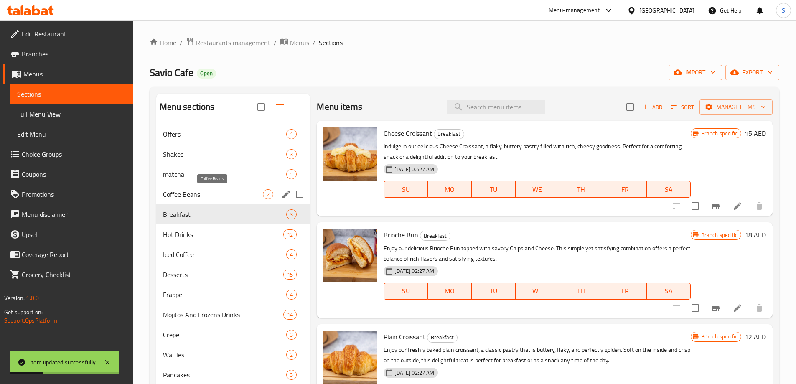
click at [210, 196] on span "Coffee Beans" at bounding box center [213, 194] width 100 height 10
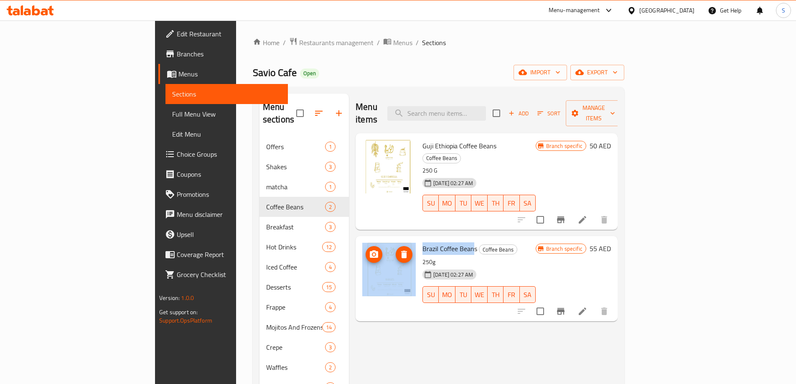
drag, startPoint x: 437, startPoint y: 226, endPoint x: 373, endPoint y: 230, distance: 63.6
click at [373, 239] on div "Brazil Coffee Beans Coffee Beans 250g [DATE] 02:27 AM SU MO TU WE TH FR SA Bran…" at bounding box center [486, 278] width 255 height 78
click at [422, 242] on span "Brazil Coffee Beans" at bounding box center [449, 248] width 55 height 13
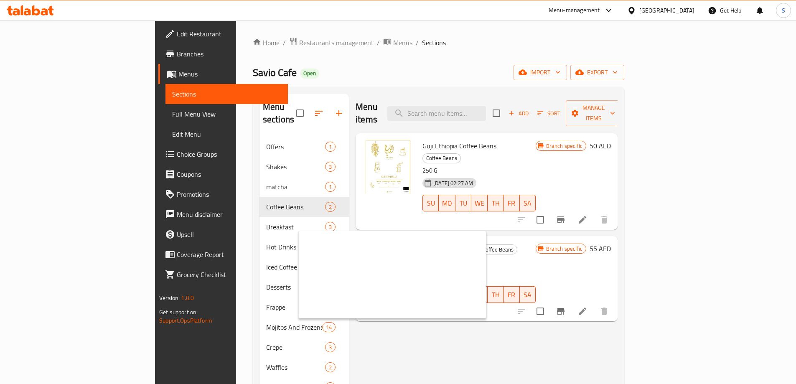
click at [422, 140] on span "Guji Ethiopia Coffee Beans" at bounding box center [459, 146] width 74 height 13
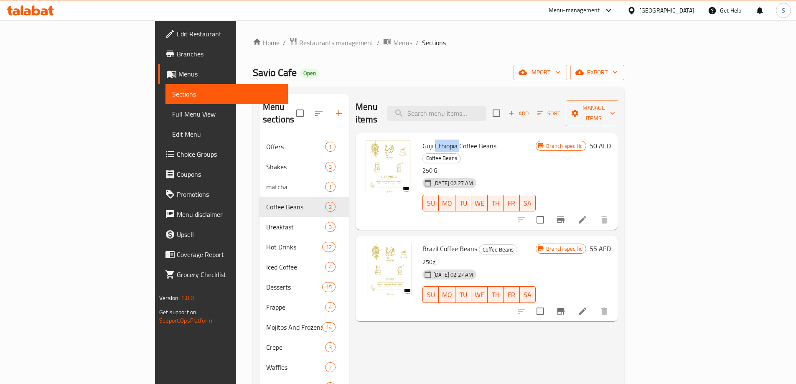
click at [422, 140] on span "Guji Ethiopia Coffee Beans" at bounding box center [459, 146] width 74 height 13
copy h6 "Guji Ethiopia Coffee Beans"
click at [445, 95] on div "Menu items Add Sort Manage items" at bounding box center [487, 114] width 262 height 40
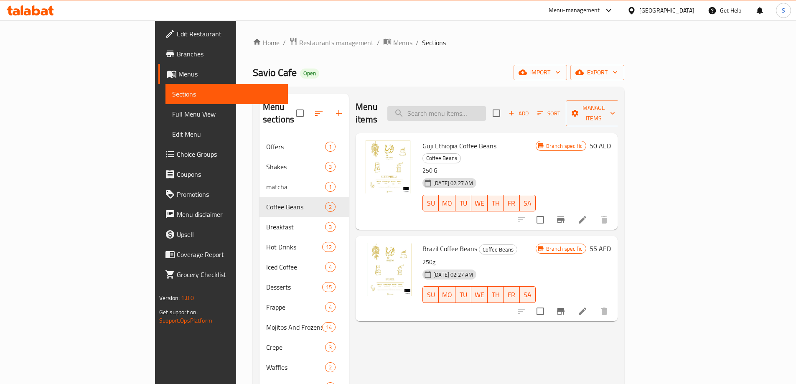
click at [485, 106] on input "search" at bounding box center [436, 113] width 99 height 15
paste input "Colombian juicy melon"
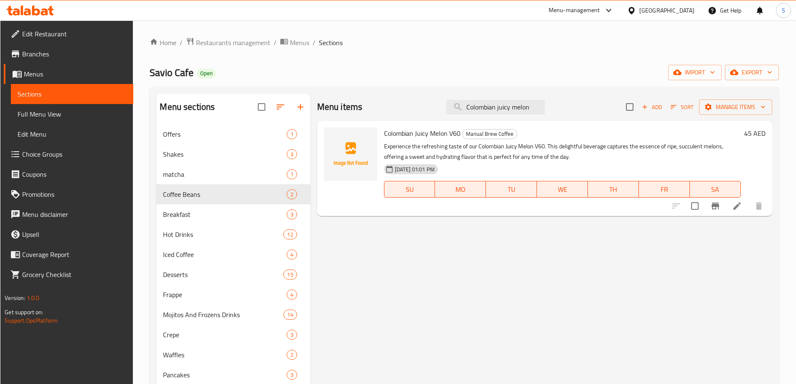
type input "Colombian juicy melon"
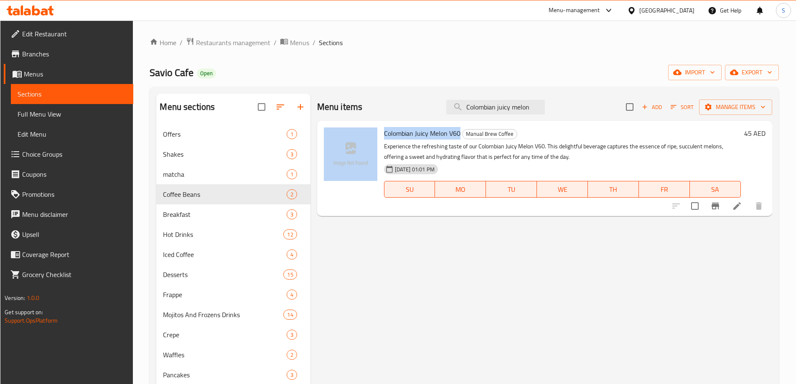
drag, startPoint x: 458, startPoint y: 133, endPoint x: 377, endPoint y: 124, distance: 81.5
click at [377, 124] on div "Colombian Juicy Melon V60 Manual Brew Coffee Experience the refreshing taste of…" at bounding box center [544, 168] width 448 height 89
click at [399, 130] on span "Colombian Juicy Melon V60" at bounding box center [422, 133] width 76 height 13
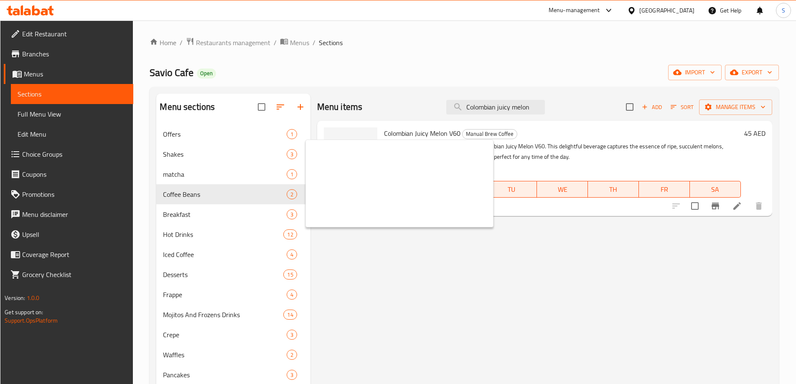
click at [394, 290] on div "Menu items Colombian juicy melon Add Sort Manage items Colombian Juicy Melon V6…" at bounding box center [541, 286] width 462 height 384
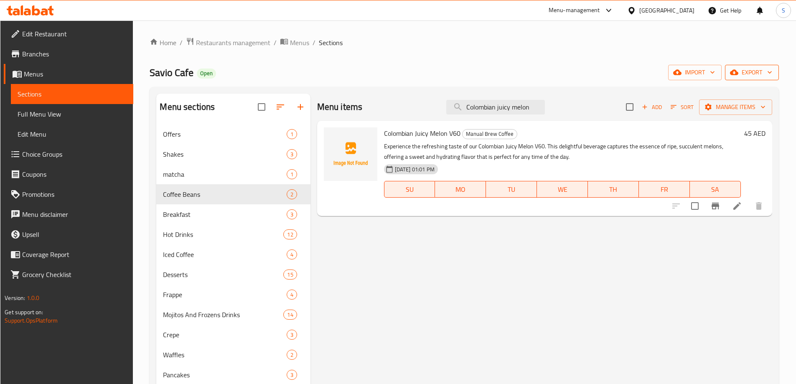
click at [765, 68] on span "export" at bounding box center [752, 72] width 41 height 10
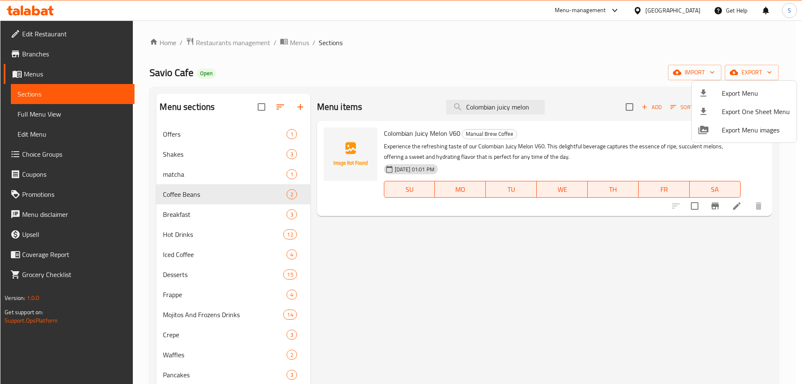
click at [733, 93] on span "Export Menu" at bounding box center [756, 93] width 68 height 10
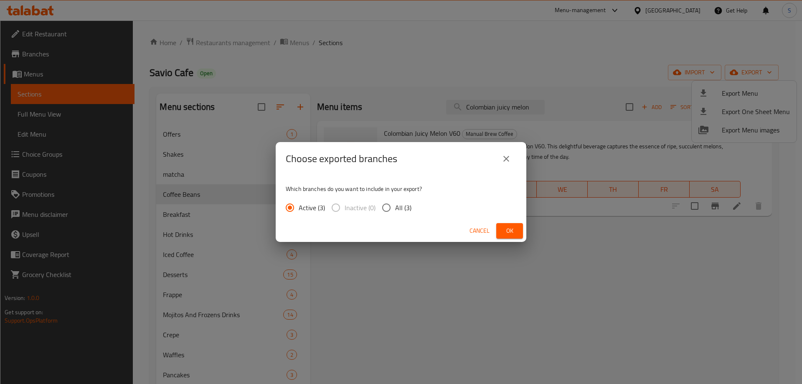
click at [384, 206] on input "All (3)" at bounding box center [387, 208] width 18 height 18
radio input "true"
click at [504, 229] on span "Ok" at bounding box center [509, 231] width 13 height 10
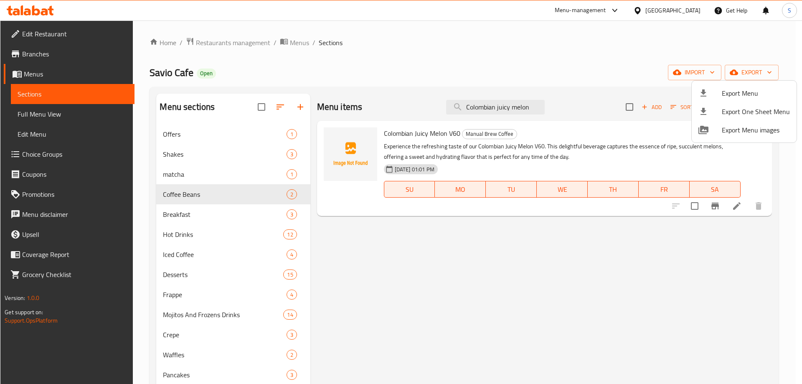
click at [504, 106] on div at bounding box center [401, 192] width 802 height 384
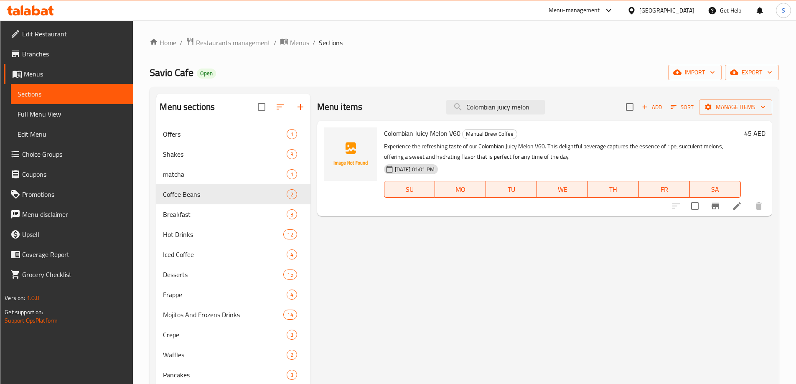
click at [504, 106] on input "Colombian juicy melon" at bounding box center [495, 107] width 99 height 15
paste input "Iced v60"
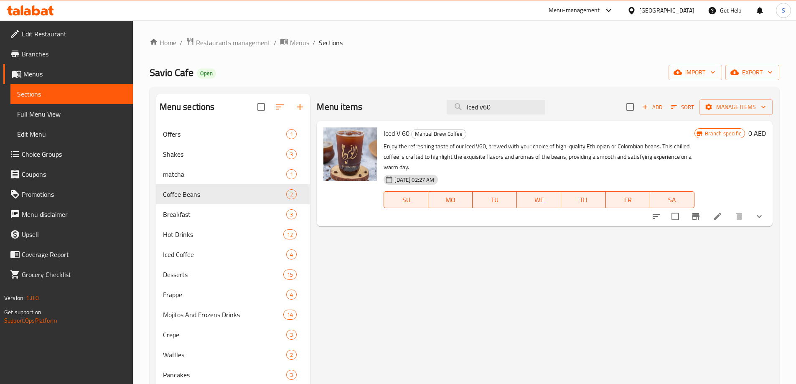
type input "Iced v60"
click at [764, 220] on button "show more" at bounding box center [759, 216] width 20 height 20
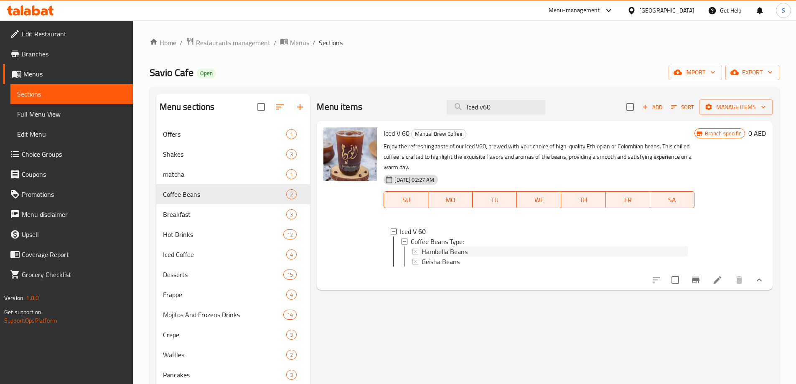
click at [468, 249] on div "Hambella Beans" at bounding box center [555, 251] width 266 height 10
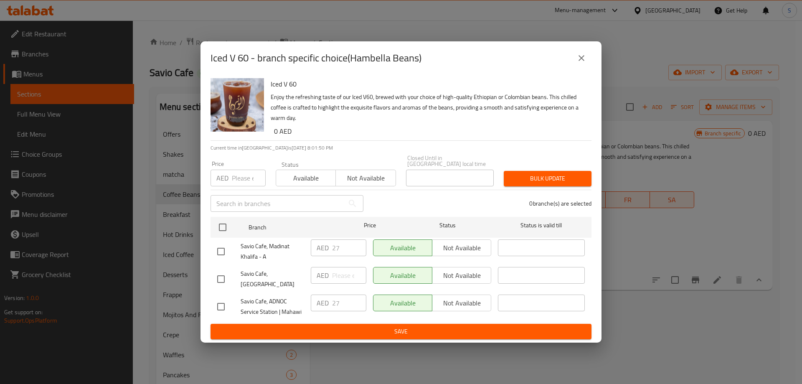
click at [569, 61] on div "Iced V 60 - branch specific choice(Hambella Beans)" at bounding box center [401, 58] width 381 height 20
click at [577, 61] on icon "close" at bounding box center [582, 58] width 10 height 10
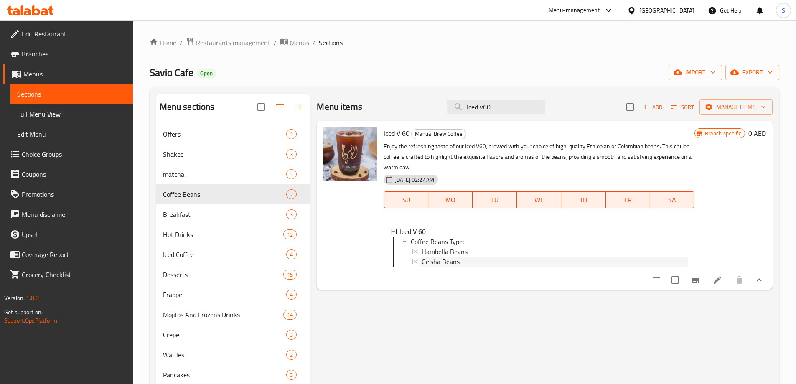
click at [444, 262] on span "Geisha Beans" at bounding box center [441, 262] width 38 height 10
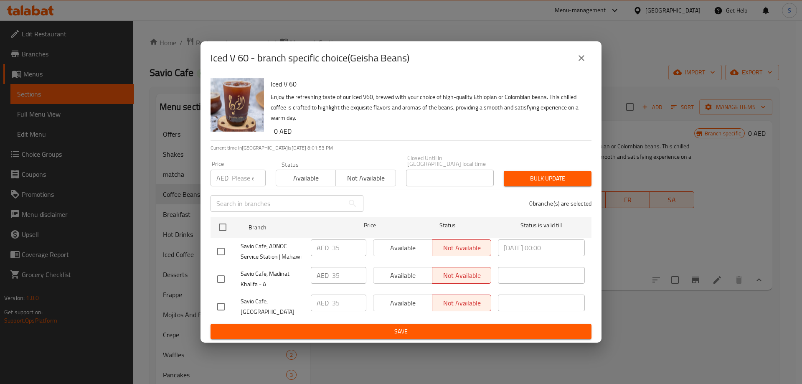
click at [580, 61] on icon "close" at bounding box center [582, 58] width 6 height 6
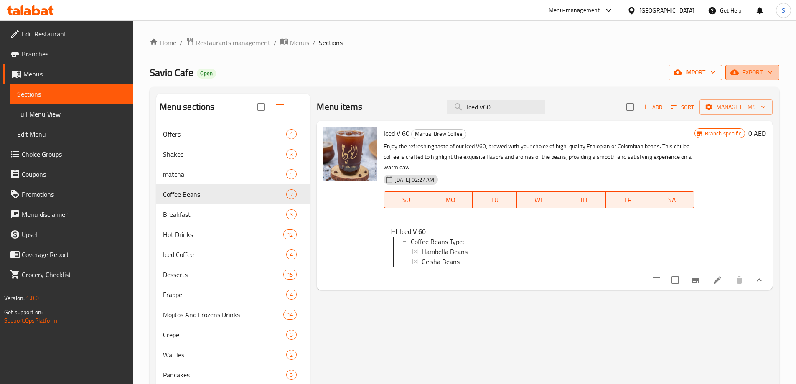
click at [745, 79] on button "export" at bounding box center [752, 72] width 54 height 15
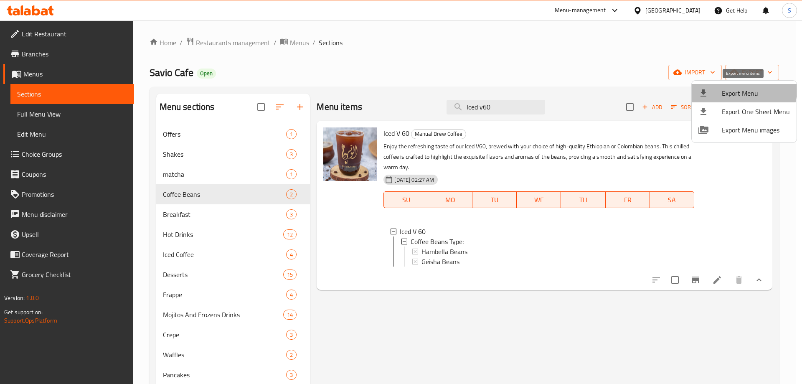
click at [742, 90] on span "Export Menu" at bounding box center [756, 93] width 68 height 10
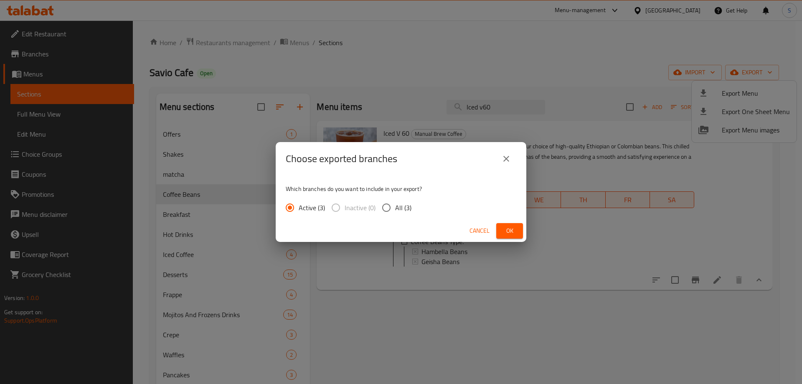
click at [389, 203] on input "All (3)" at bounding box center [387, 208] width 18 height 18
radio input "true"
click at [508, 231] on span "Ok" at bounding box center [509, 231] width 13 height 10
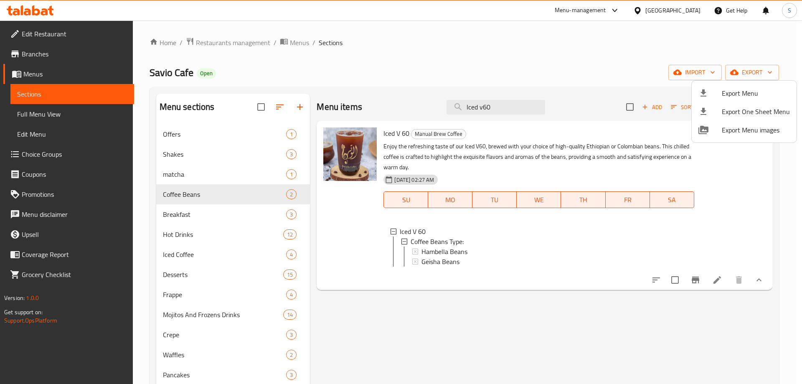
click at [519, 104] on div at bounding box center [401, 192] width 802 height 384
click at [519, 105] on input "Iced v60" at bounding box center [491, 107] width 99 height 15
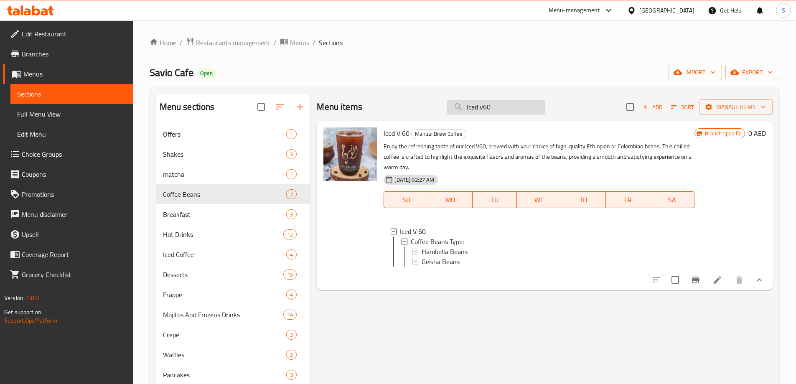
click at [519, 105] on input "Iced v60" at bounding box center [496, 107] width 99 height 15
paste input "Brownie Luxe"
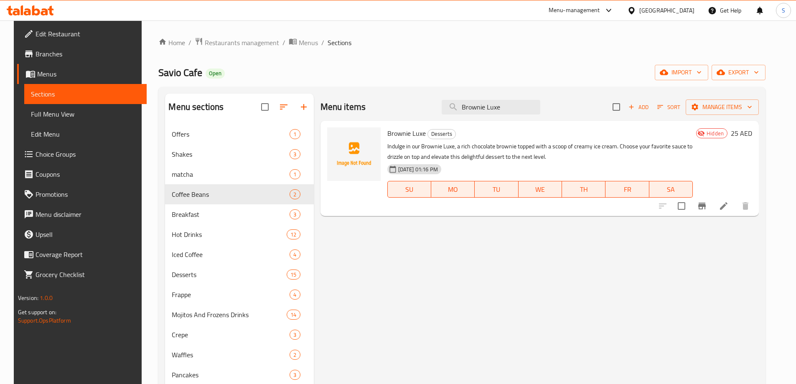
type input "Brownie Luxe"
